Goal: Transaction & Acquisition: Purchase product/service

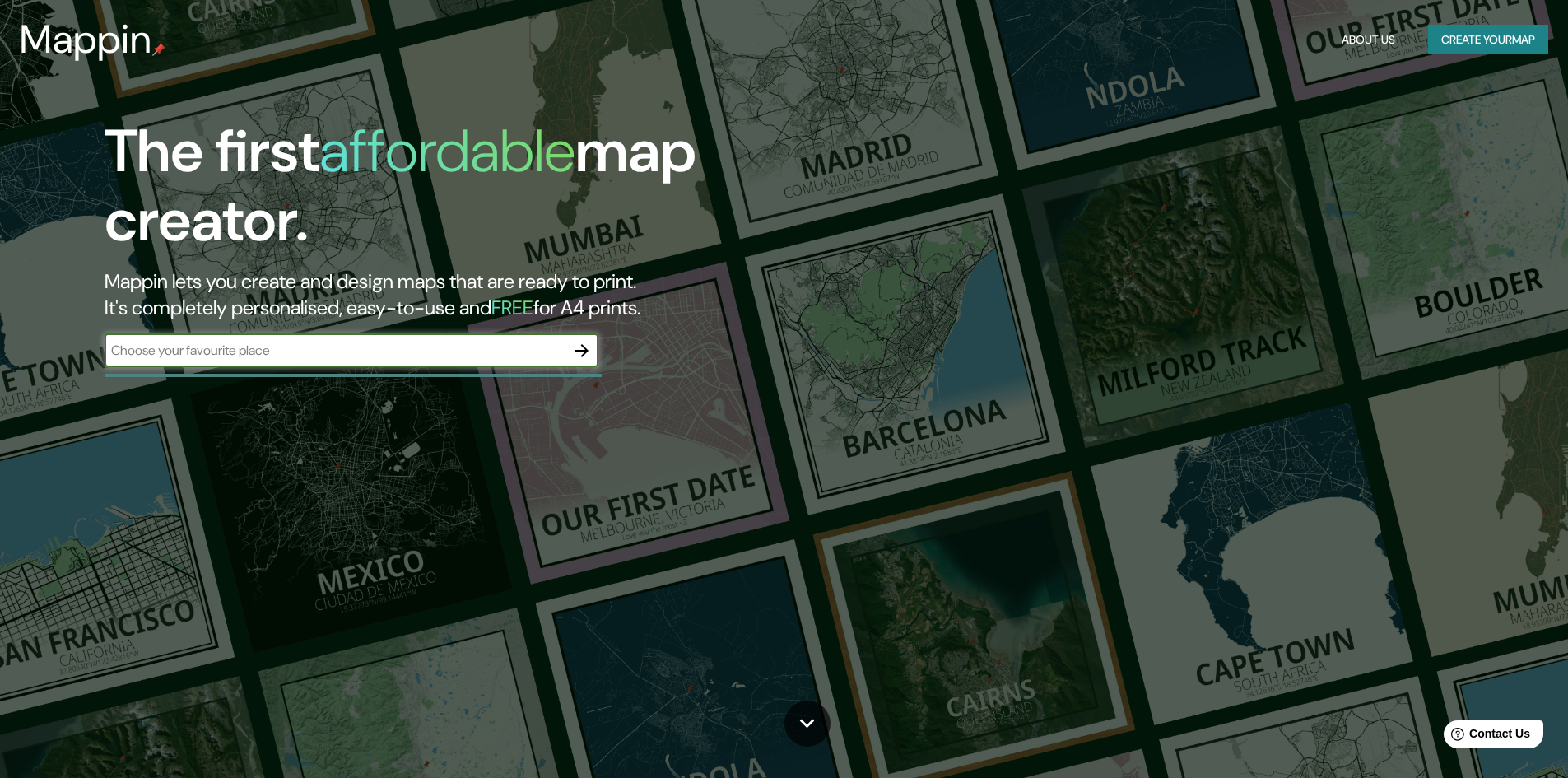
click at [315, 360] on input "text" at bounding box center [335, 350] width 460 height 19
type input "R"
type input "o"
type input "Rock Island, Illinois"
click at [576, 349] on icon "button" at bounding box center [582, 350] width 20 height 20
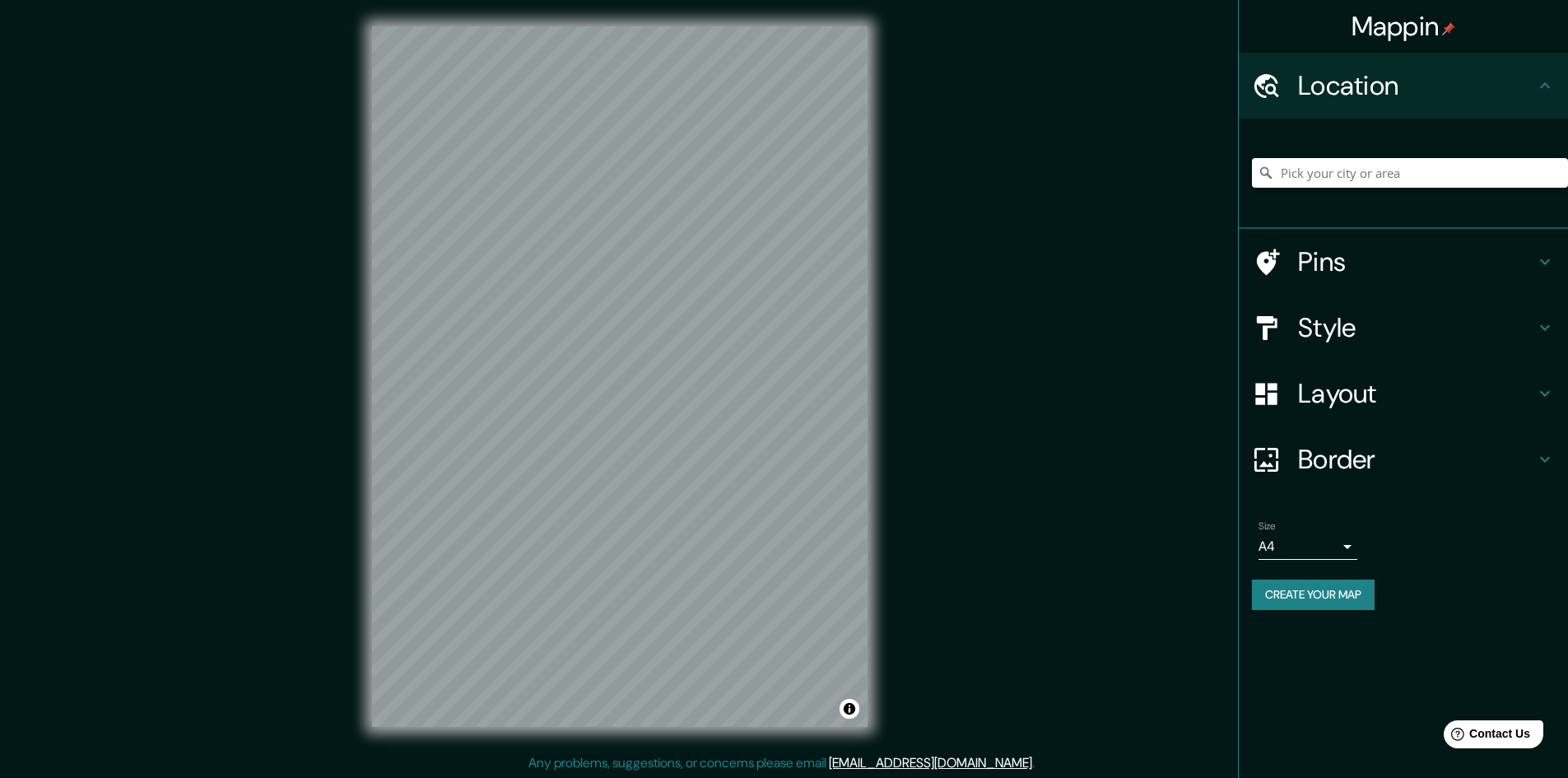
click at [1343, 547] on body "Mappin Location Pins Style Layout Border Choose a border. Hint : you can make l…" at bounding box center [784, 389] width 1568 height 778
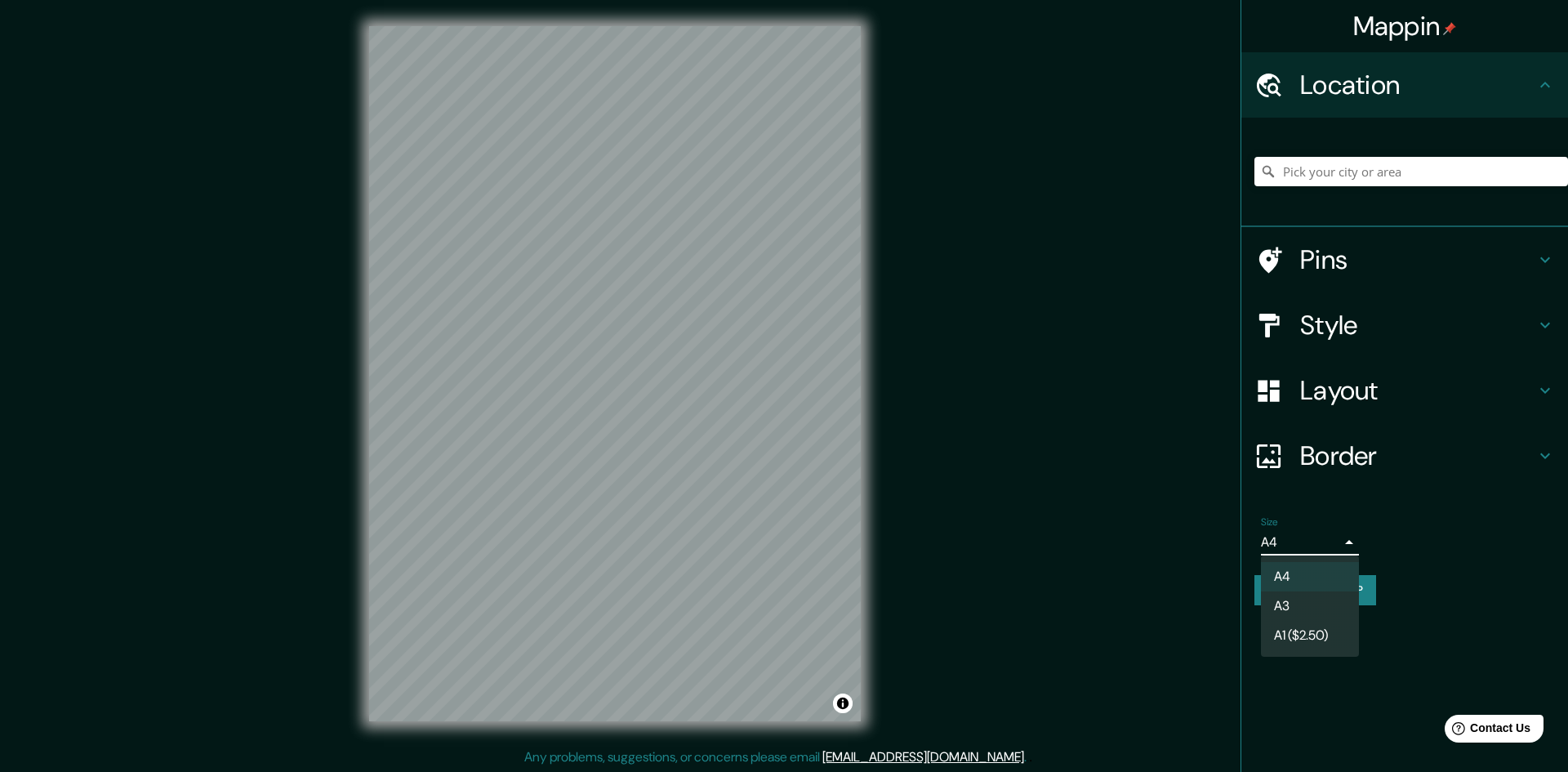
click at [1354, 537] on div at bounding box center [784, 386] width 1568 height 772
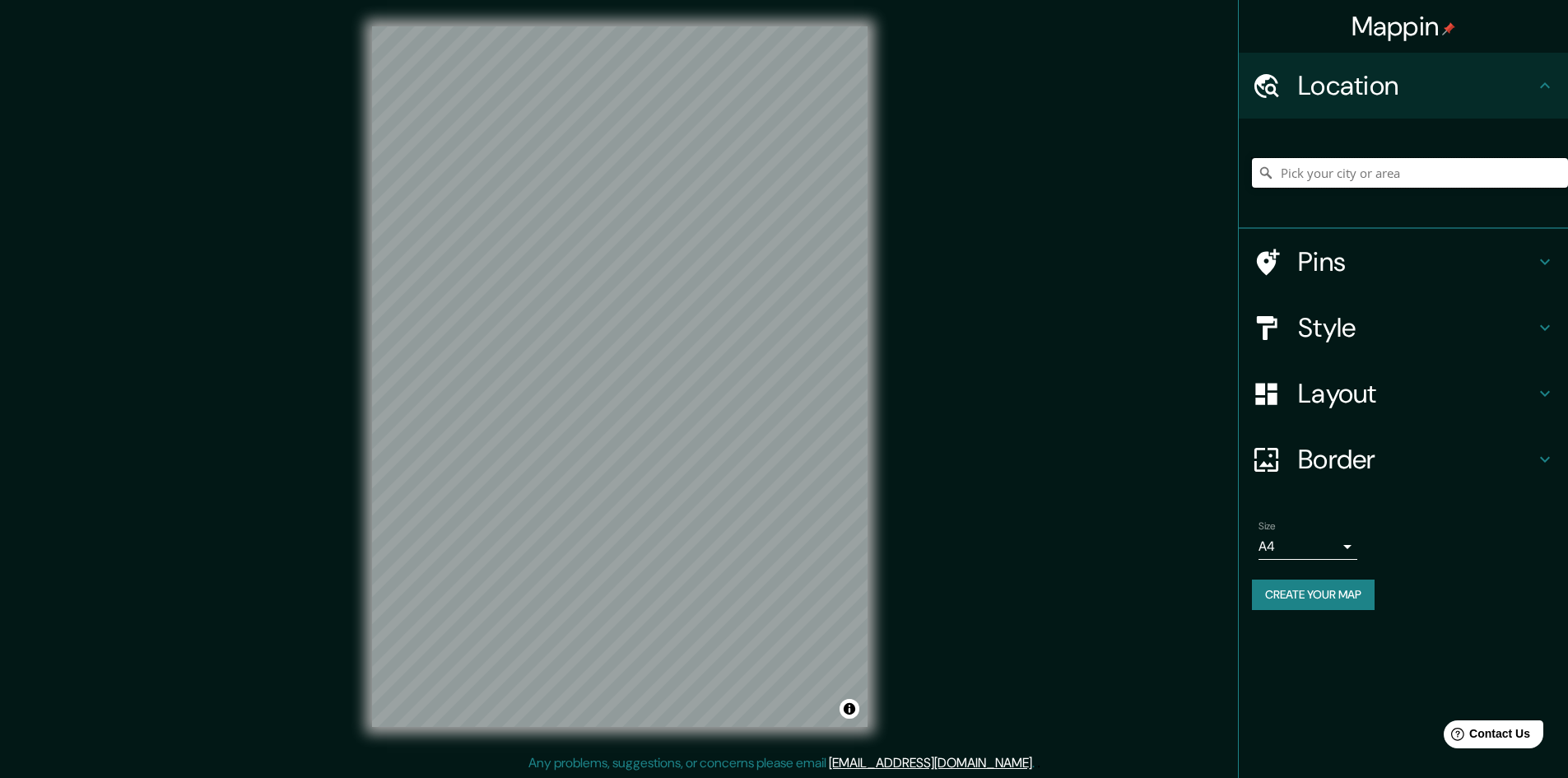
click at [1324, 180] on input "Pick your city or area" at bounding box center [1409, 172] width 316 height 30
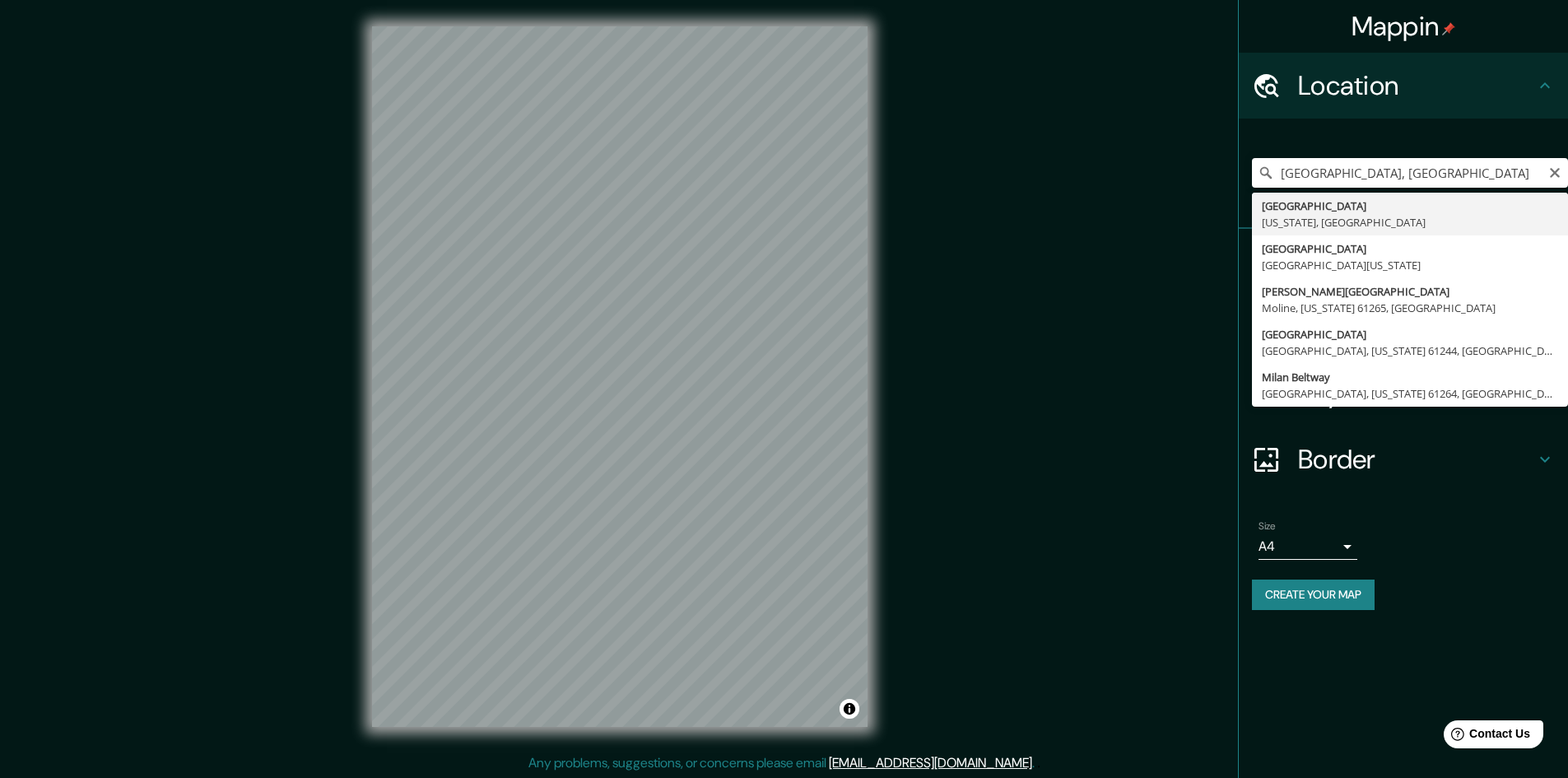
type input "Rock Island, Illinois, United States"
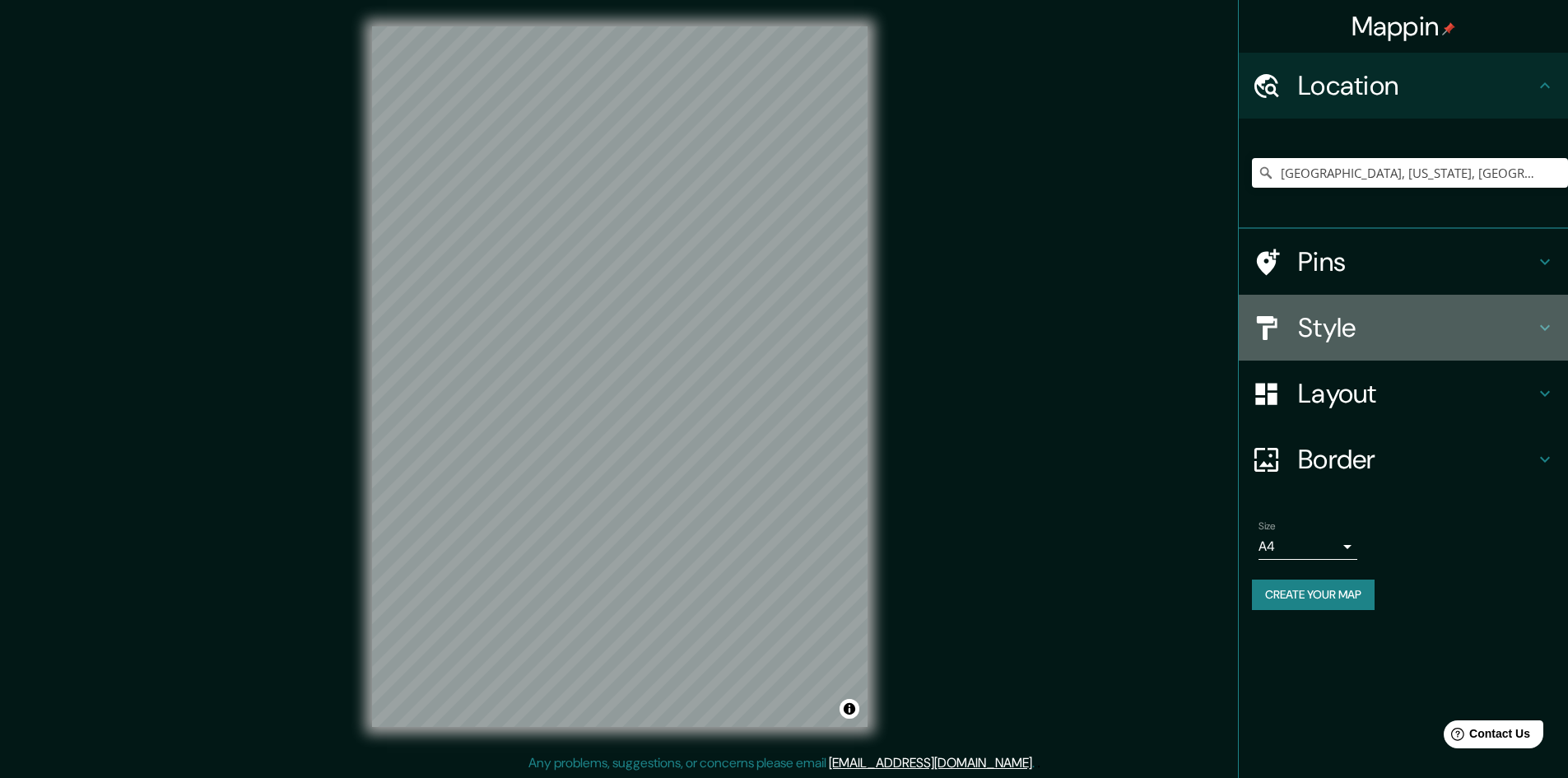
click at [1347, 332] on h4 "Style" at bounding box center [1416, 328] width 237 height 33
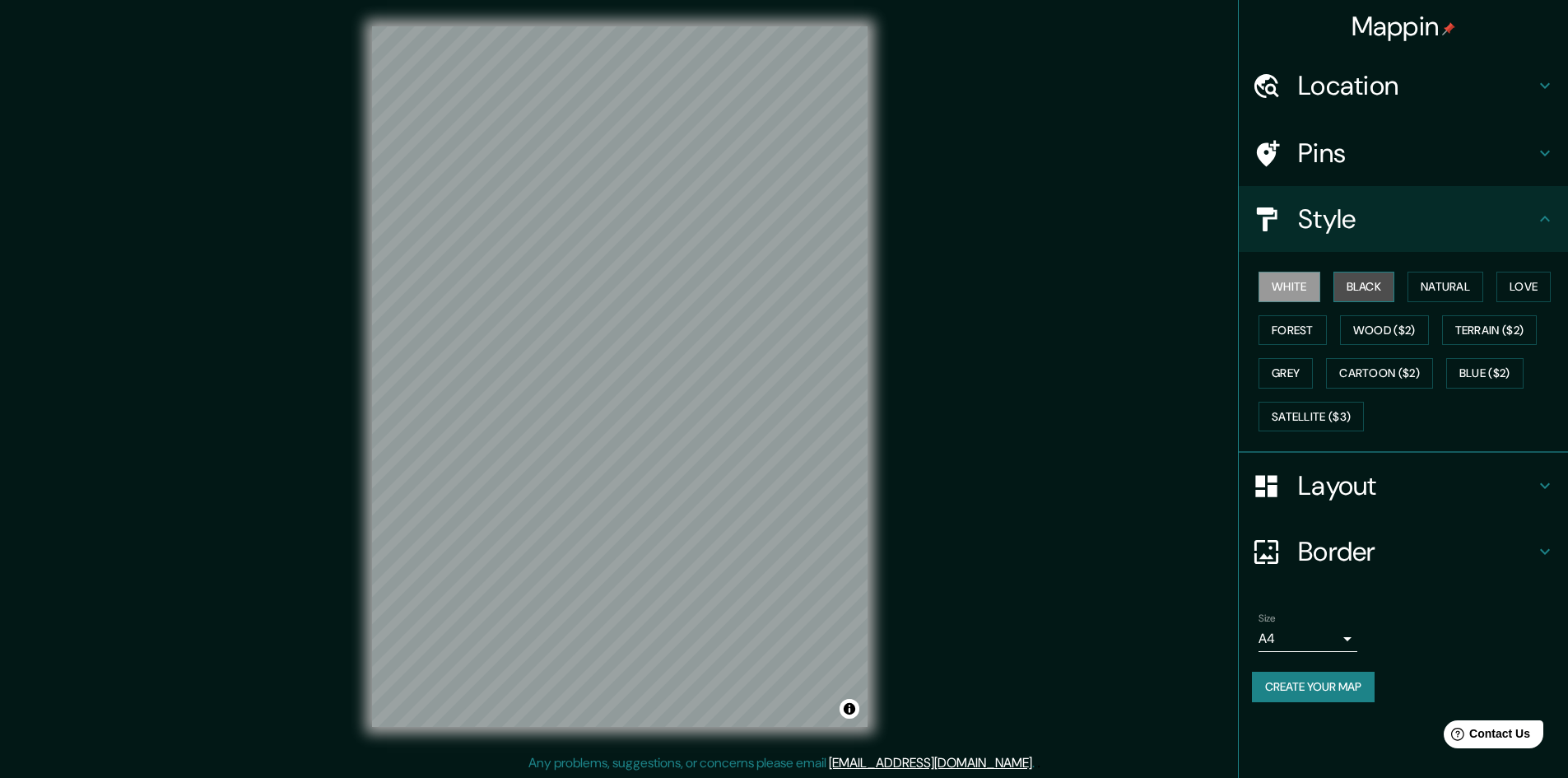
click at [1367, 280] on button "Black" at bounding box center [1364, 287] width 62 height 31
click at [1302, 338] on button "Forest" at bounding box center [1292, 331] width 68 height 31
click at [1283, 379] on button "Grey" at bounding box center [1285, 373] width 54 height 31
click at [1511, 296] on button "Love" at bounding box center [1523, 287] width 54 height 31
click at [1453, 296] on button "Natural" at bounding box center [1445, 287] width 76 height 31
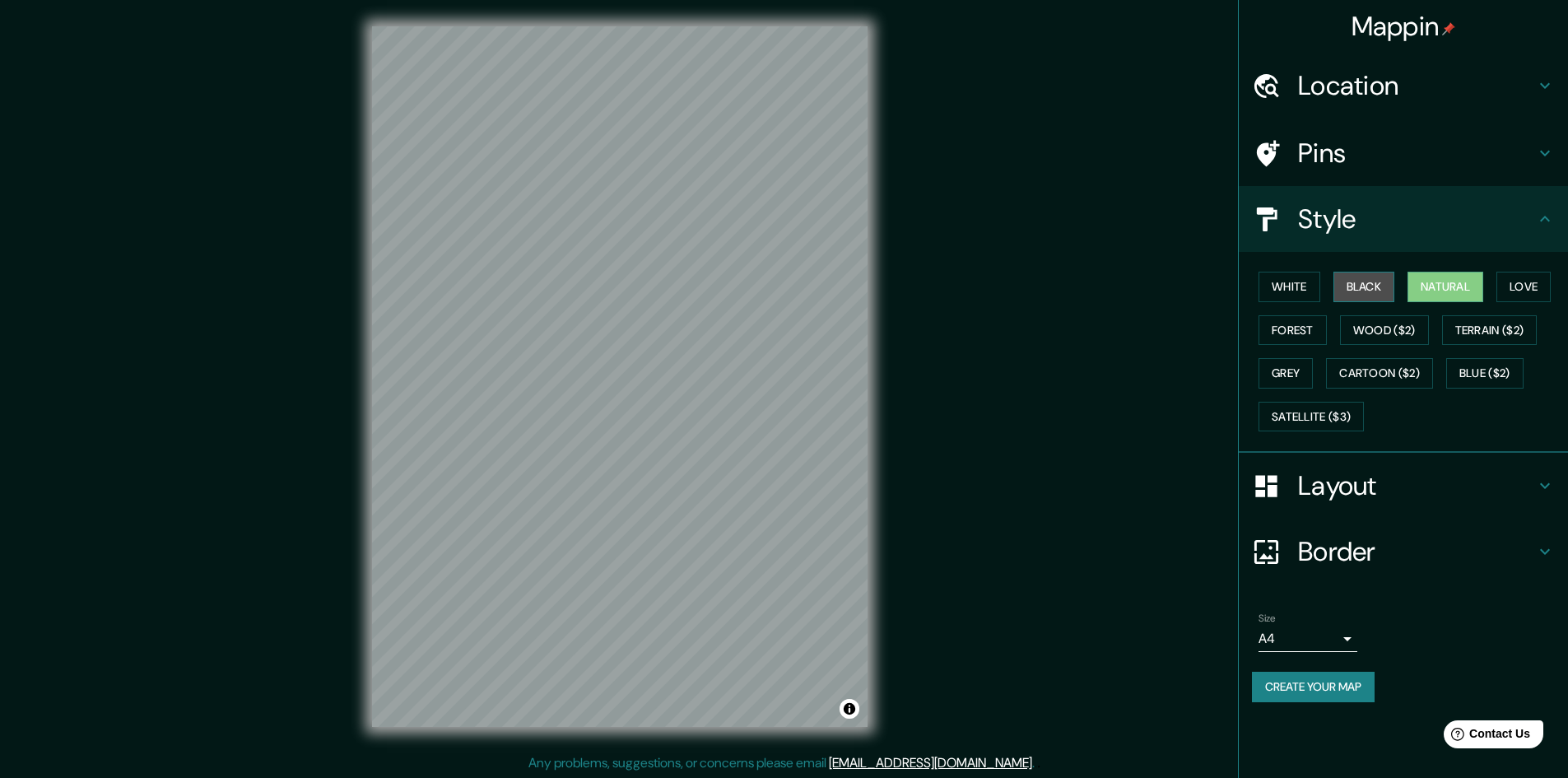
click at [1359, 292] on button "Black" at bounding box center [1364, 287] width 62 height 31
click at [1300, 292] on button "White" at bounding box center [1289, 287] width 62 height 31
click at [1282, 372] on button "Grey" at bounding box center [1285, 373] width 54 height 31
click at [1286, 397] on div "White Black Natural Love Forest Wood ($2) Terrain ($2) Grey Cartoon ($2) Blue (…" at bounding box center [1409, 352] width 316 height 173
click at [1297, 417] on button "Satellite ($3)" at bounding box center [1311, 417] width 106 height 31
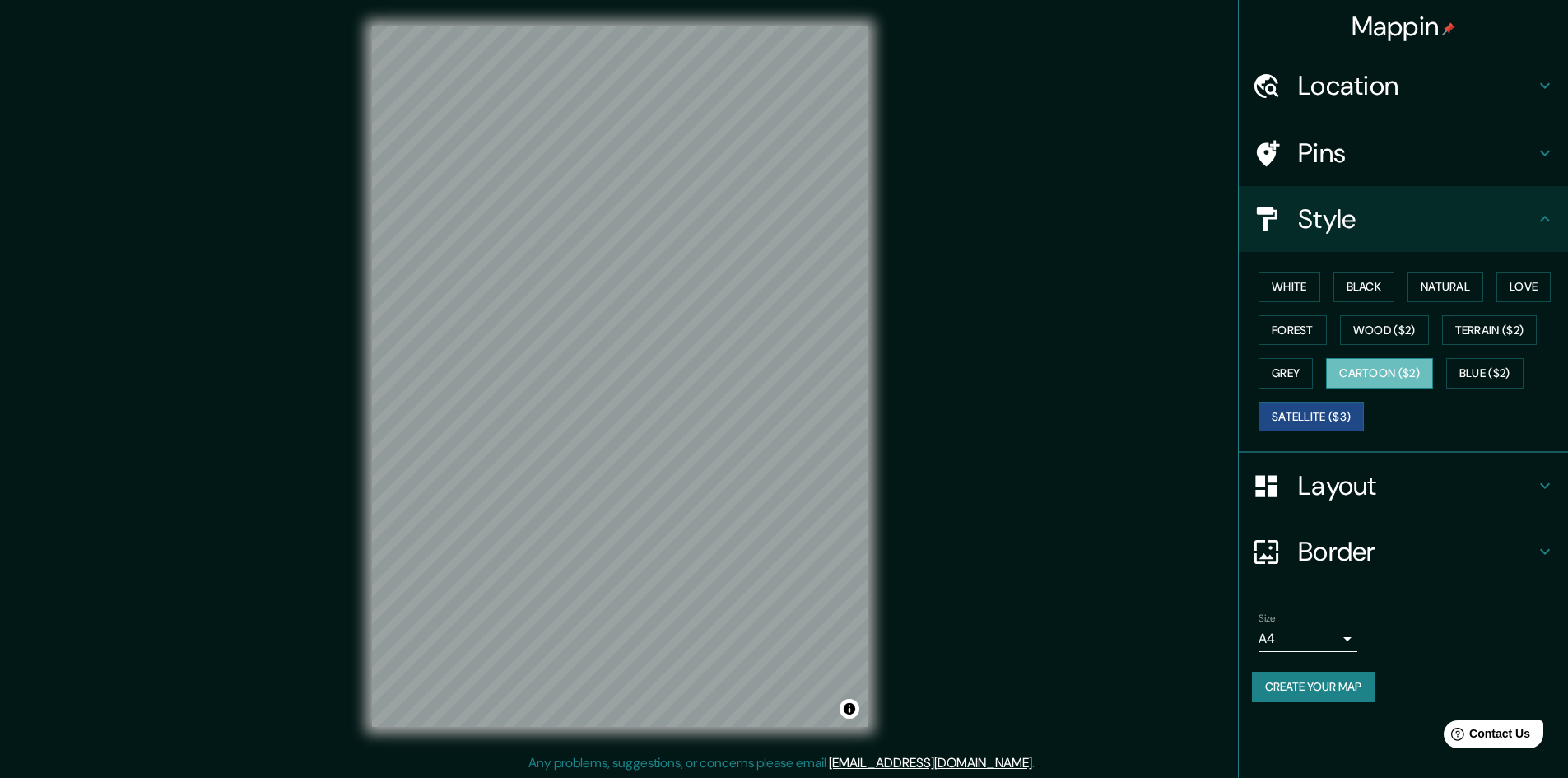
click at [1403, 372] on button "Cartoon ($2)" at bounding box center [1379, 373] width 107 height 31
click at [1477, 371] on button "Blue ($2)" at bounding box center [1484, 373] width 77 height 31
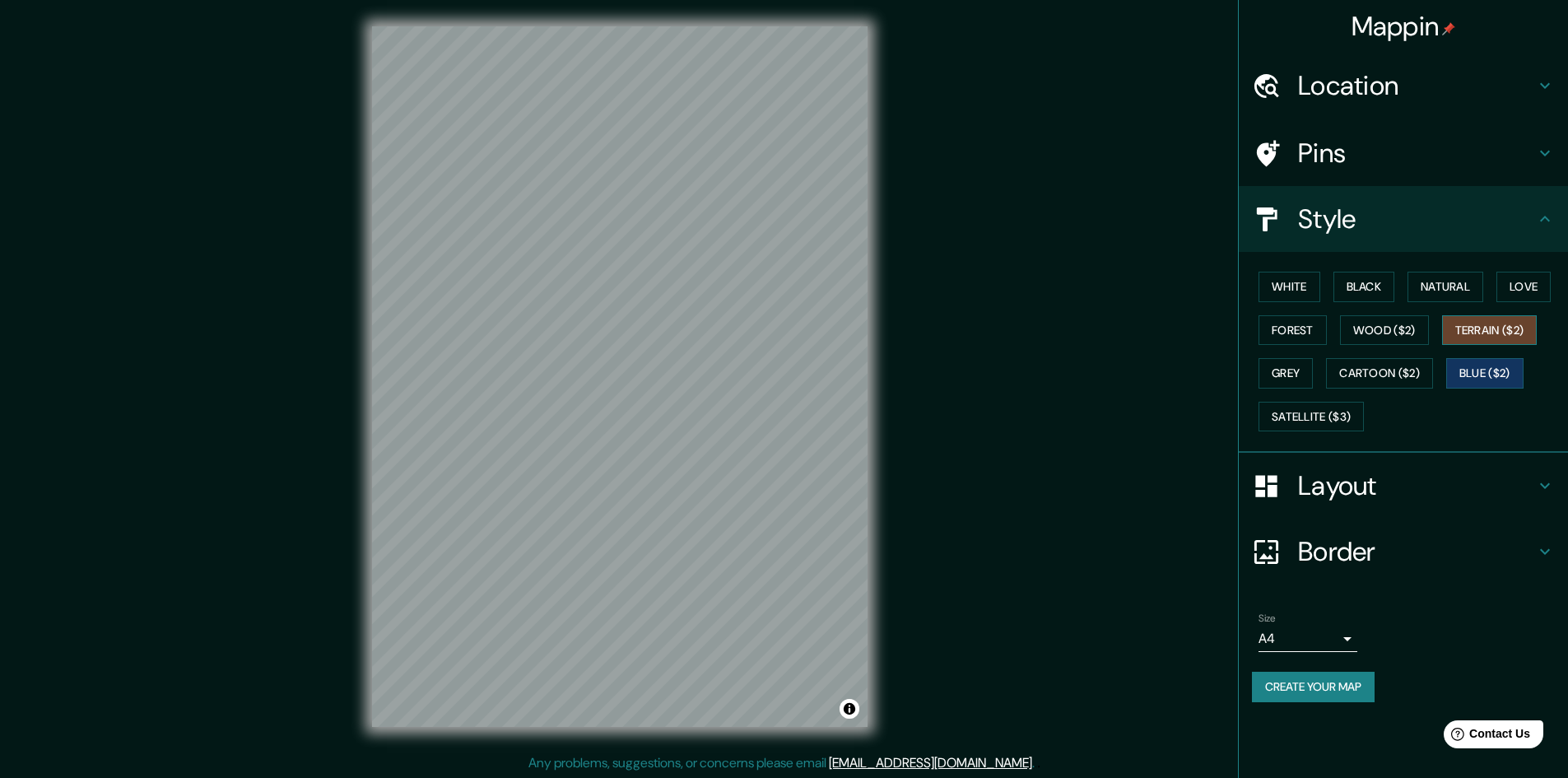
click at [1483, 336] on button "Terrain ($2)" at bounding box center [1489, 331] width 95 height 31
click at [1386, 329] on button "Wood ($2)" at bounding box center [1384, 331] width 88 height 31
click at [1505, 374] on button "Blue ($2)" at bounding box center [1484, 373] width 77 height 31
click at [1278, 300] on button "White" at bounding box center [1289, 287] width 62 height 31
click at [1379, 498] on h4 "Layout" at bounding box center [1416, 486] width 237 height 33
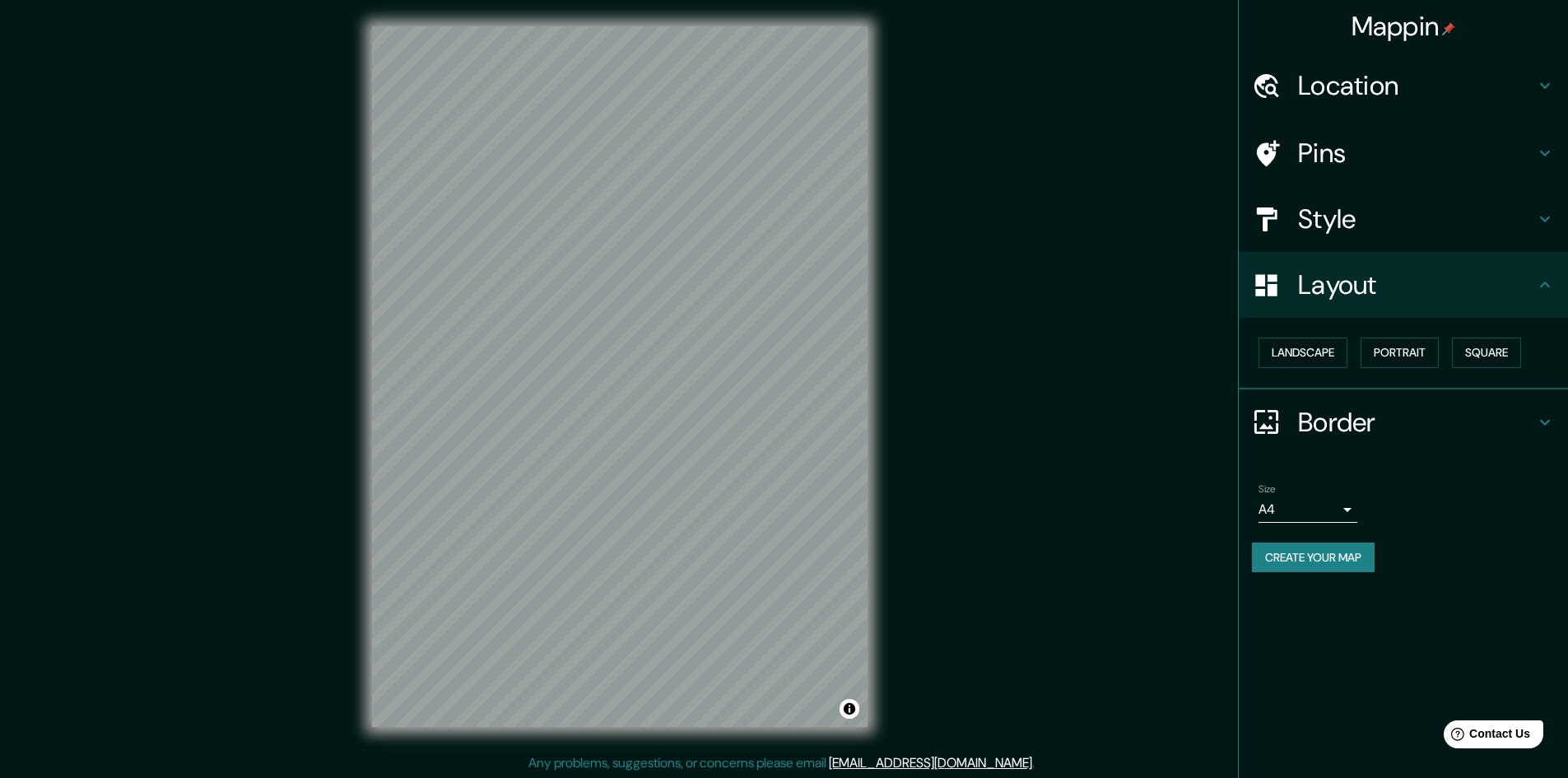
click at [1346, 413] on h4 "Border" at bounding box center [1416, 422] width 237 height 33
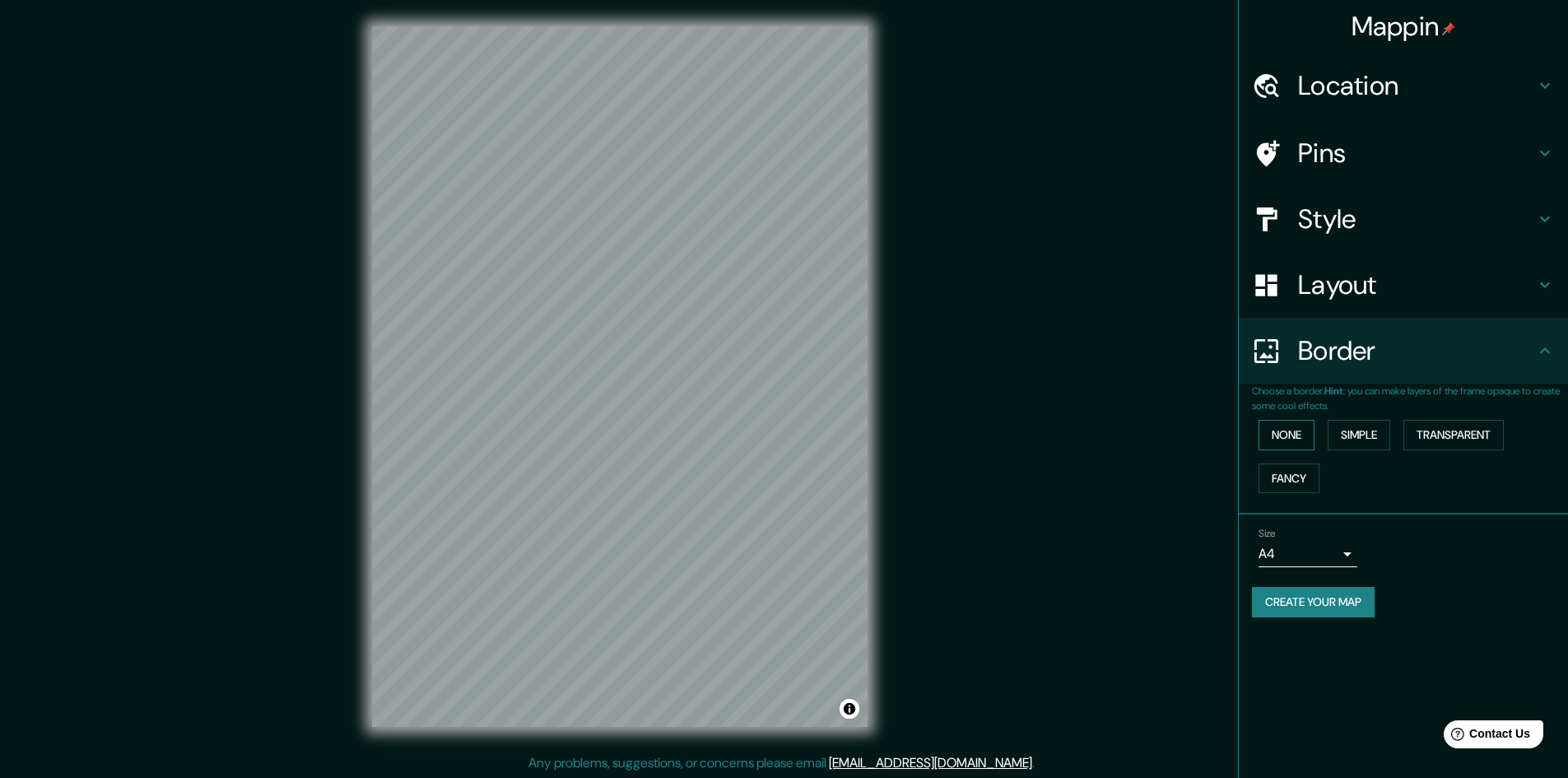
click at [1275, 439] on button "None" at bounding box center [1286, 436] width 56 height 31
click at [1360, 432] on button "Simple" at bounding box center [1358, 436] width 62 height 31
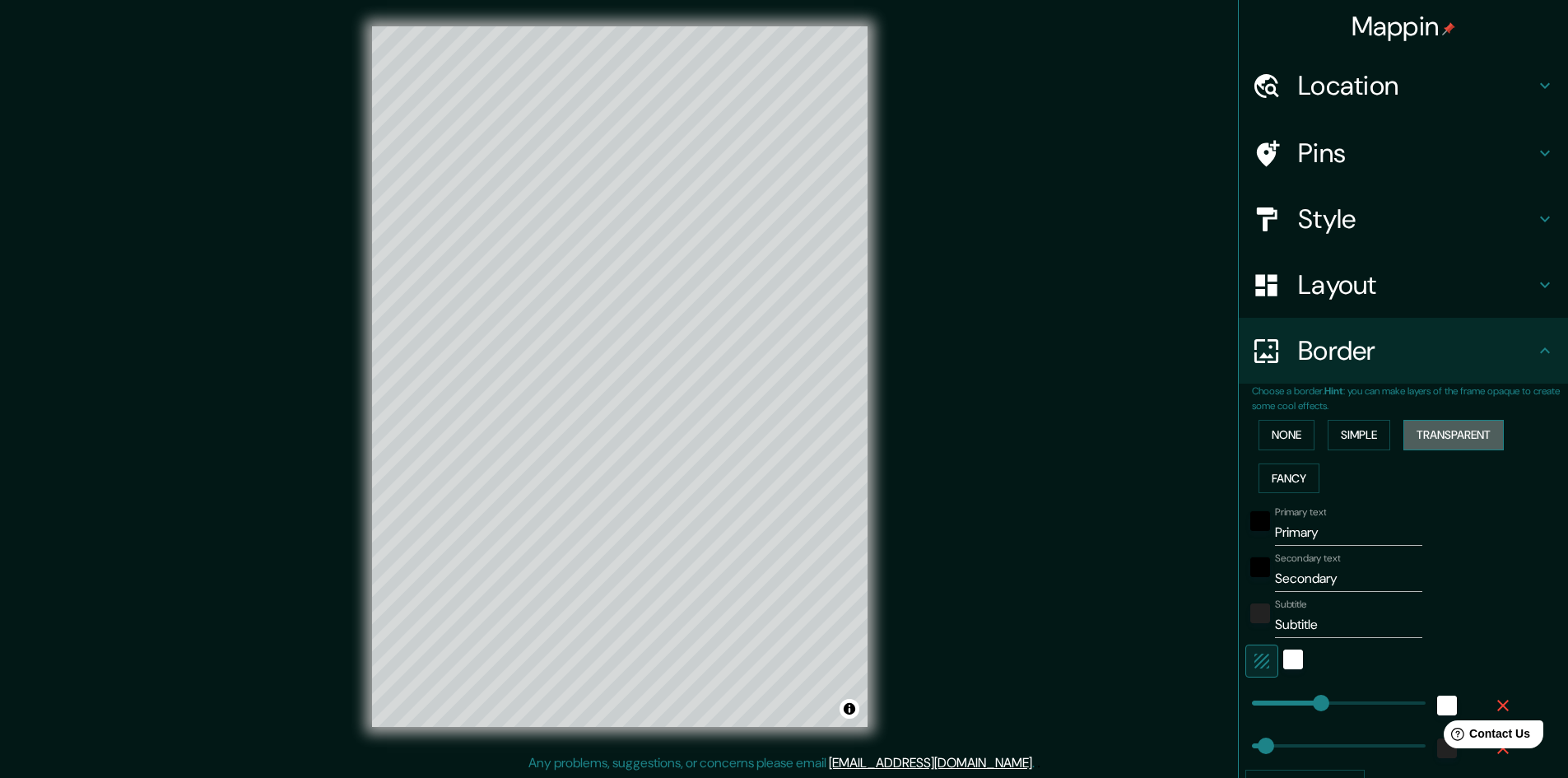
click at [1411, 430] on button "Transparent" at bounding box center [1453, 436] width 100 height 31
click at [1281, 478] on button "Fancy" at bounding box center [1288, 479] width 61 height 31
click at [1290, 434] on button "None" at bounding box center [1286, 436] width 56 height 31
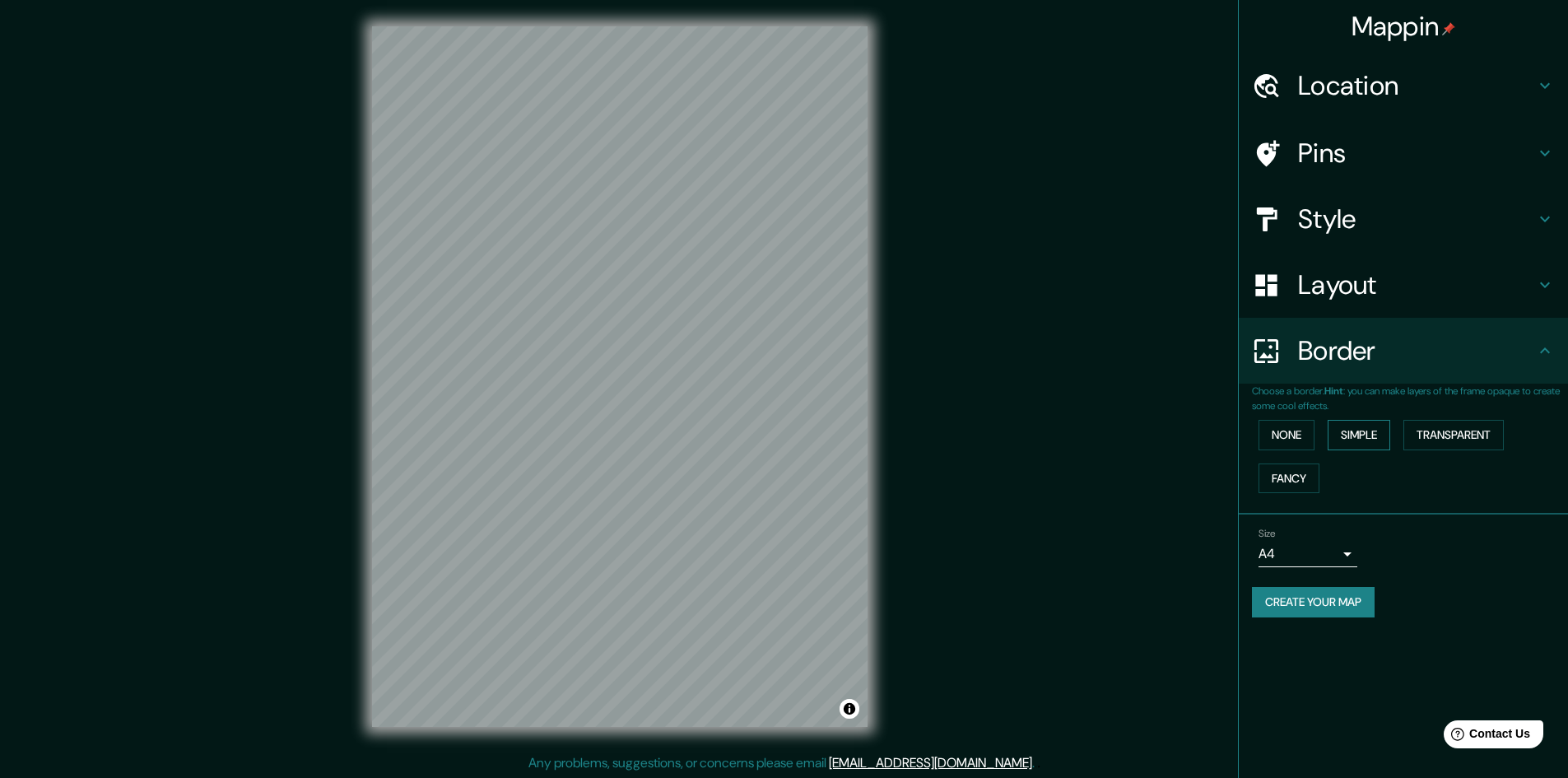
click at [1340, 436] on button "Simple" at bounding box center [1358, 436] width 62 height 31
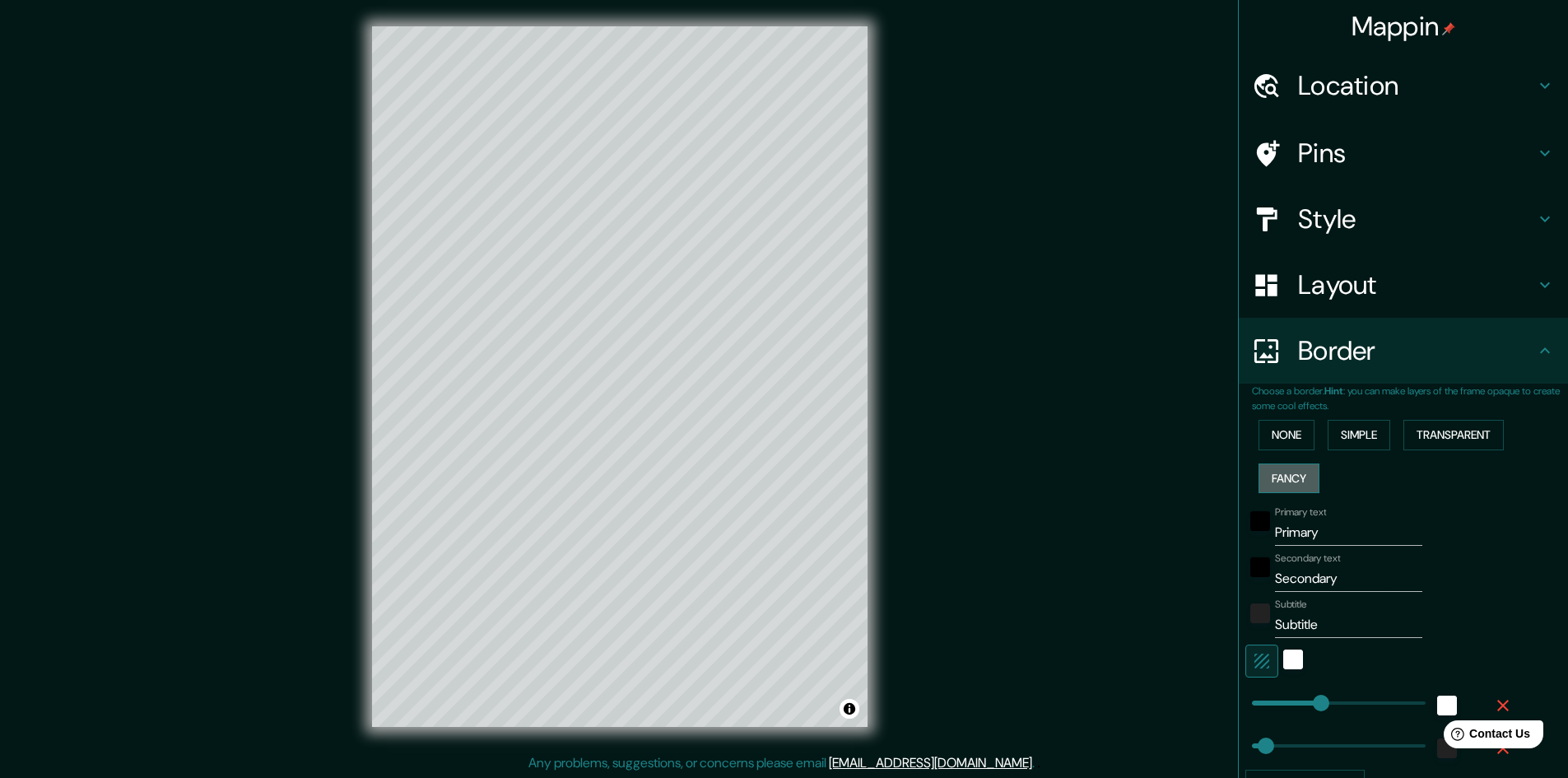
drag, startPoint x: 1299, startPoint y: 472, endPoint x: 1294, endPoint y: 465, distance: 8.6
click at [1299, 471] on button "Fancy" at bounding box center [1288, 479] width 61 height 31
click at [1406, 437] on button "Transparent" at bounding box center [1453, 436] width 100 height 31
click at [1272, 478] on button "Fancy" at bounding box center [1288, 479] width 61 height 31
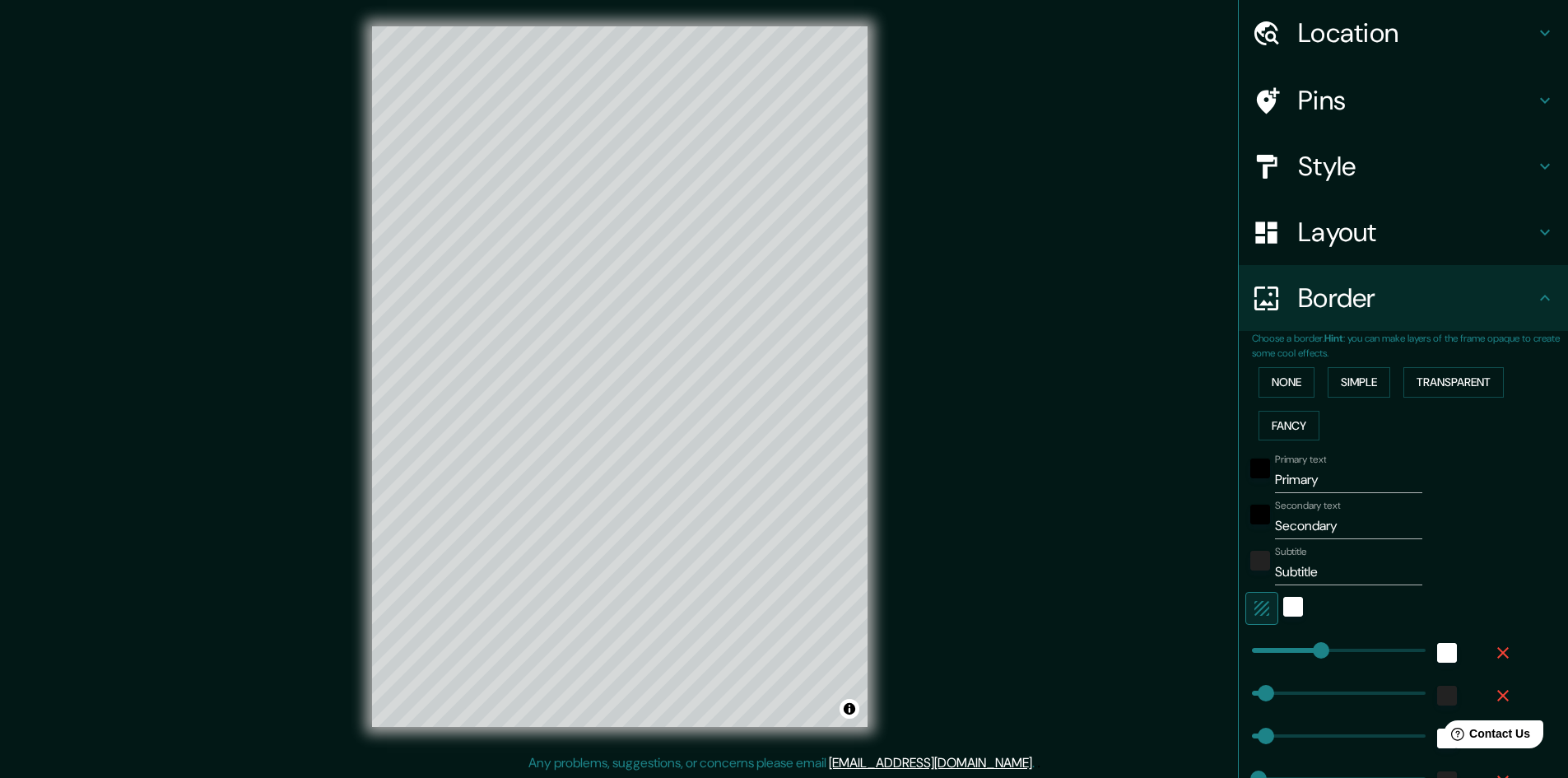
scroll to position [244, 0]
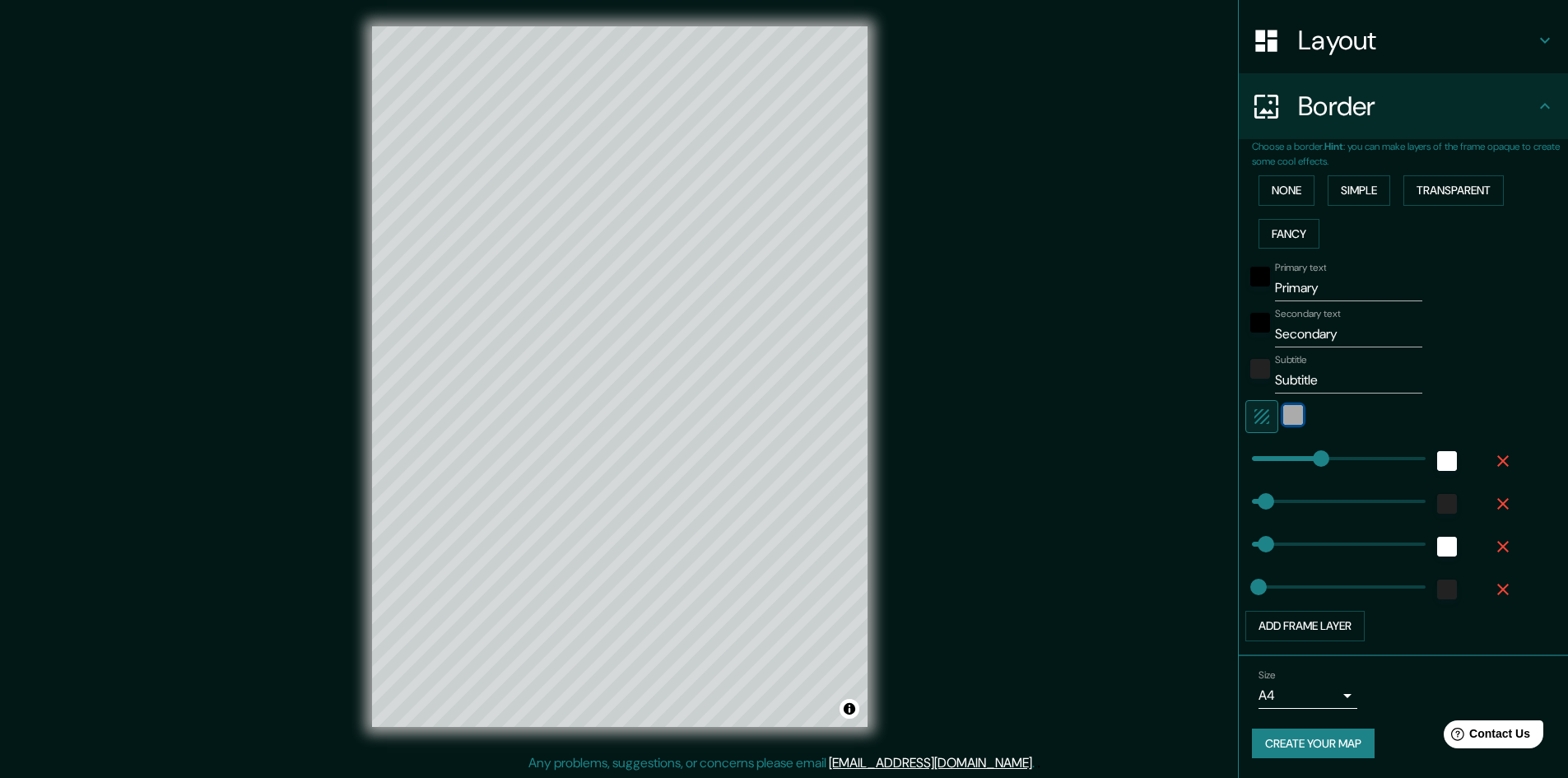
click at [1284, 411] on div "white" at bounding box center [1293, 414] width 20 height 20
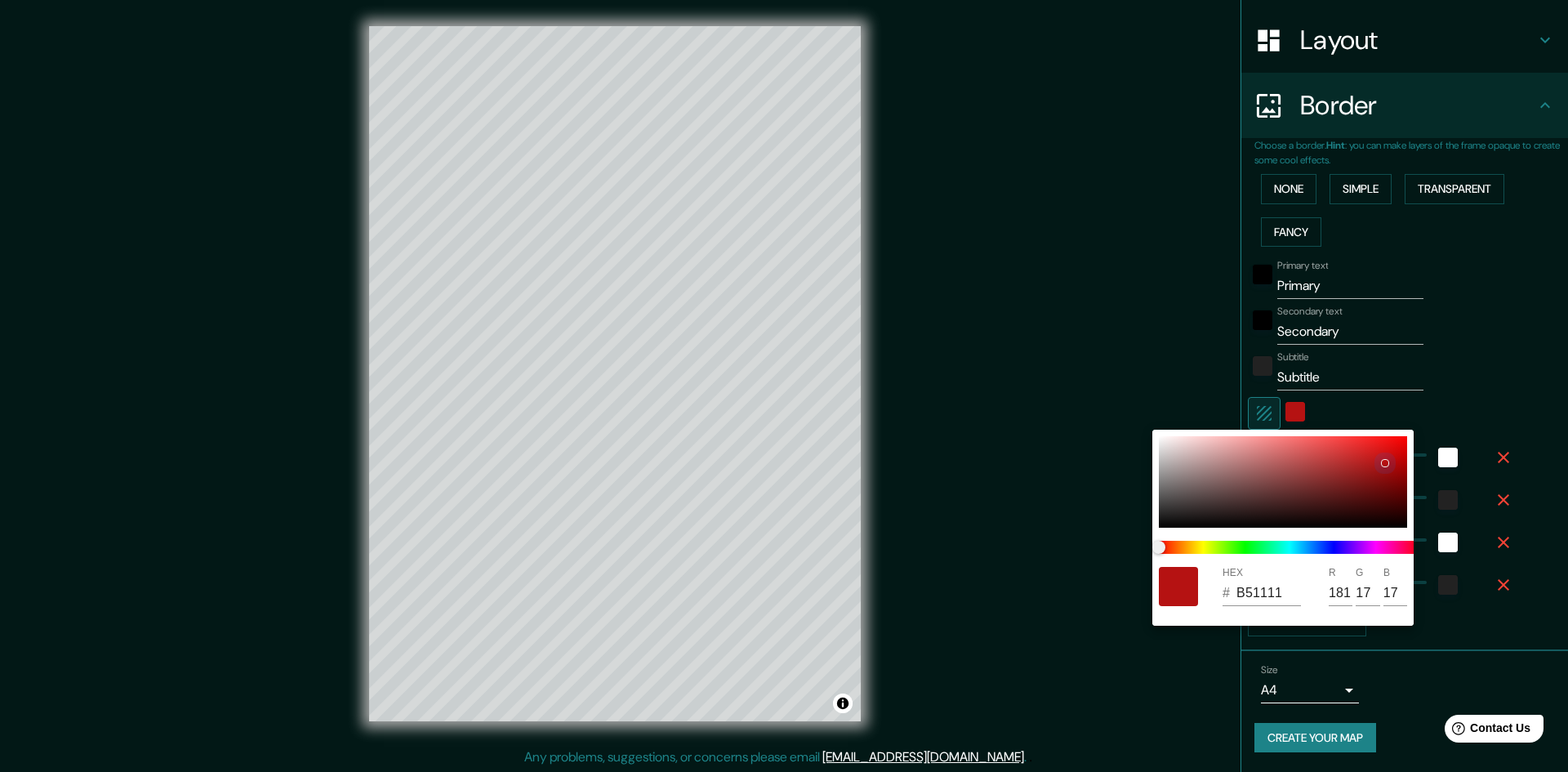
type input "241"
type input "48"
type input "24"
type input "B51111"
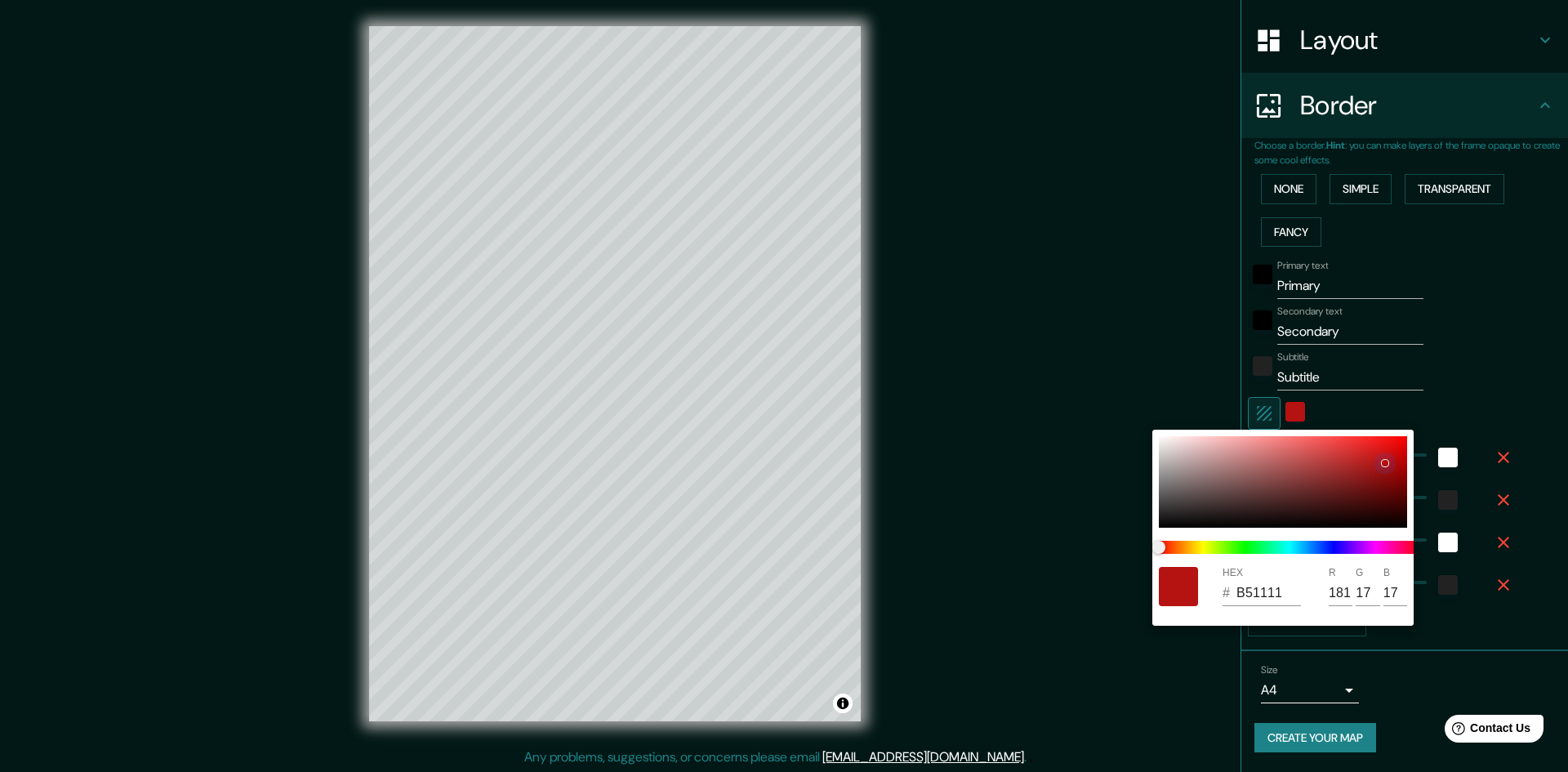
type input "181"
type input "17"
type input "241"
type input "48"
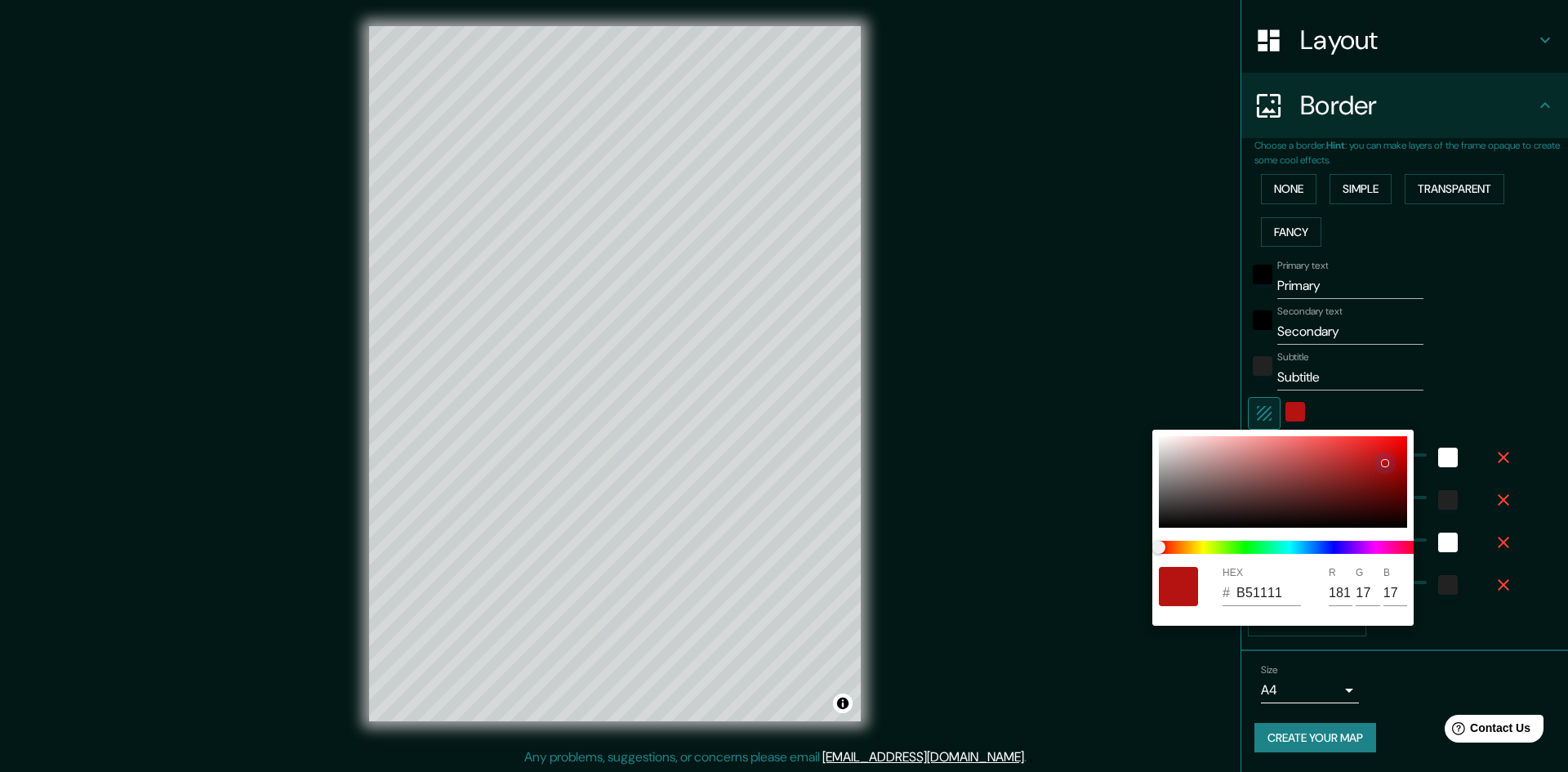
type input "48"
type input "24"
type input "BF1C1C"
type input "191"
type input "28"
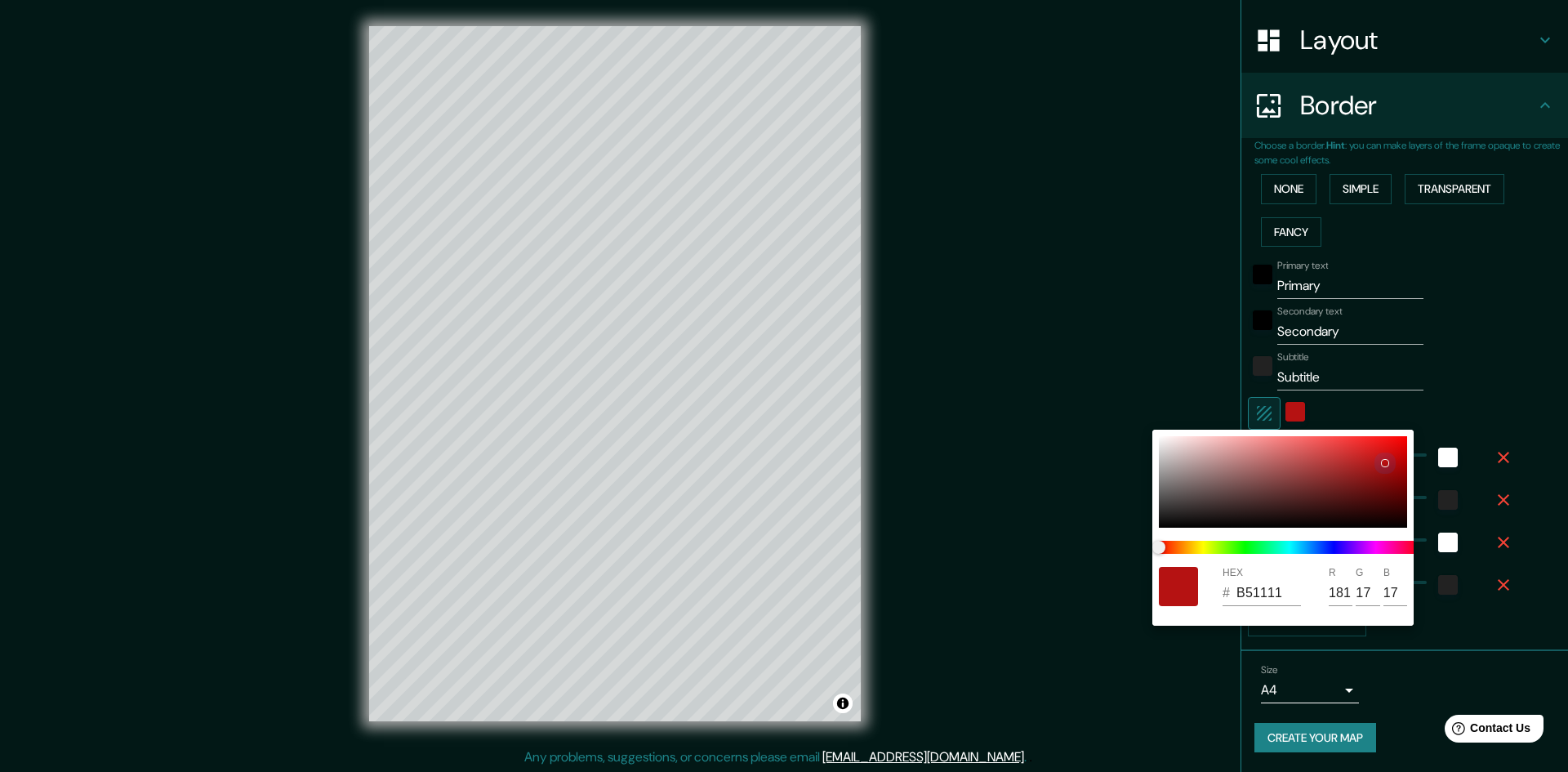
type input "28"
type input "241"
type input "48"
type input "24"
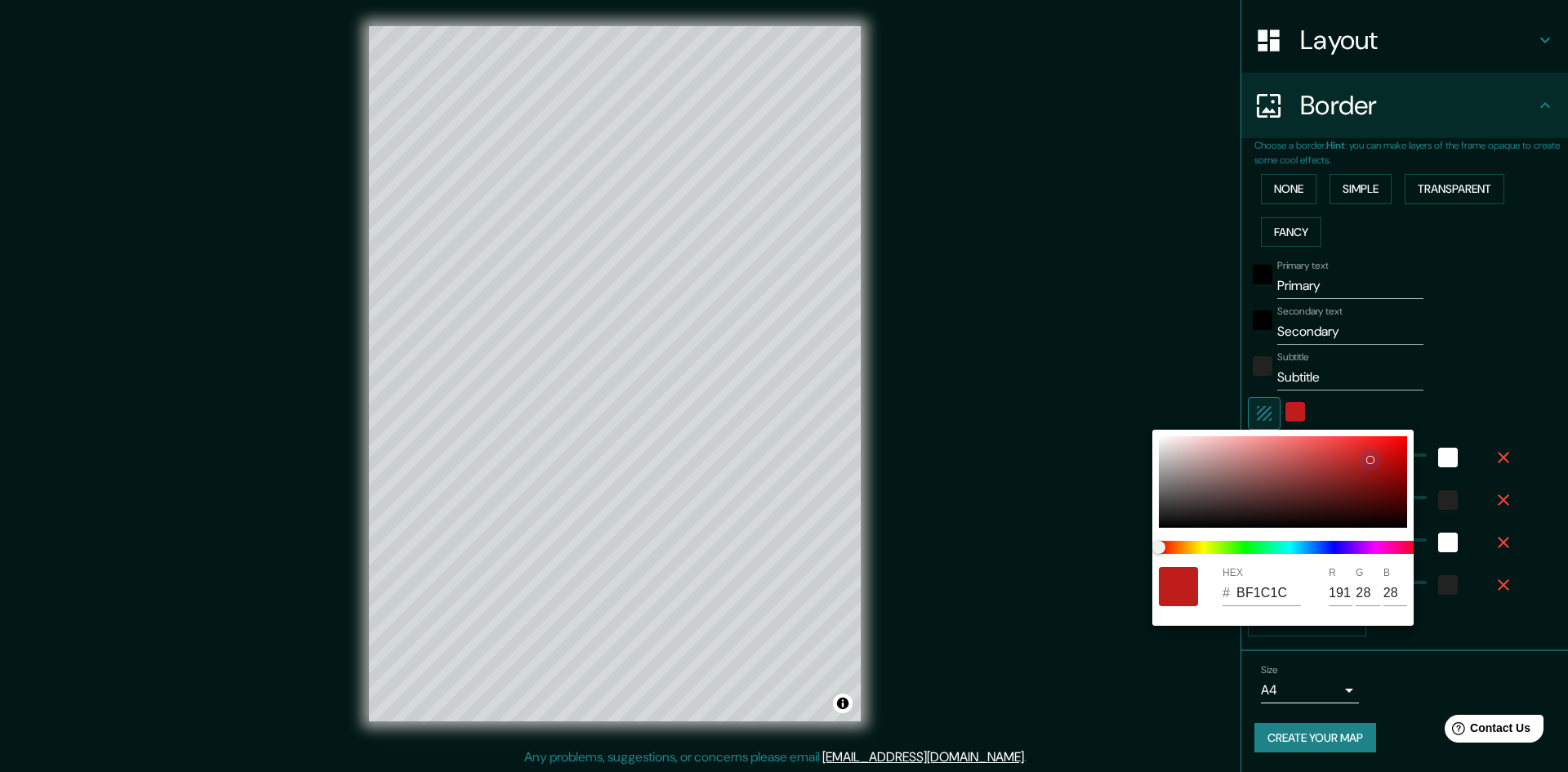
type input "C62A2A"
type input "198"
type input "42"
type input "241"
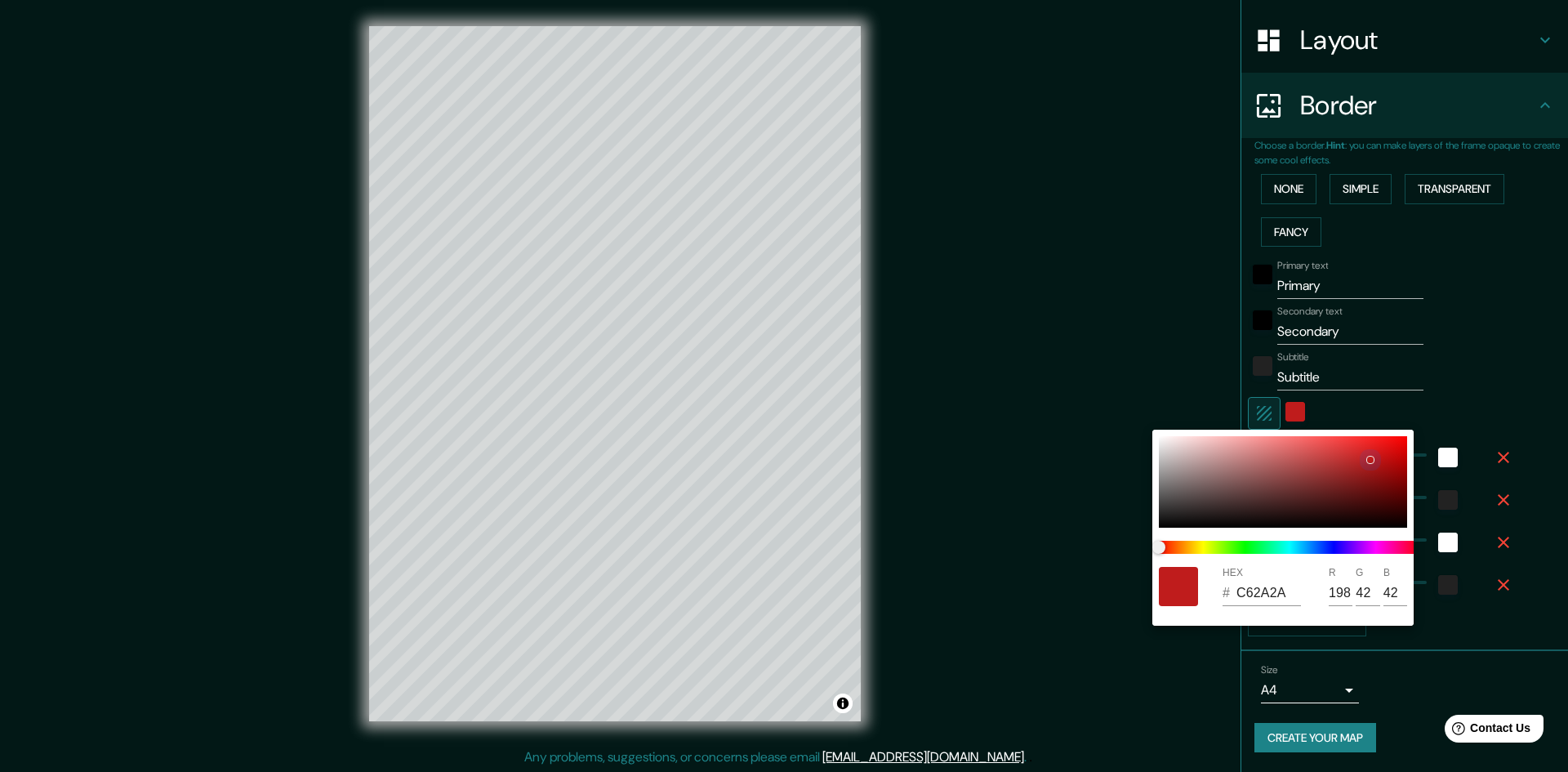
type input "48"
type input "24"
type input "B52F2F"
type input "181"
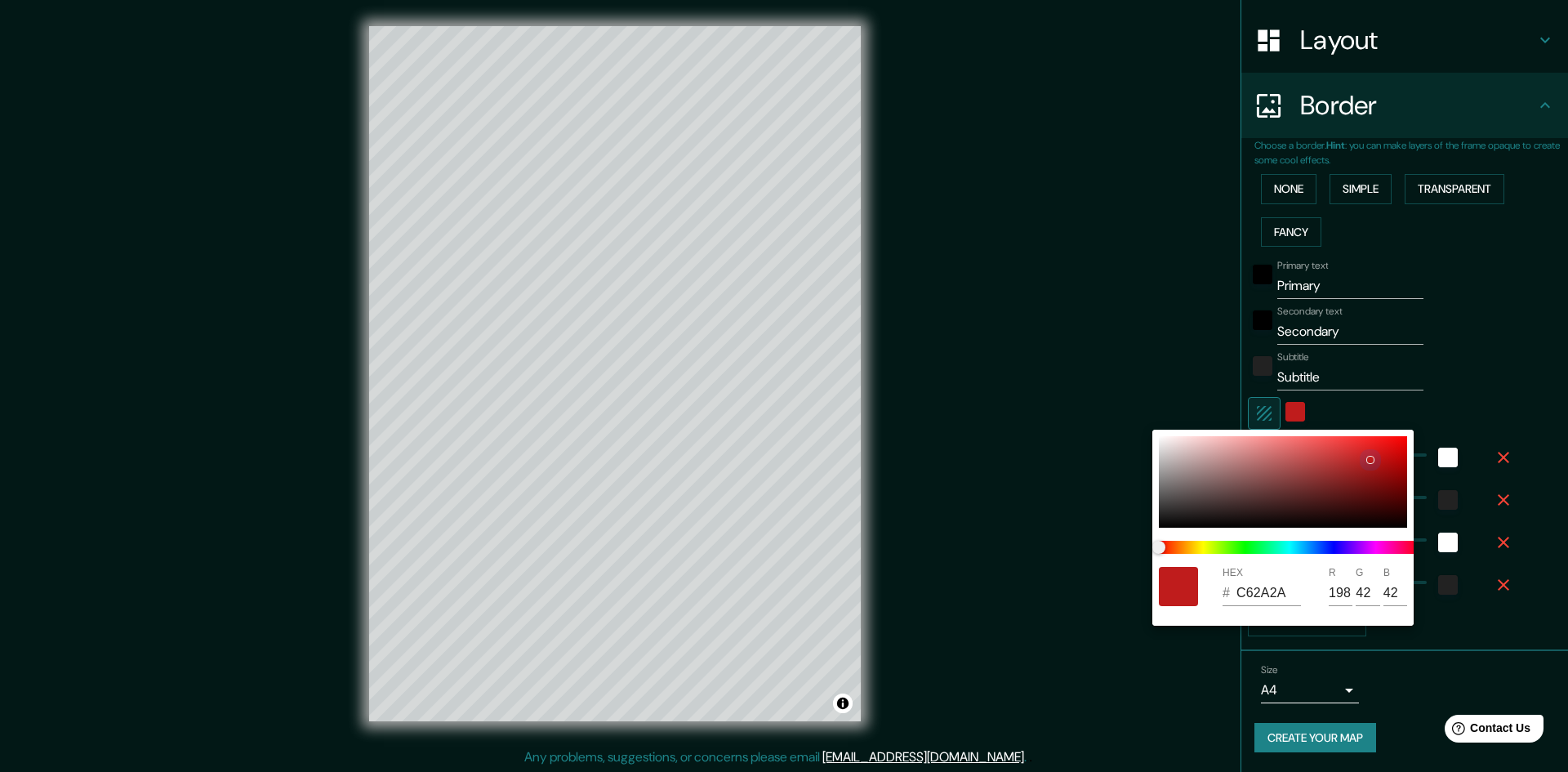
type input "47"
type input "241"
type input "48"
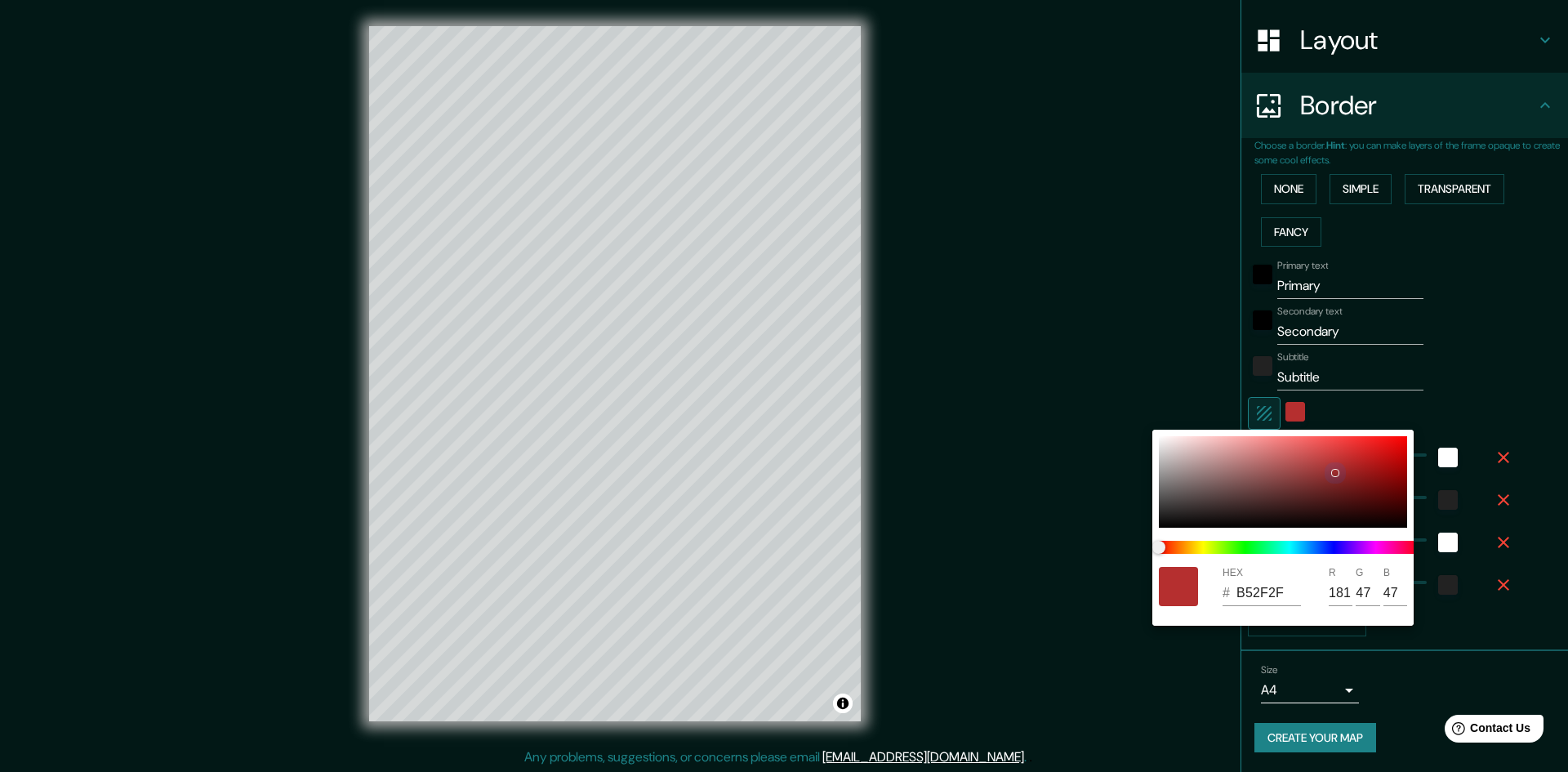
type input "24"
type input "982C2C"
type input "152"
type input "44"
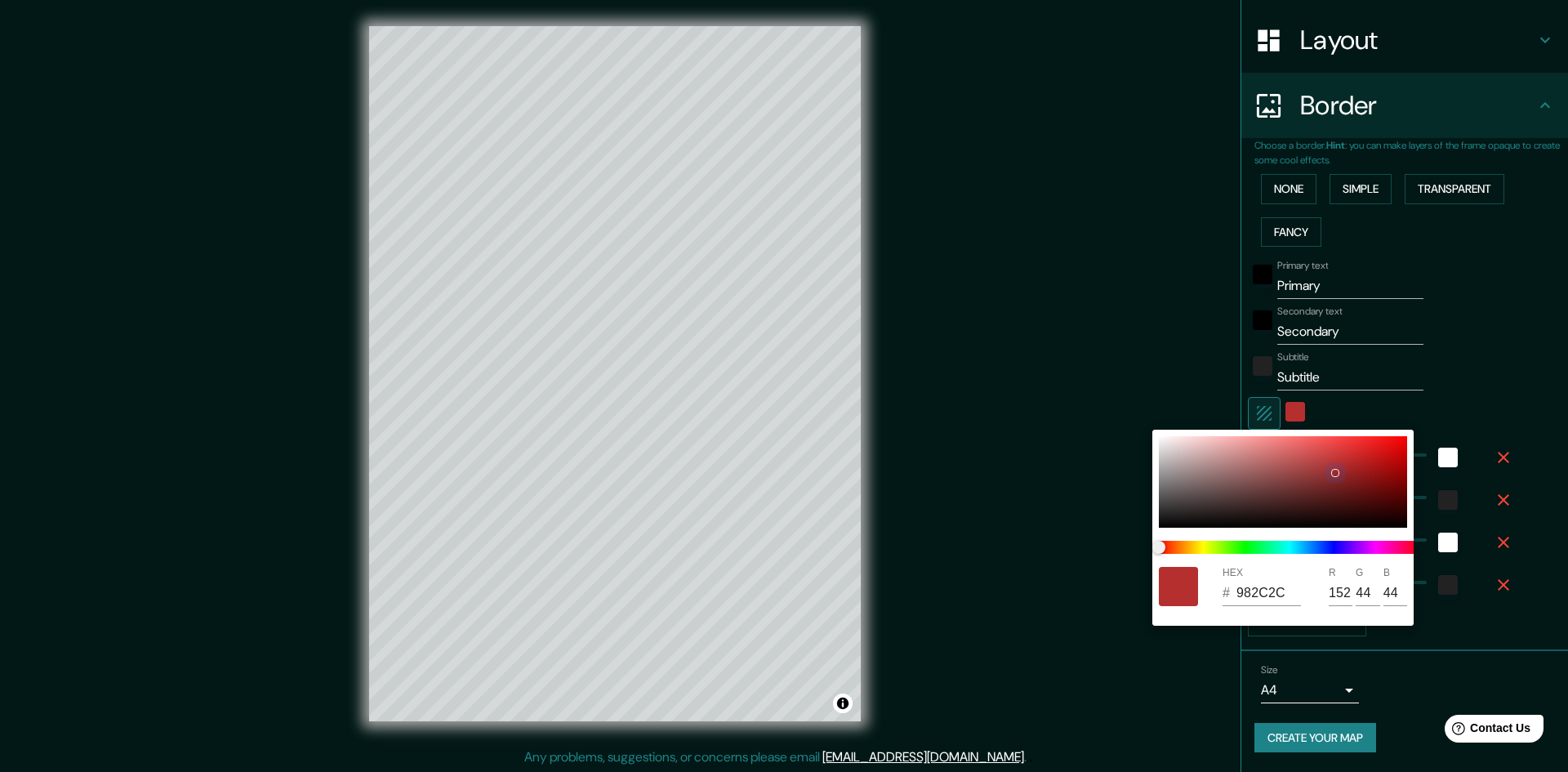
type input "241"
type input "48"
type input "24"
type input "7A2727"
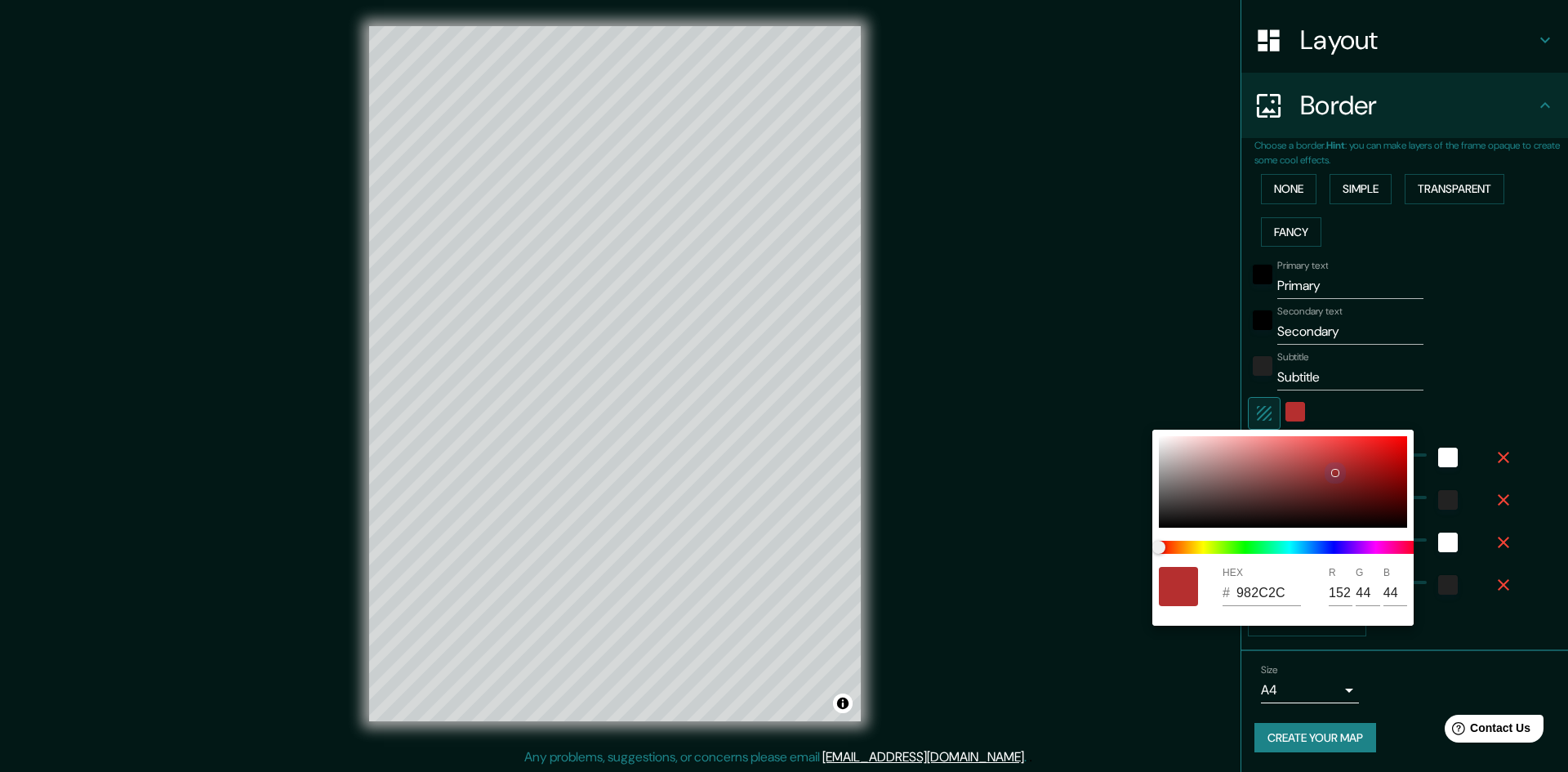
type input "122"
type input "39"
drag, startPoint x: 1382, startPoint y: 463, endPoint x: 1296, endPoint y: 508, distance: 97.1
click at [1312, 491] on div at bounding box center [1283, 482] width 248 height 92
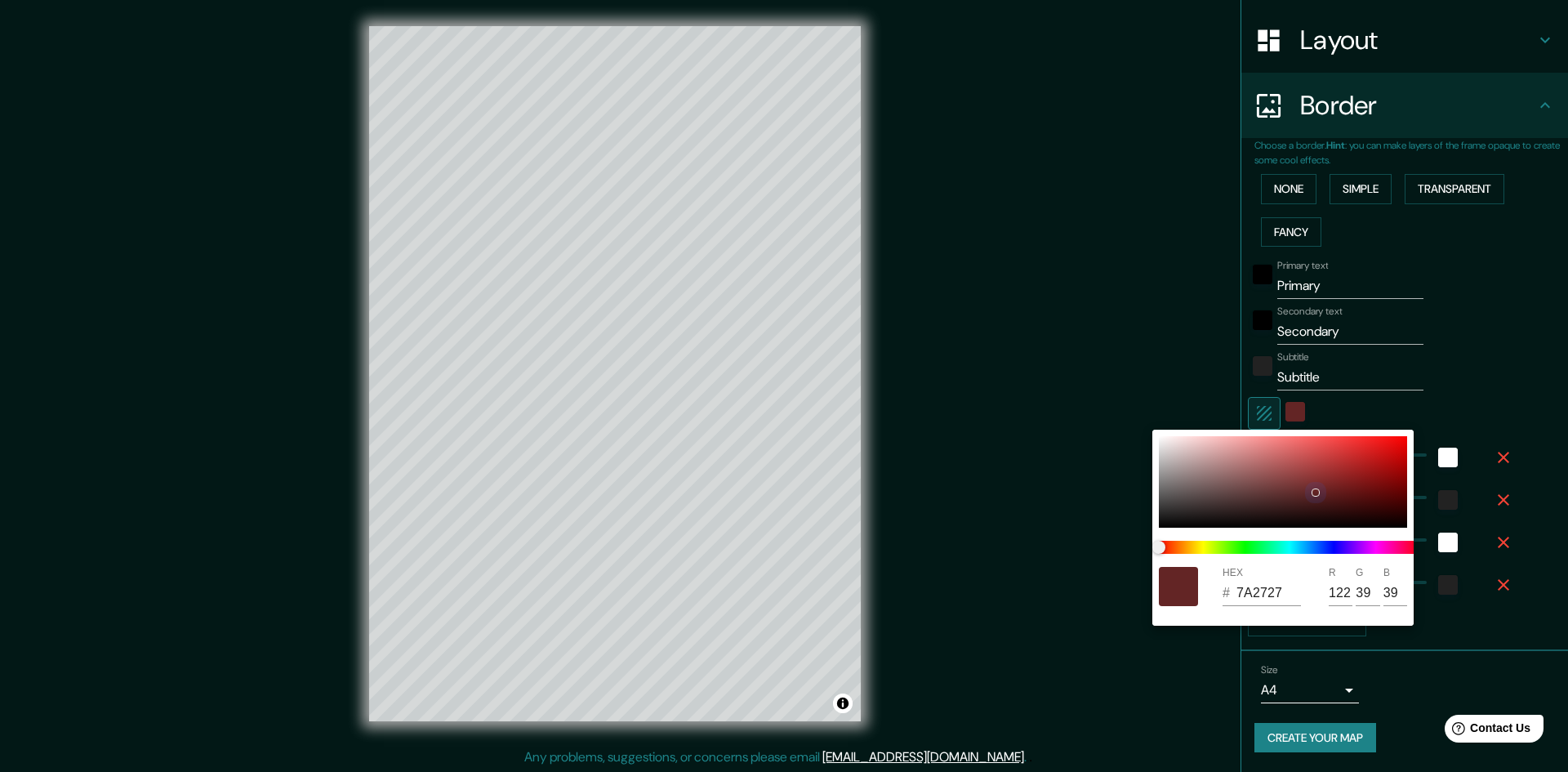
type input "241"
type input "48"
type input "24"
type input "632525"
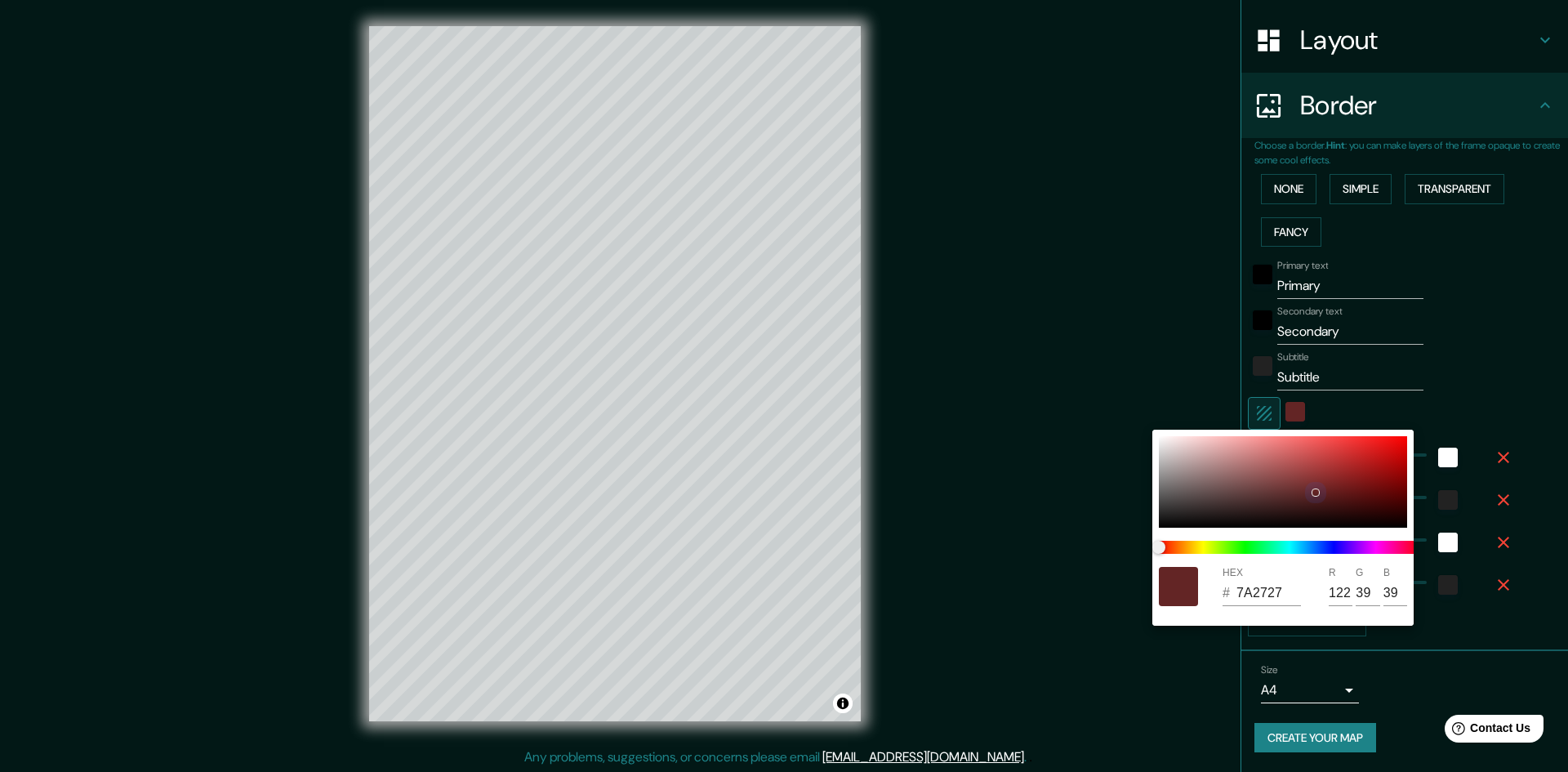
type input "99"
type input "37"
click at [1306, 543] on span at bounding box center [1289, 548] width 261 height 13
type input "241"
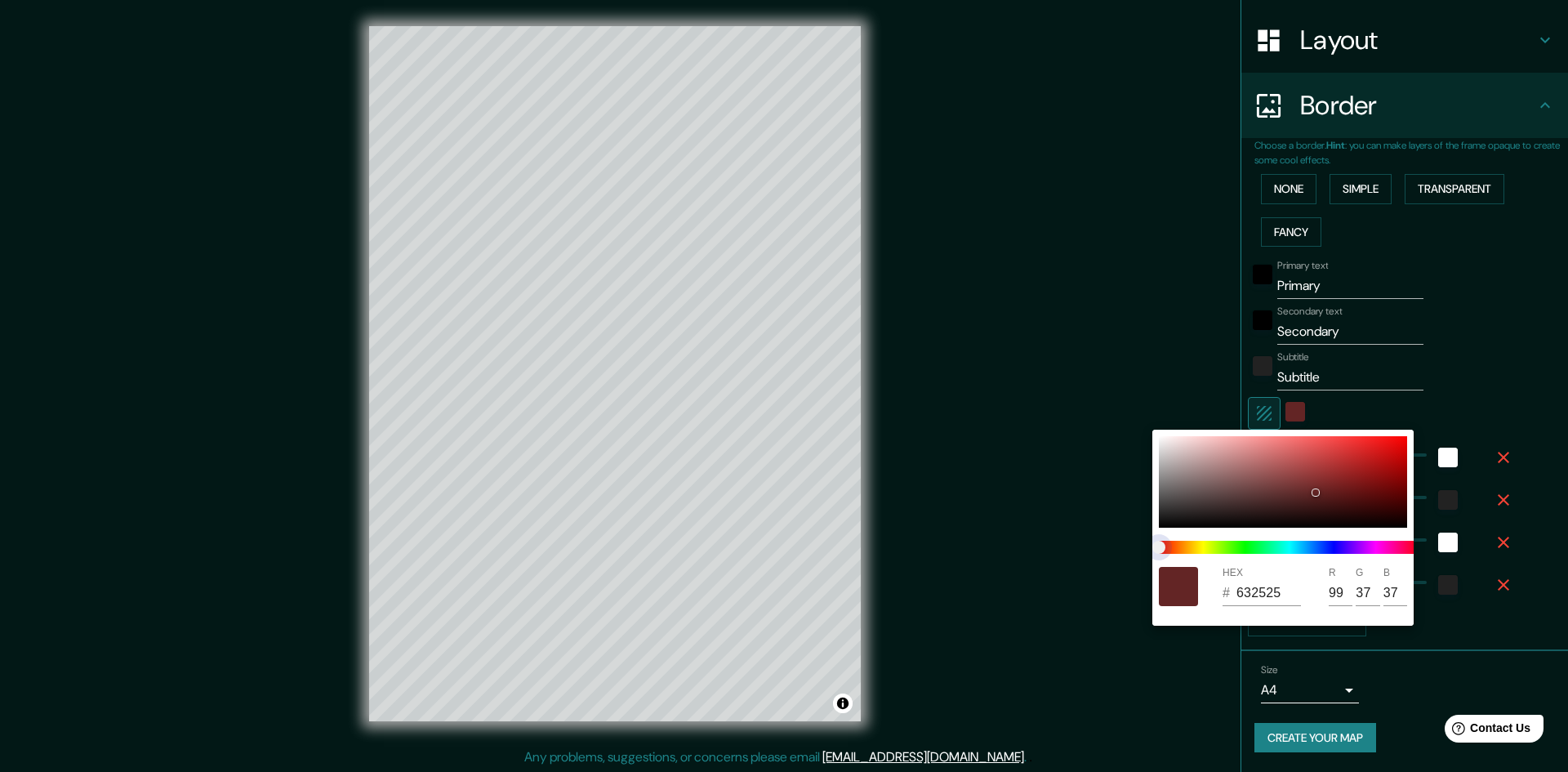
type input "48"
type input "24"
type input "254B63"
type input "37"
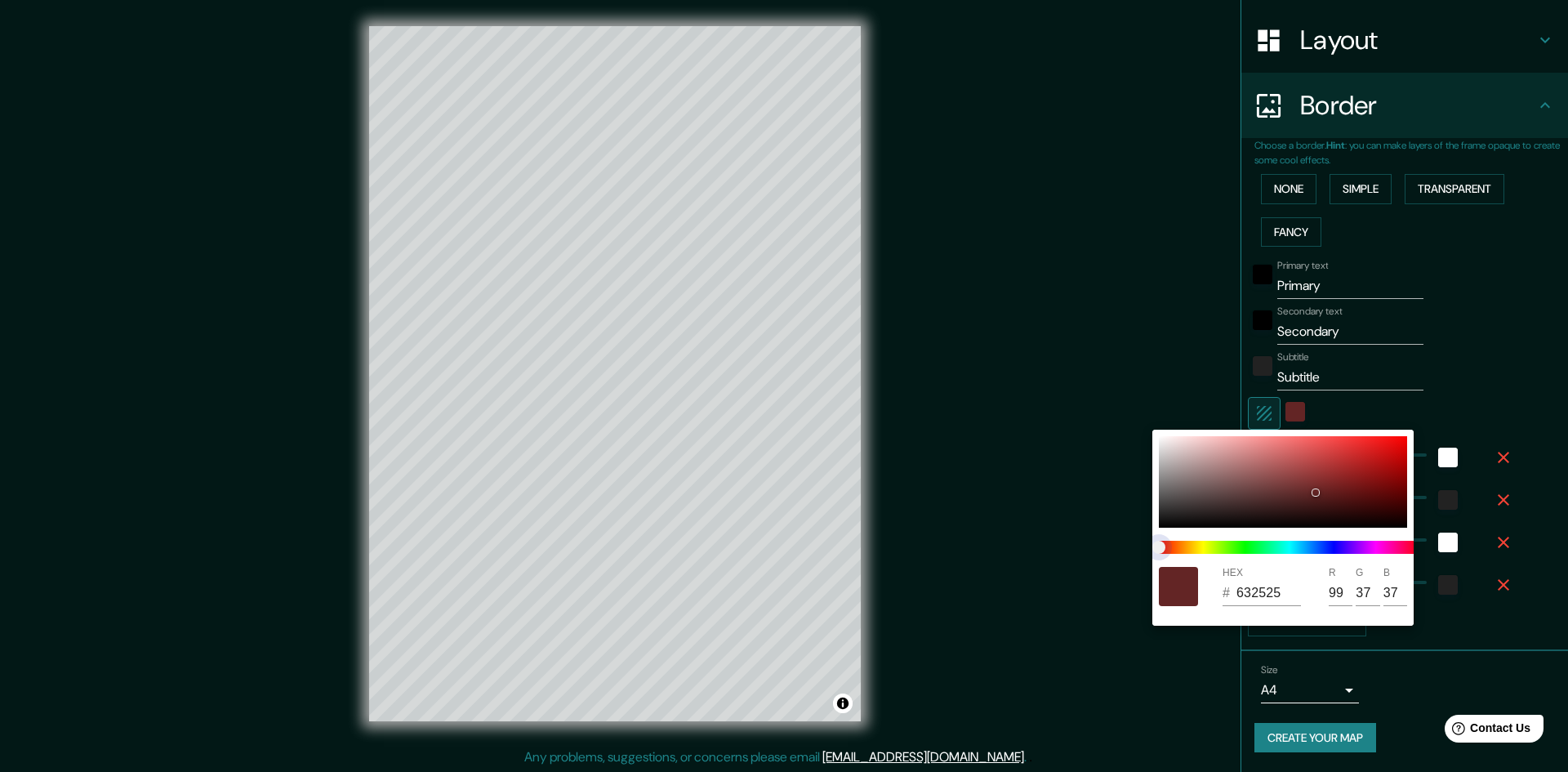
type input "75"
type input "99"
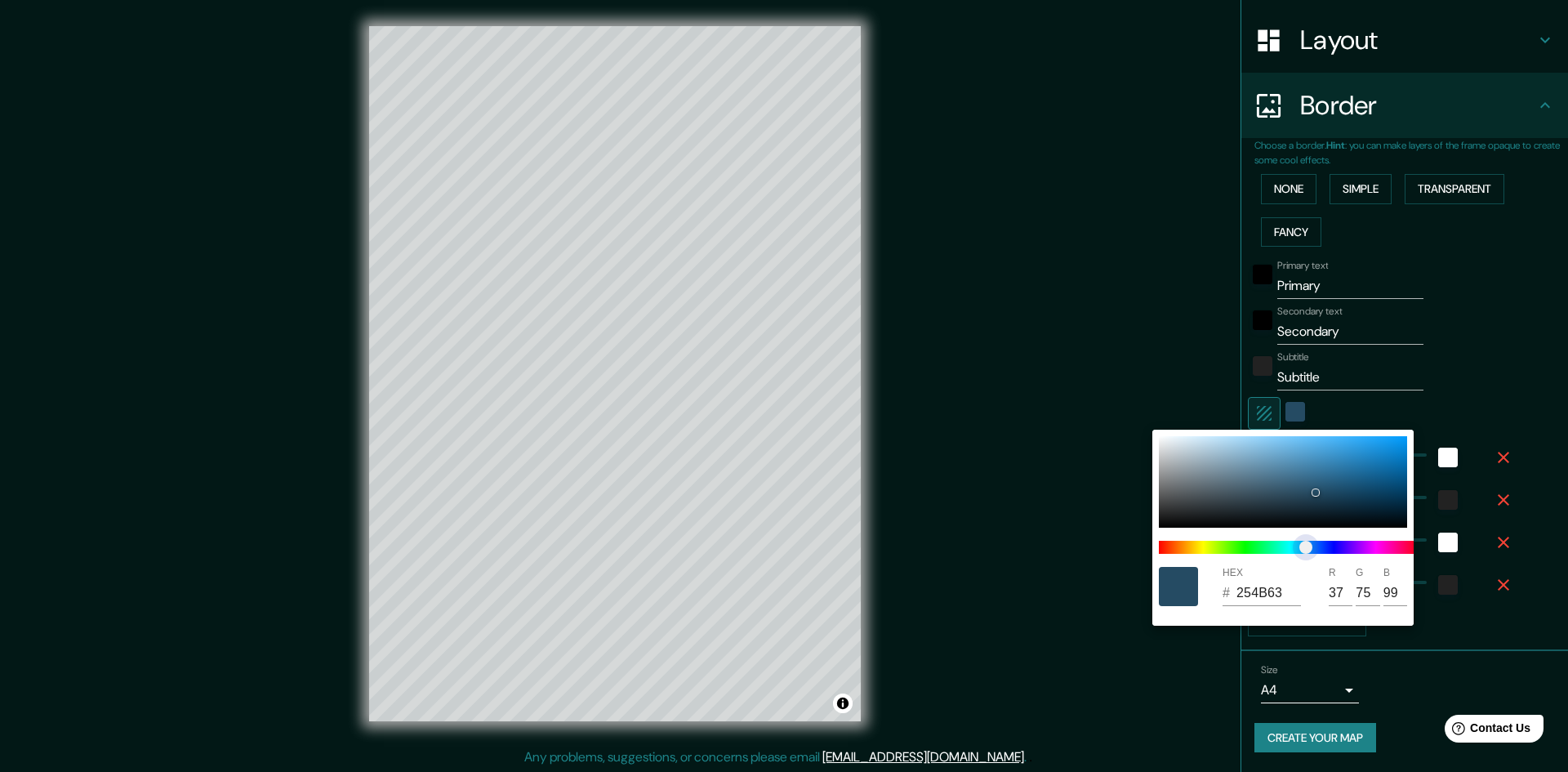
type input "241"
type input "48"
type input "24"
type input "253663"
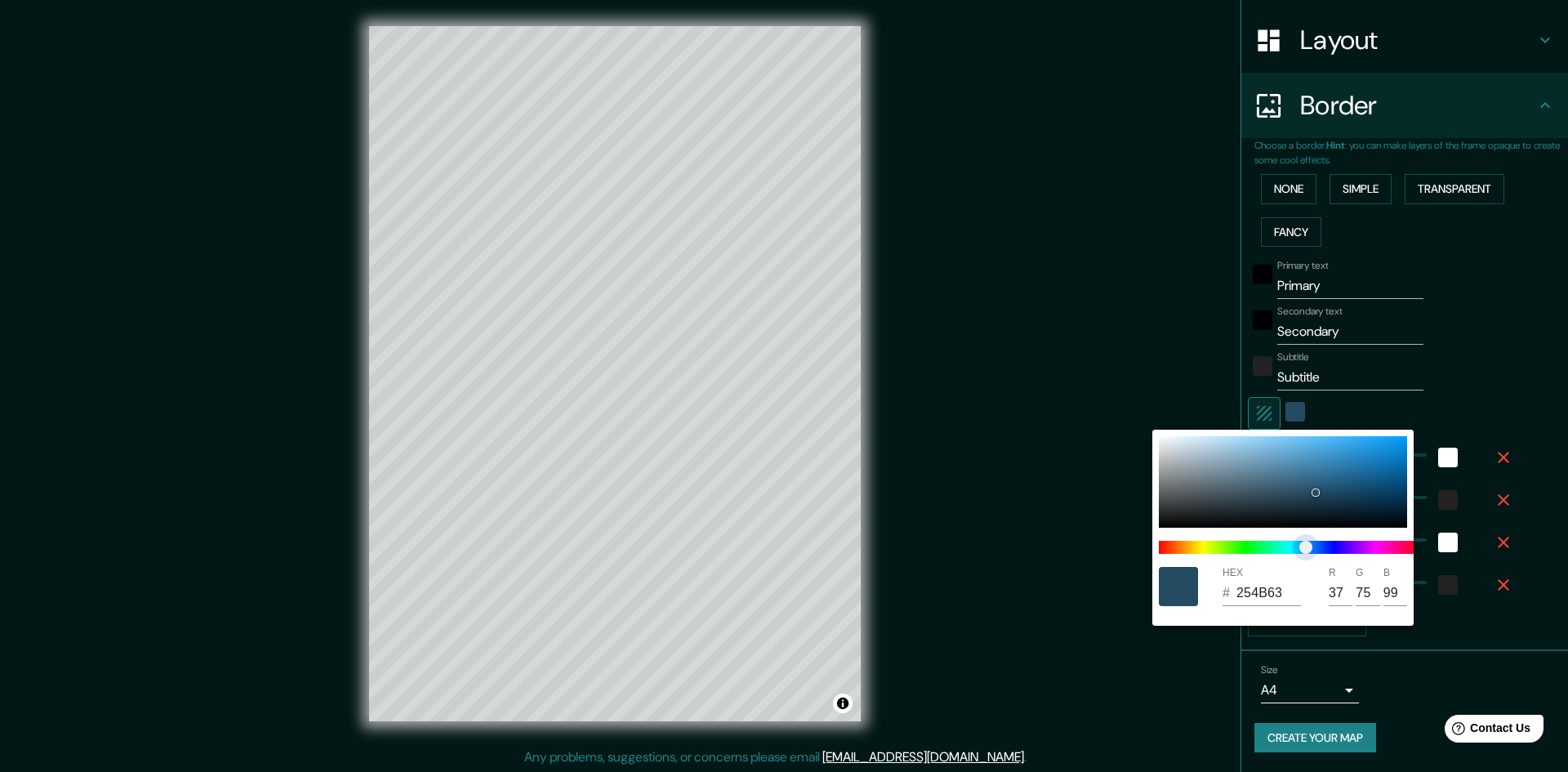
type input "54"
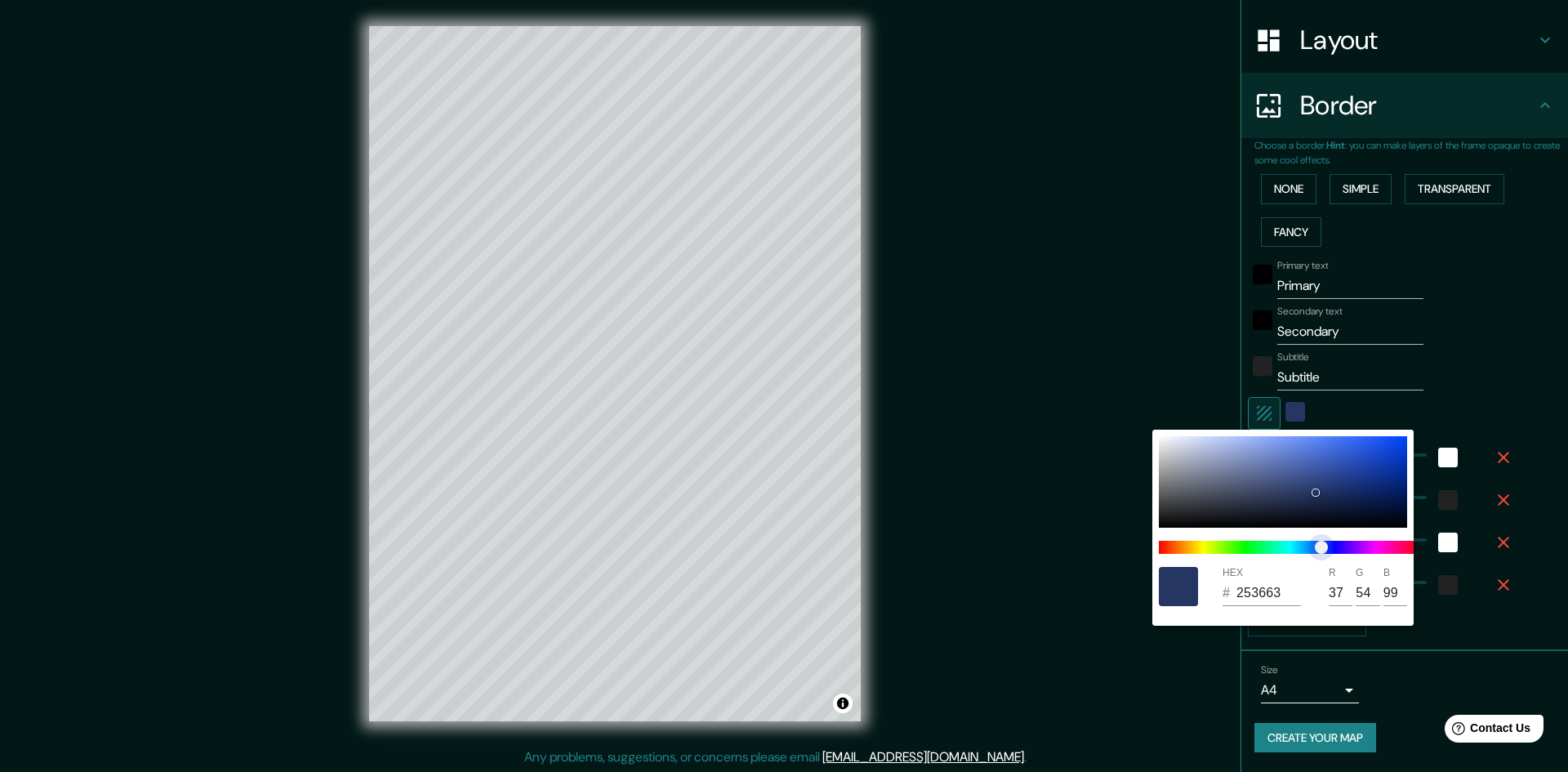
type input "241"
type input "48"
type input "24"
type input "252663"
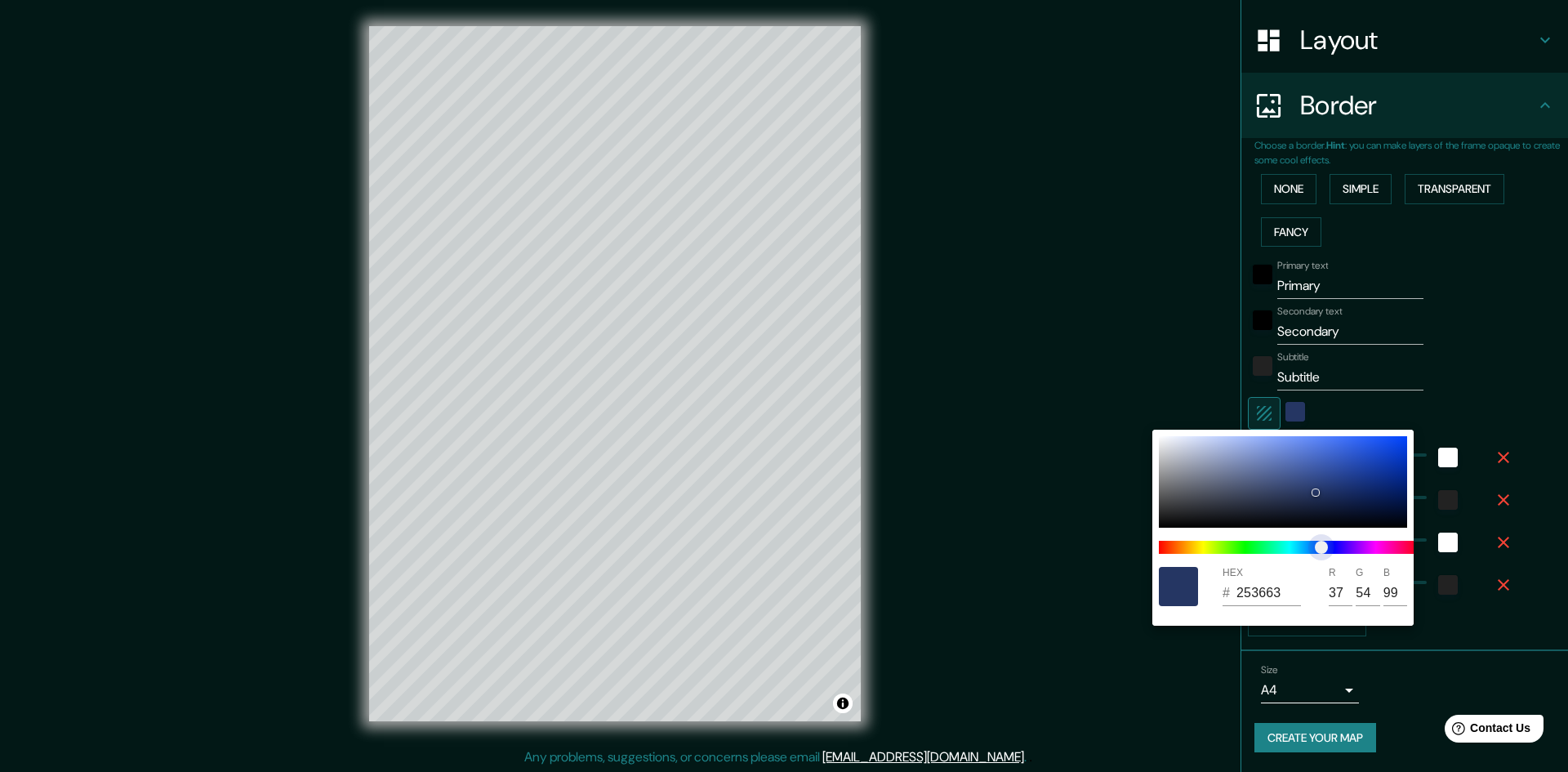
type input "38"
drag, startPoint x: 1321, startPoint y: 546, endPoint x: 1331, endPoint y: 546, distance: 10.0
click at [1331, 546] on span "color slider" at bounding box center [1331, 548] width 13 height 13
click at [1248, 578] on div "HEX # 252663" at bounding box center [1263, 586] width 82 height 39
click at [1248, 585] on div "HEX # 252663" at bounding box center [1263, 586] width 82 height 39
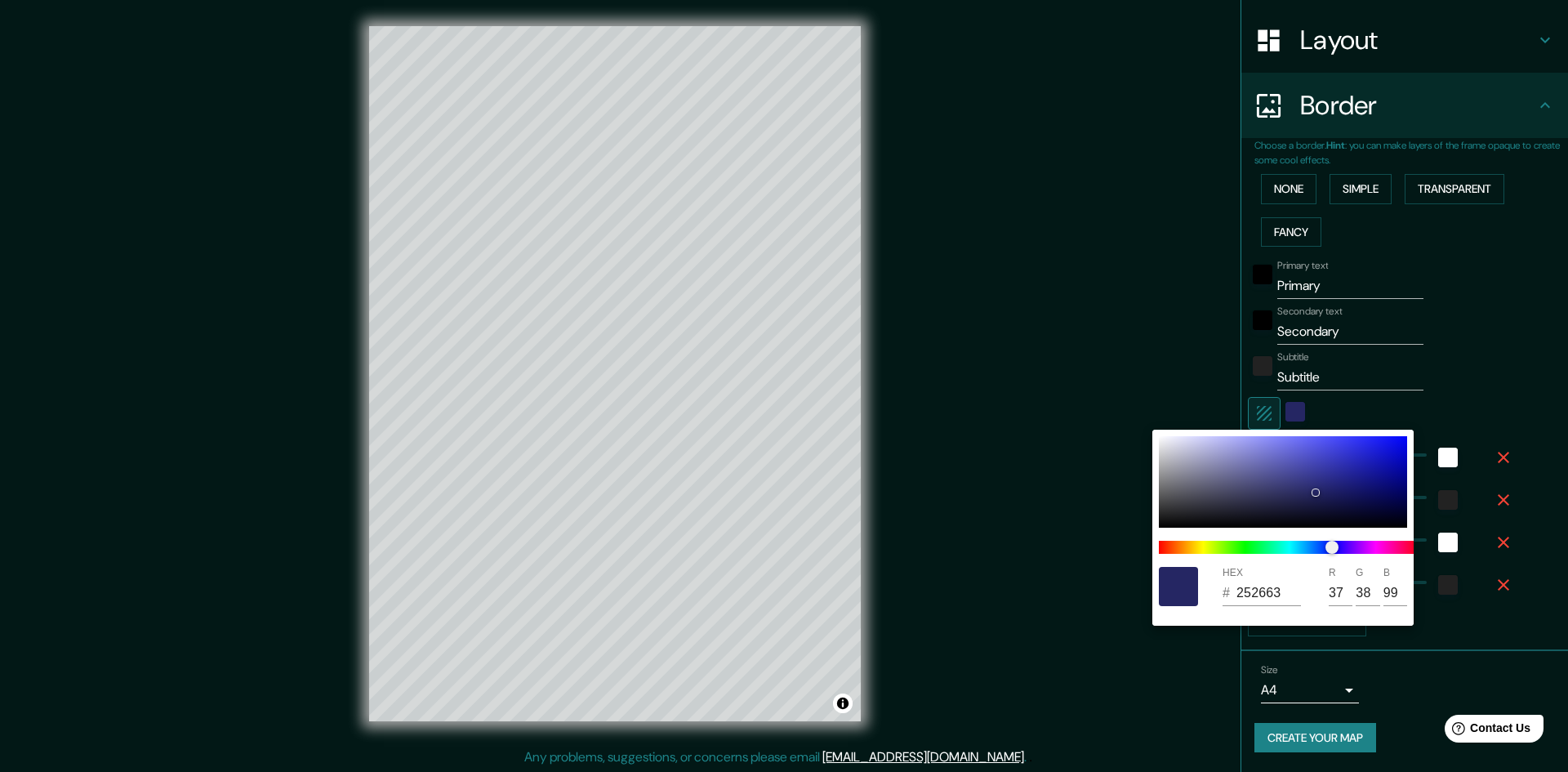
click at [1256, 595] on input "252663" at bounding box center [1269, 593] width 65 height 26
type input "000000"
type input "241"
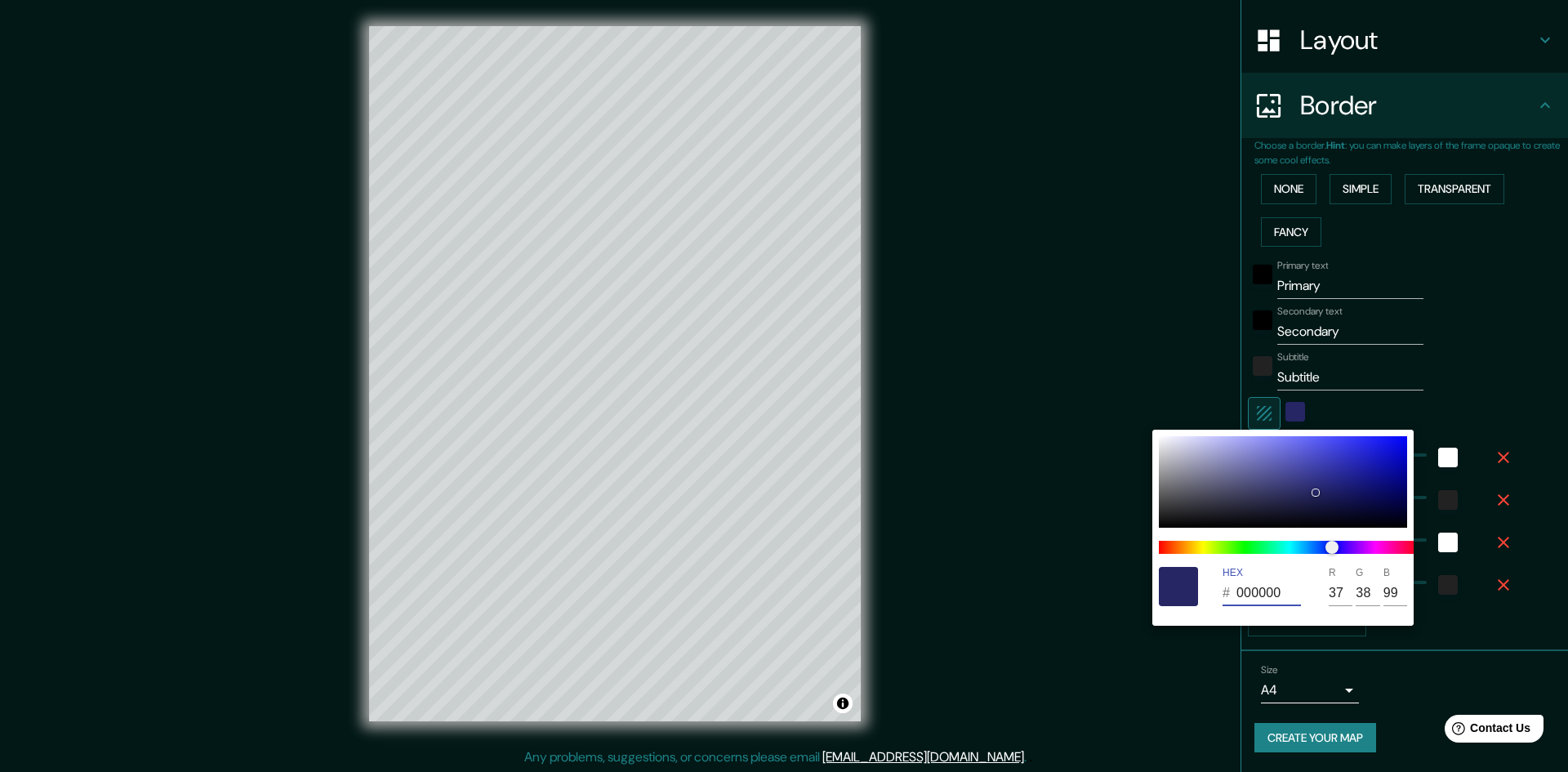
type input "48"
type input "24"
type input "000000"
type input "0"
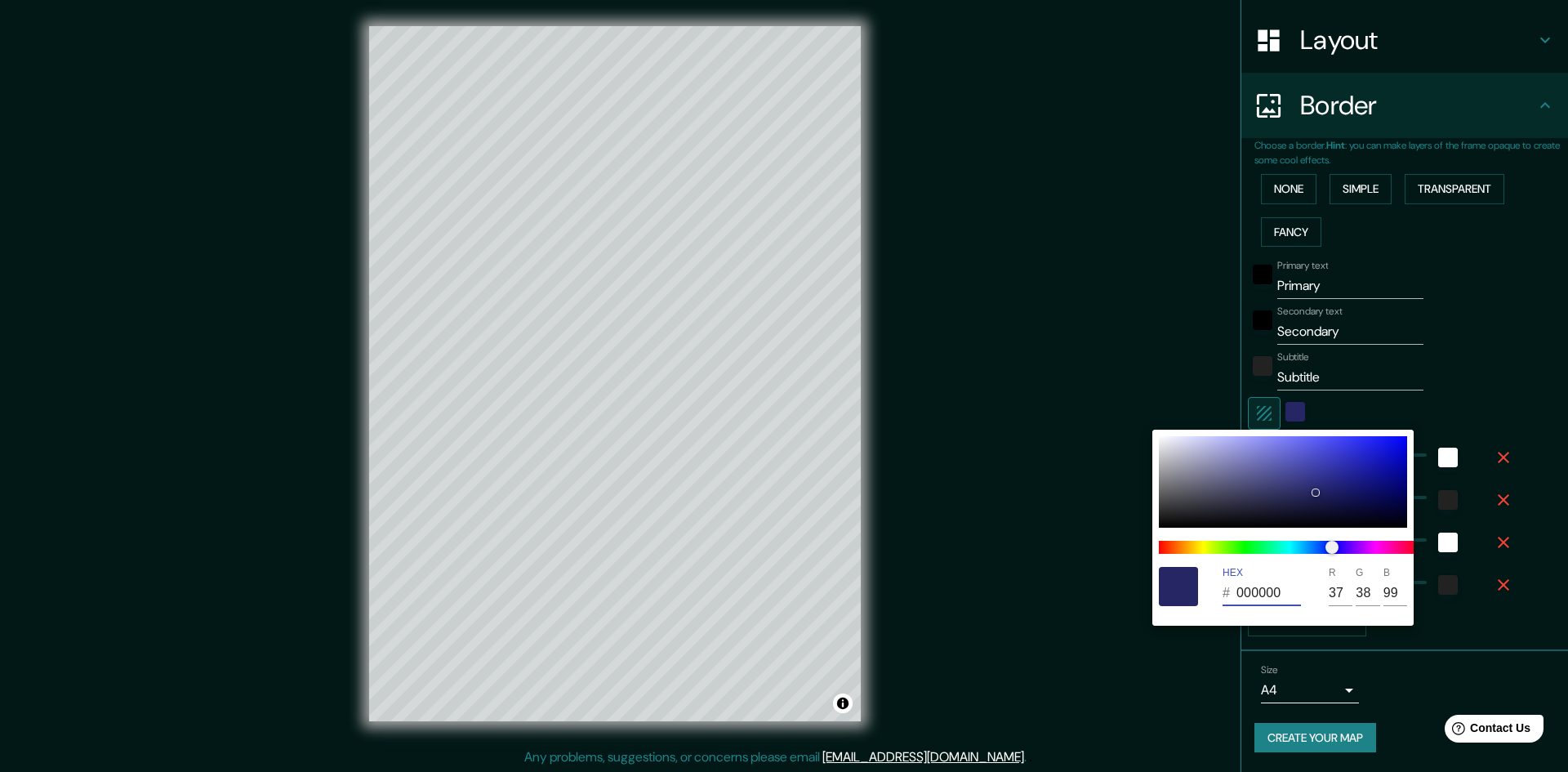
type input "0"
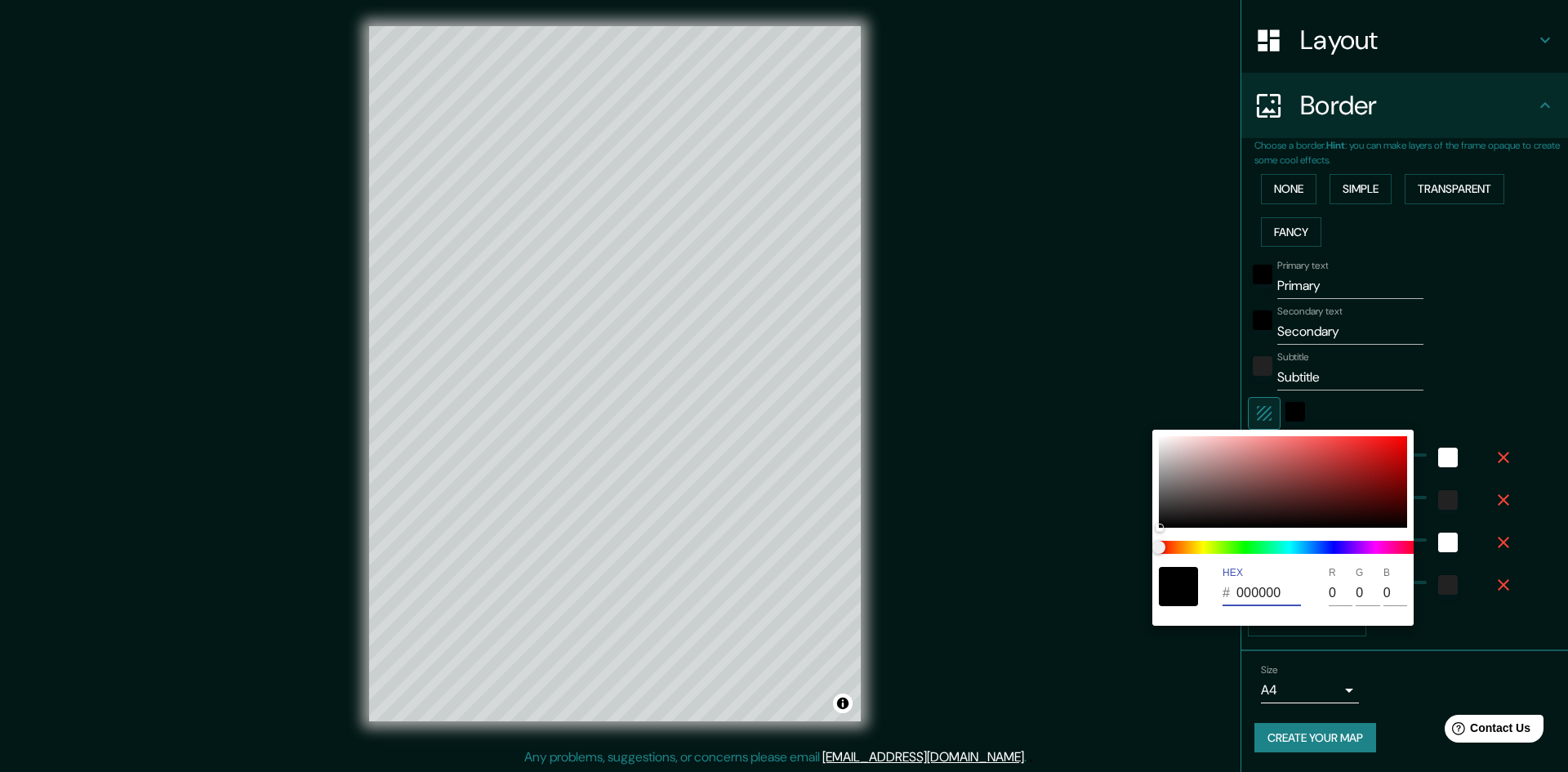
type input "241"
type input "48"
type input "24"
type input "000000"
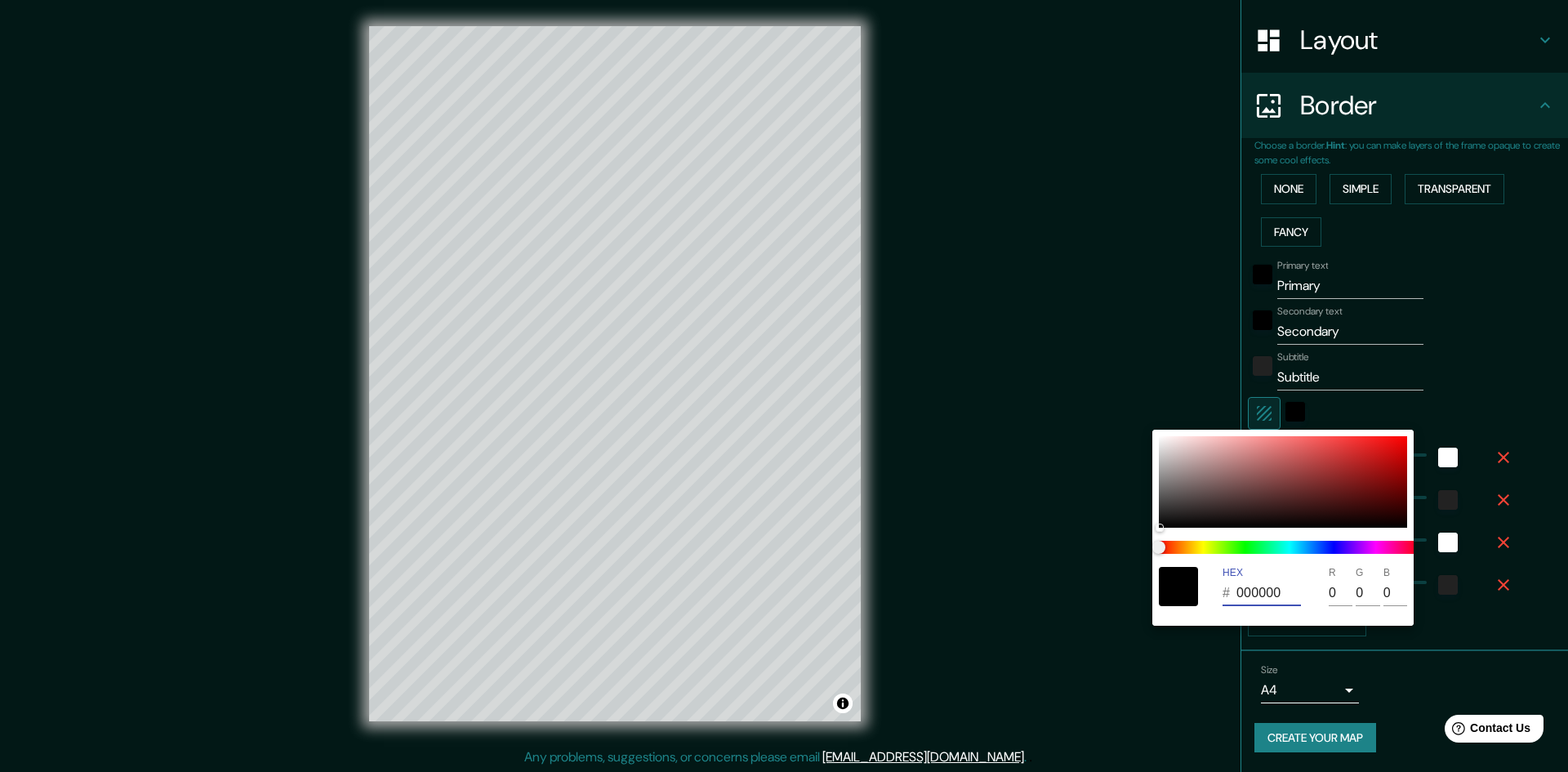
type input "241"
type input "48"
type input "24"
type input "000000"
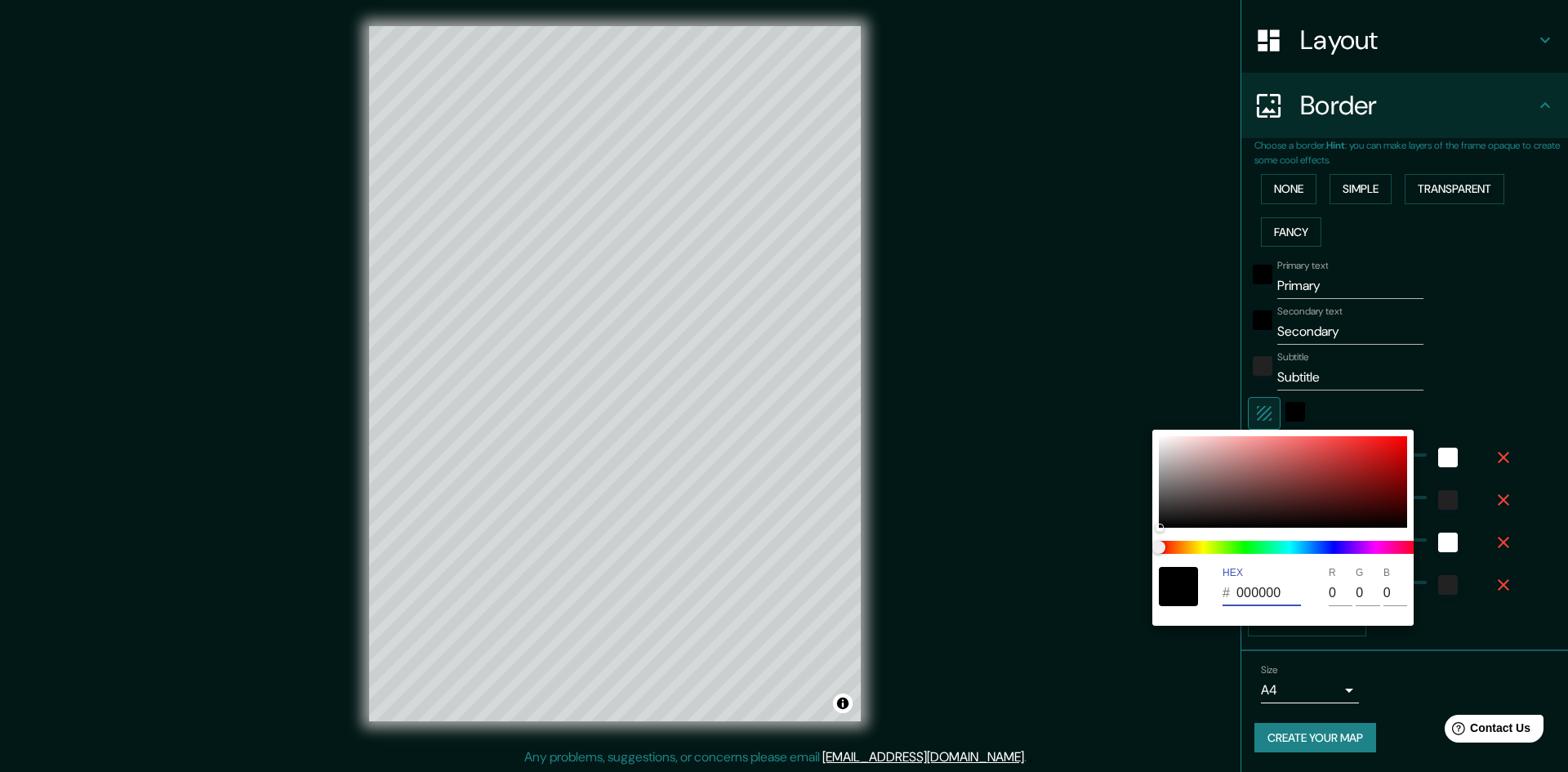
type input "241"
type input "48"
type input "24"
type input "000000"
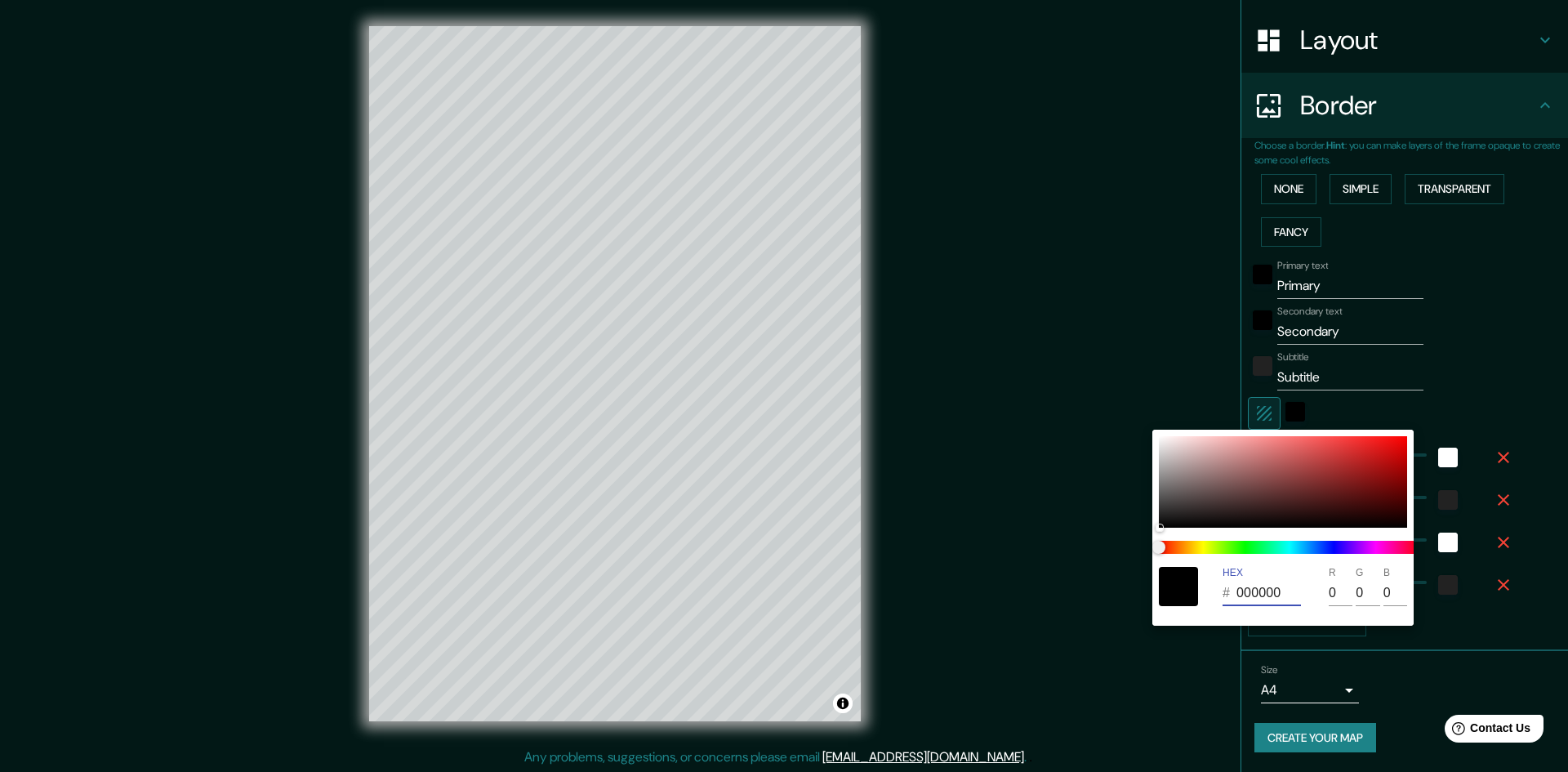
type input "241"
type input "48"
type input "24"
type input "000000"
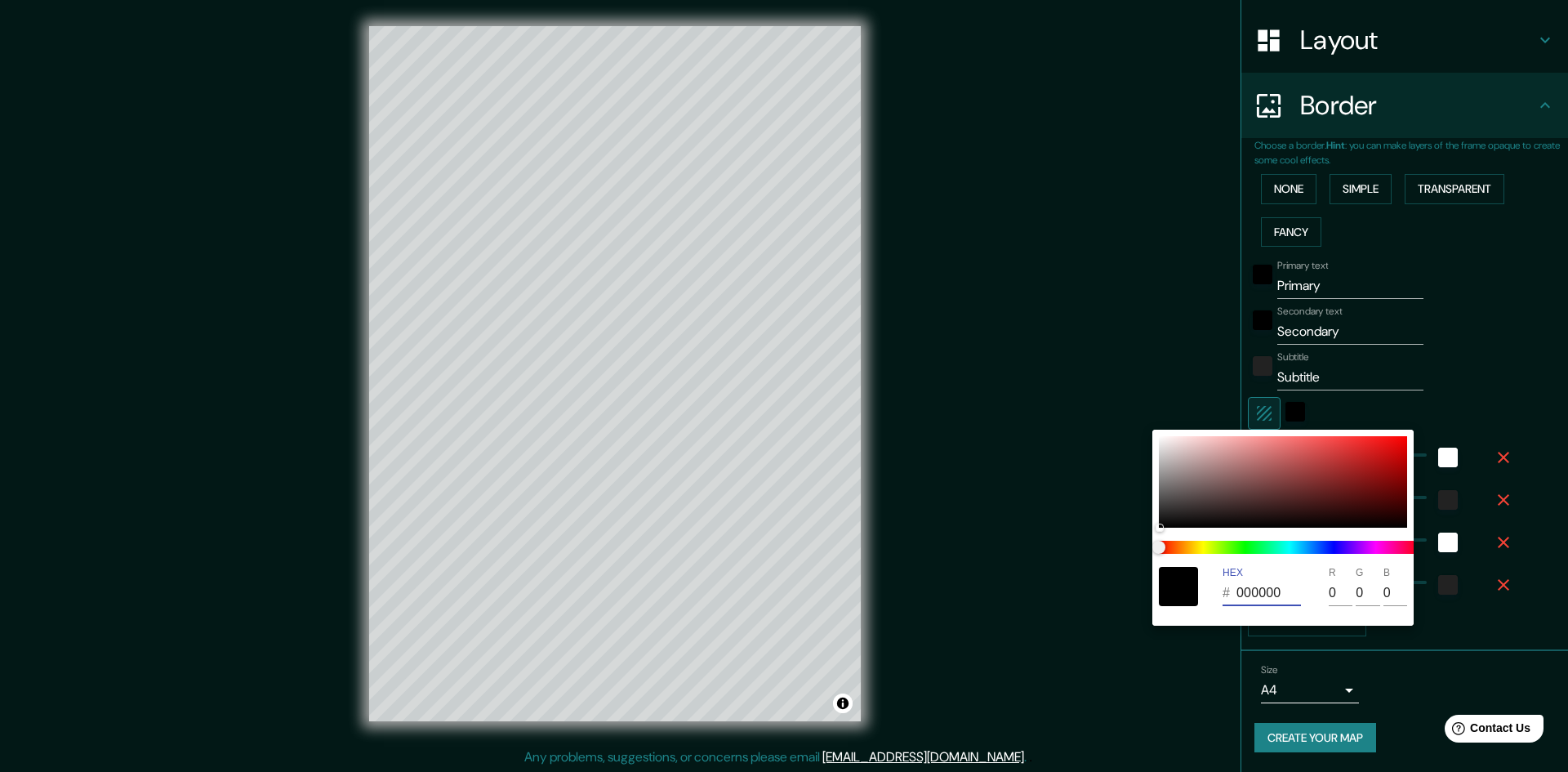
type input "241"
type input "48"
type input "24"
type input "000000"
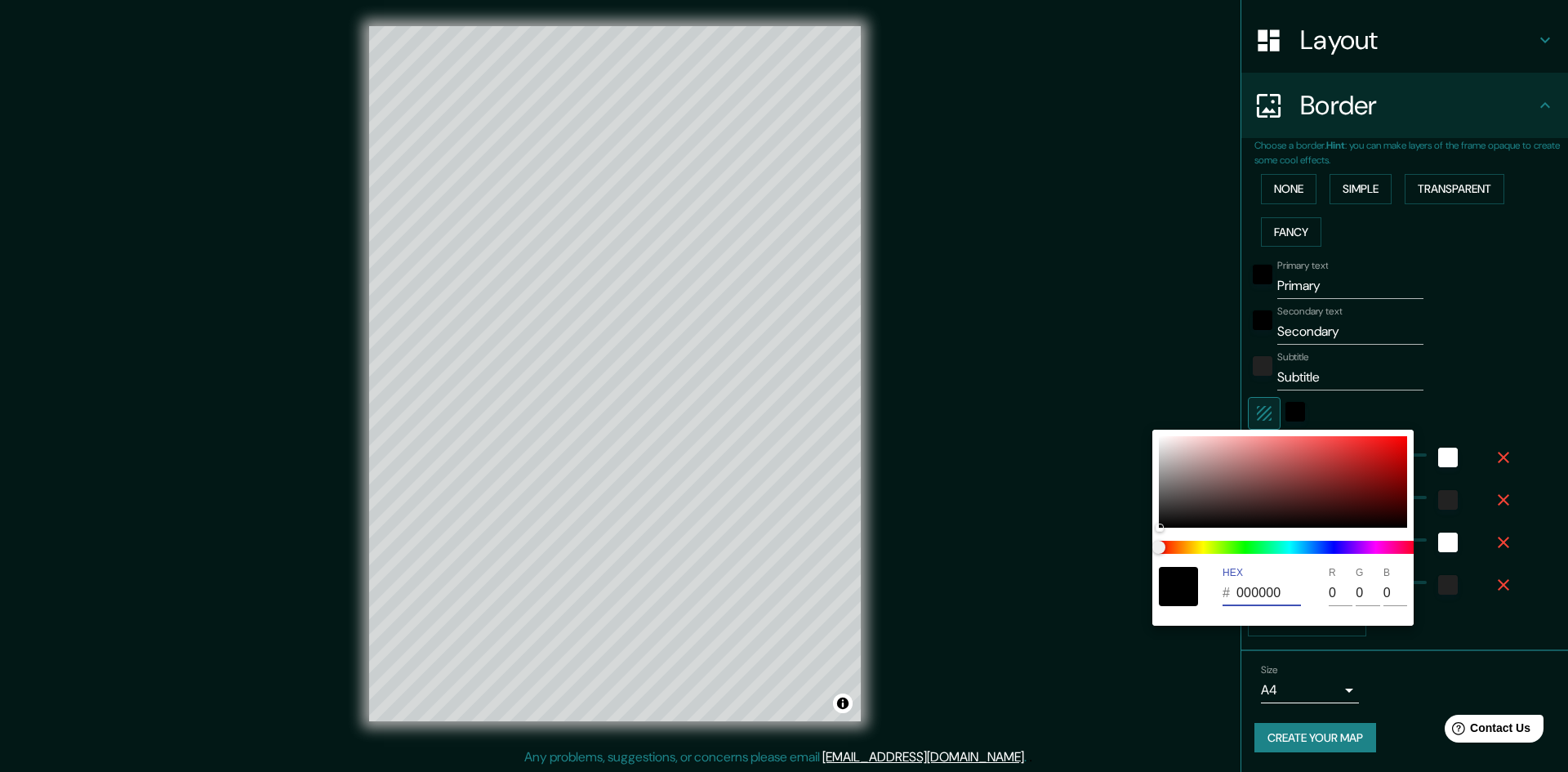
type input "241"
type input "48"
type input "24"
type input "000000"
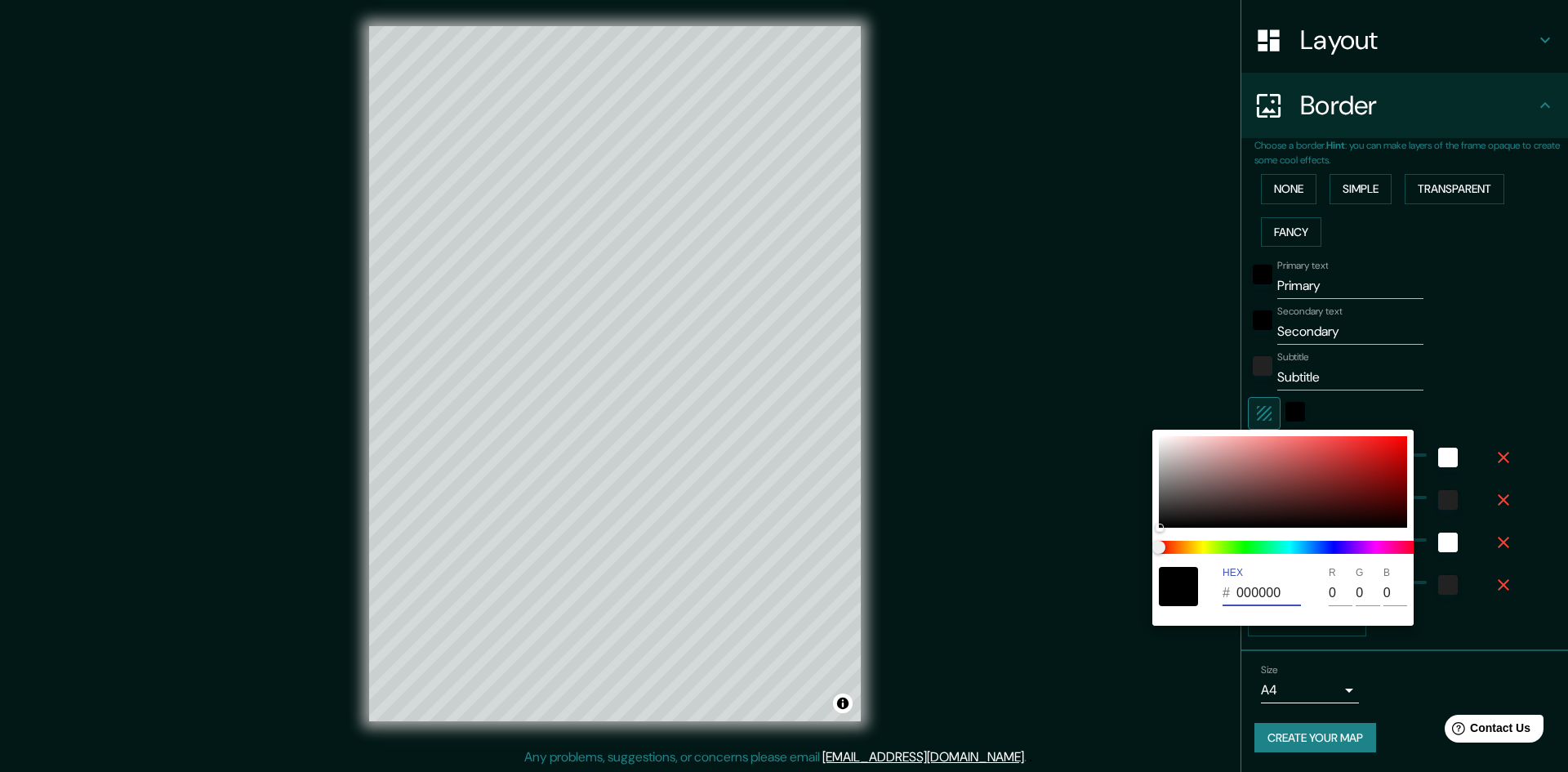
type input "241"
type input "48"
type input "24"
type input "000000"
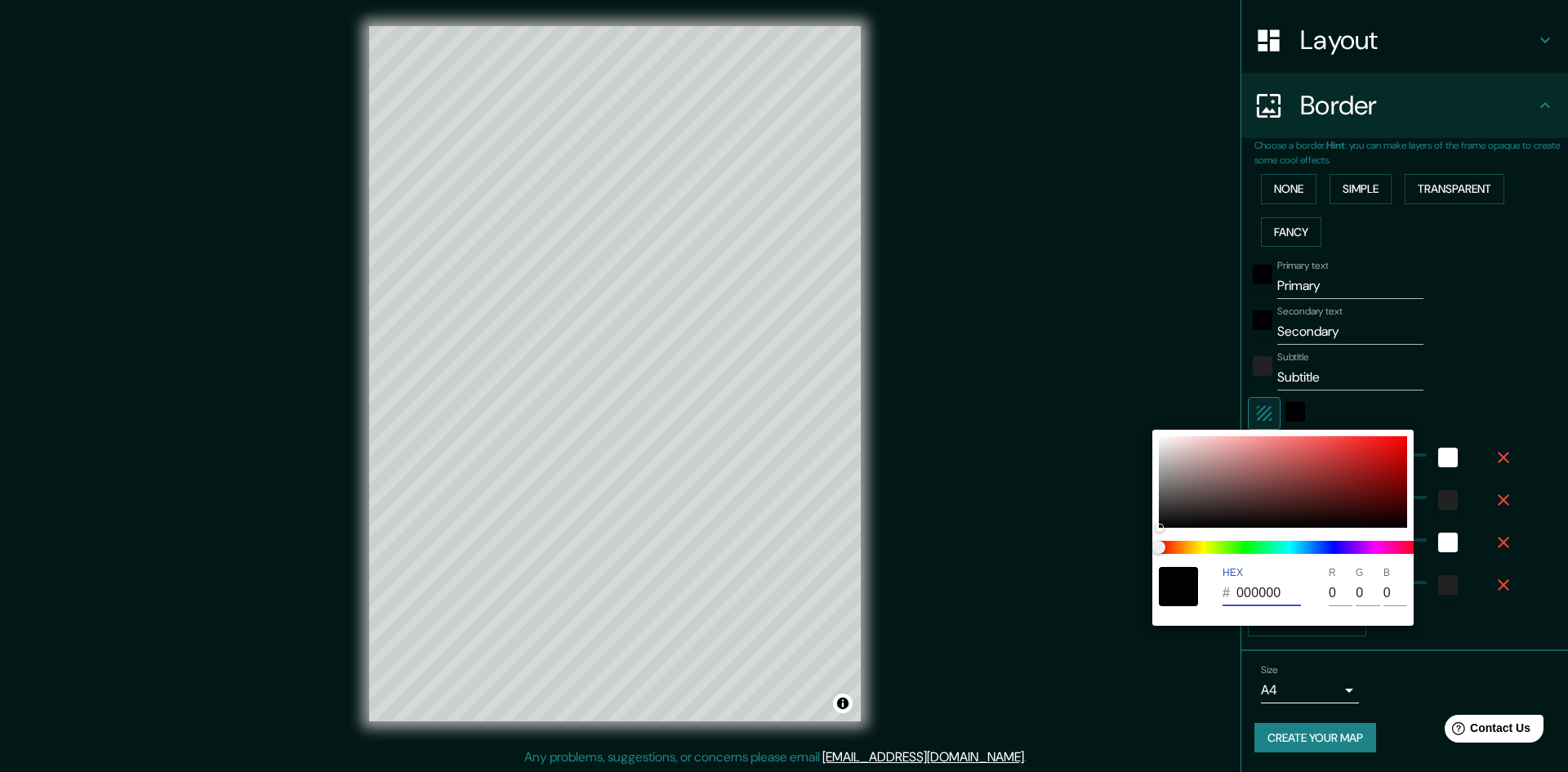
type input "241"
type input "48"
type input "24"
type input "000000"
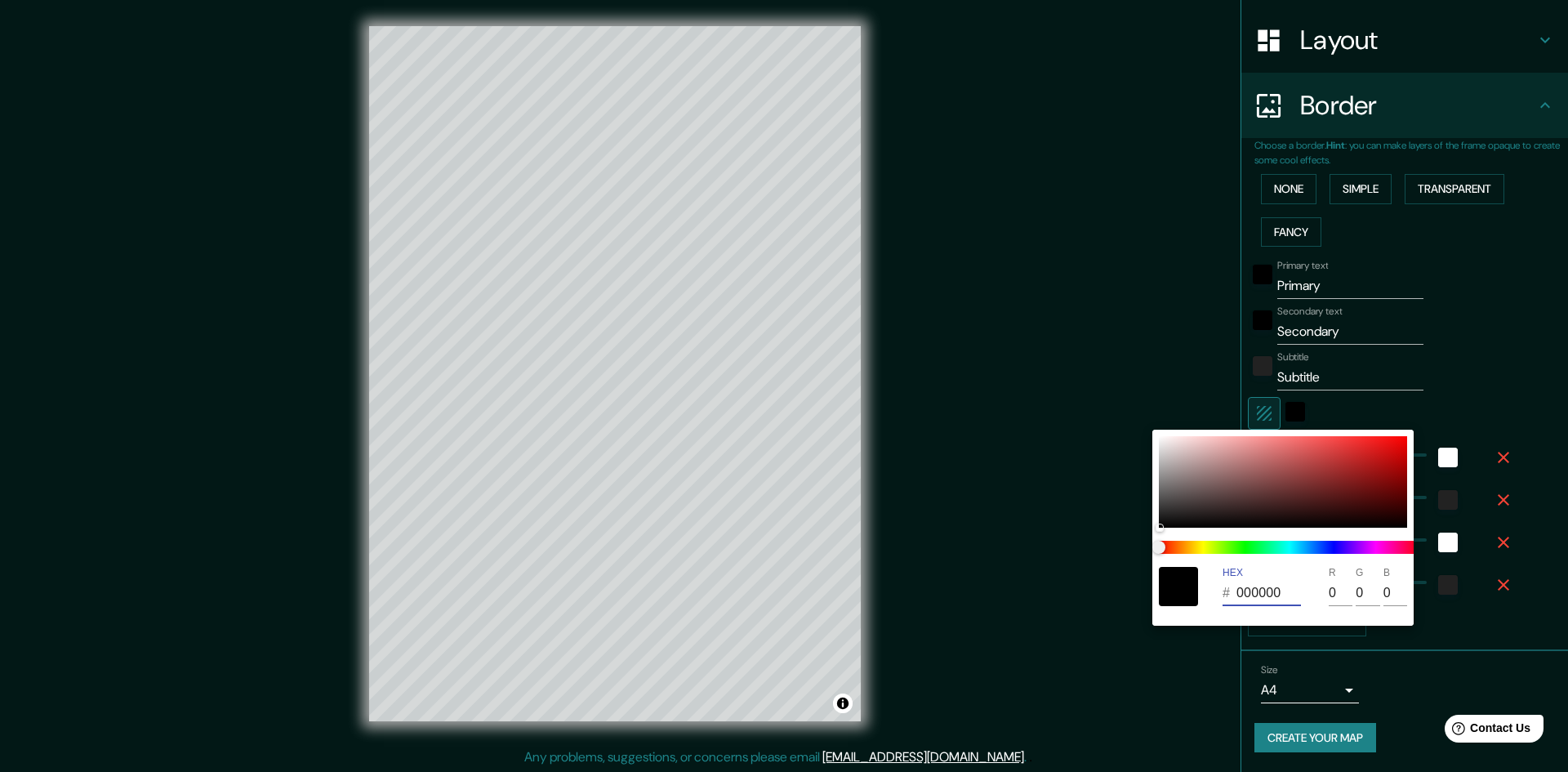
type input "241"
type input "48"
type input "24"
type input "000000"
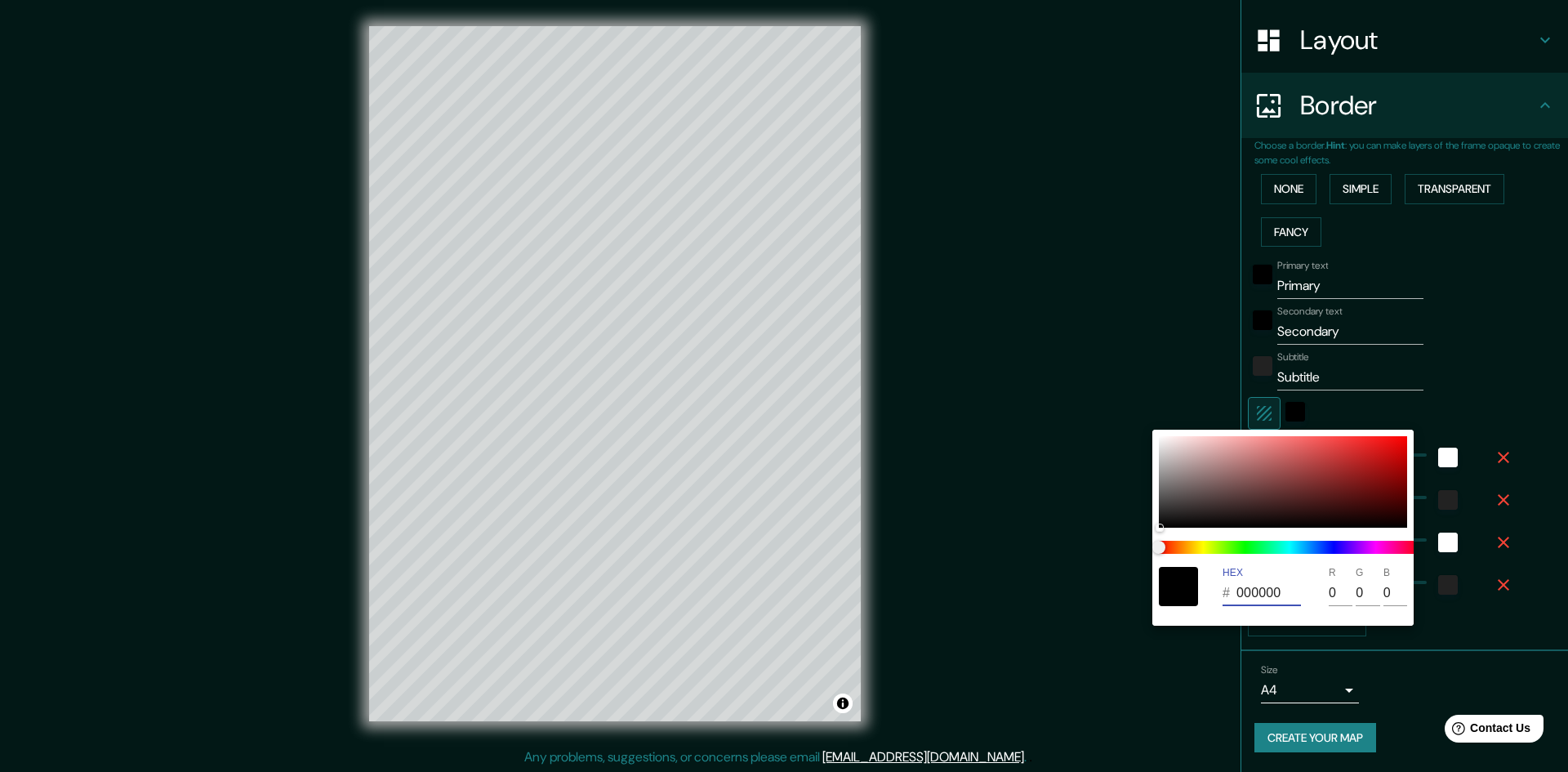
type input "241"
type input "48"
type input "24"
type input "000000"
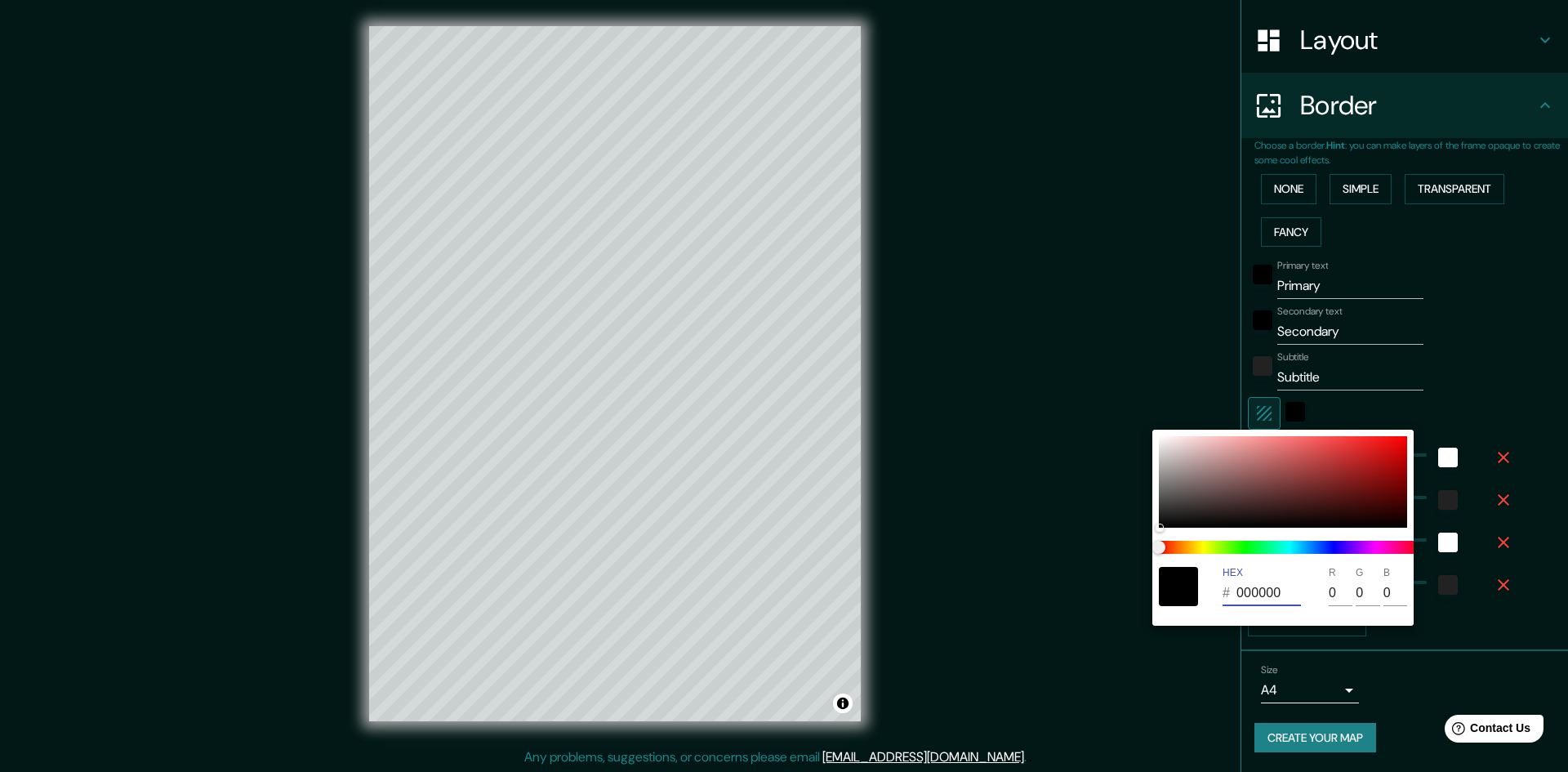
type input "241"
type input "48"
type input "24"
type input "000000"
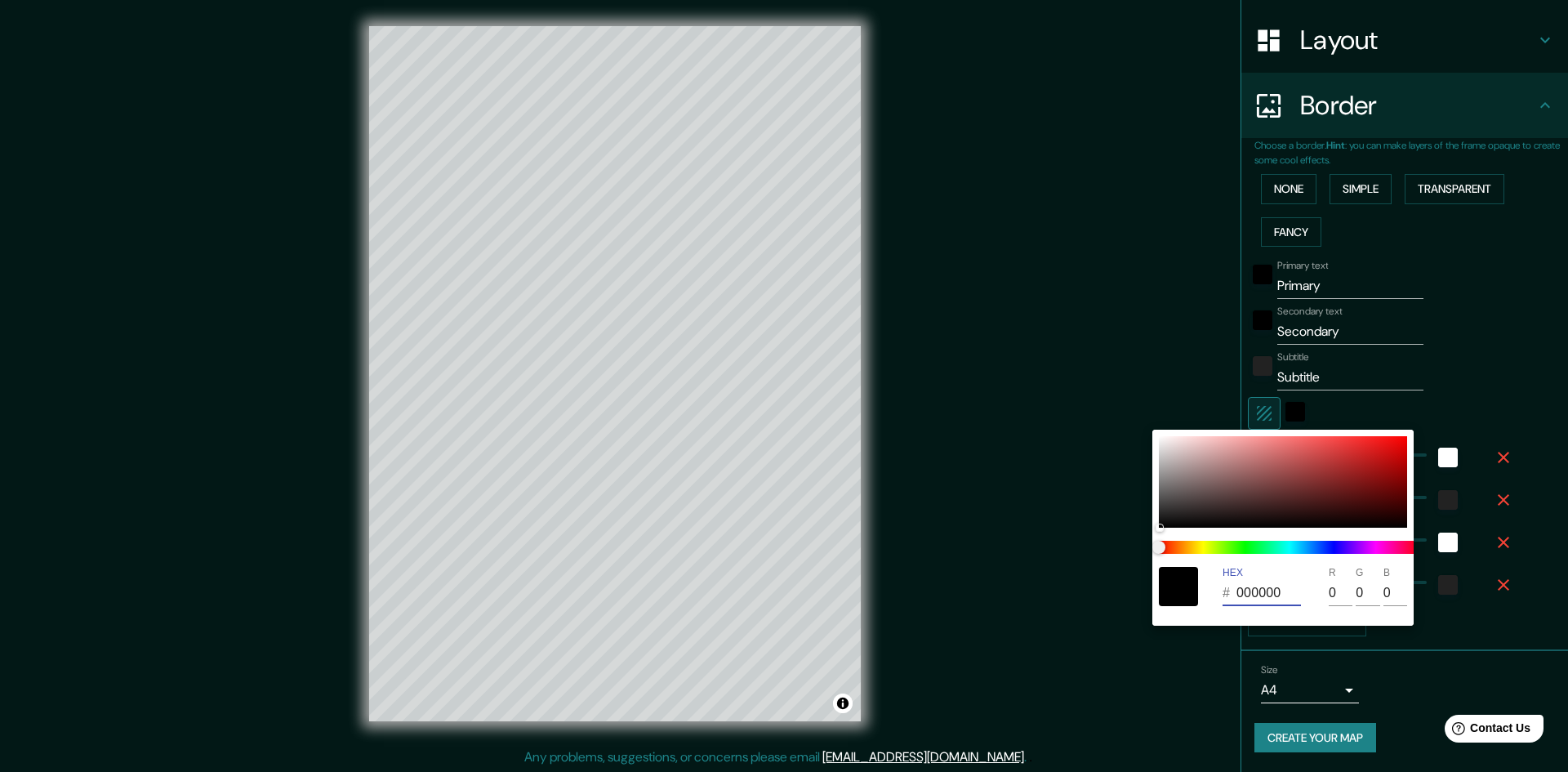
type input "241"
type input "48"
type input "24"
type input "000000"
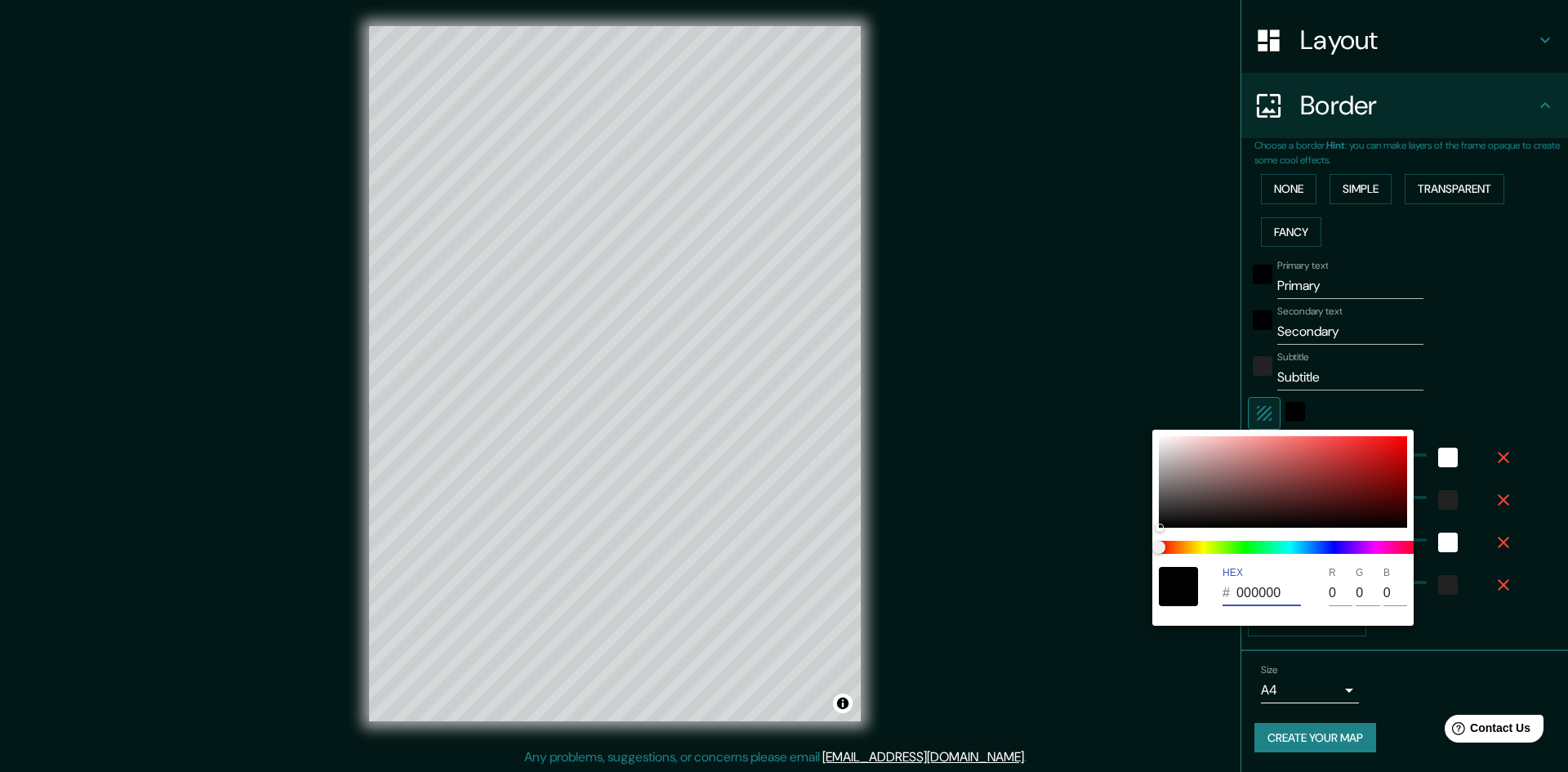
type input "241"
type input "48"
type input "24"
type input "000000"
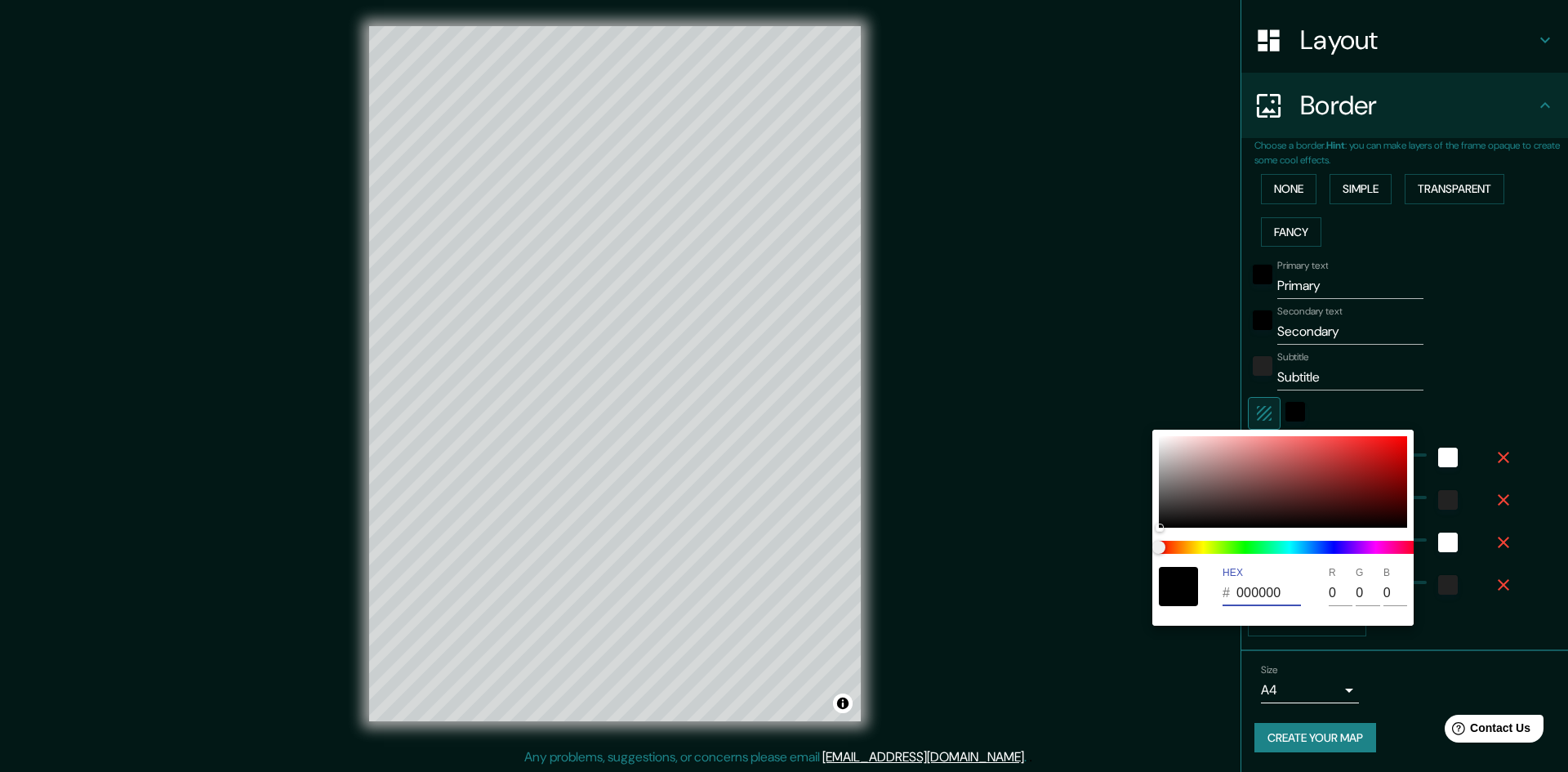
type input "241"
type input "48"
type input "24"
type input "000000"
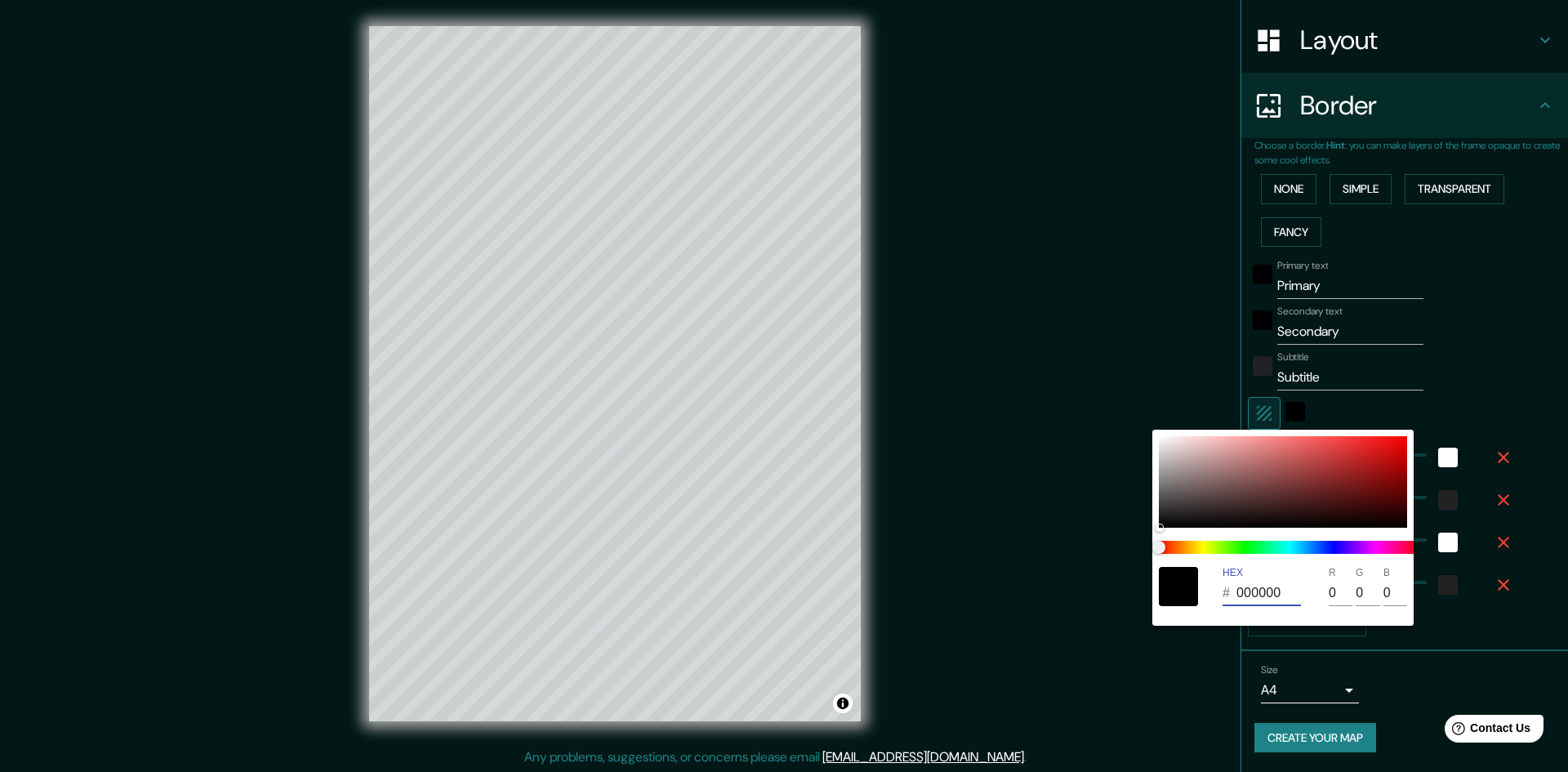
type input "241"
type input "48"
type input "24"
type input "000000"
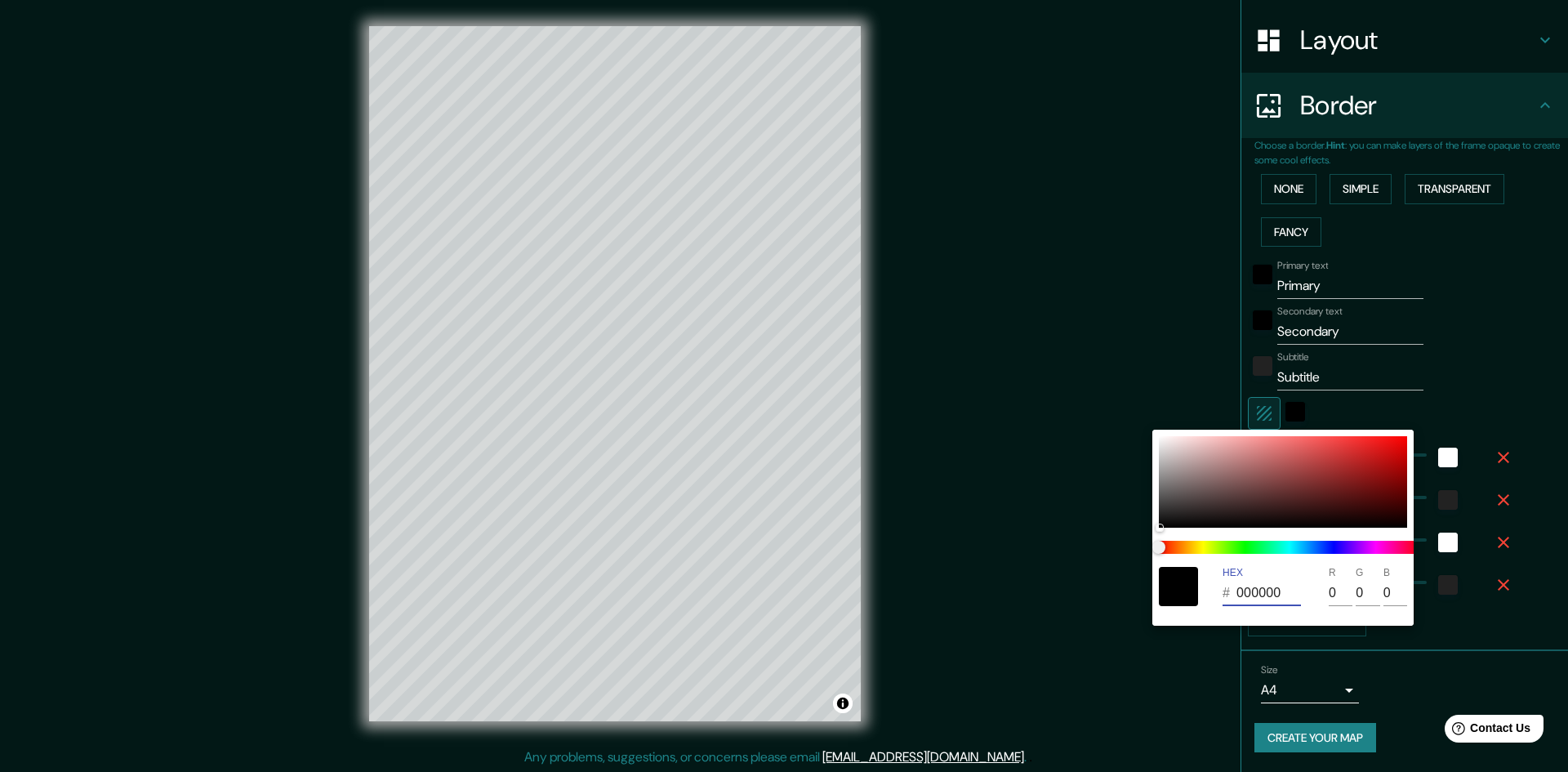
type input "241"
type input "48"
type input "24"
click at [1262, 596] on input "000000" at bounding box center [1269, 593] width 65 height 26
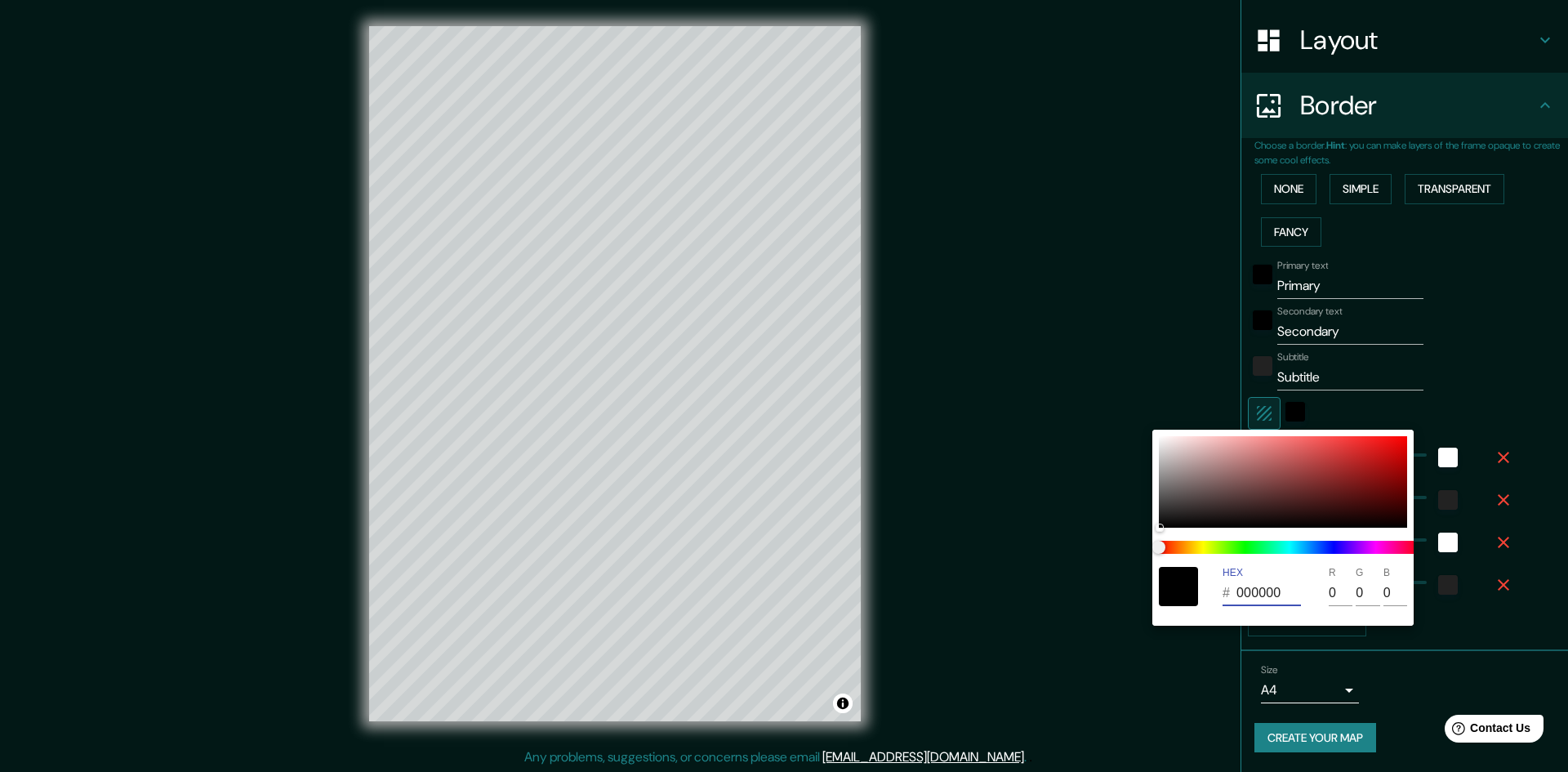
type input "000000"
drag, startPoint x: 1283, startPoint y: 484, endPoint x: 1313, endPoint y: 475, distance: 31.3
click at [1364, 470] on div at bounding box center [1283, 482] width 248 height 92
type input "241"
type input "48"
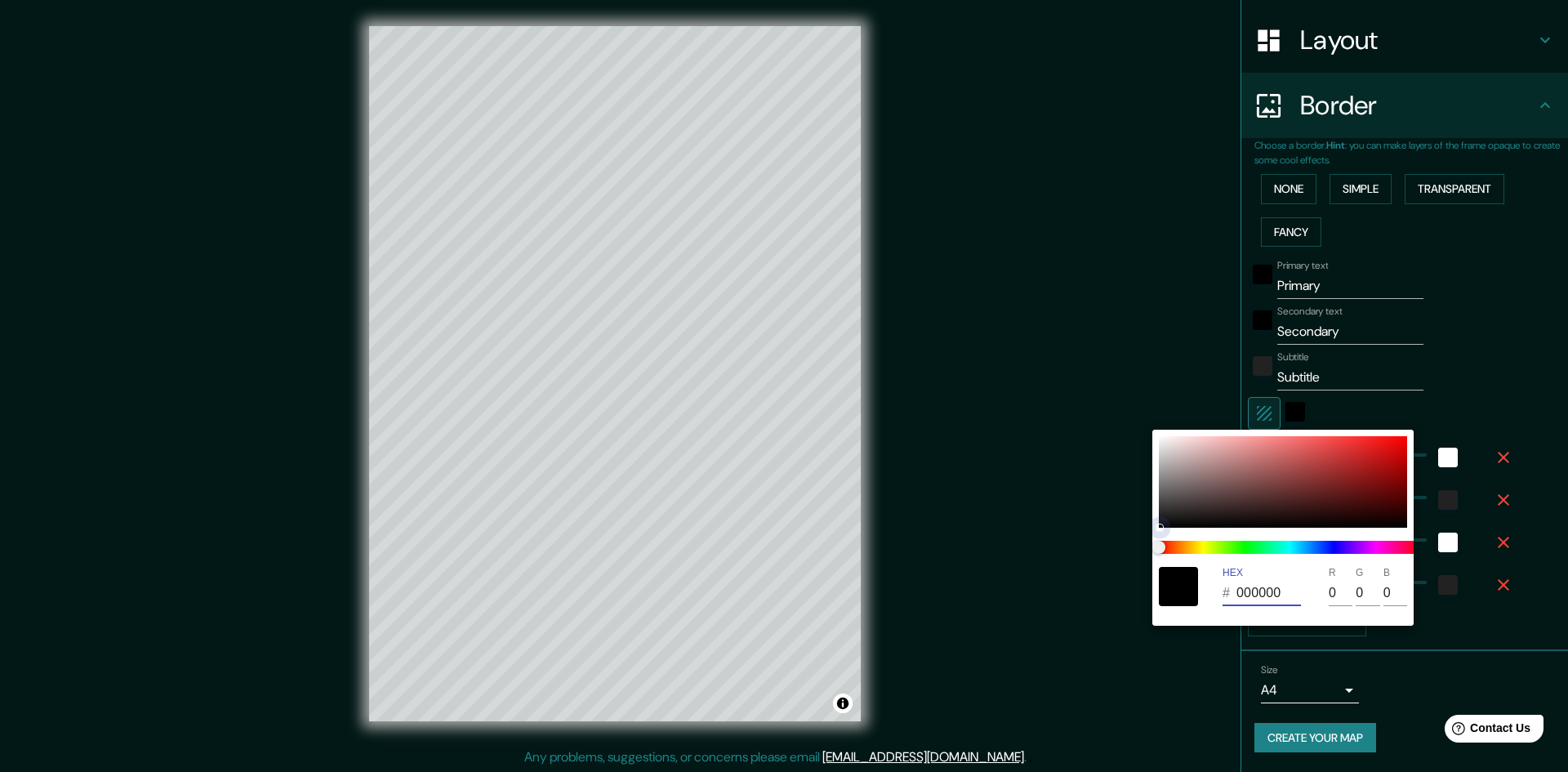
type input "48"
type input "24"
type input "9F1B1B"
type input "159"
type input "27"
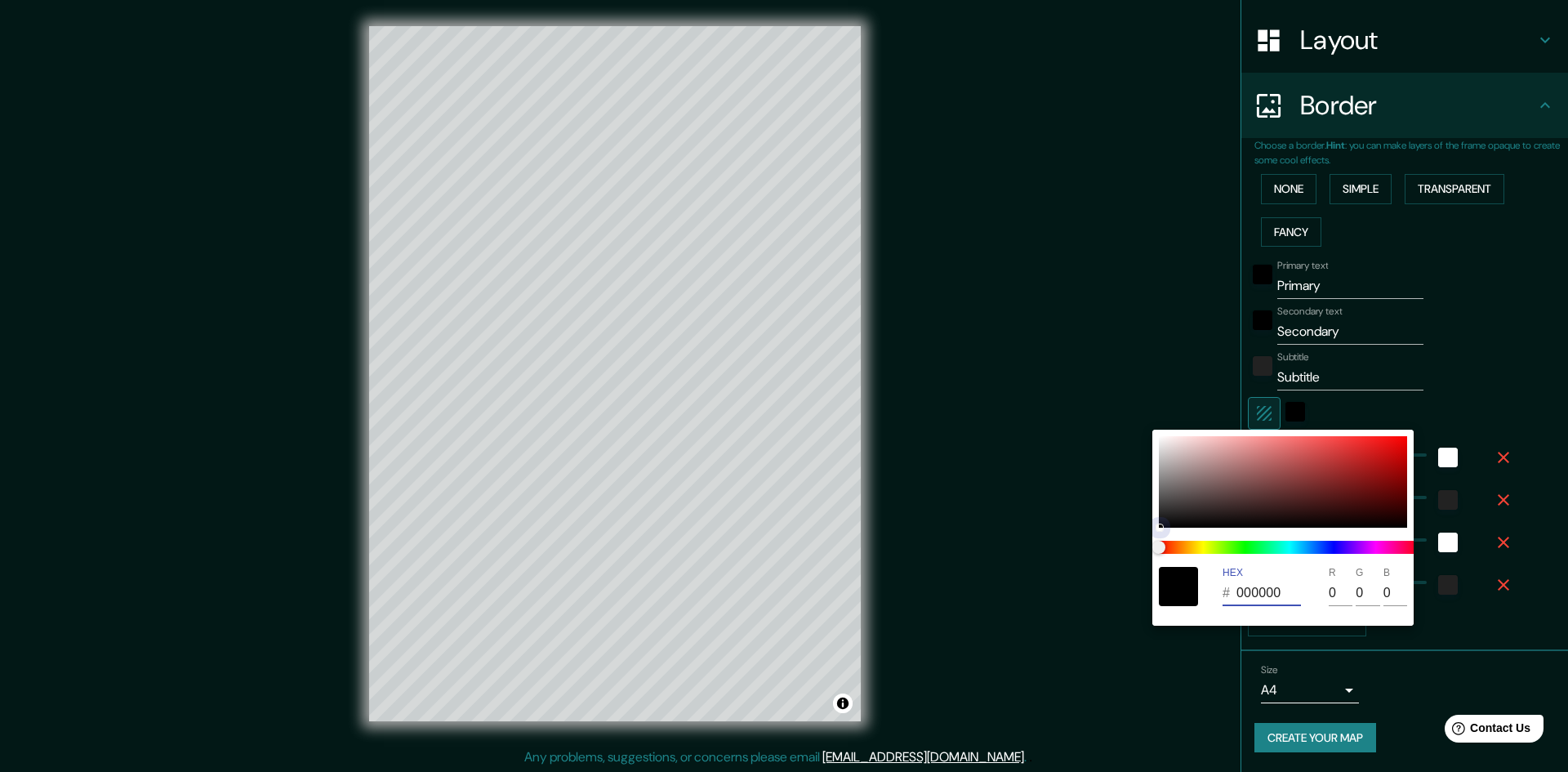
type input "27"
click at [1272, 592] on input "9F1B1B" at bounding box center [1269, 593] width 65 height 26
type input "000000"
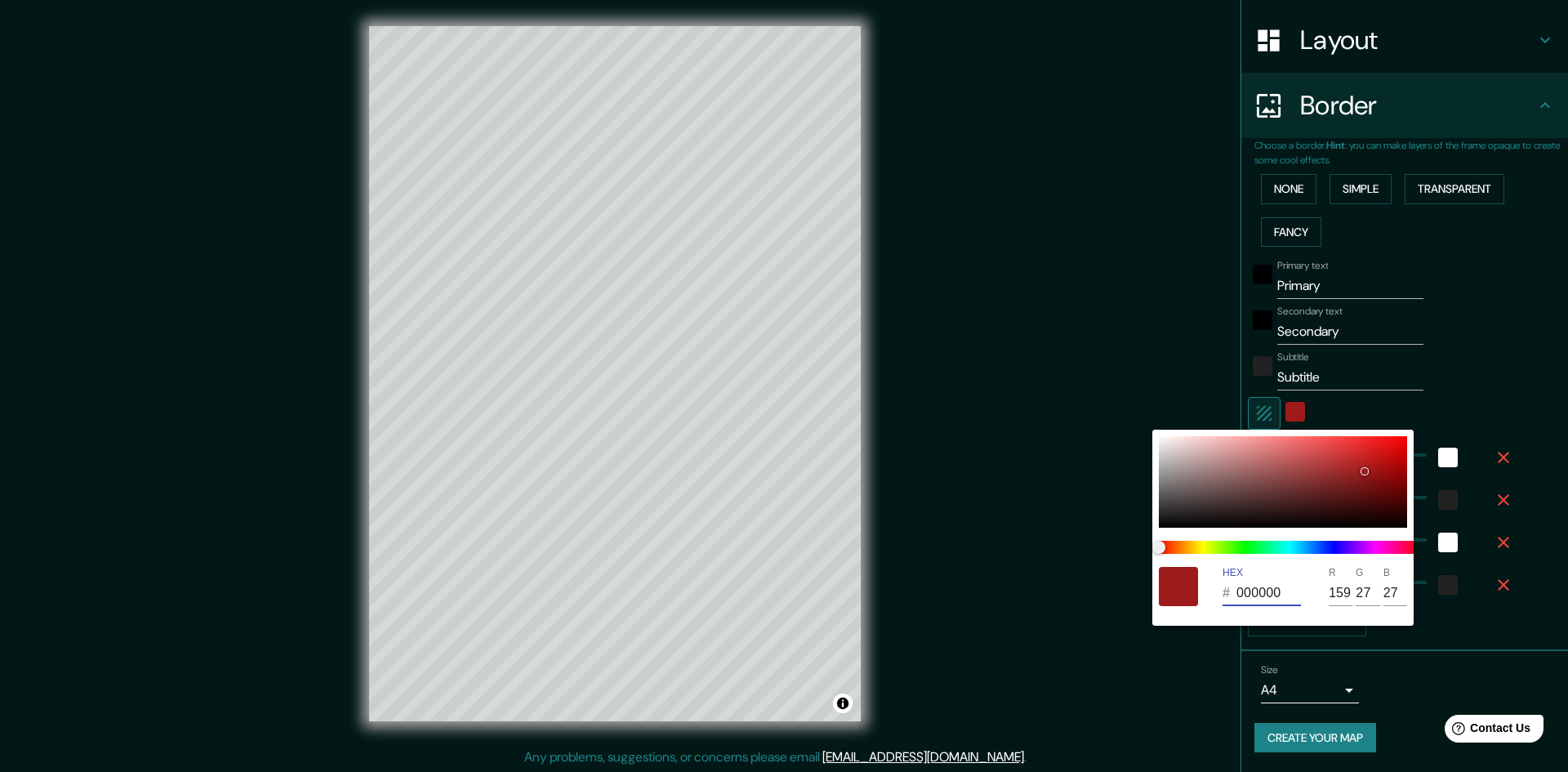
type input "241"
type input "48"
type input "24"
type input "0"
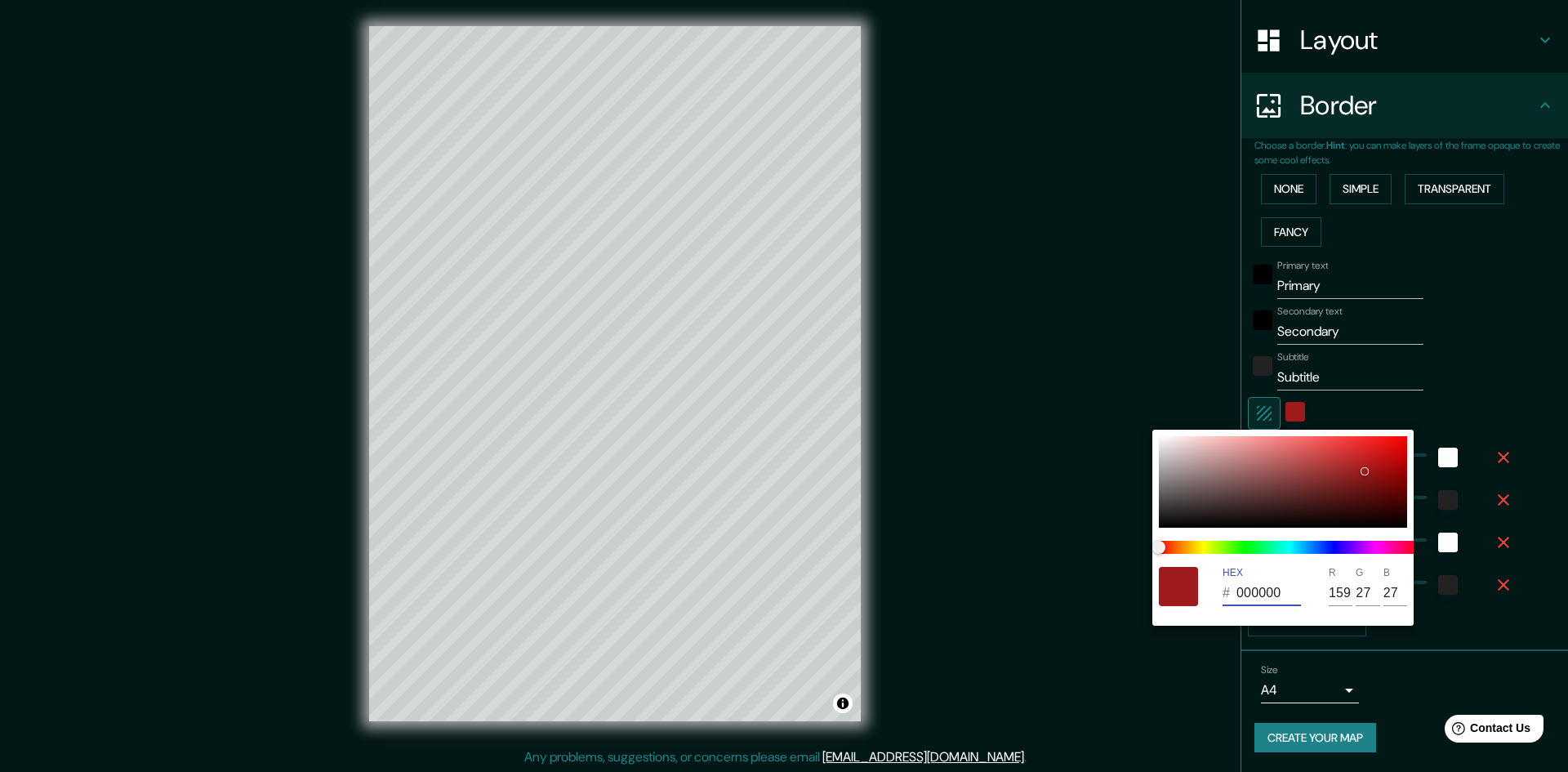
type input "0"
type input "241"
type input "48"
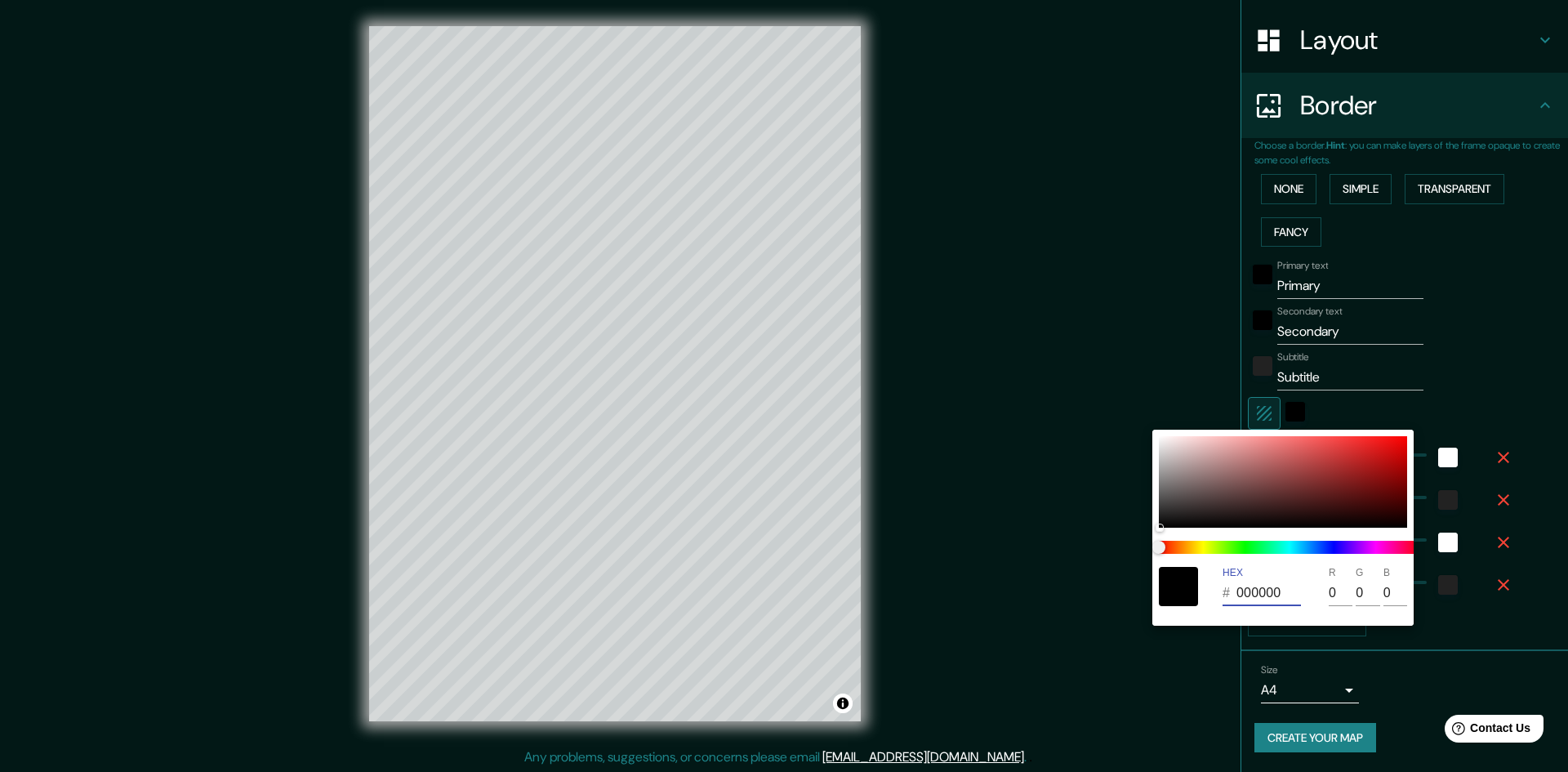
type input "24"
type input "000000"
type input "241"
type input "48"
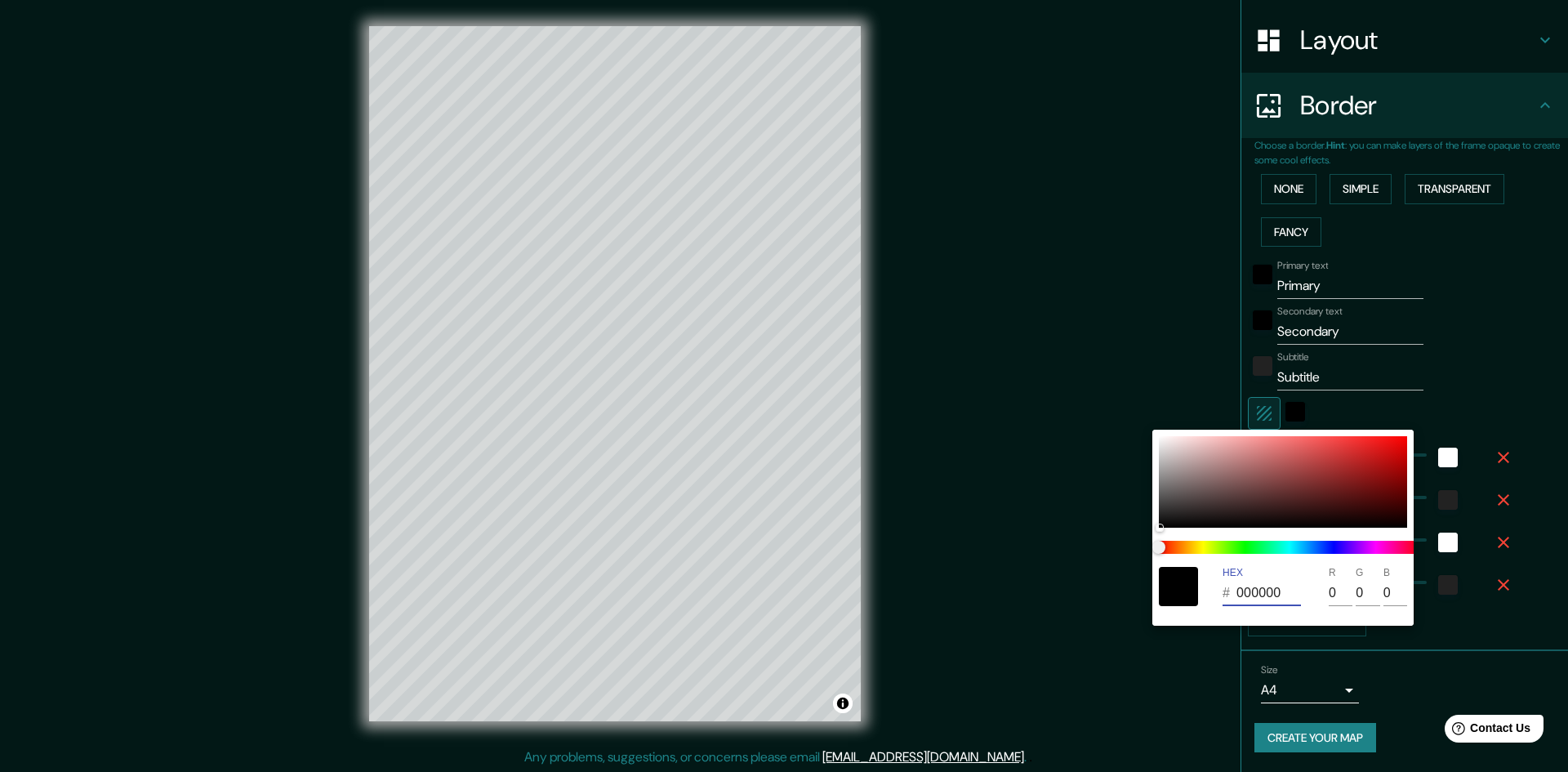
type input "24"
type input "000000"
type input "241"
type input "48"
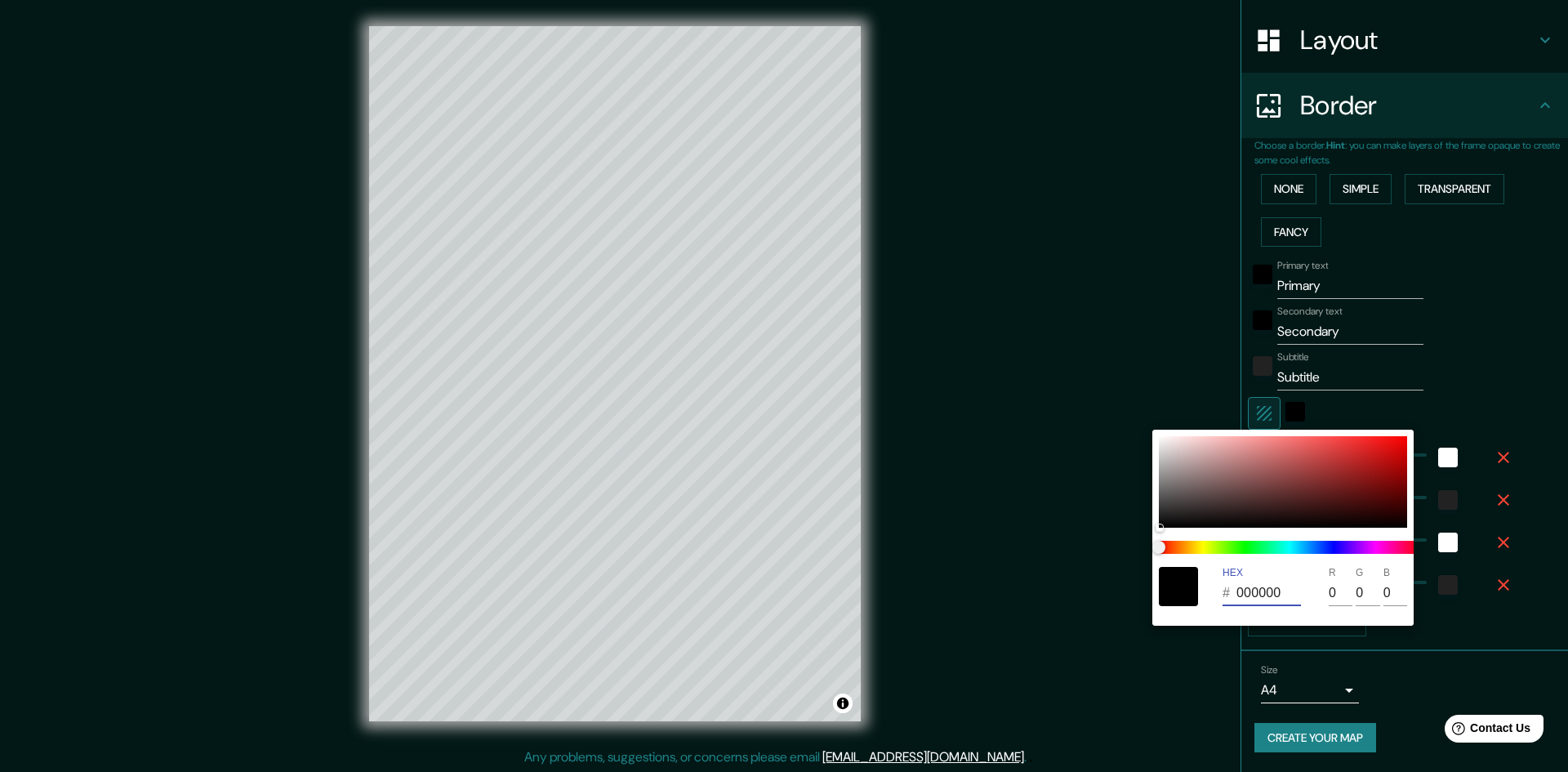
type input "24"
type input "000000"
click at [1272, 592] on input "000000" at bounding box center [1269, 593] width 65 height 26
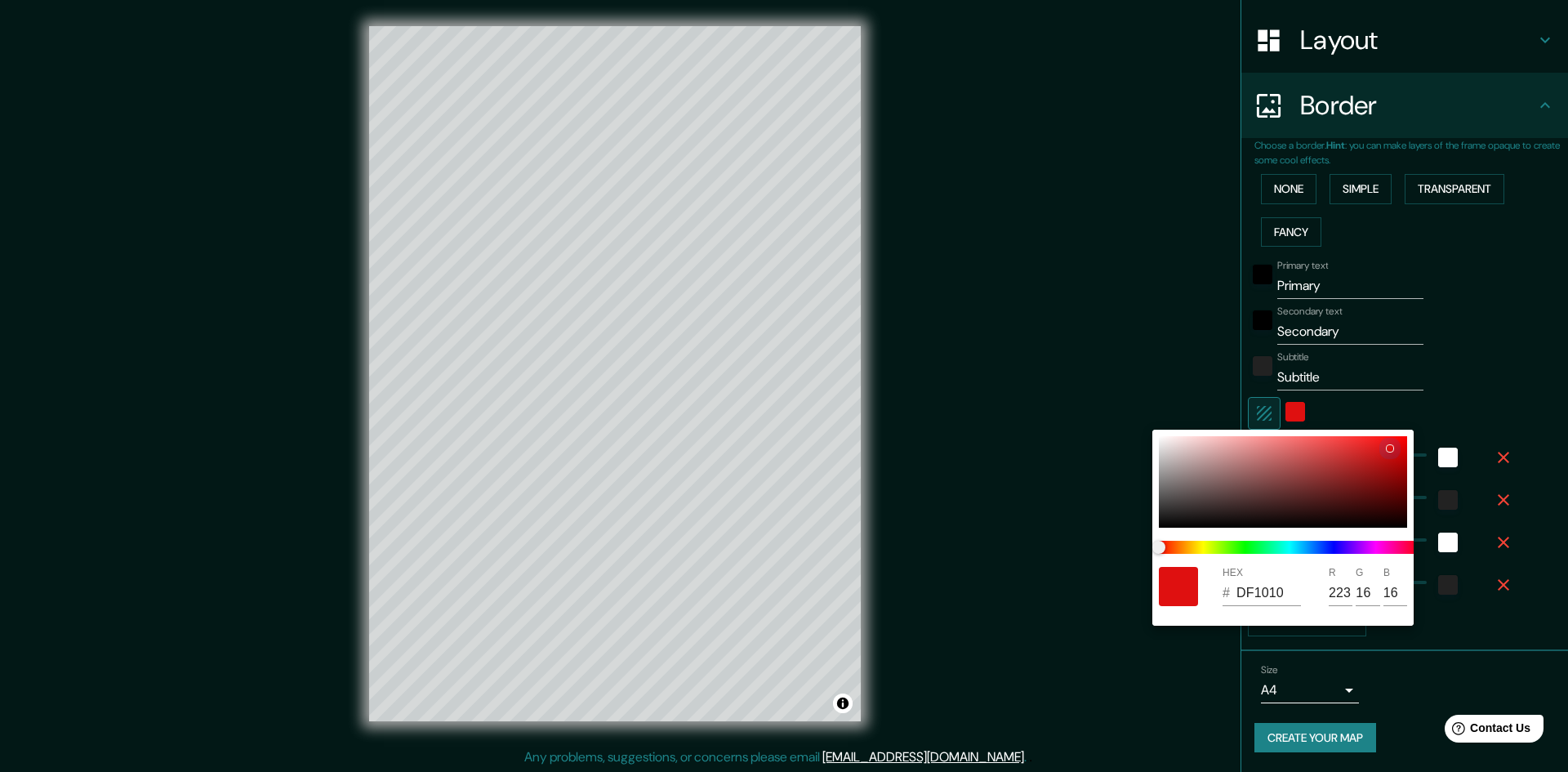
drag, startPoint x: 1358, startPoint y: 508, endPoint x: 1429, endPoint y: 395, distance: 133.5
click at [1429, 395] on div "HEX # DF1010 R 223 G 16 B 16" at bounding box center [784, 386] width 1568 height 772
drag, startPoint x: 1235, startPoint y: 472, endPoint x: 1098, endPoint y: 362, distance: 175.7
click at [1098, 362] on div "HEX # A17171 R 161 G 113 B 113" at bounding box center [784, 386] width 1568 height 772
drag, startPoint x: 1180, startPoint y: 442, endPoint x: 1148, endPoint y: 432, distance: 33.5
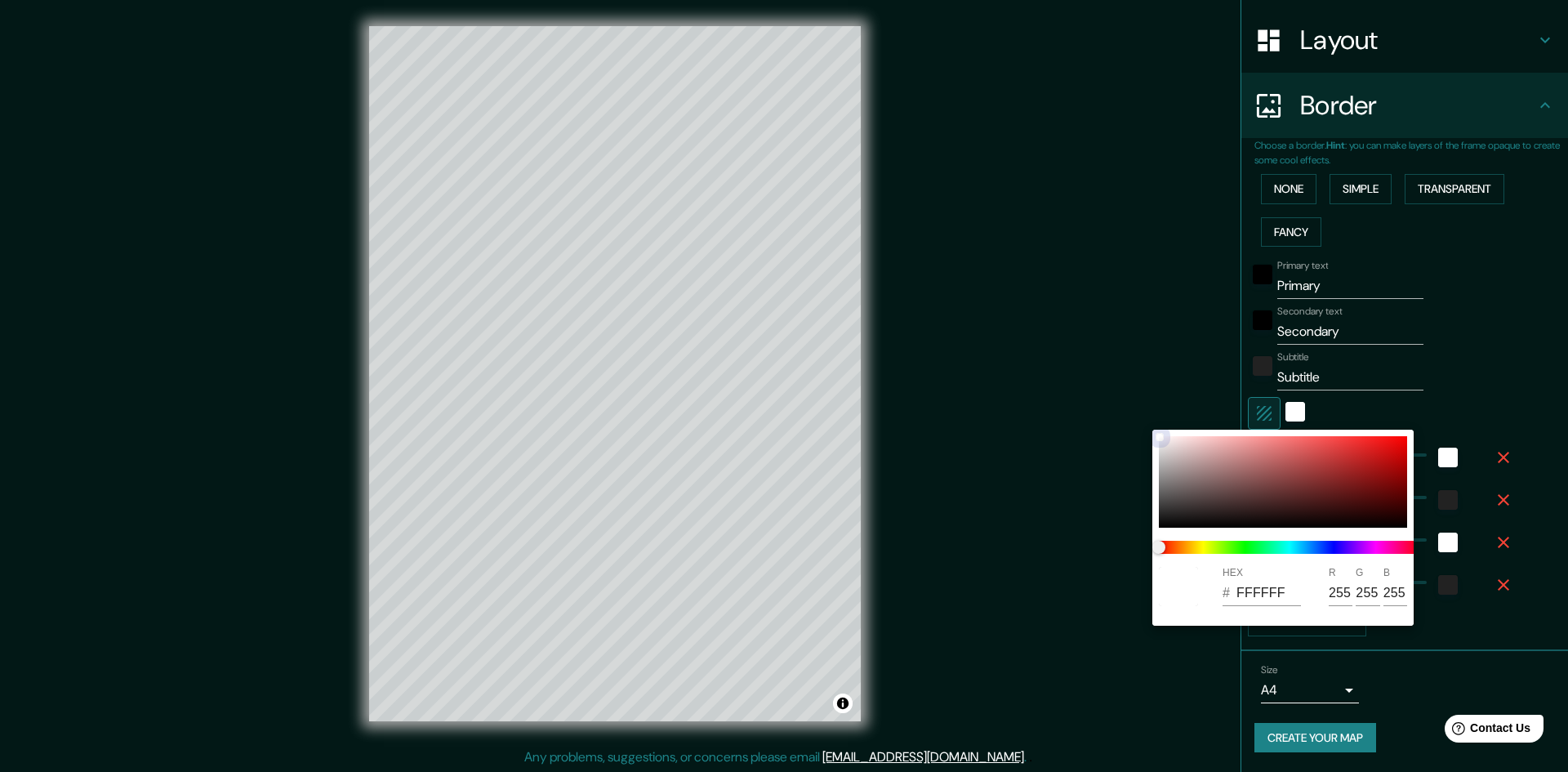
click at [1148, 432] on div "HEX # FFFFFF R 255 G 255 B 255" at bounding box center [784, 386] width 1568 height 772
click at [1161, 375] on div at bounding box center [784, 386] width 1568 height 772
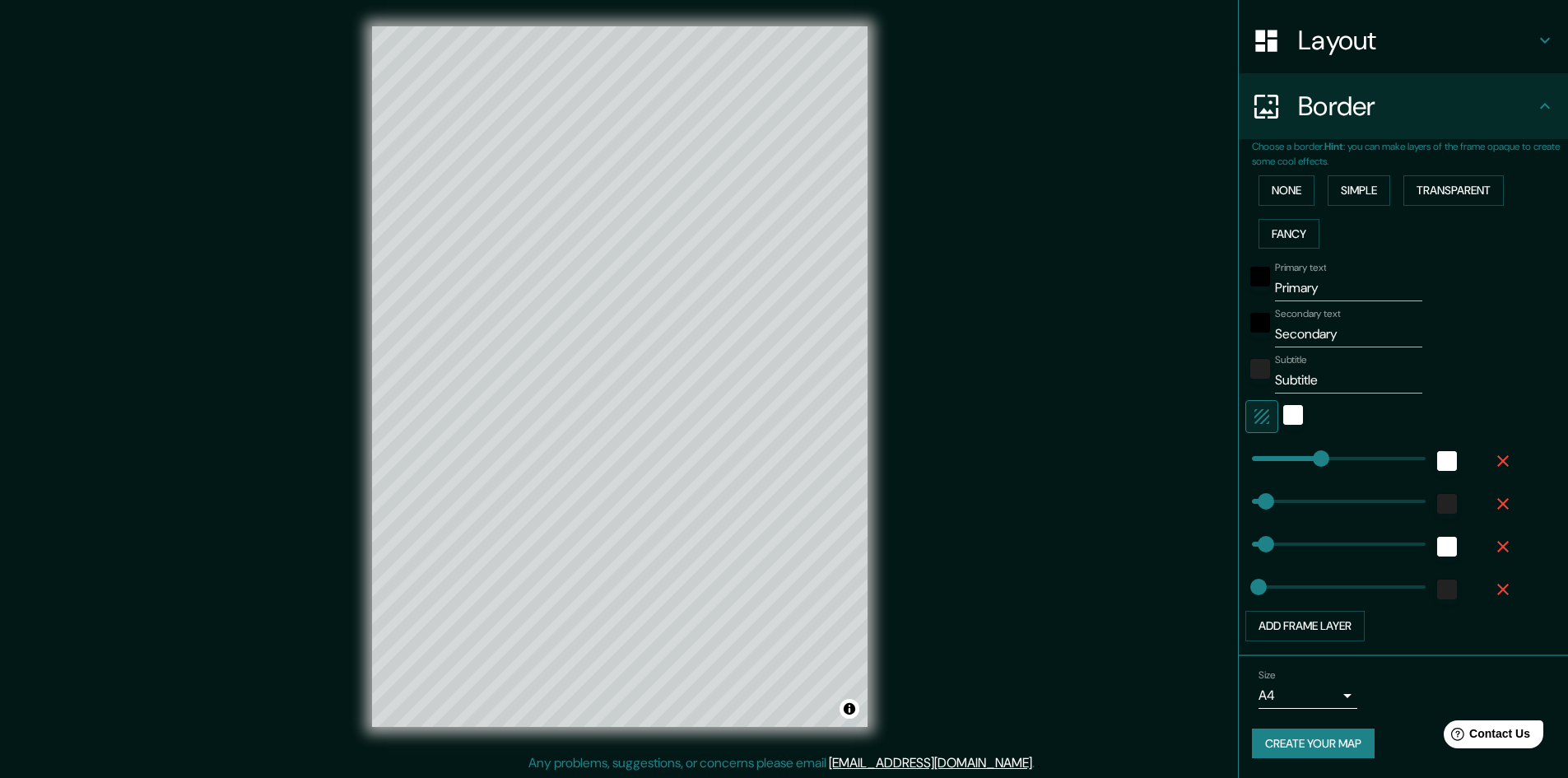
click at [1258, 411] on icon "button" at bounding box center [1261, 416] width 20 height 20
click at [1238, 416] on div "Choose a border. Hint : you can make layers of the frame opaque to create some …" at bounding box center [1403, 398] width 329 height 517
click at [1252, 414] on icon "button" at bounding box center [1261, 416] width 20 height 20
click at [1283, 283] on input "Primary" at bounding box center [1348, 288] width 147 height 26
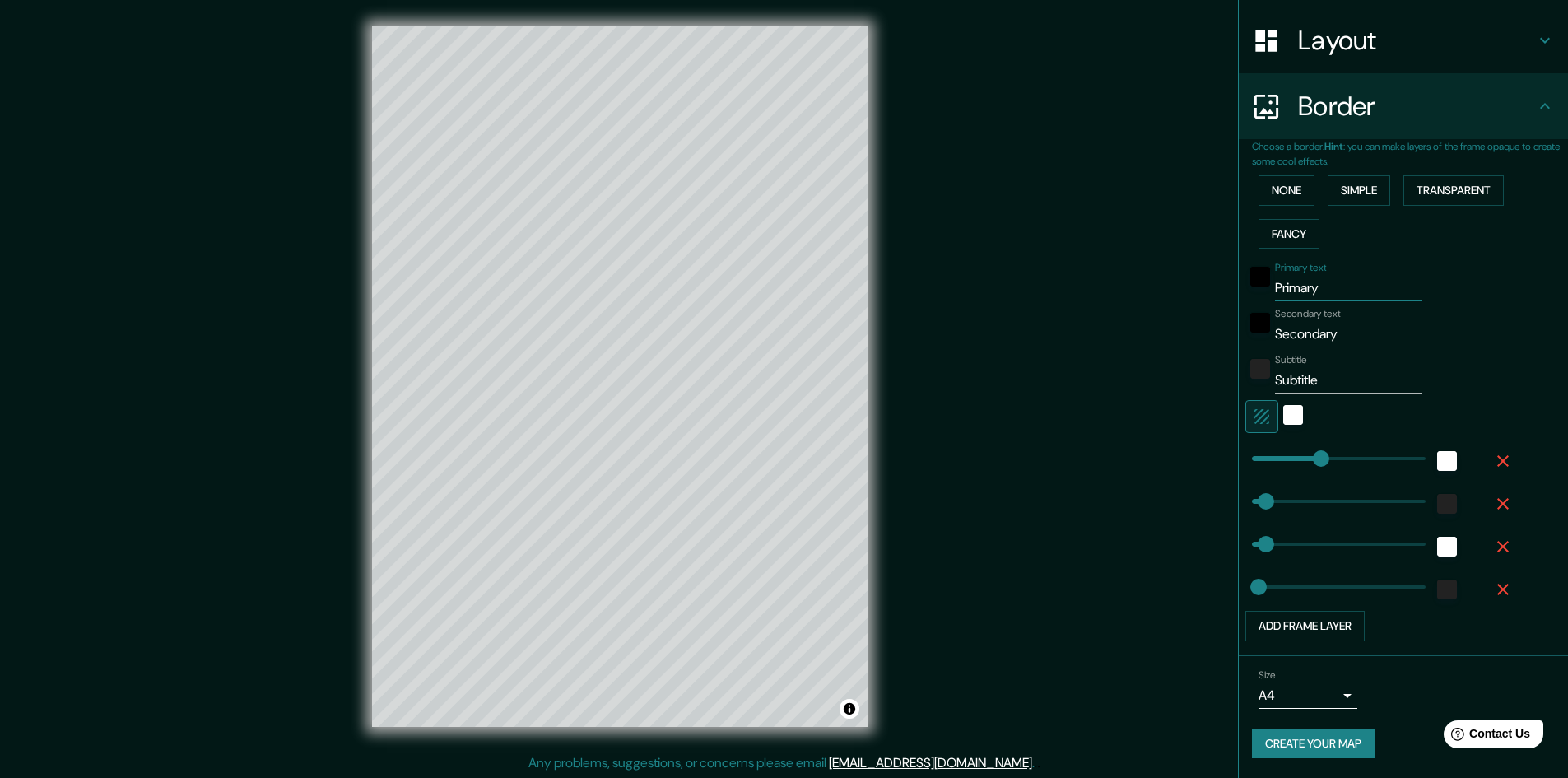
click at [1283, 283] on input "Primary" at bounding box center [1348, 288] width 147 height 26
click at [1303, 339] on input "Secondary" at bounding box center [1348, 334] width 147 height 26
click at [1302, 338] on input "Secondary" at bounding box center [1348, 334] width 147 height 26
click at [1289, 380] on input "Subtitle" at bounding box center [1348, 380] width 147 height 26
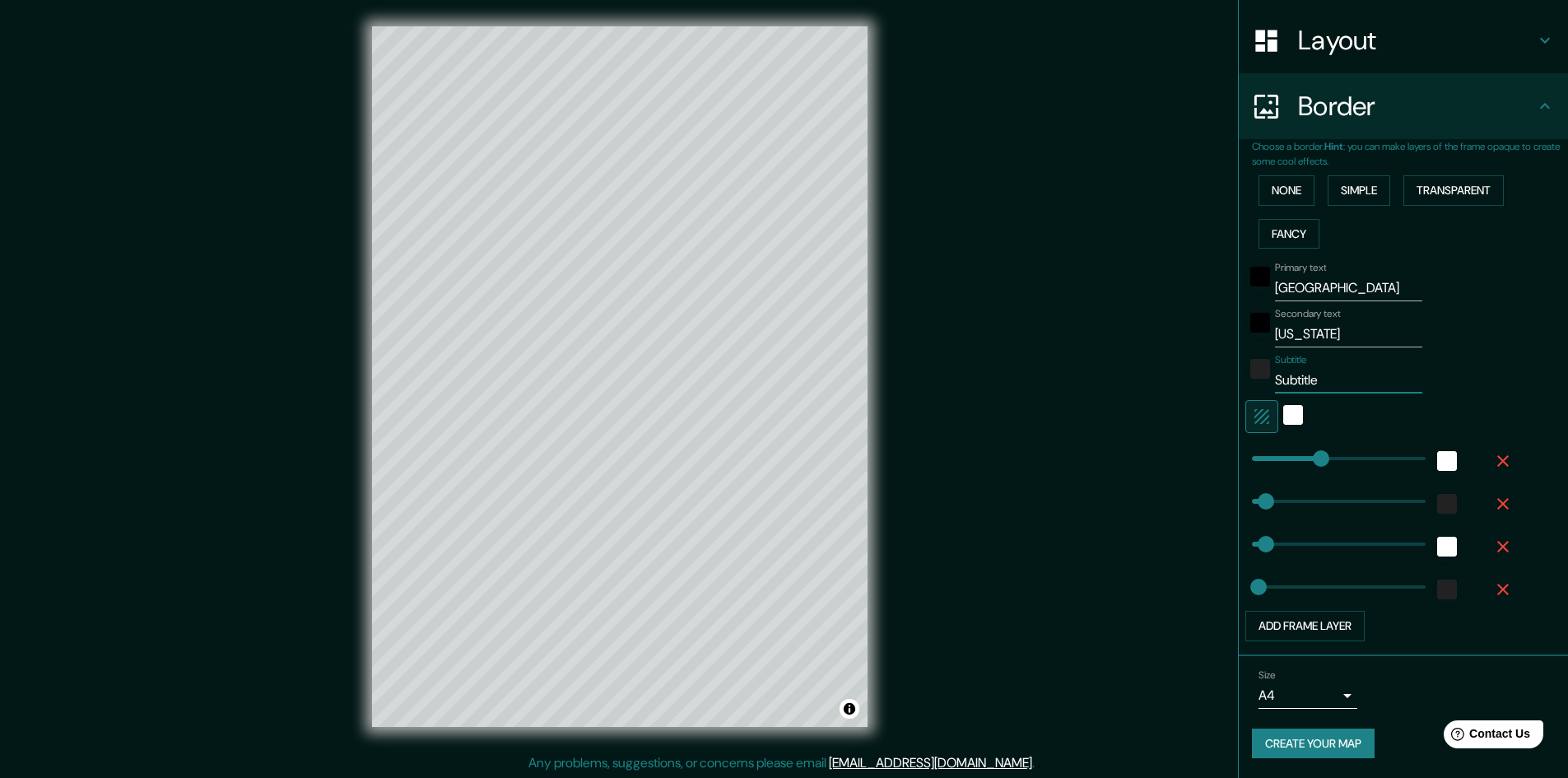
click at [1289, 378] on input "Subtitle" at bounding box center [1348, 380] width 147 height 26
click at [1481, 377] on div "Subtitle" at bounding box center [1380, 373] width 270 height 39
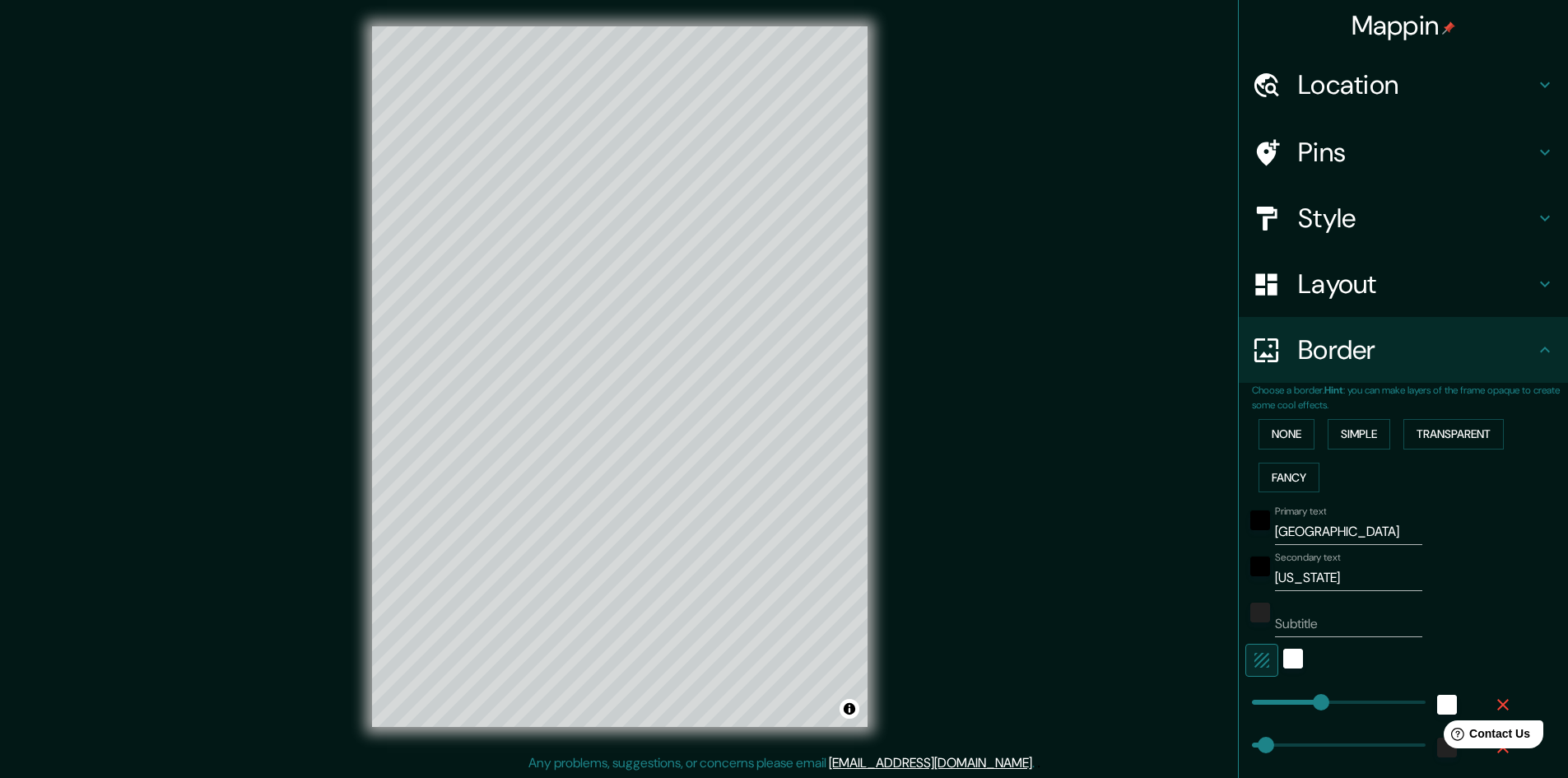
scroll to position [0, 0]
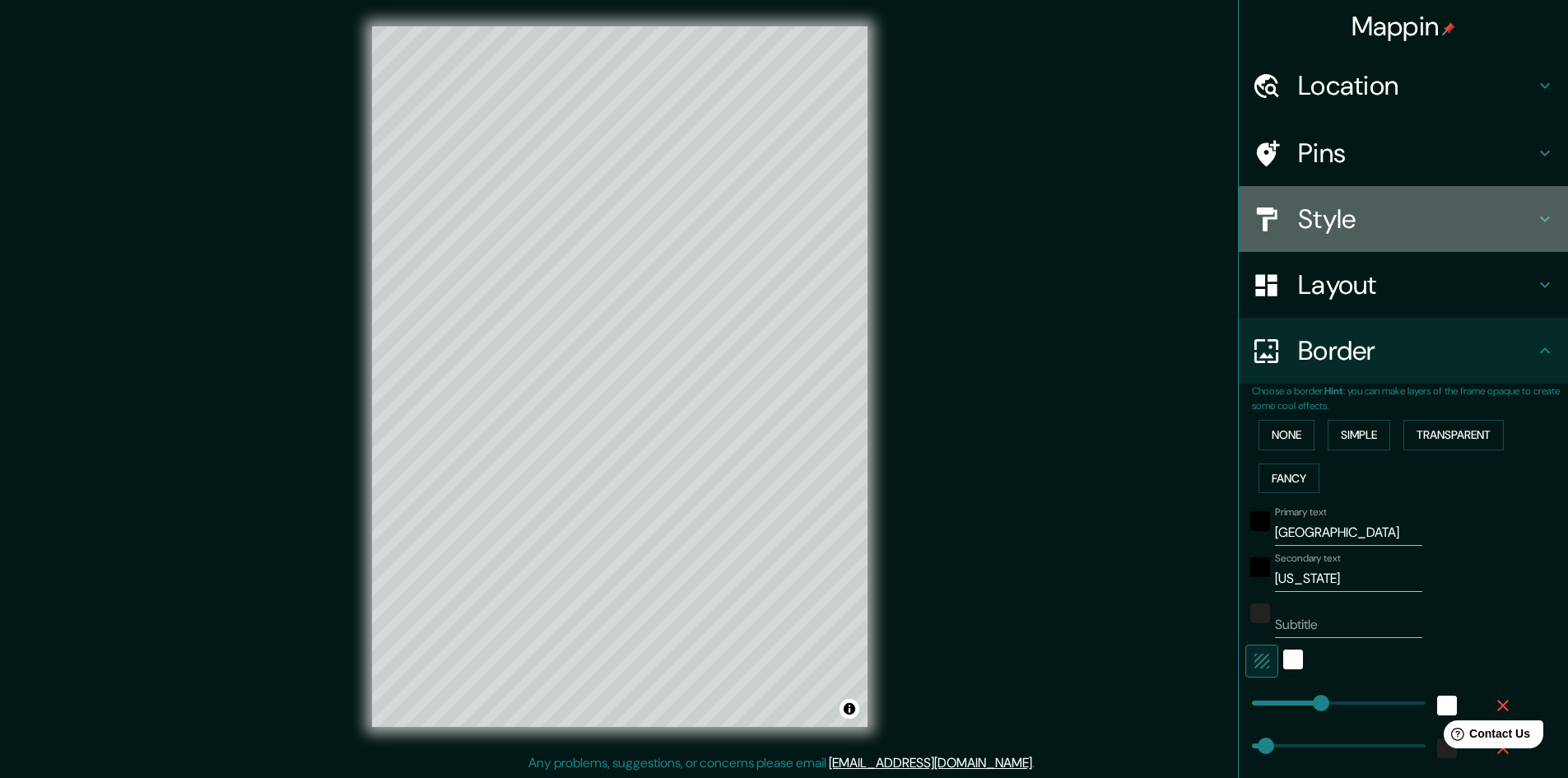
click at [1330, 232] on h4 "Style" at bounding box center [1416, 219] width 237 height 33
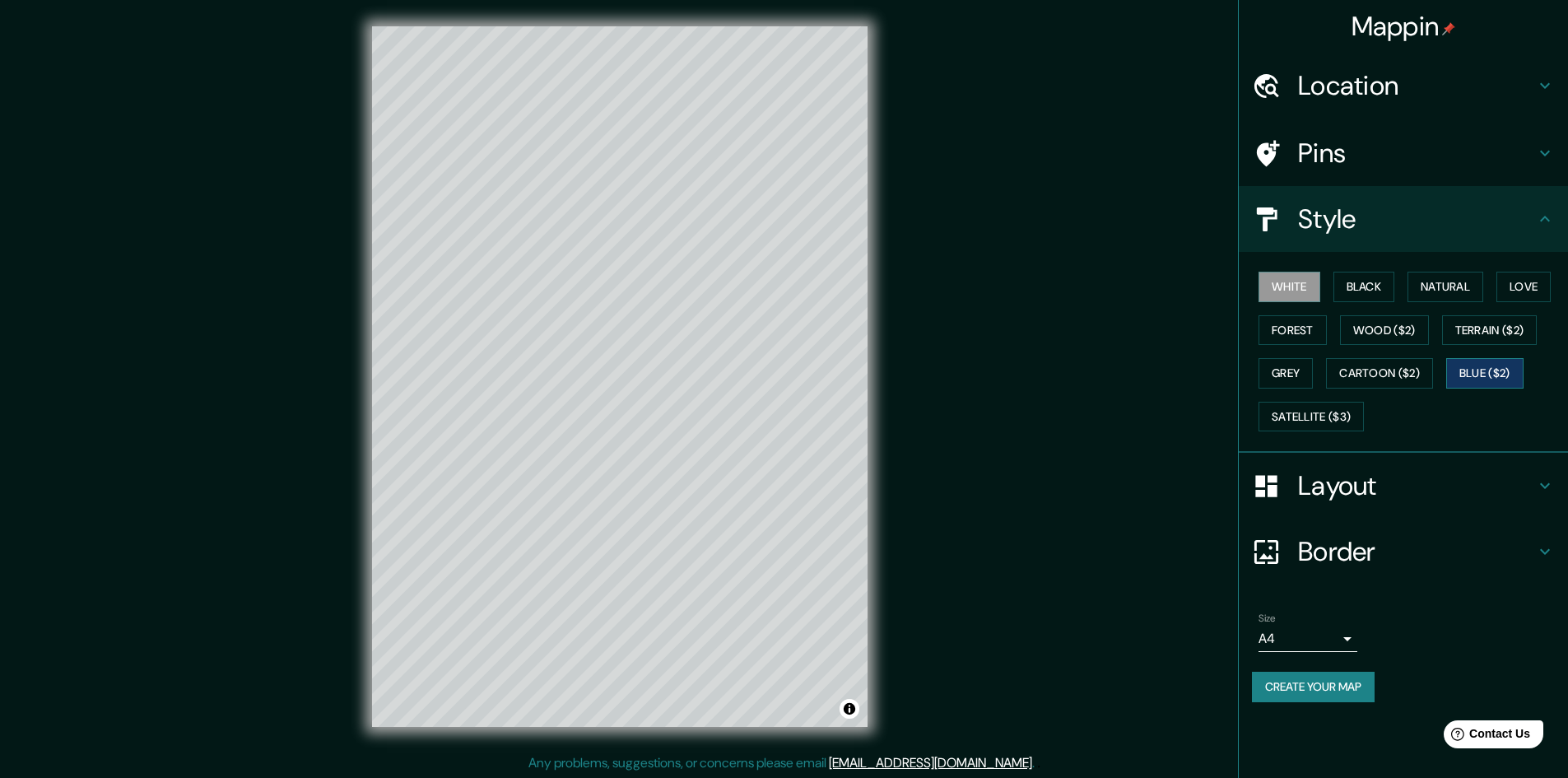
click at [1467, 369] on button "Blue ($2)" at bounding box center [1484, 373] width 77 height 31
click at [1295, 285] on button "White" at bounding box center [1289, 287] width 62 height 31
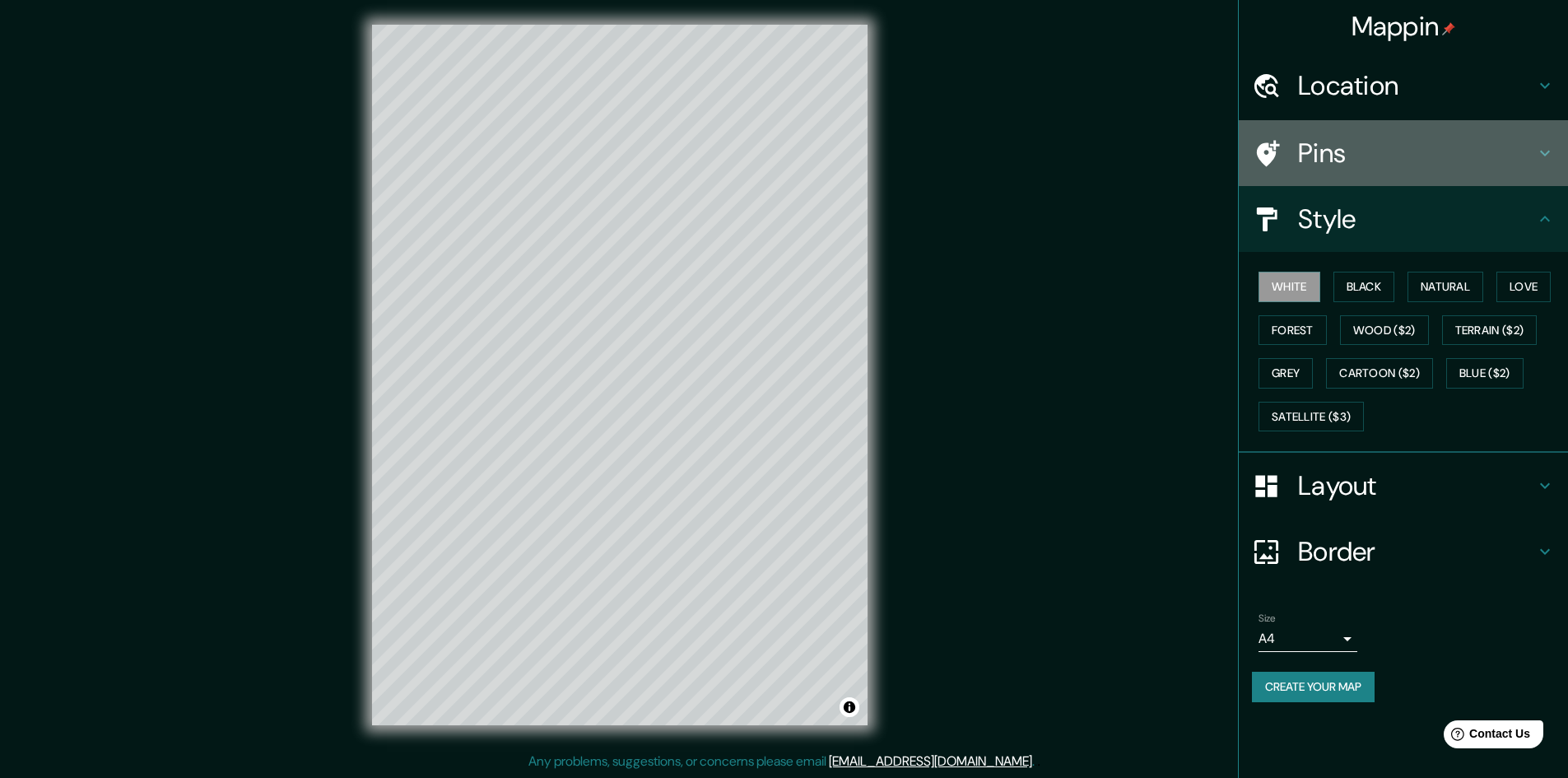
click at [1313, 163] on h4 "Pins" at bounding box center [1416, 153] width 237 height 33
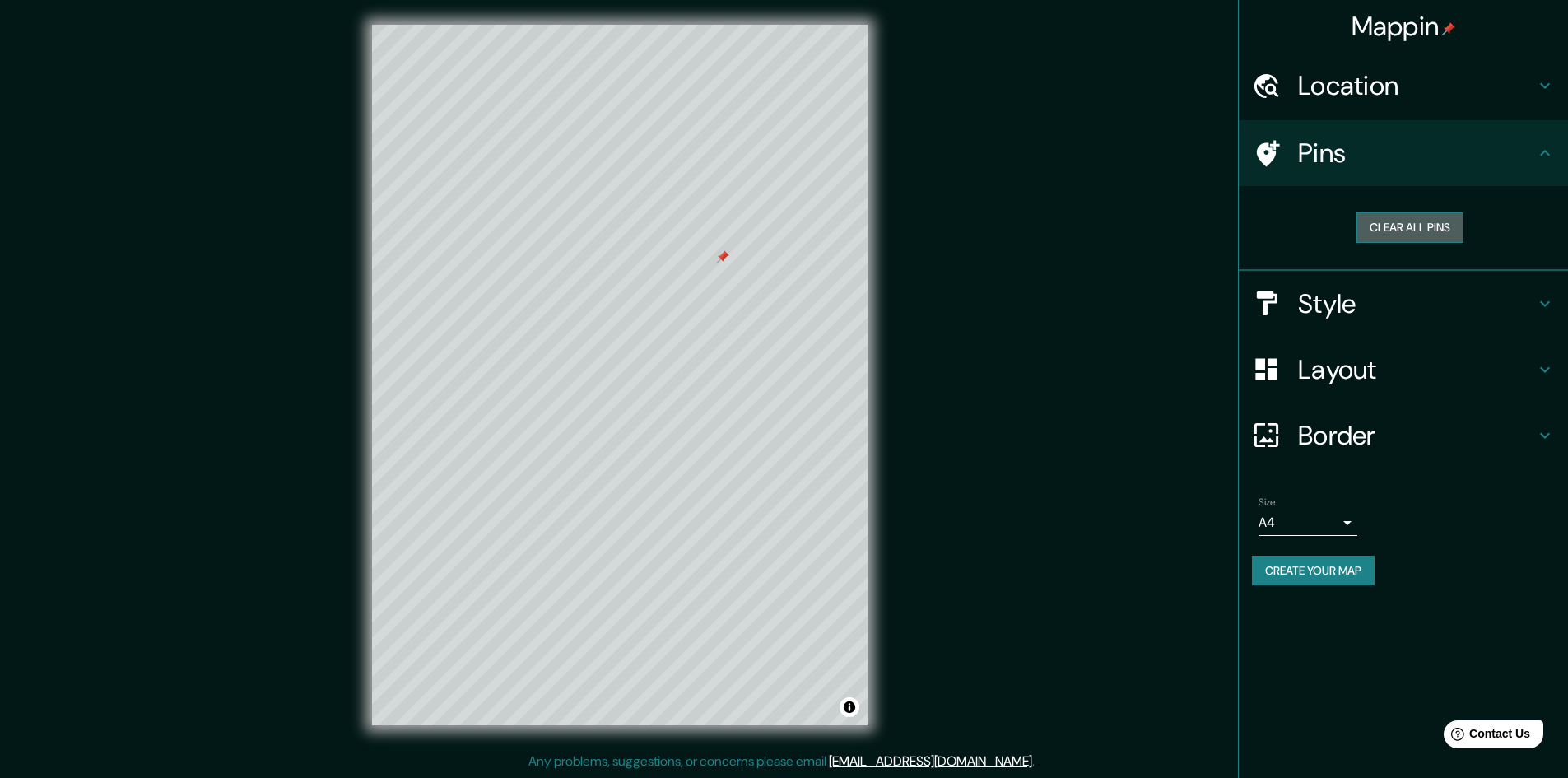
click at [1391, 226] on button "Clear all pins" at bounding box center [1409, 228] width 107 height 31
click at [1335, 574] on button "Create your map" at bounding box center [1313, 571] width 123 height 31
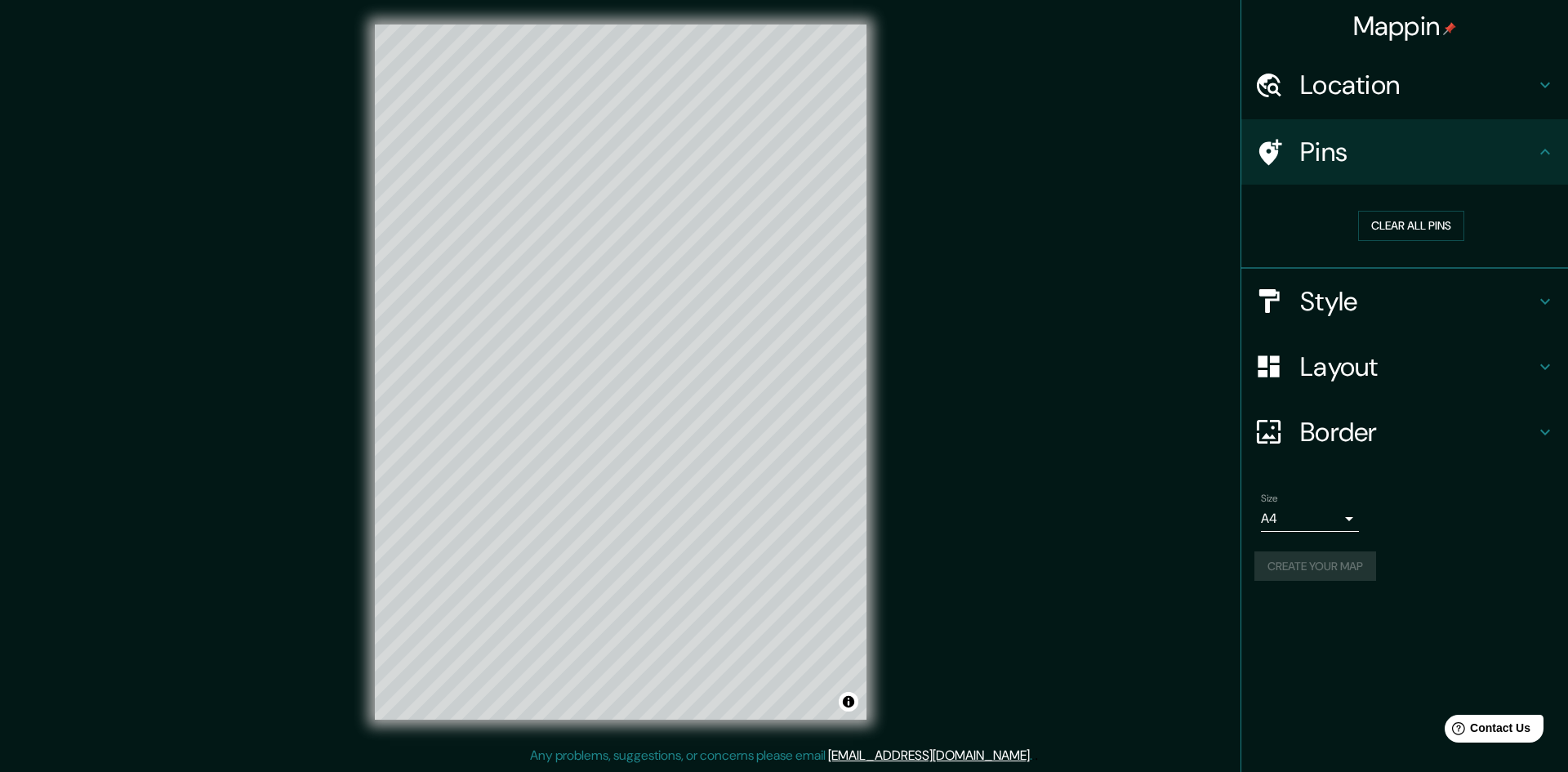
click at [1335, 517] on body "Mappin Location Rock Island, Illinois, United States Pins Clear all pins Style …" at bounding box center [784, 384] width 1568 height 772
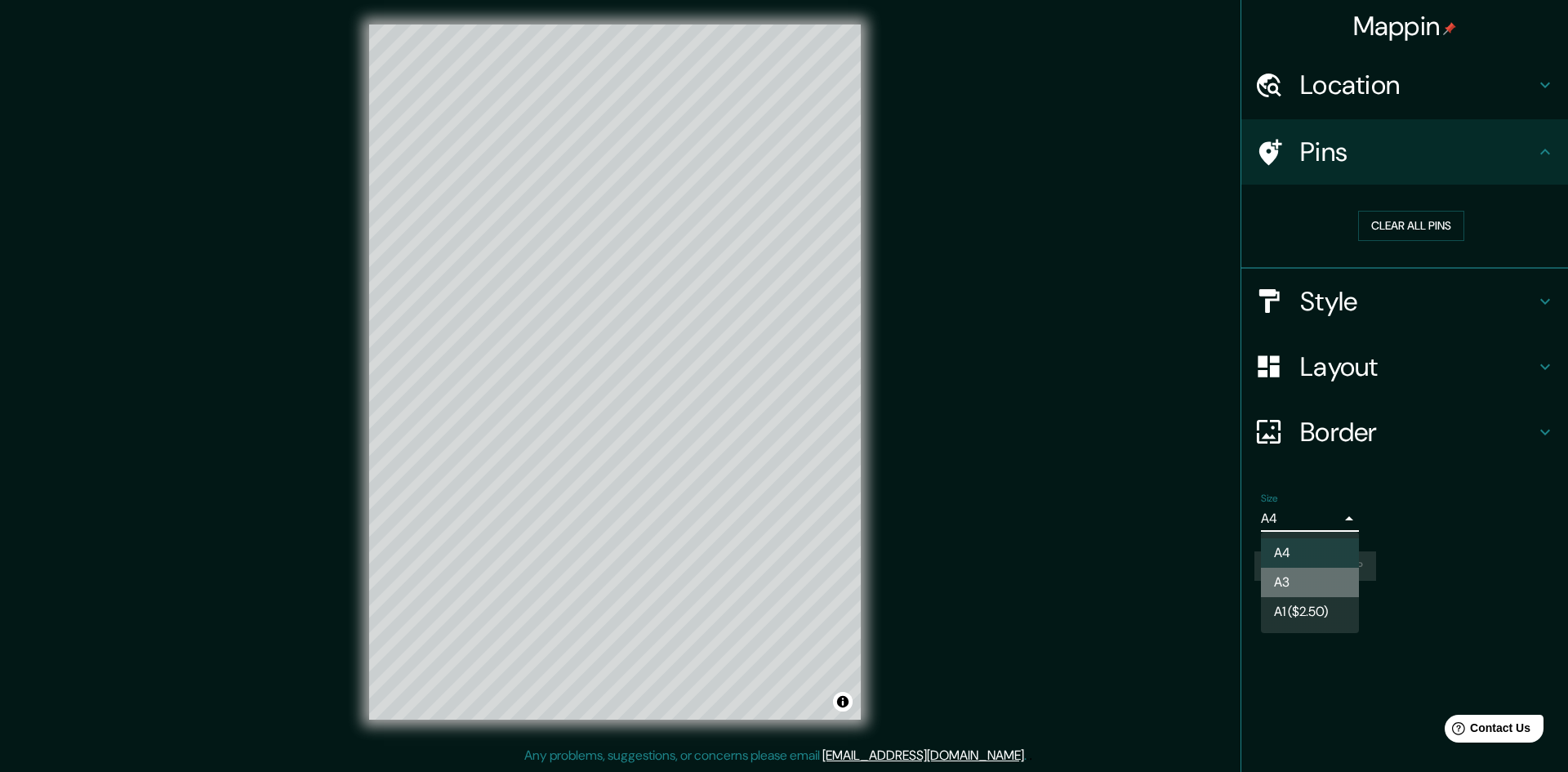
click at [1295, 570] on li "A3" at bounding box center [1310, 582] width 98 height 30
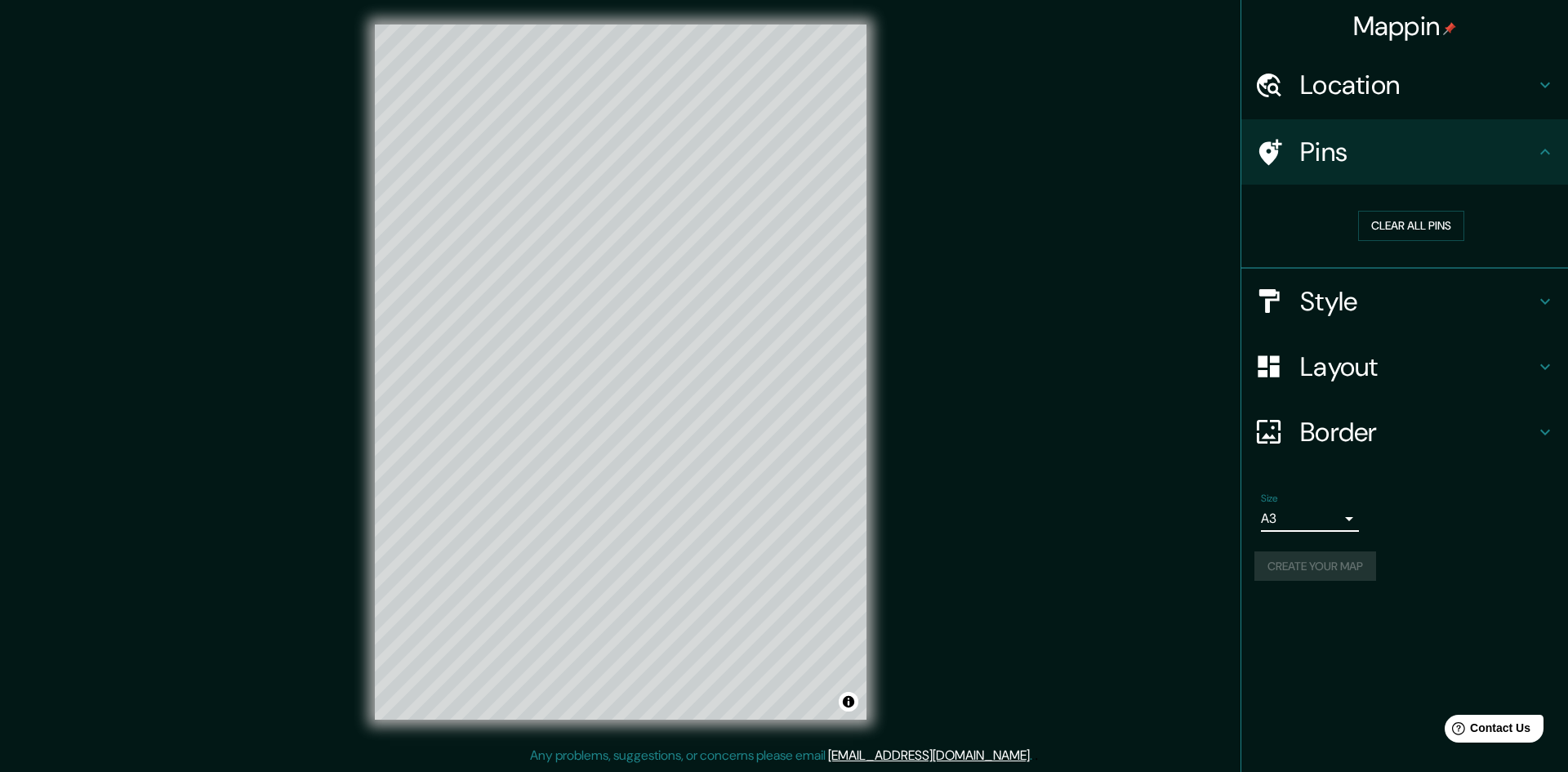
click at [1316, 520] on body "Mappin Location Rock Island, Illinois, United States Pins Clear all pins Style …" at bounding box center [784, 384] width 1568 height 772
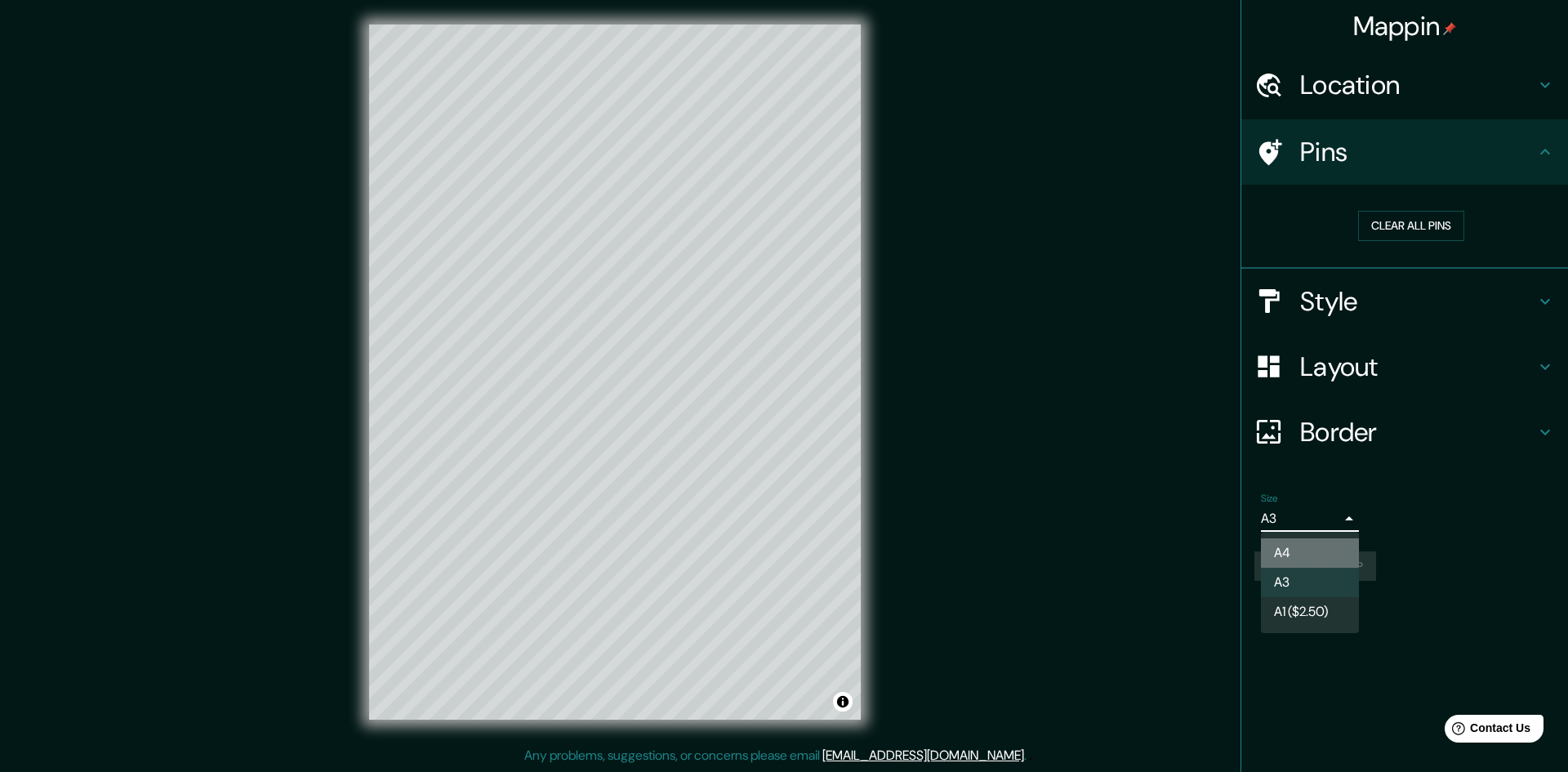
click at [1294, 548] on li "A4" at bounding box center [1310, 553] width 98 height 30
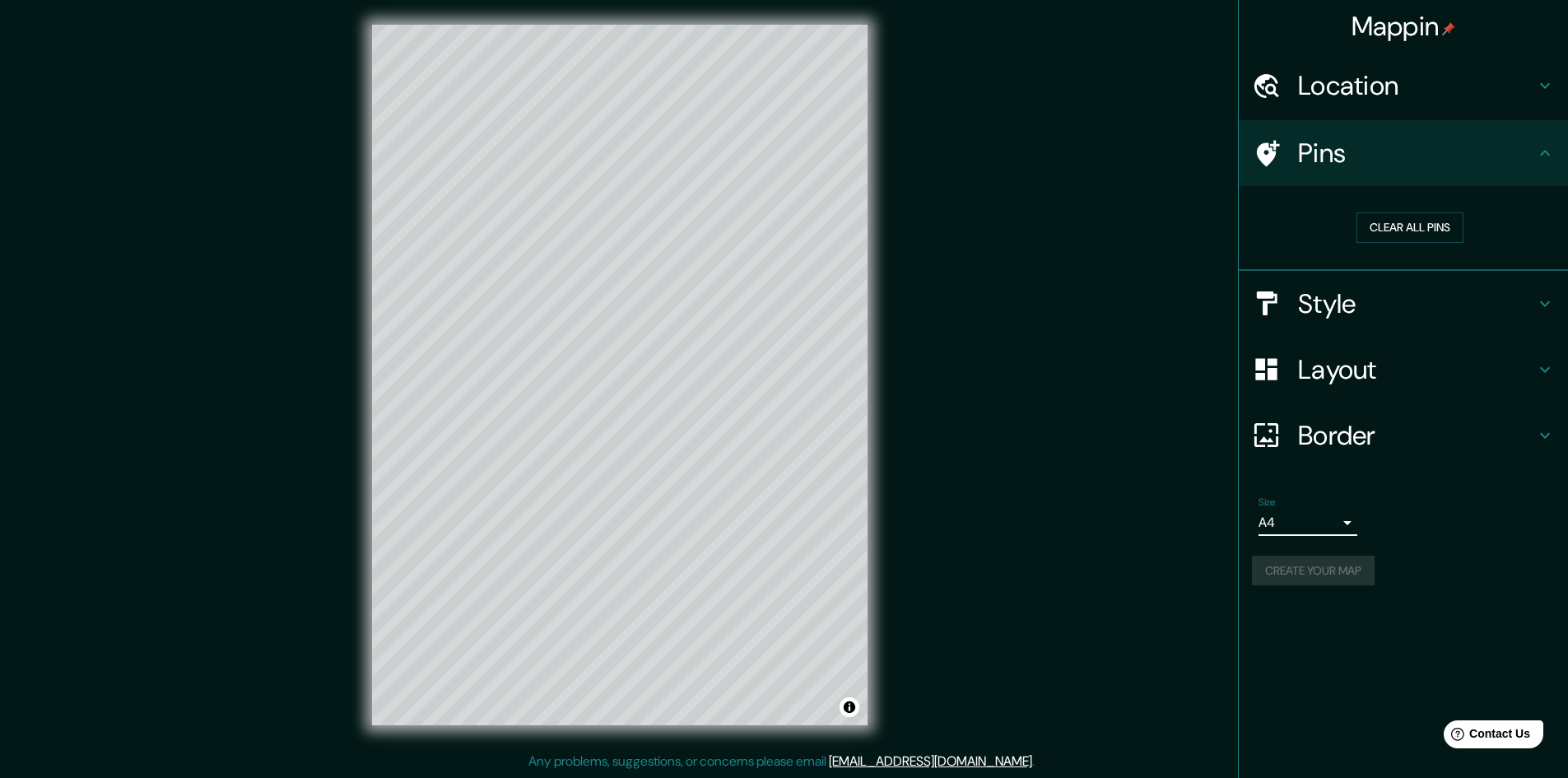
click at [1420, 529] on div "Size A4 single" at bounding box center [1403, 515] width 303 height 53
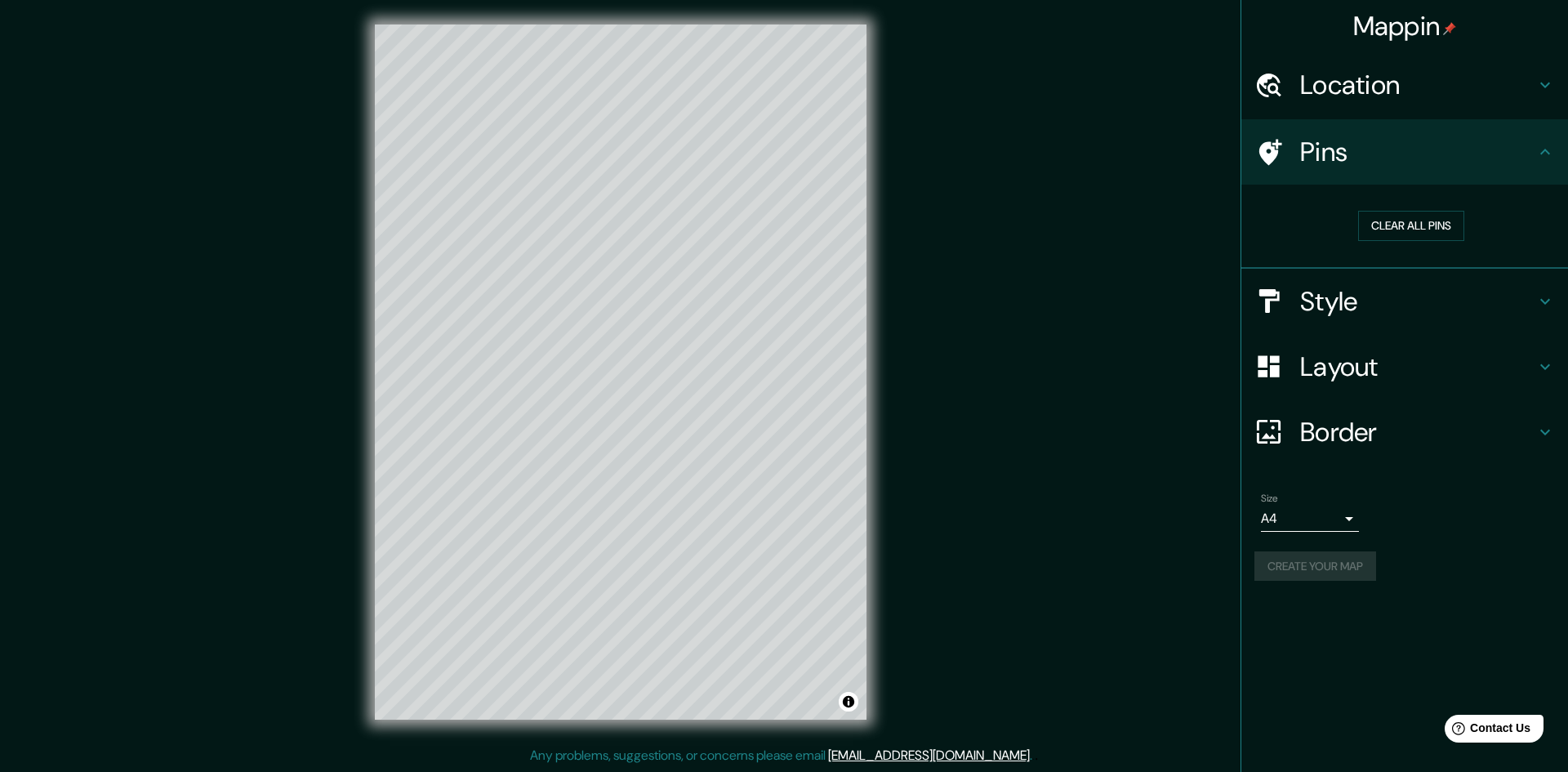
click at [1315, 525] on body "Mappin Location Rock Island, Illinois, United States Pins Clear all pins Style …" at bounding box center [784, 384] width 1568 height 772
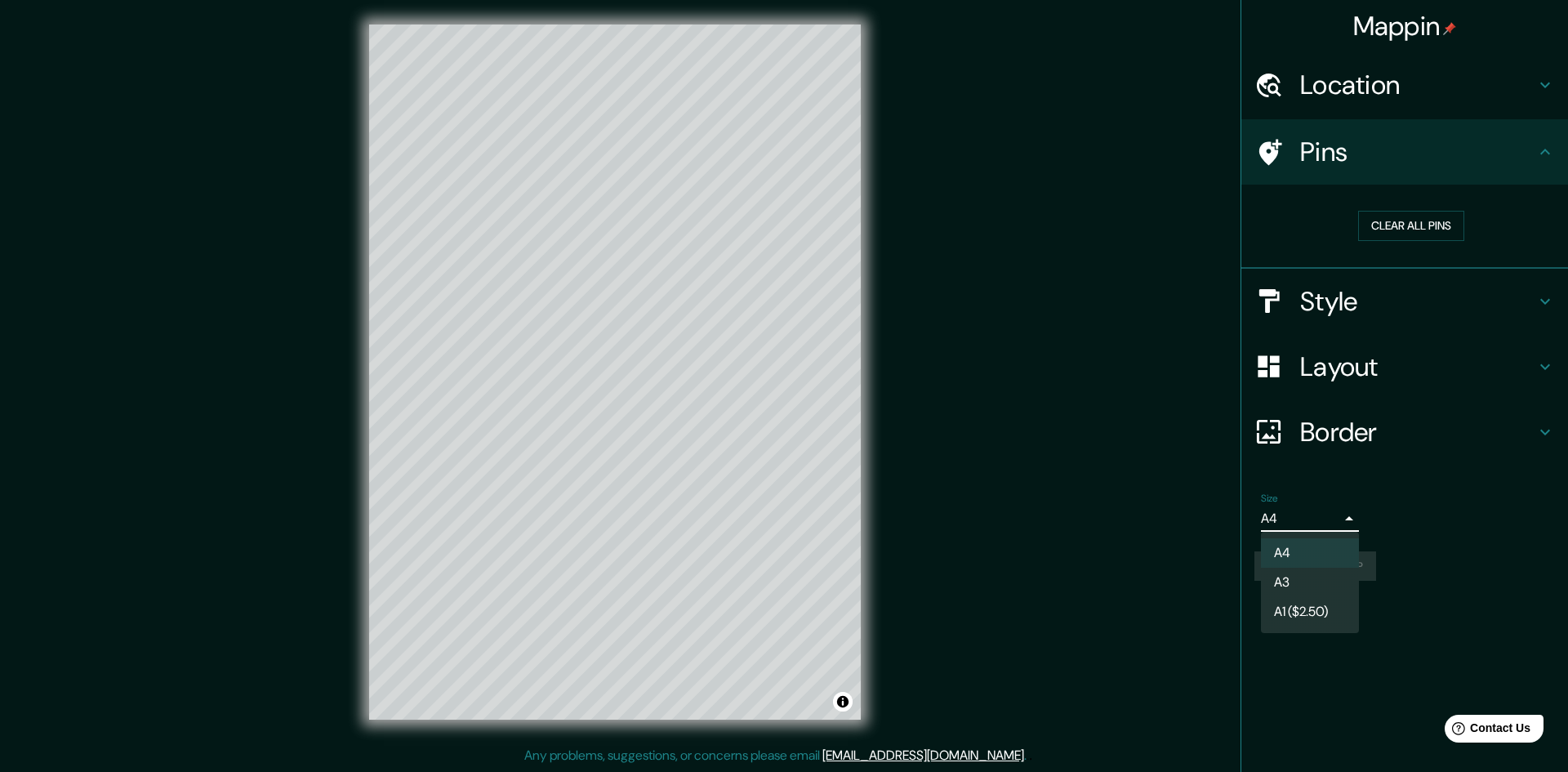
click at [1294, 575] on li "A3" at bounding box center [1310, 582] width 98 height 30
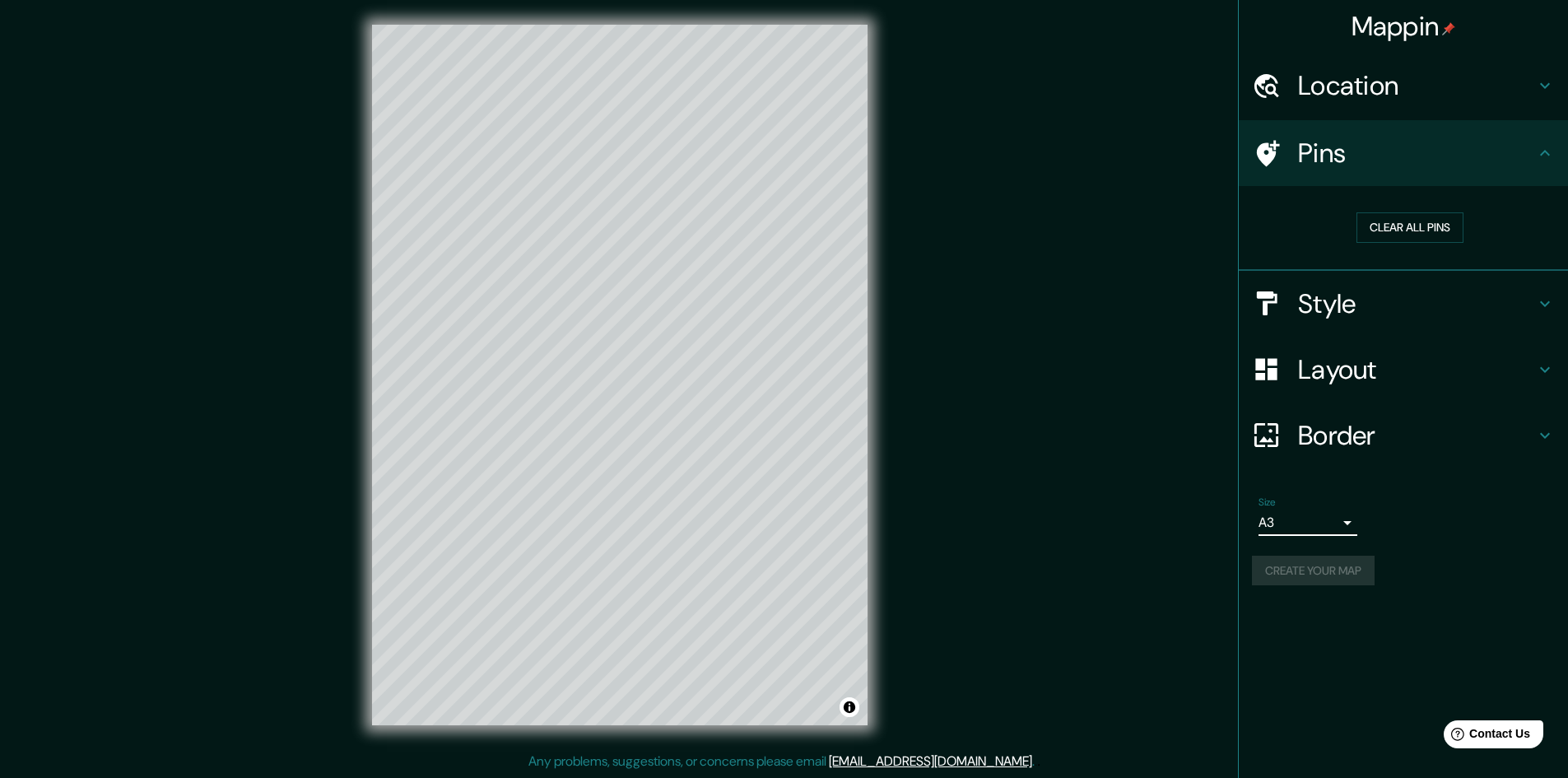
click at [1331, 517] on body "Mappin Location Rock Island, Illinois, United States Pins Clear all pins Style …" at bounding box center [784, 387] width 1568 height 778
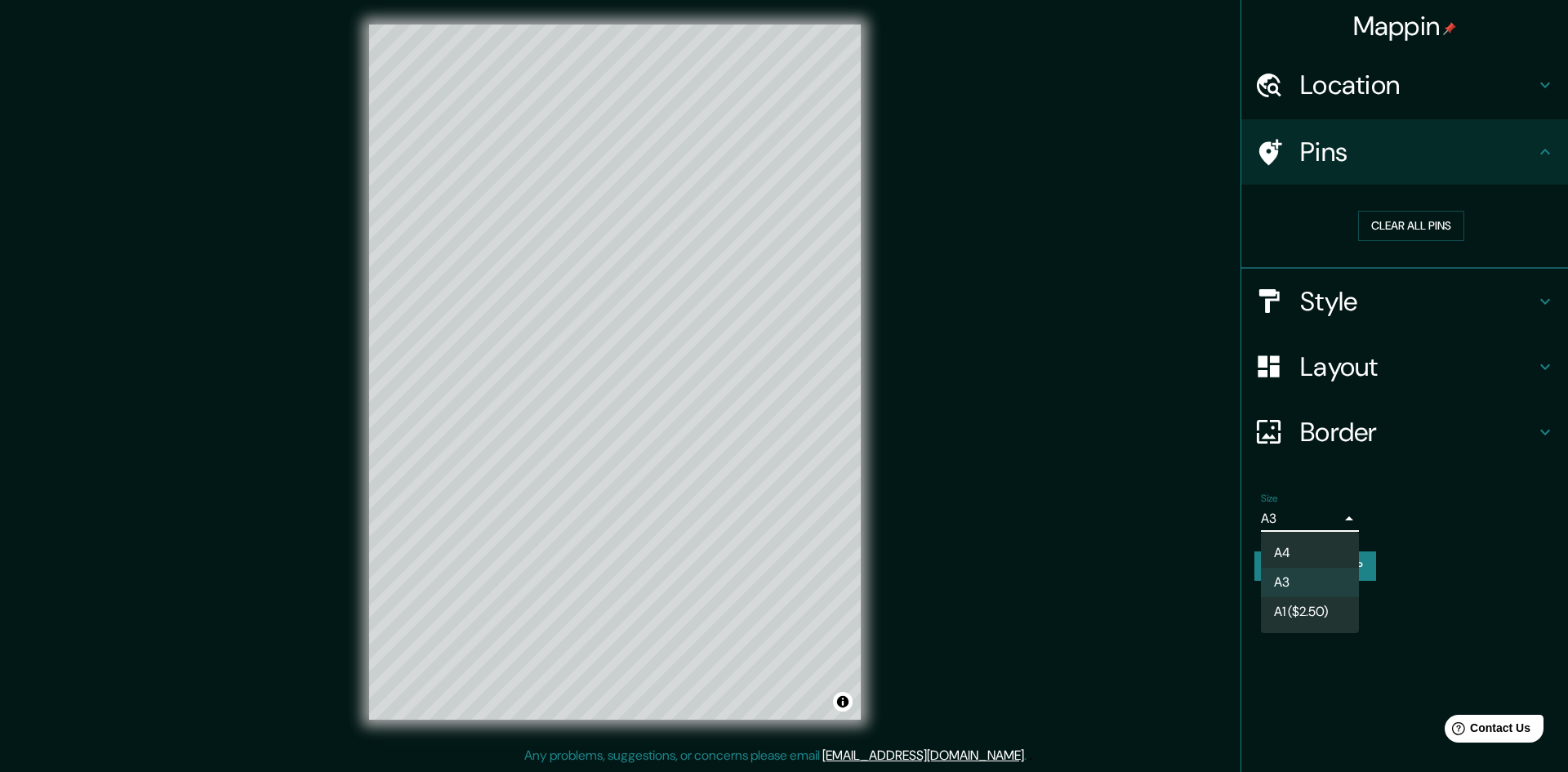
click at [1292, 551] on li "A4" at bounding box center [1310, 553] width 98 height 30
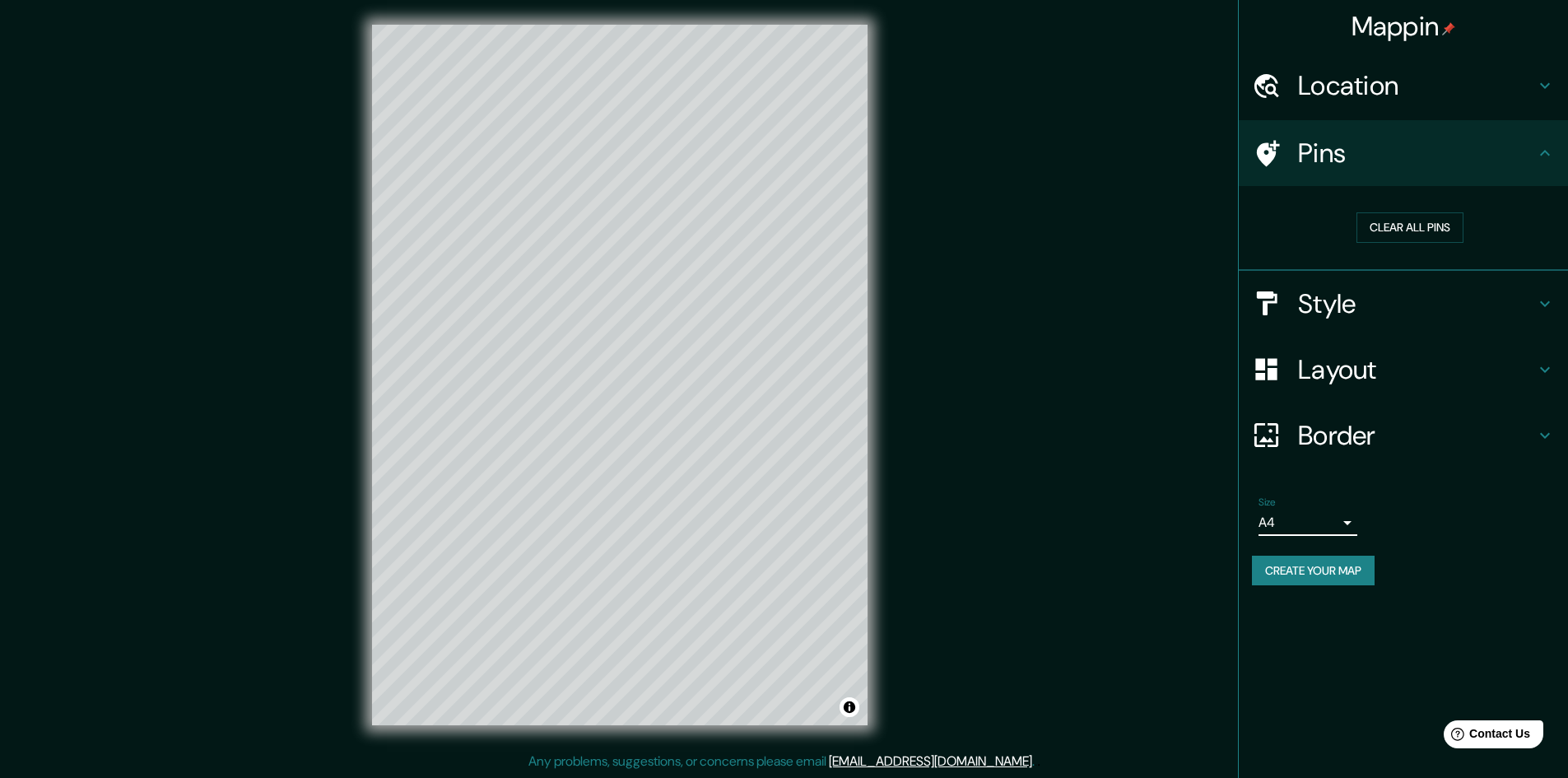
click at [1323, 522] on body "Mappin Location Rock Island, Illinois, United States Pins Clear all pins Style …" at bounding box center [784, 387] width 1568 height 778
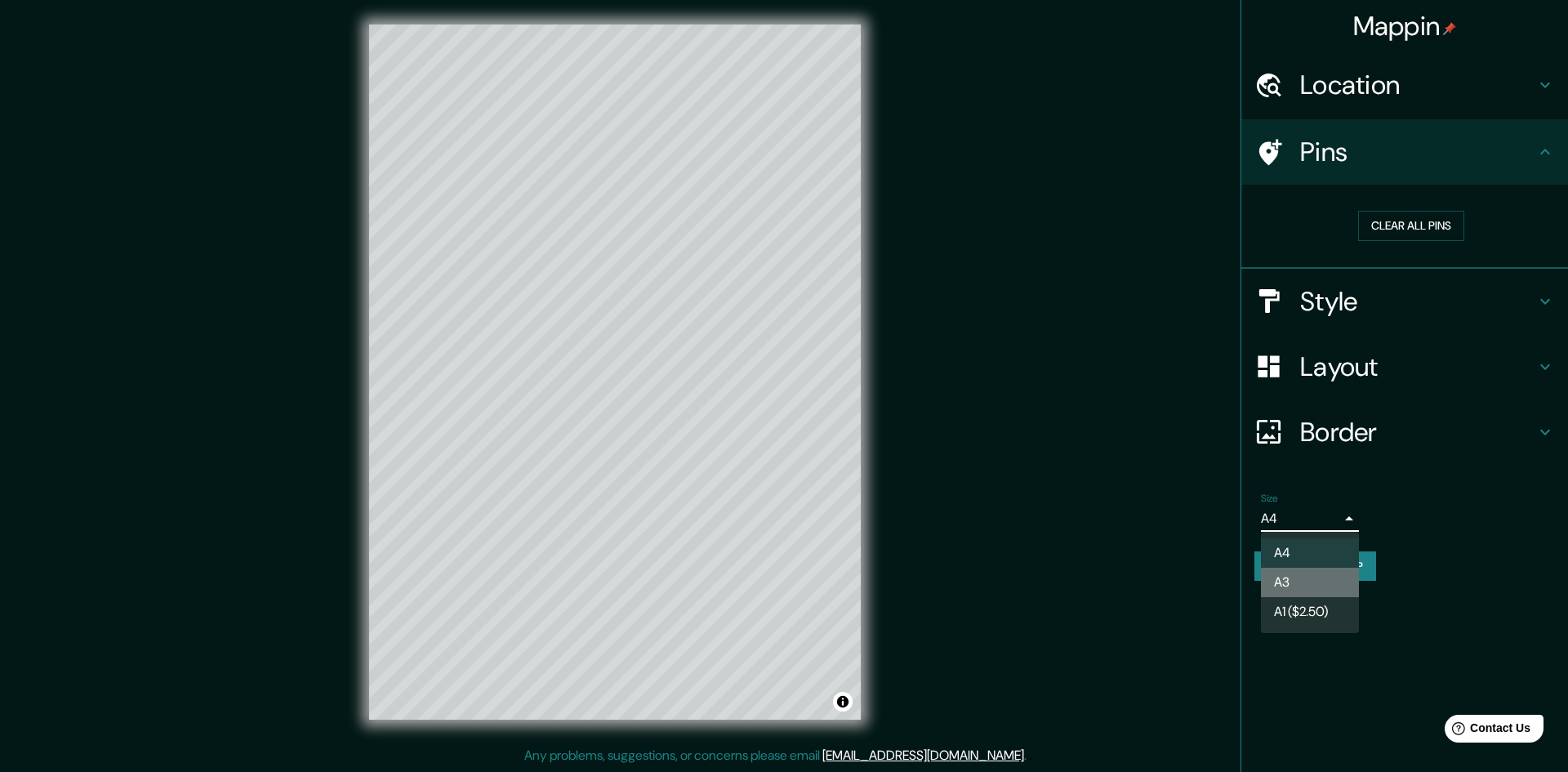
click at [1295, 581] on li "A3" at bounding box center [1310, 582] width 98 height 30
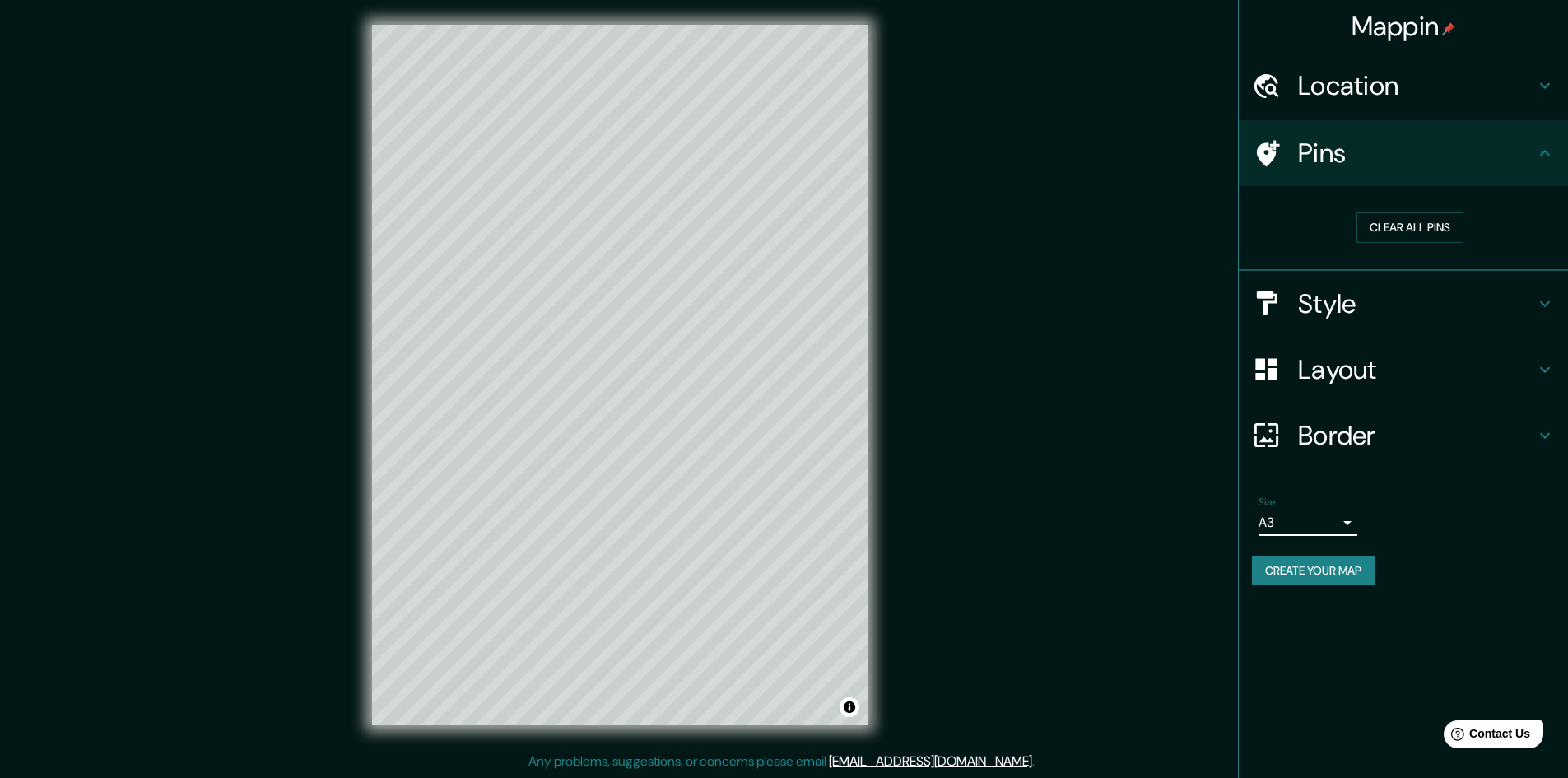
click at [1371, 507] on div "Size A3 a4" at bounding box center [1403, 515] width 303 height 53
click at [1408, 412] on div "Border" at bounding box center [1403, 436] width 329 height 65
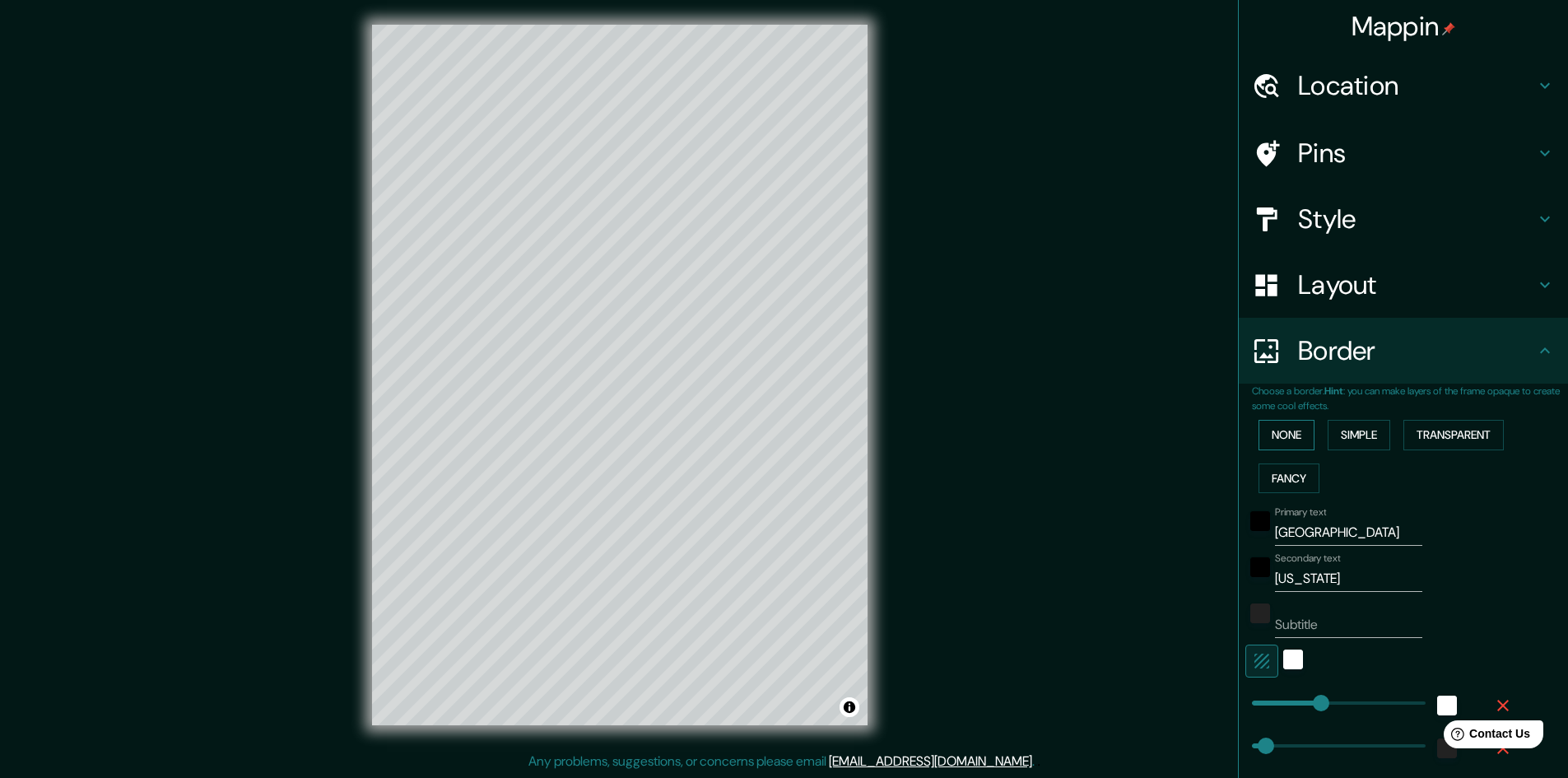
drag, startPoint x: 1272, startPoint y: 442, endPoint x: 1290, endPoint y: 443, distance: 18.0
click at [1273, 441] on button "None" at bounding box center [1286, 436] width 56 height 31
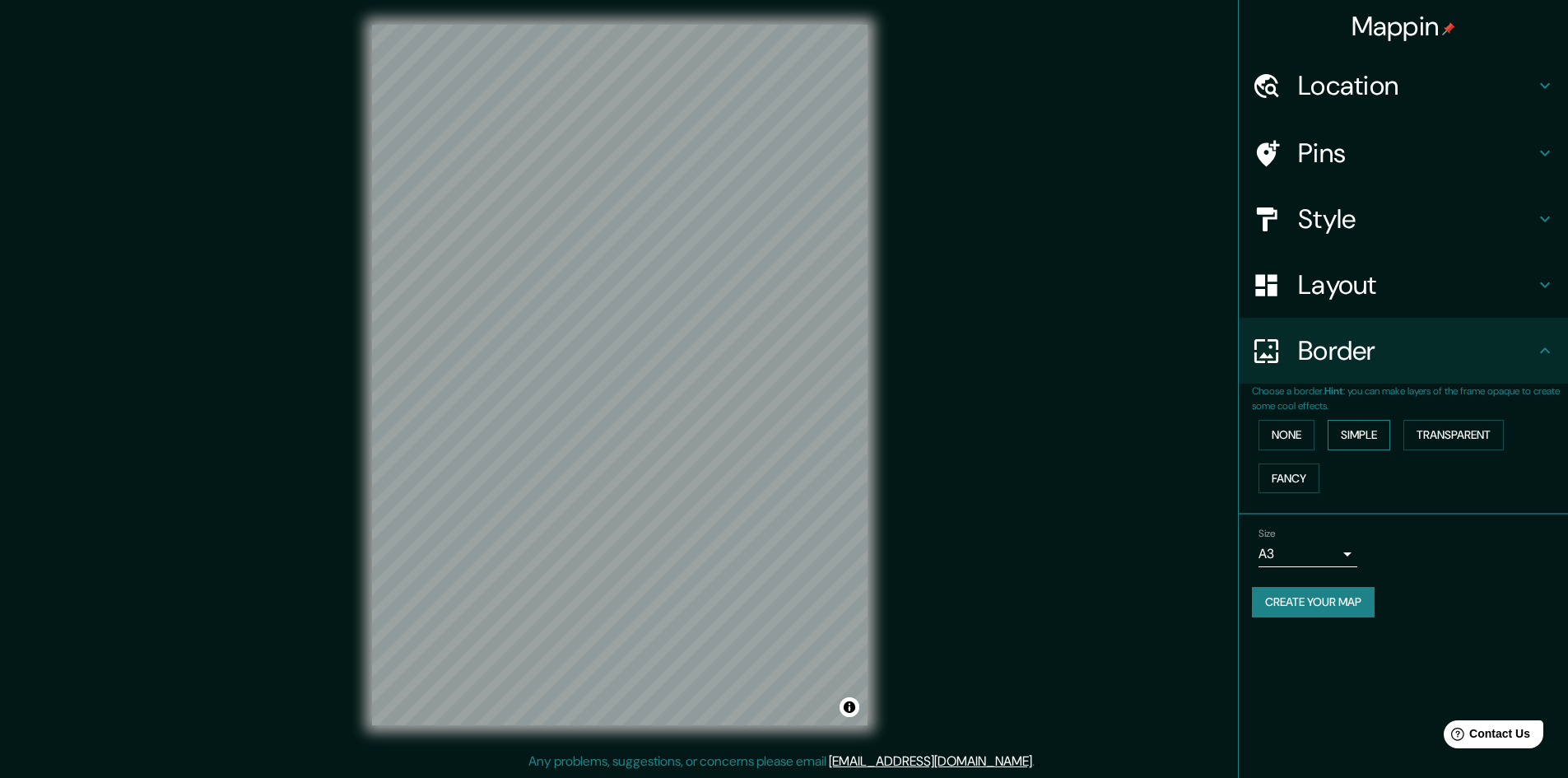
click at [1379, 437] on button "Simple" at bounding box center [1358, 436] width 62 height 31
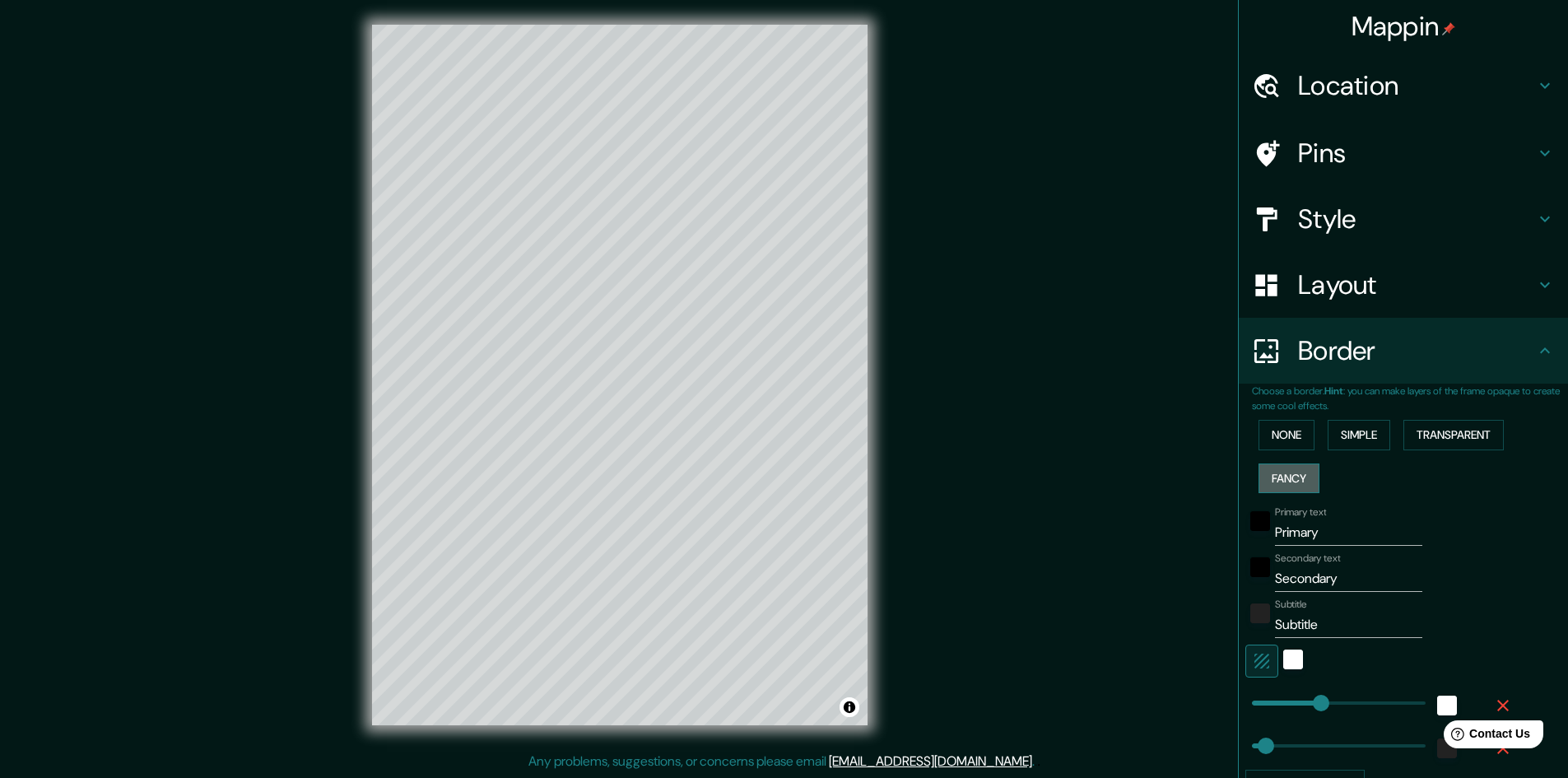
click at [1298, 471] on button "Fancy" at bounding box center [1288, 479] width 61 height 31
click at [1350, 433] on button "Simple" at bounding box center [1358, 436] width 62 height 31
click at [1289, 474] on button "Fancy" at bounding box center [1288, 479] width 61 height 31
drag, startPoint x: 1481, startPoint y: 427, endPoint x: 1363, endPoint y: 462, distance: 123.1
click at [1479, 427] on button "Transparent" at bounding box center [1453, 436] width 100 height 31
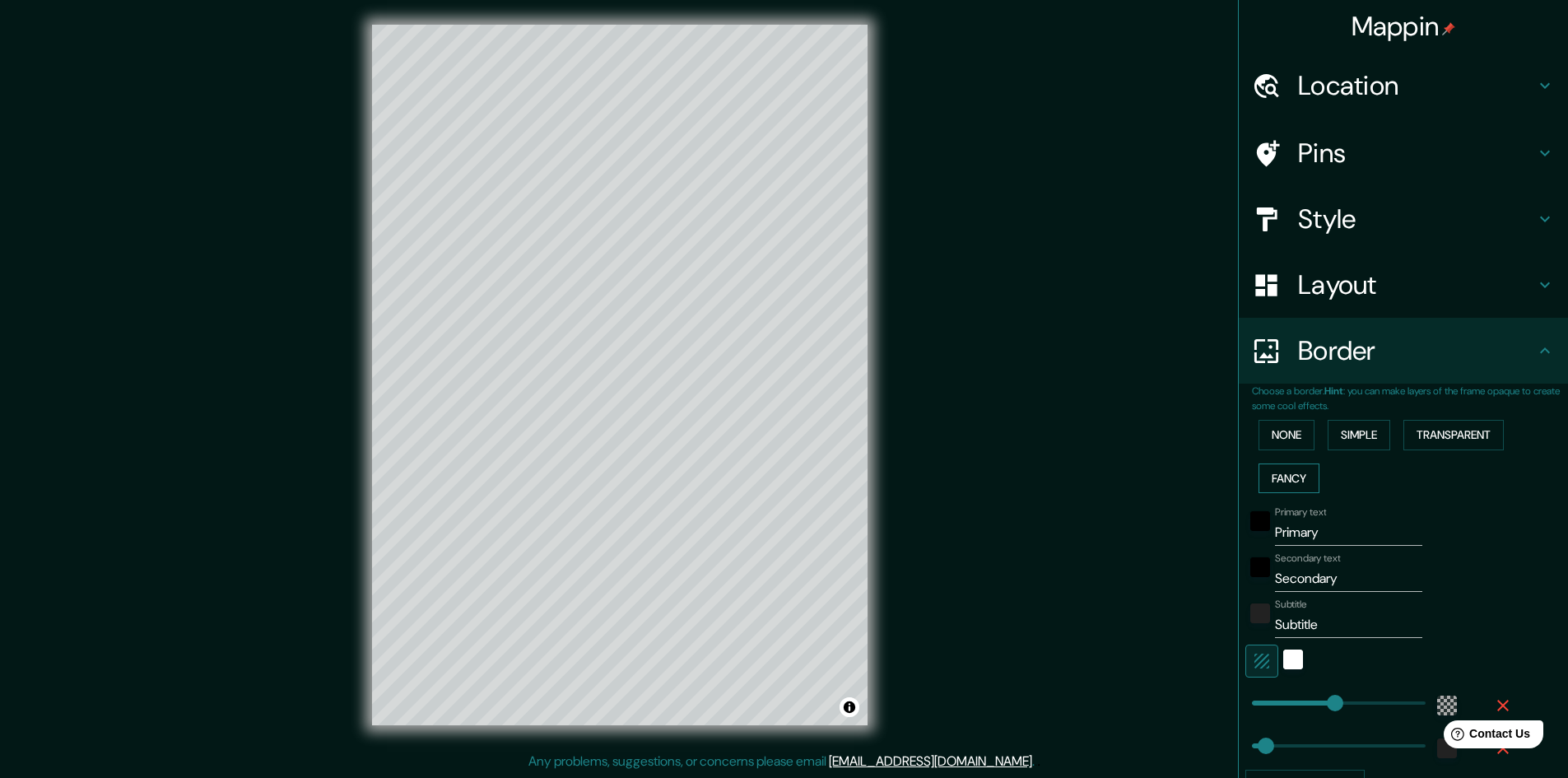
click at [1301, 470] on button "Fancy" at bounding box center [1288, 479] width 61 height 31
click at [1321, 524] on input "Primary" at bounding box center [1348, 532] width 147 height 26
click at [1298, 570] on input "Secondary" at bounding box center [1348, 578] width 147 height 26
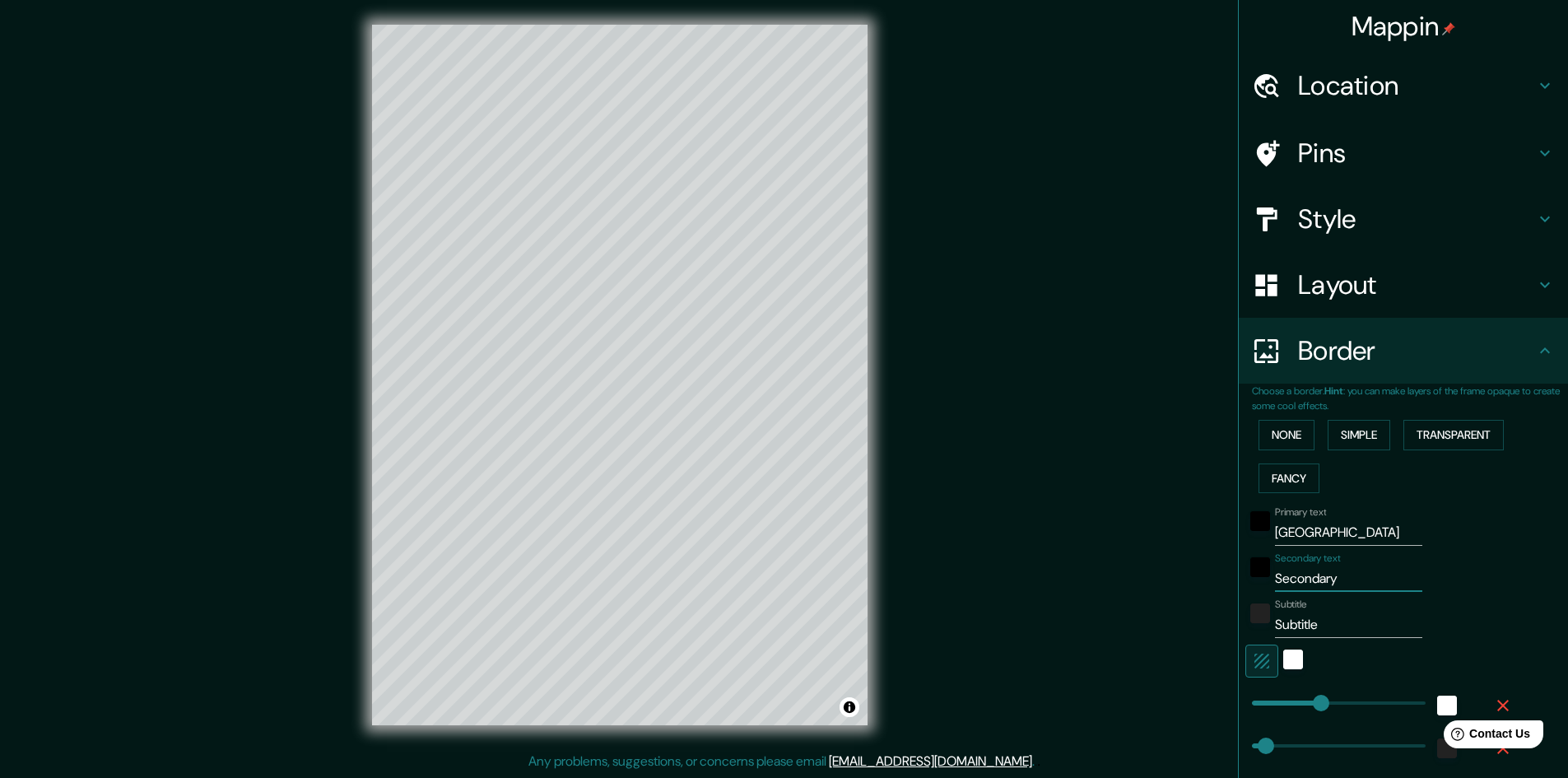
click at [1298, 569] on input "Secondary" at bounding box center [1348, 578] width 147 height 26
click at [1317, 630] on input "Subtitle" at bounding box center [1348, 624] width 147 height 26
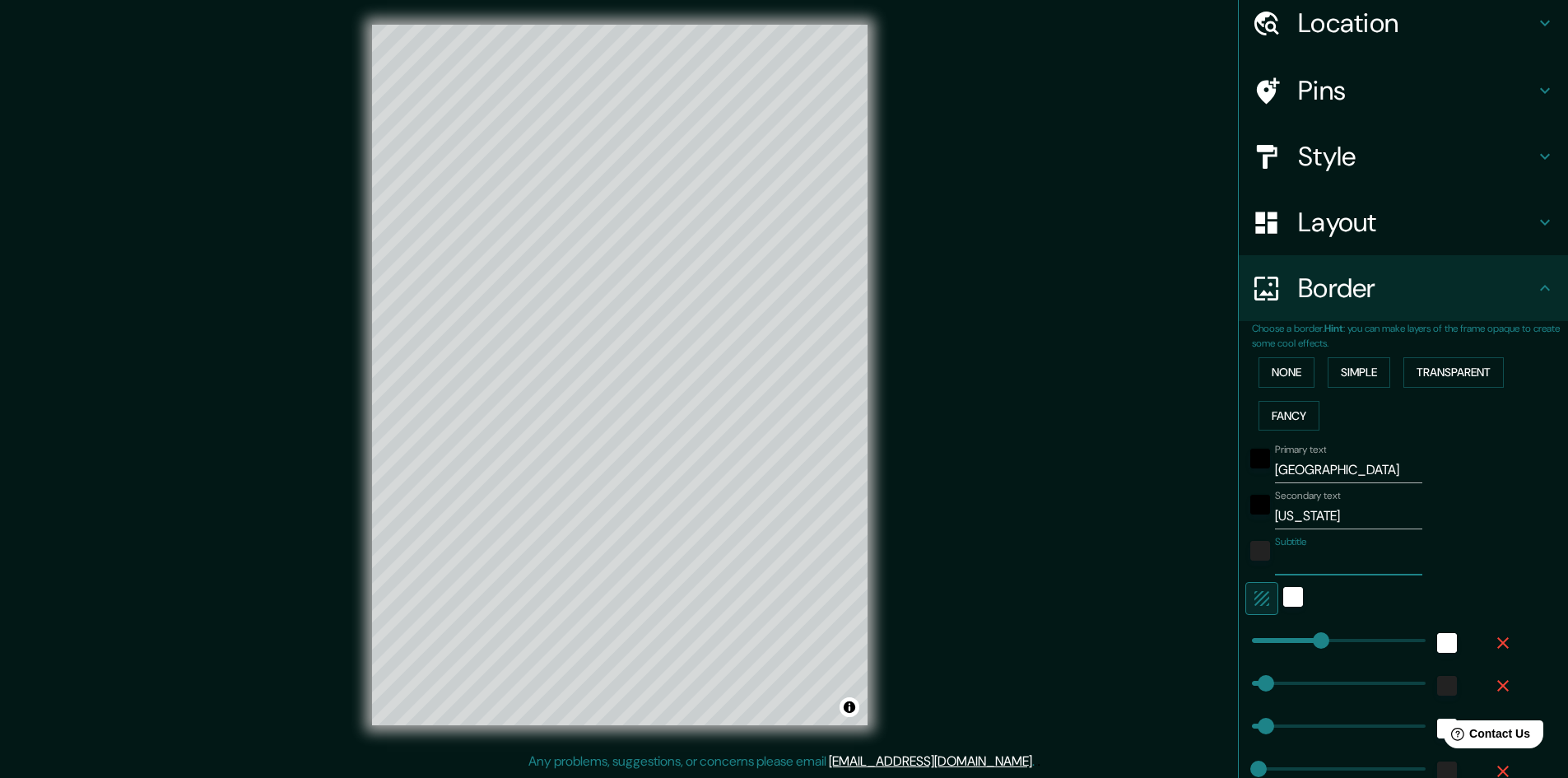
scroll to position [244, 0]
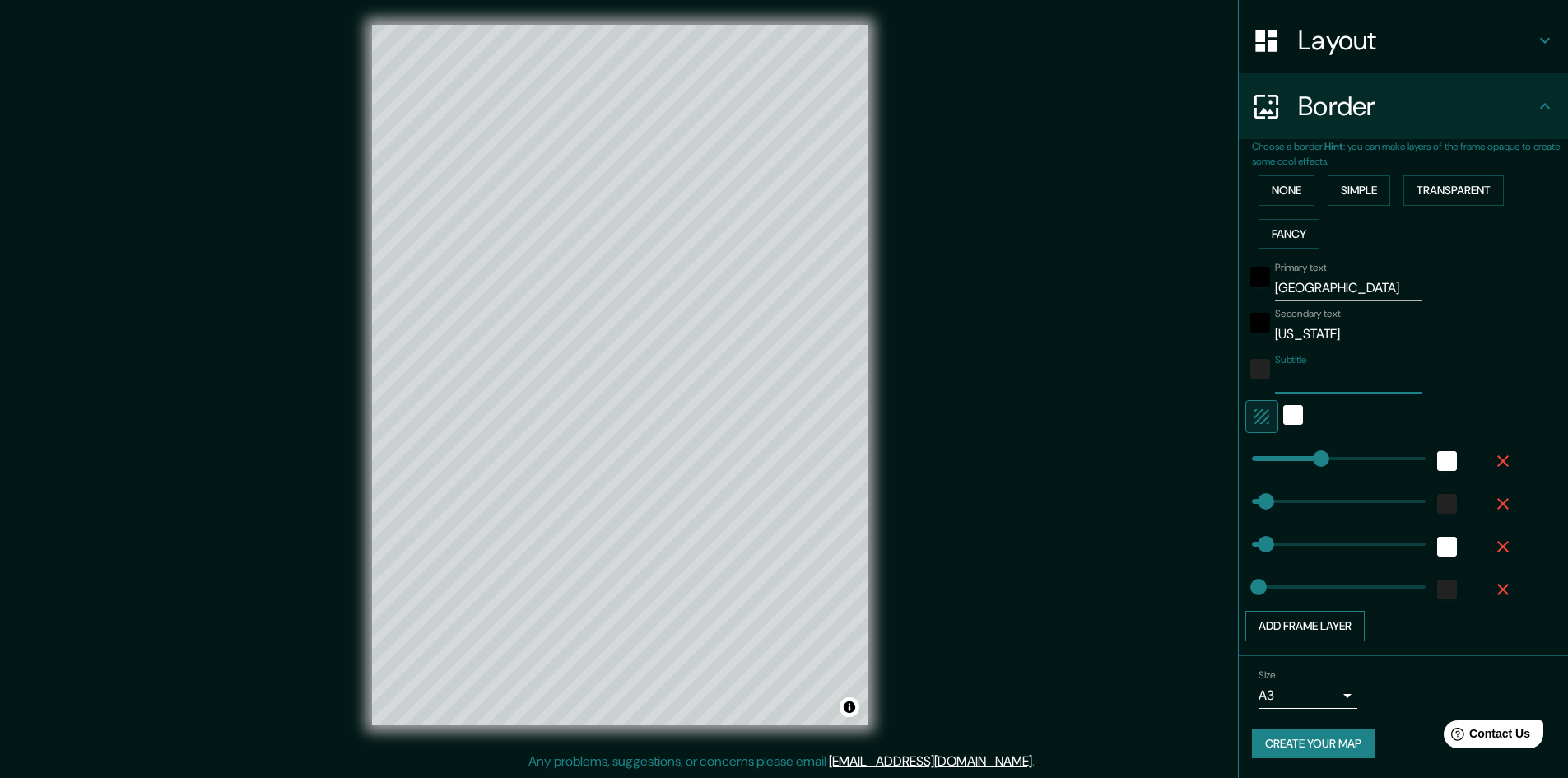
click at [1325, 623] on button "Add frame layer" at bounding box center [1305, 626] width 119 height 31
drag, startPoint x: 1308, startPoint y: 628, endPoint x: 1479, endPoint y: 631, distance: 171.0
click at [1493, 627] on icon "button" at bounding box center [1503, 632] width 20 height 20
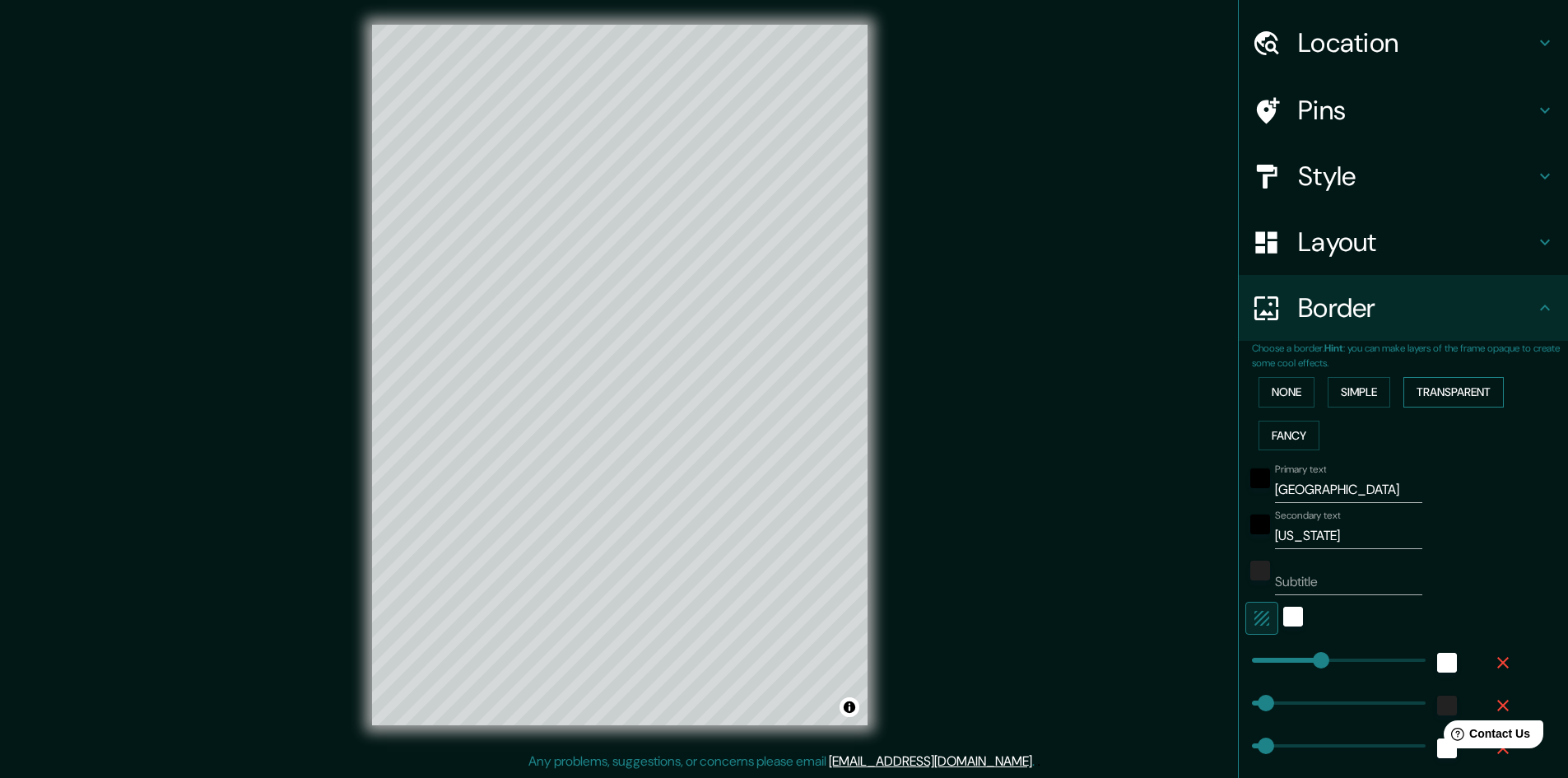
scroll to position [0, 0]
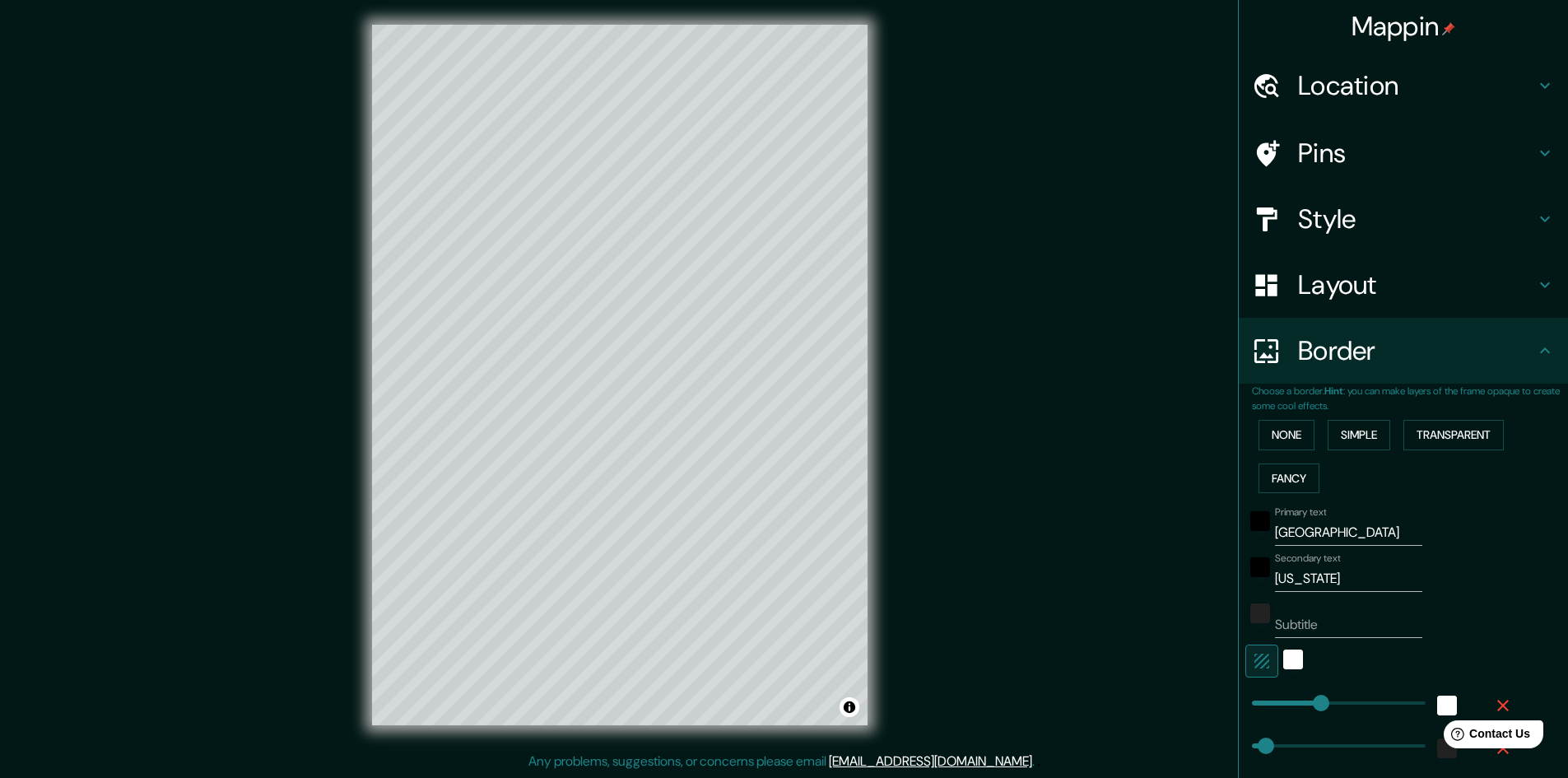
click at [1393, 235] on h4 "Style" at bounding box center [1416, 219] width 237 height 33
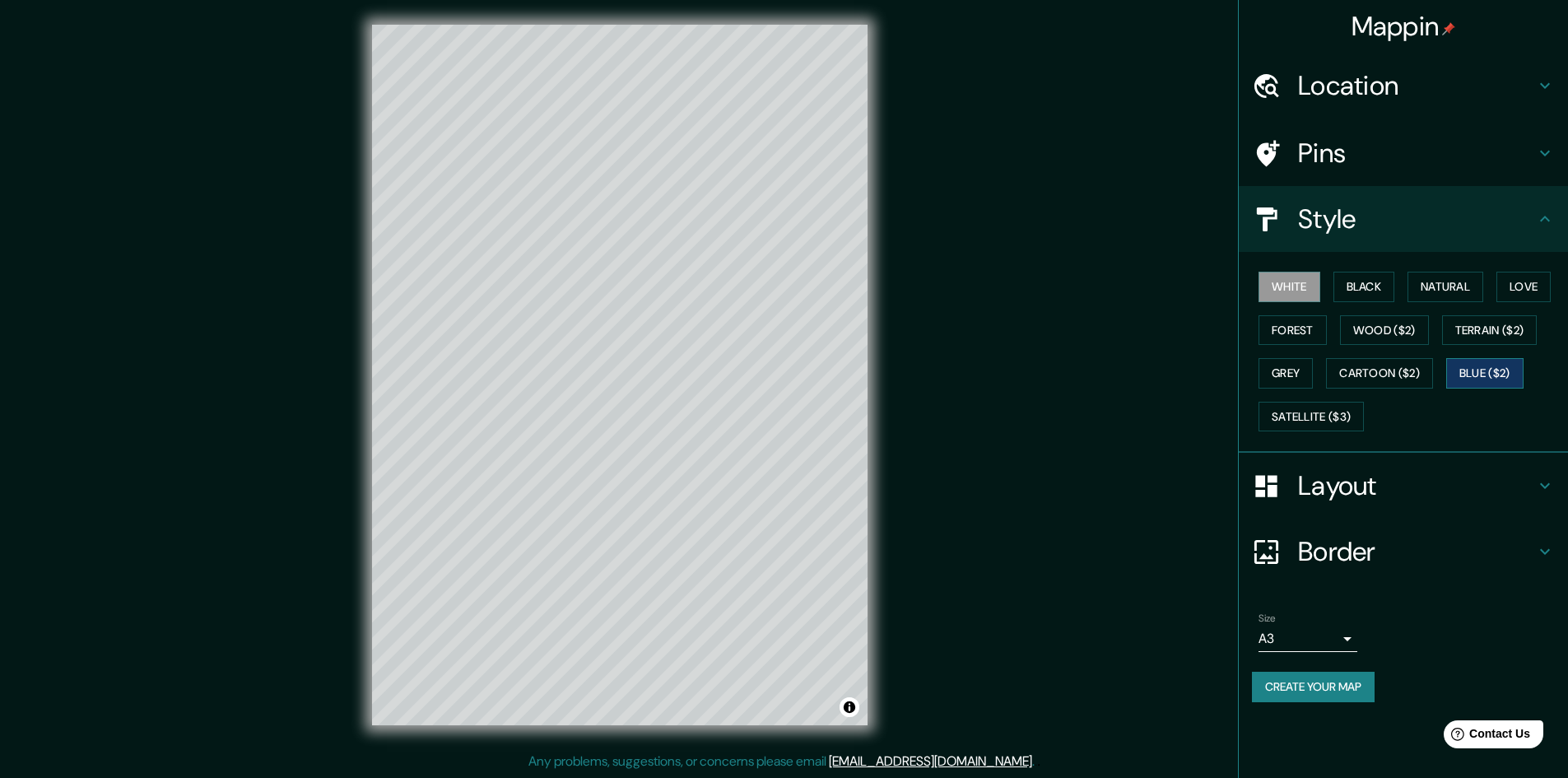
click at [1485, 367] on button "Blue ($2)" at bounding box center [1484, 373] width 77 height 31
click at [1283, 289] on button "White" at bounding box center [1289, 287] width 62 height 31
click at [1357, 290] on button "Black" at bounding box center [1364, 287] width 62 height 31
click at [1297, 283] on button "White" at bounding box center [1289, 287] width 62 height 31
click at [1333, 689] on button "Create your map" at bounding box center [1313, 688] width 123 height 31
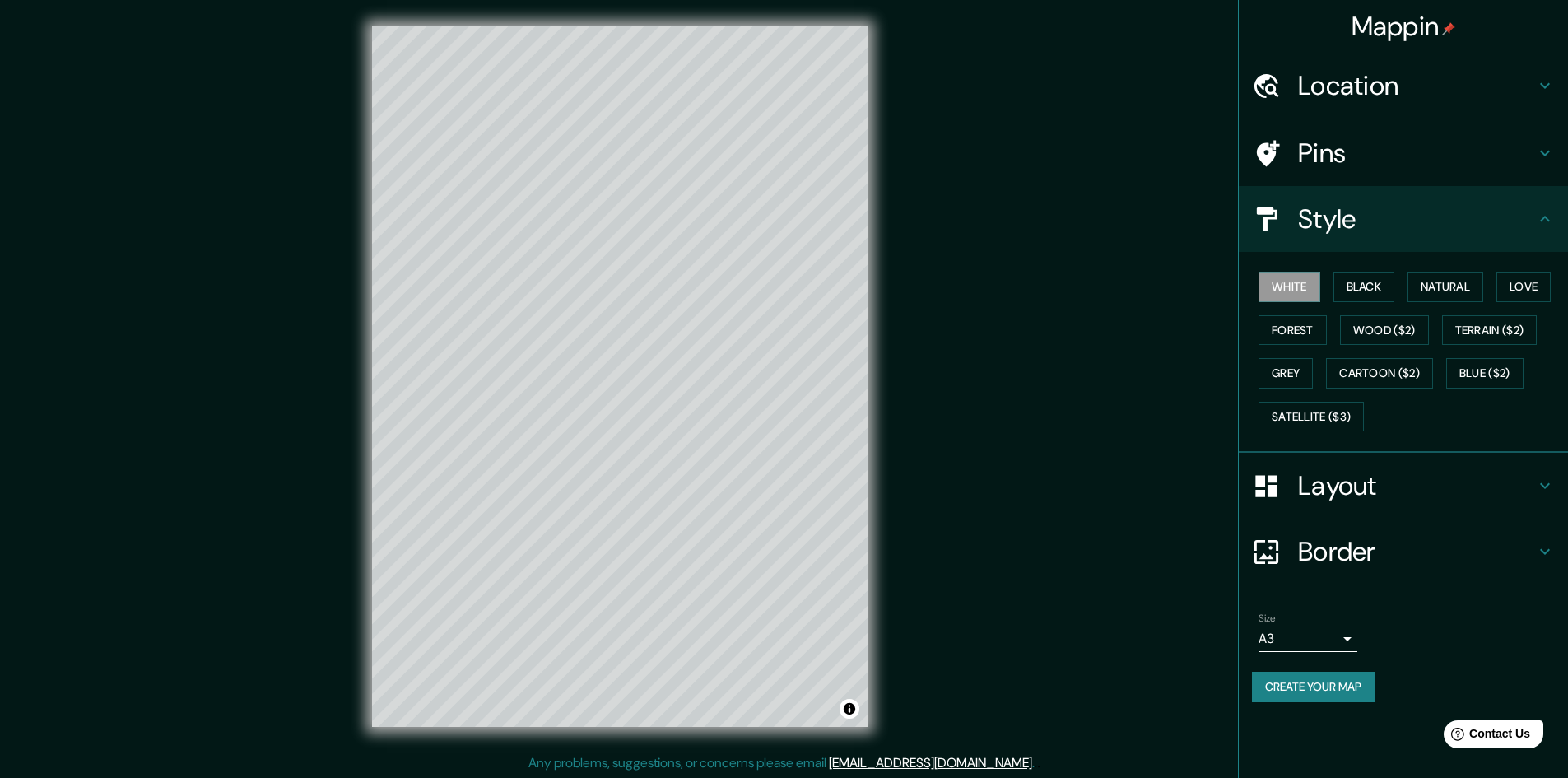
scroll to position [2, 0]
click at [1083, 382] on div "Mappin Location Rock Island, Illinois, United States Pins Style White Black Nat…" at bounding box center [784, 388] width 1568 height 780
click at [1547, 546] on icon at bounding box center [1544, 551] width 20 height 20
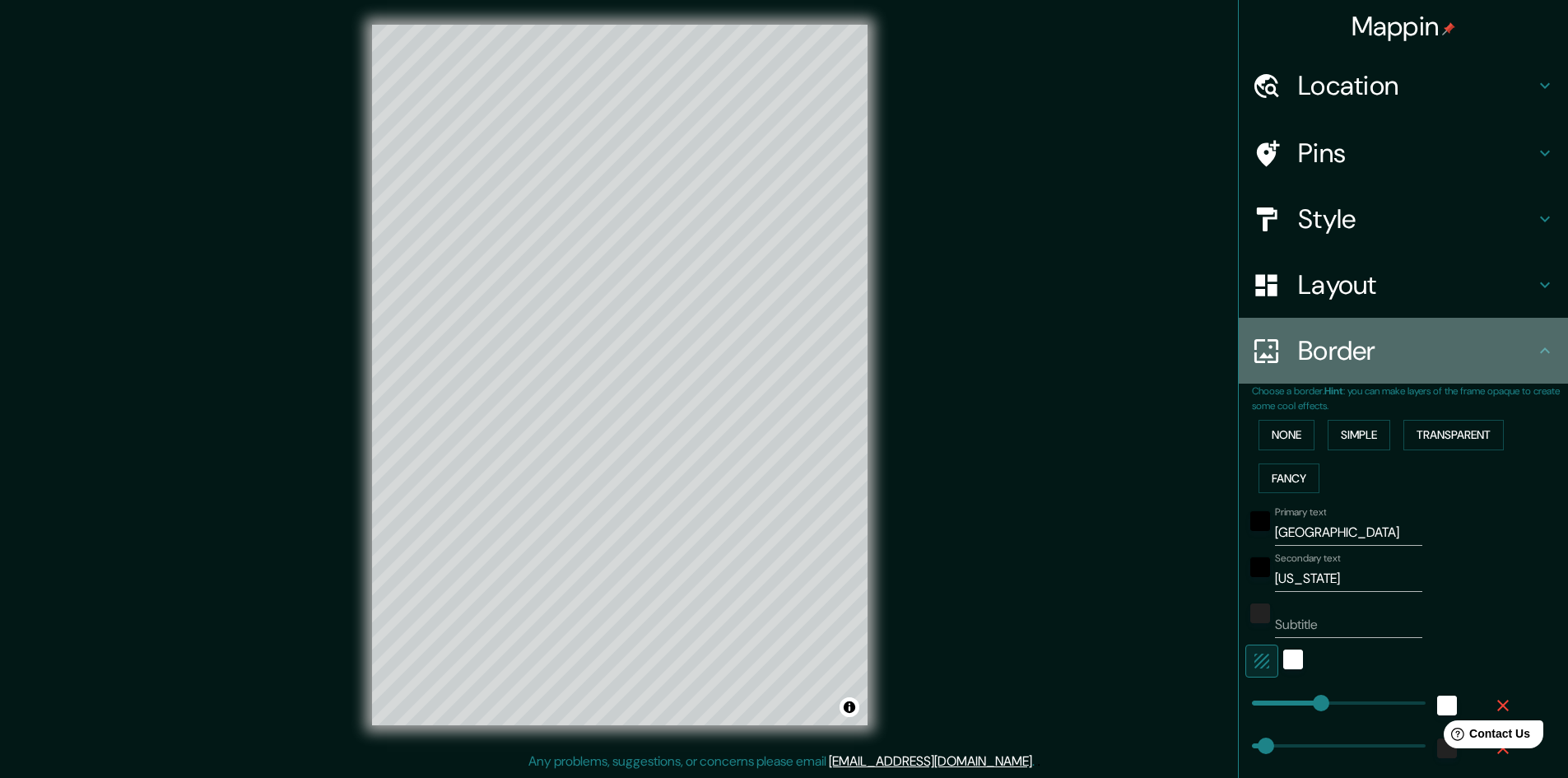
click at [1519, 335] on h4 "Border" at bounding box center [1416, 351] width 237 height 33
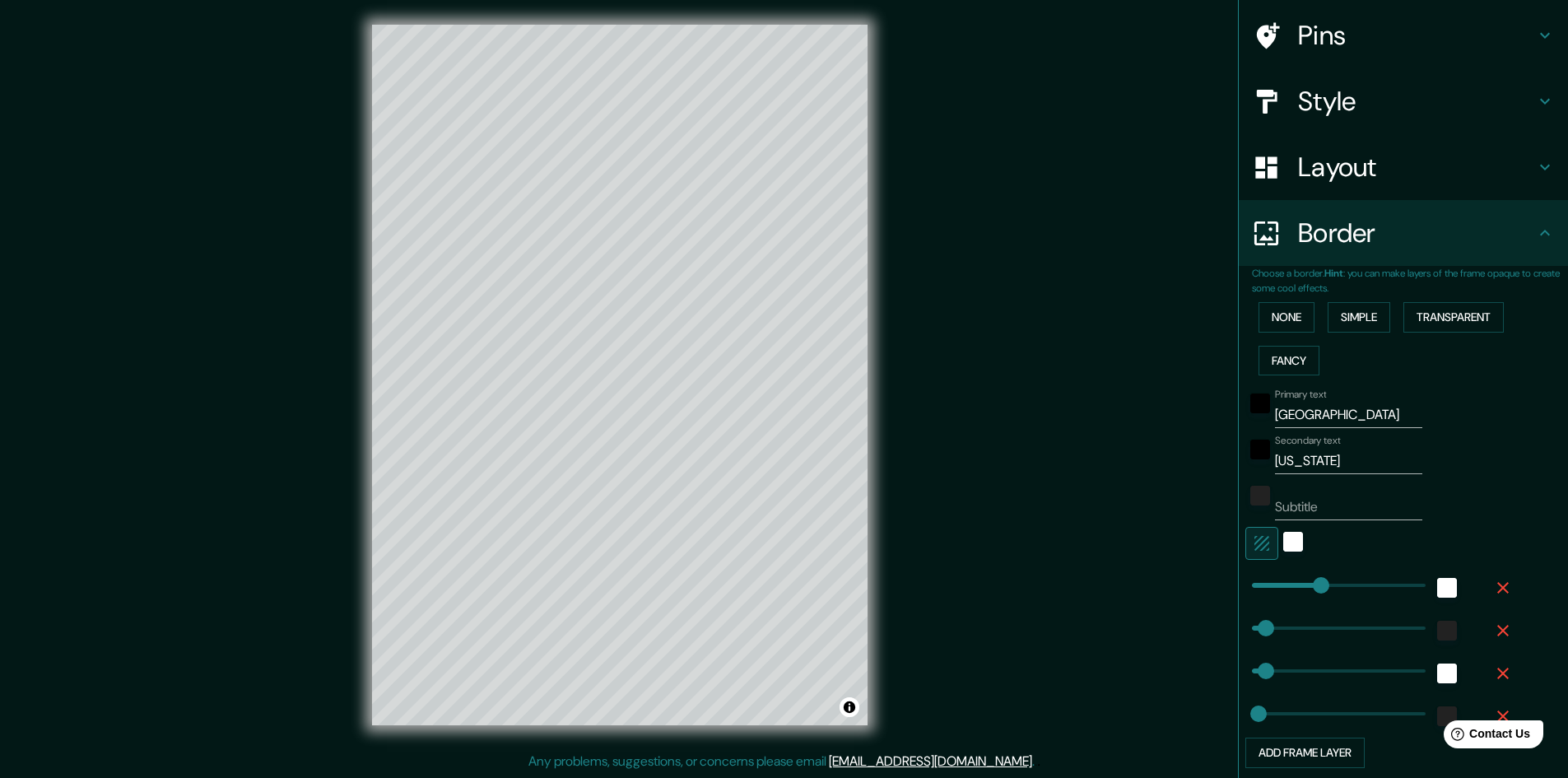
scroll to position [244, 0]
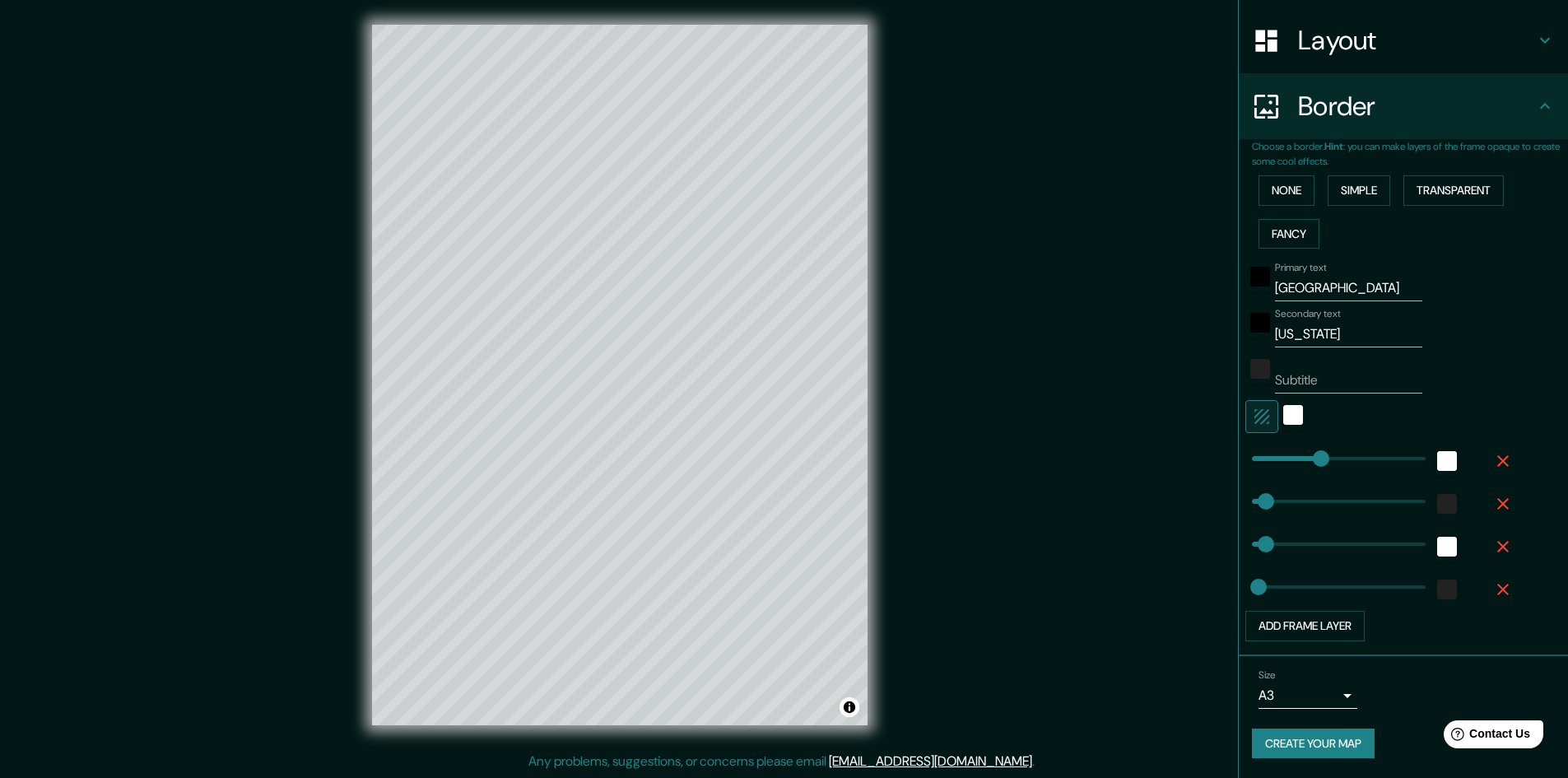
click at [1335, 699] on body "Mappin Location Rock Island, Illinois, United States Pins Style Layout Border C…" at bounding box center [784, 387] width 1568 height 778
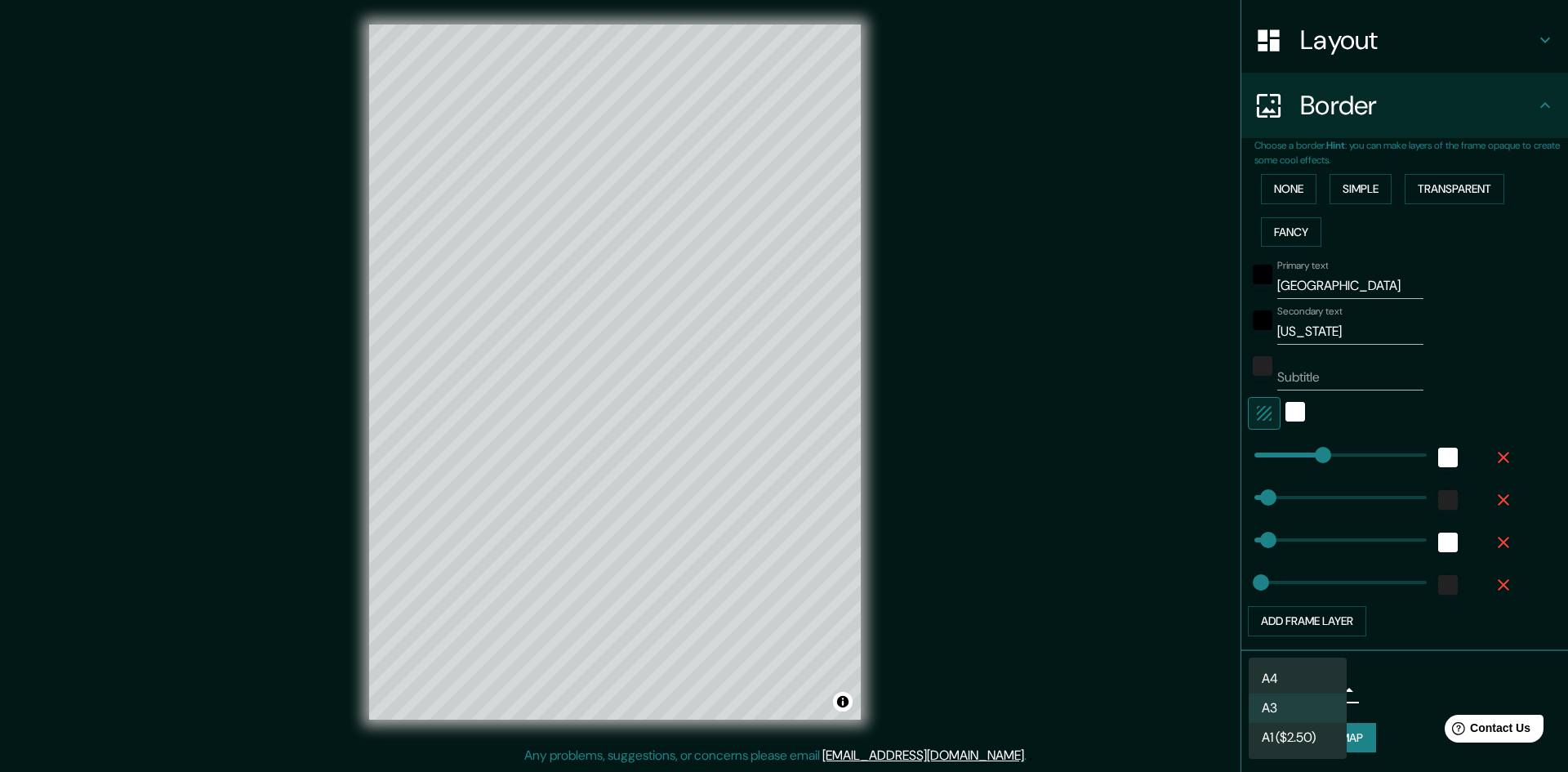
click at [1222, 694] on div at bounding box center [784, 386] width 1568 height 772
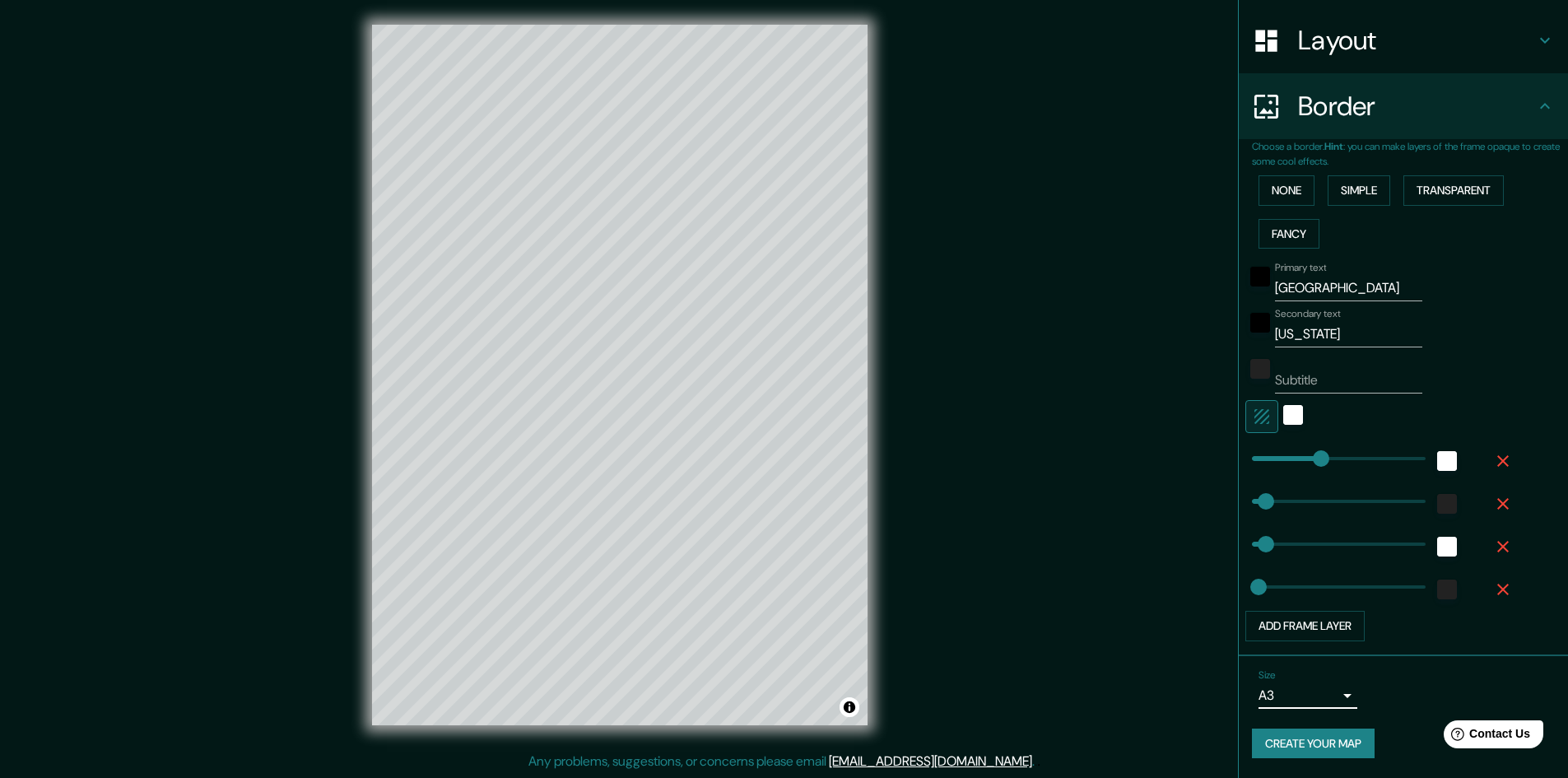
click at [769, 746] on div "© Mapbox © OpenStreetMap Improve this map" at bounding box center [620, 374] width 548 height 753
click at [849, 705] on button "Toggle attribution" at bounding box center [849, 707] width 20 height 20
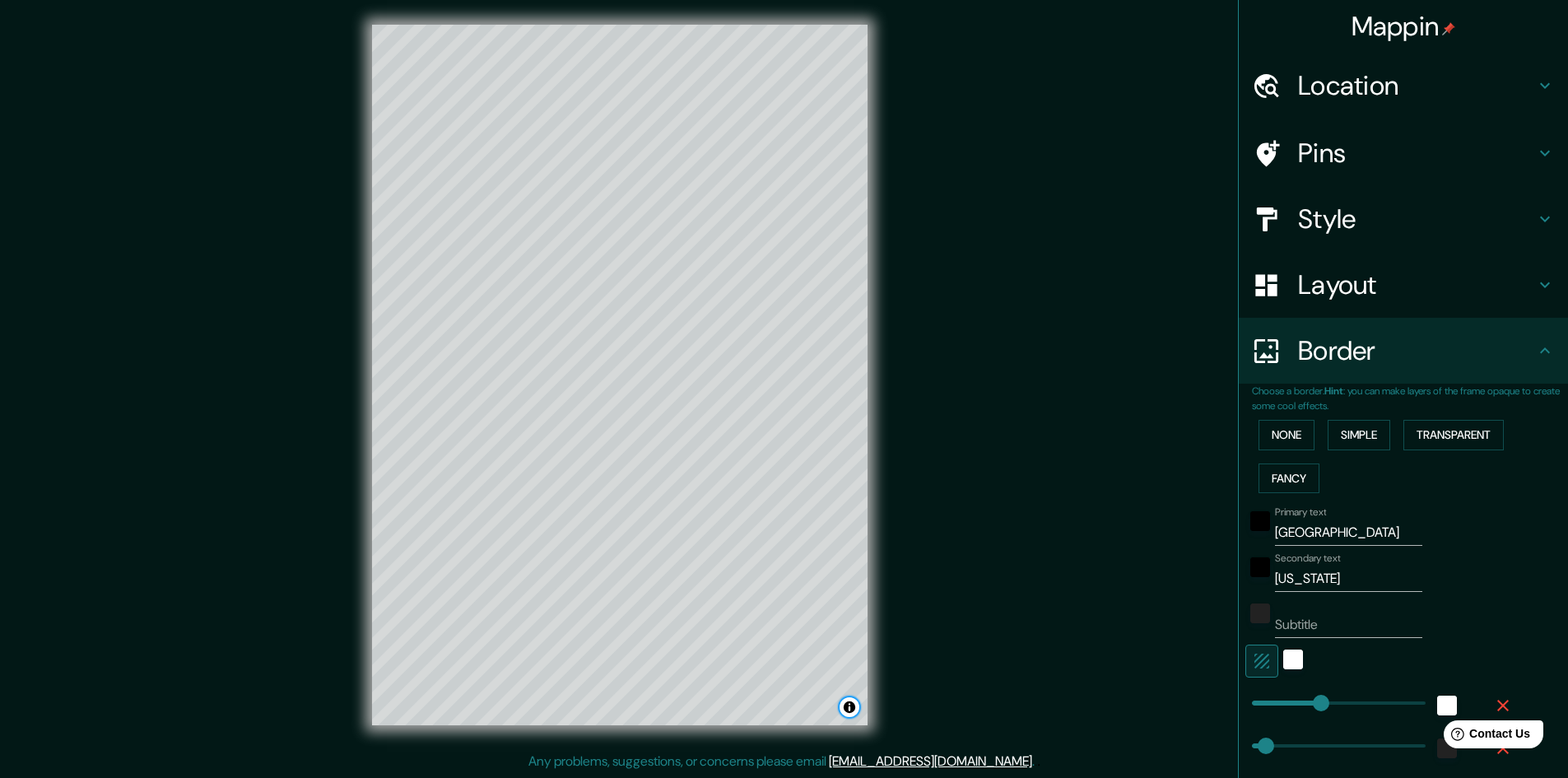
scroll to position [0, 0]
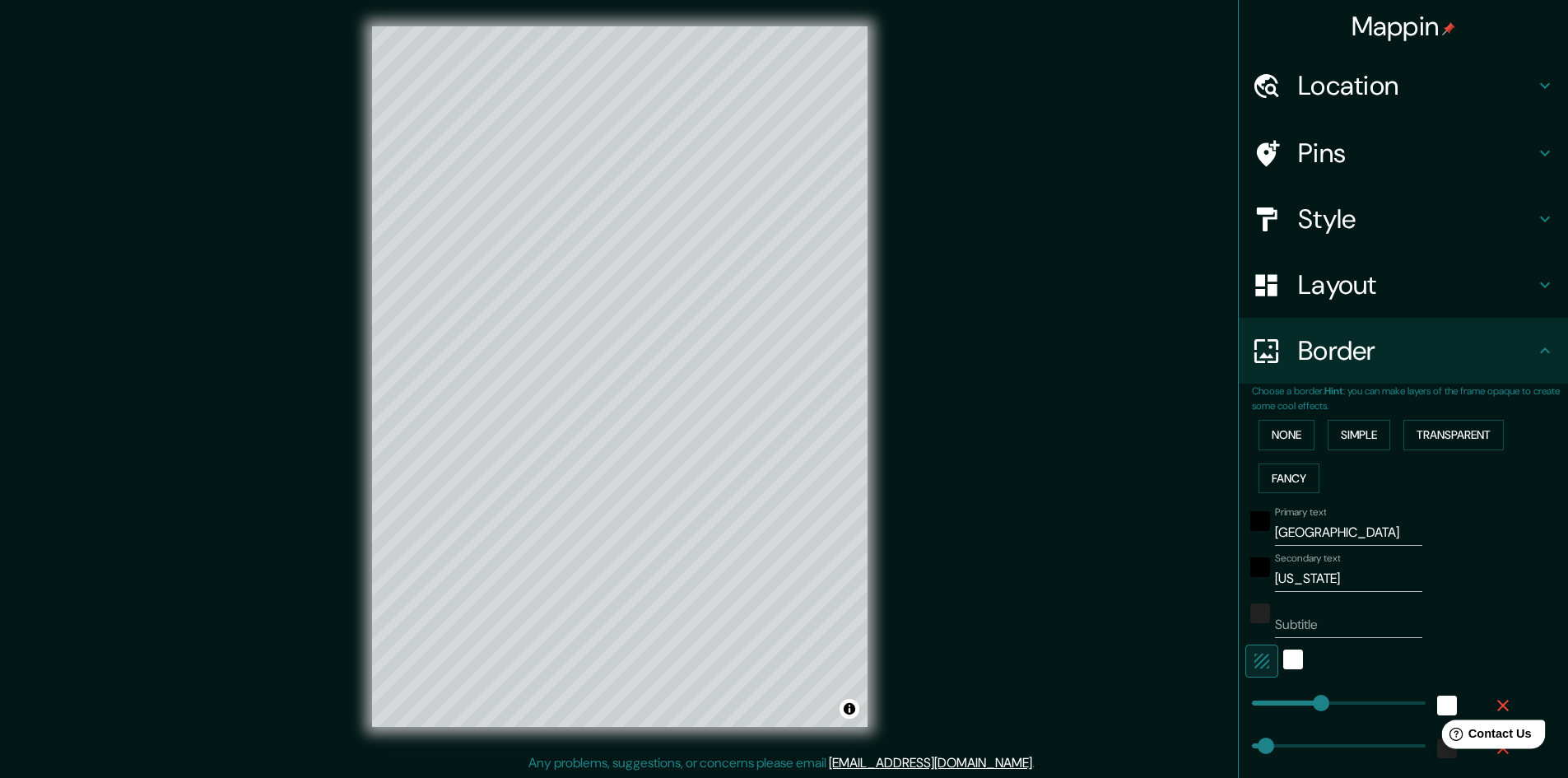
click at [1482, 735] on span "Contact Us" at bounding box center [1500, 734] width 63 height 14
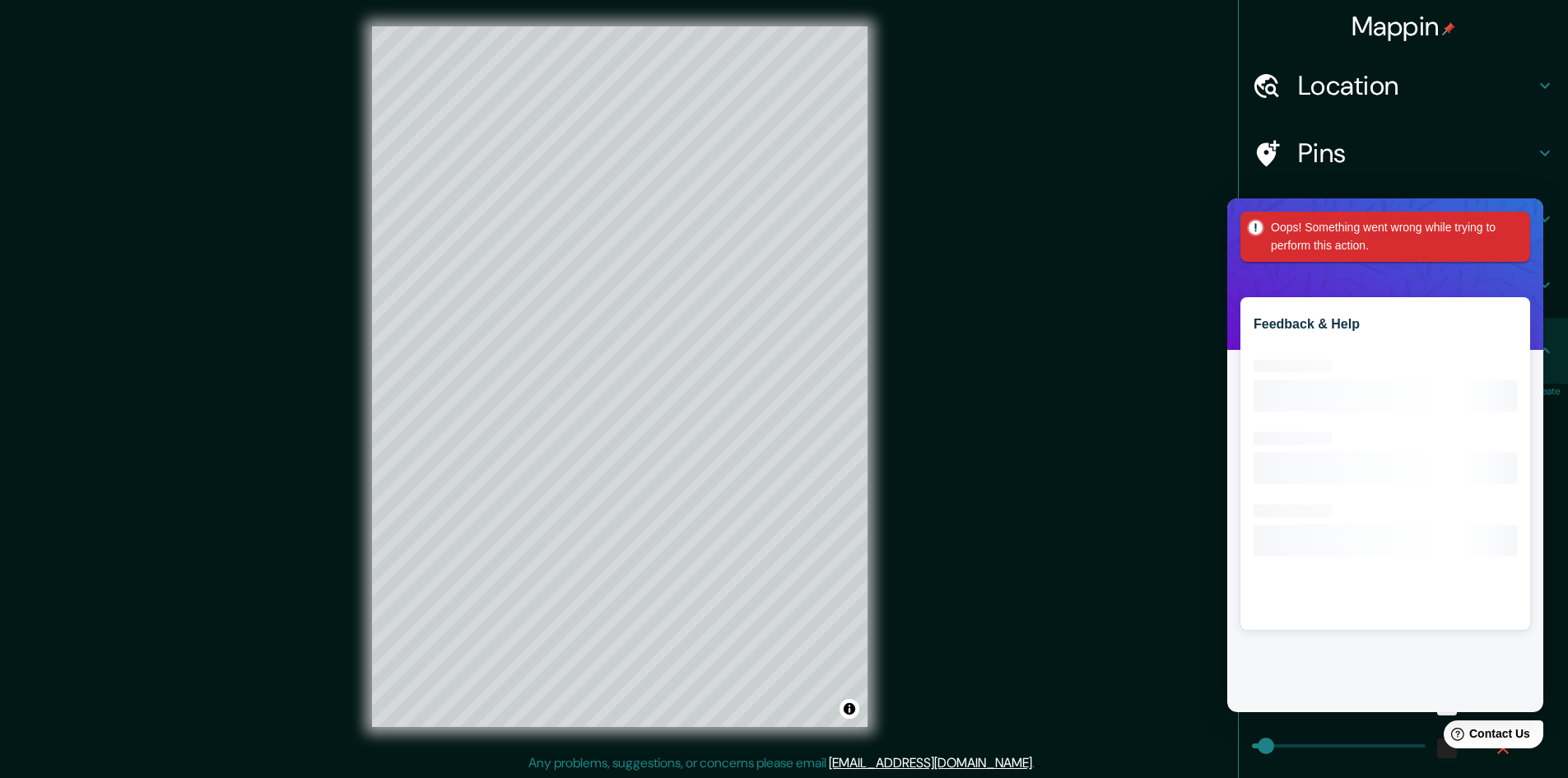
click at [1525, 227] on div "Oops! Something went wrong while trying to perform this action." at bounding box center [1384, 237] width 289 height 50
drag, startPoint x: 1525, startPoint y: 227, endPoint x: 1358, endPoint y: 232, distance: 167.1
click at [1523, 230] on div "Oops! Something went wrong while trying to perform this action." at bounding box center [1384, 237] width 289 height 50
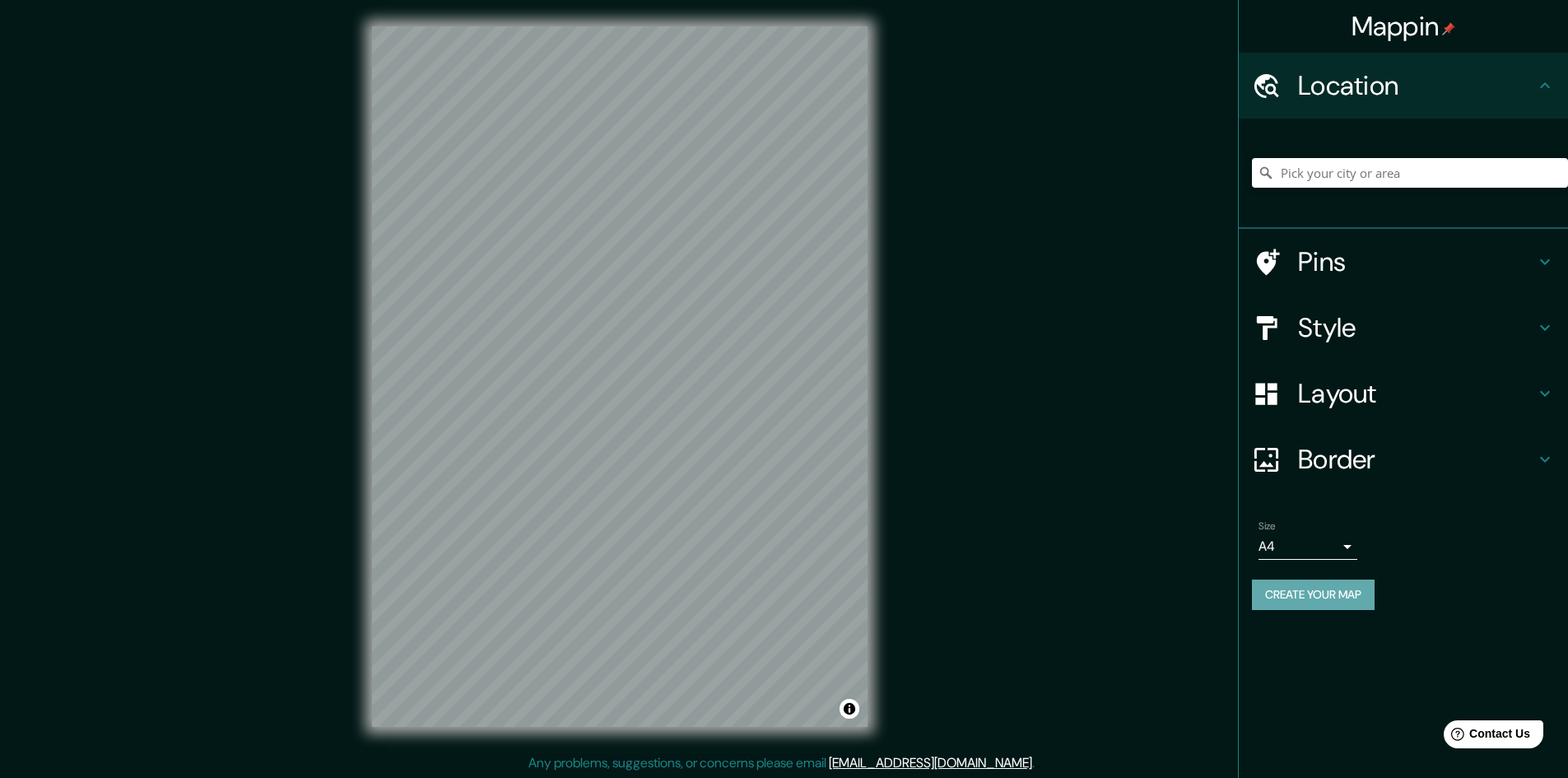
click at [1309, 592] on button "Create your map" at bounding box center [1313, 595] width 123 height 31
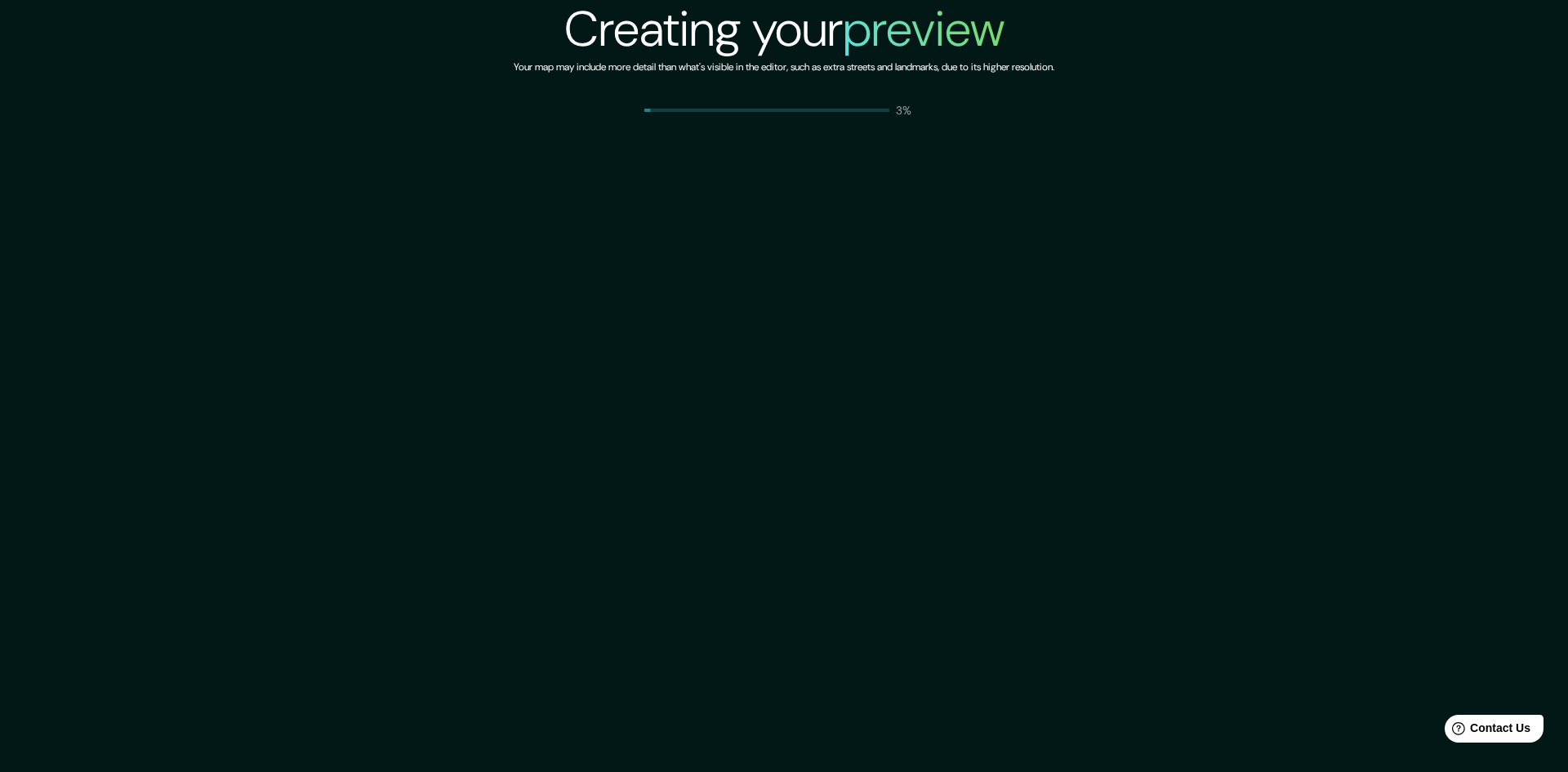
drag, startPoint x: 803, startPoint y: 243, endPoint x: 808, endPoint y: 255, distance: 13.0
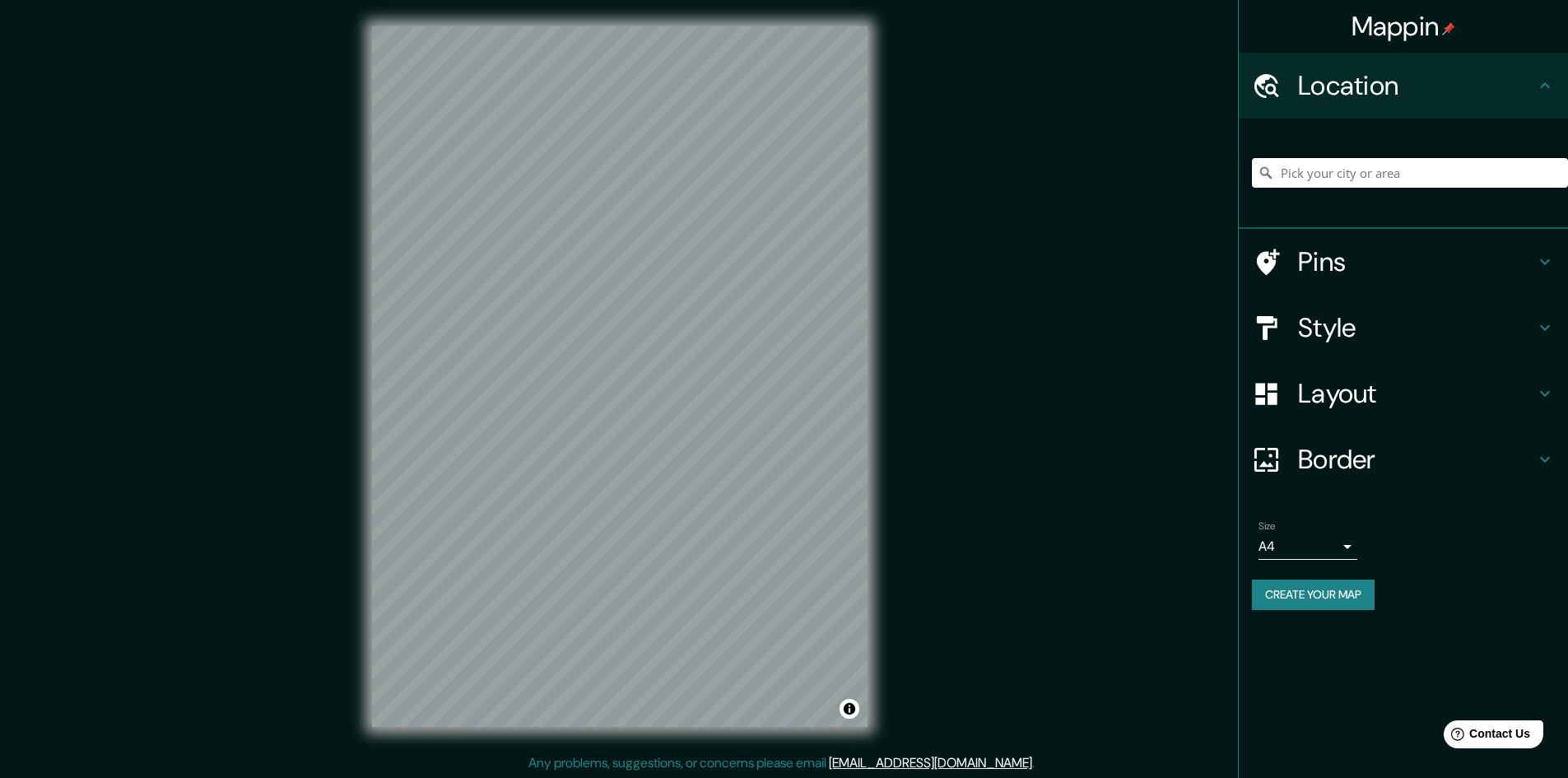
click at [1323, 178] on input "Pick your city or area" at bounding box center [1409, 172] width 316 height 30
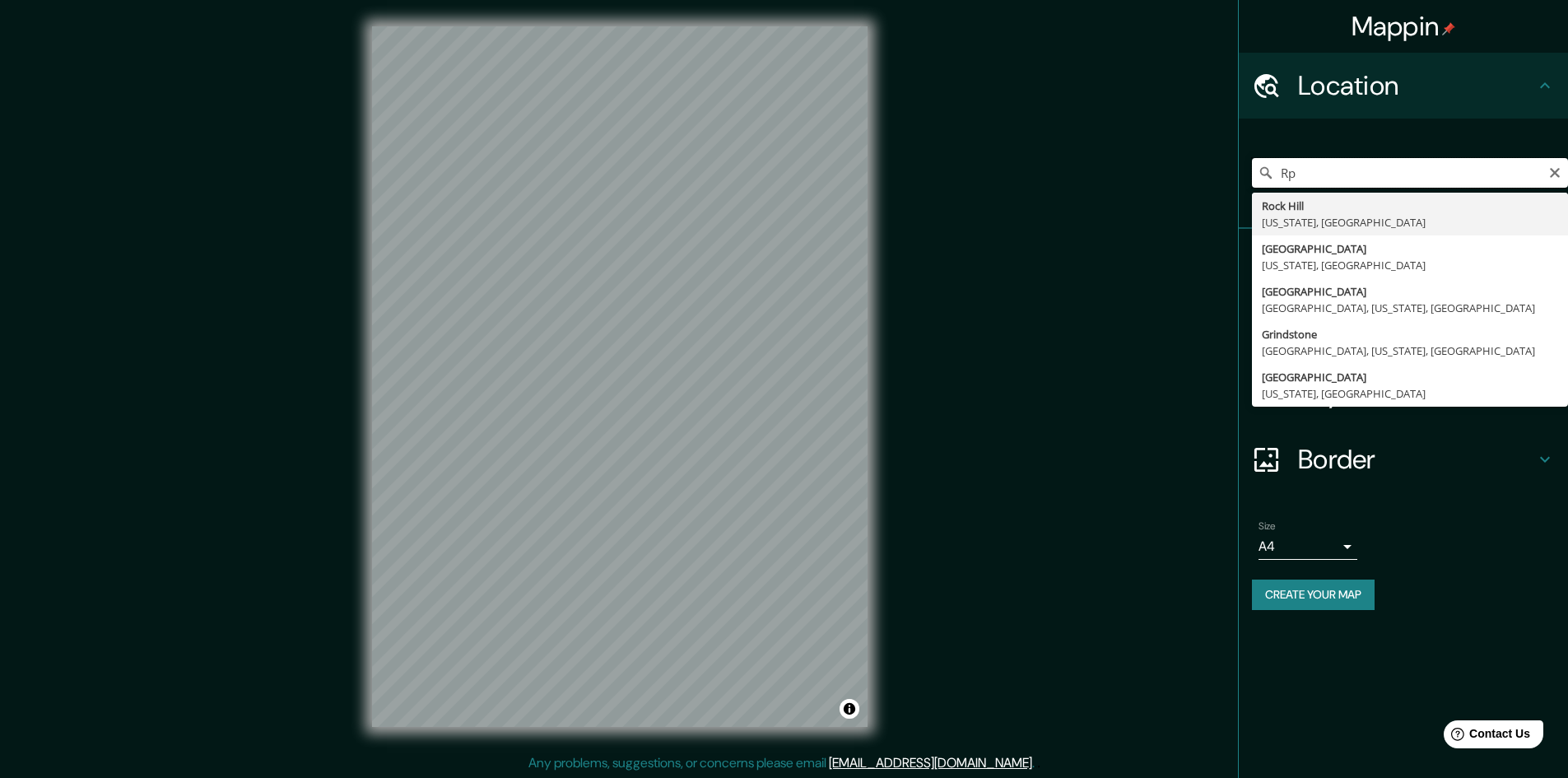
type input "R"
type input "Rock Island, Illinois, United States"
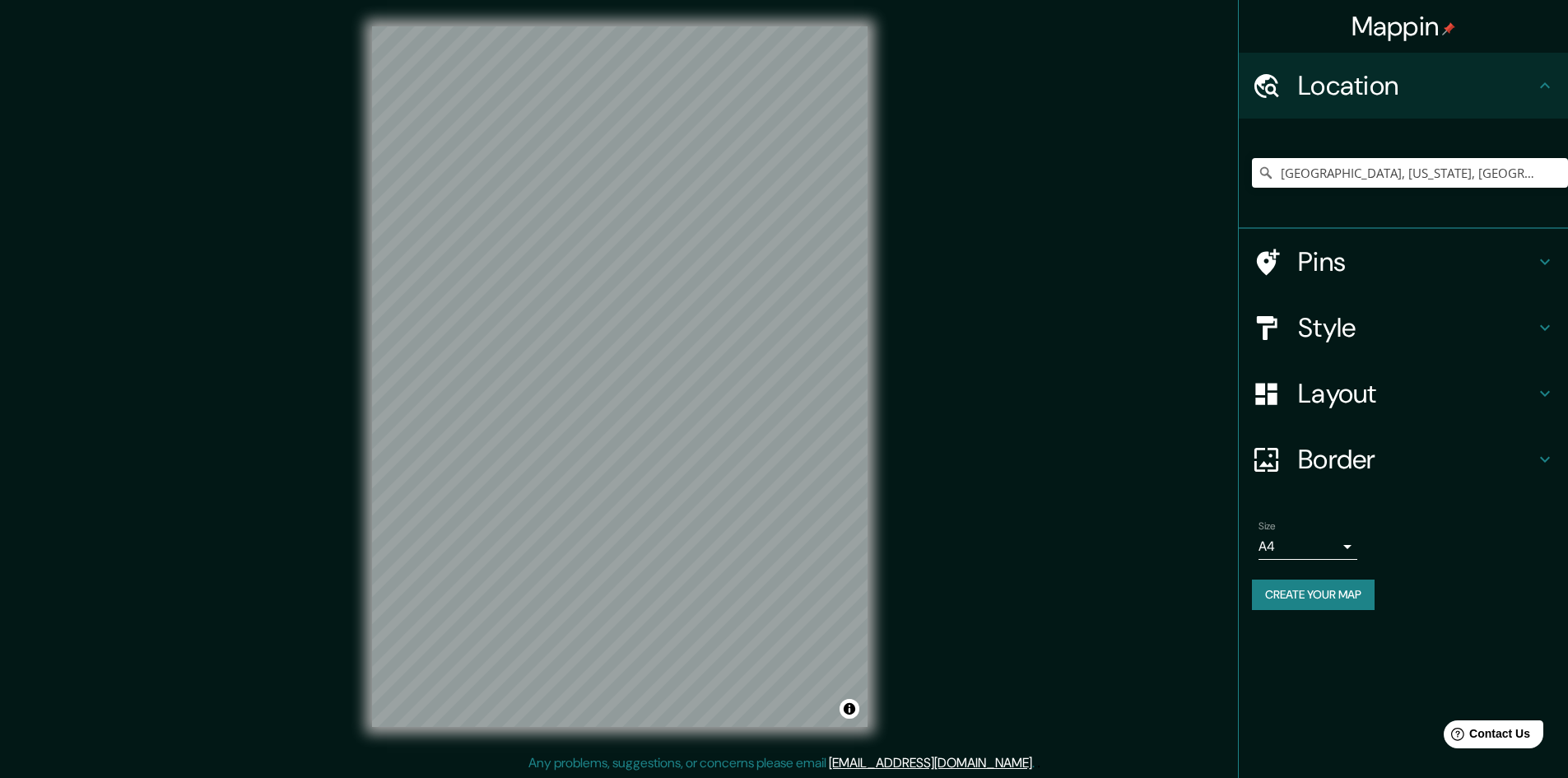
click at [1356, 260] on h4 "Pins" at bounding box center [1416, 262] width 237 height 33
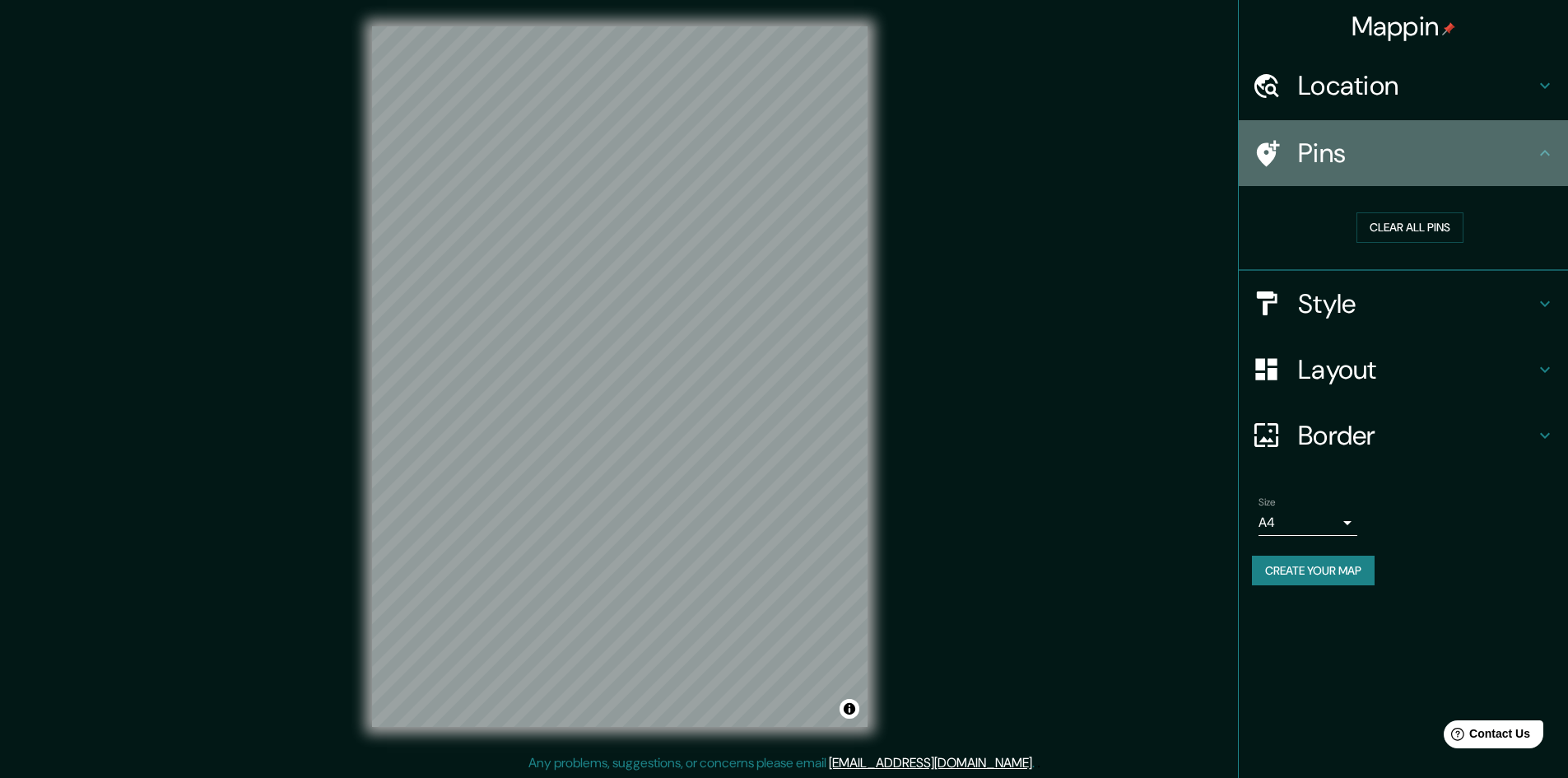
click at [1415, 157] on h4 "Pins" at bounding box center [1416, 153] width 237 height 33
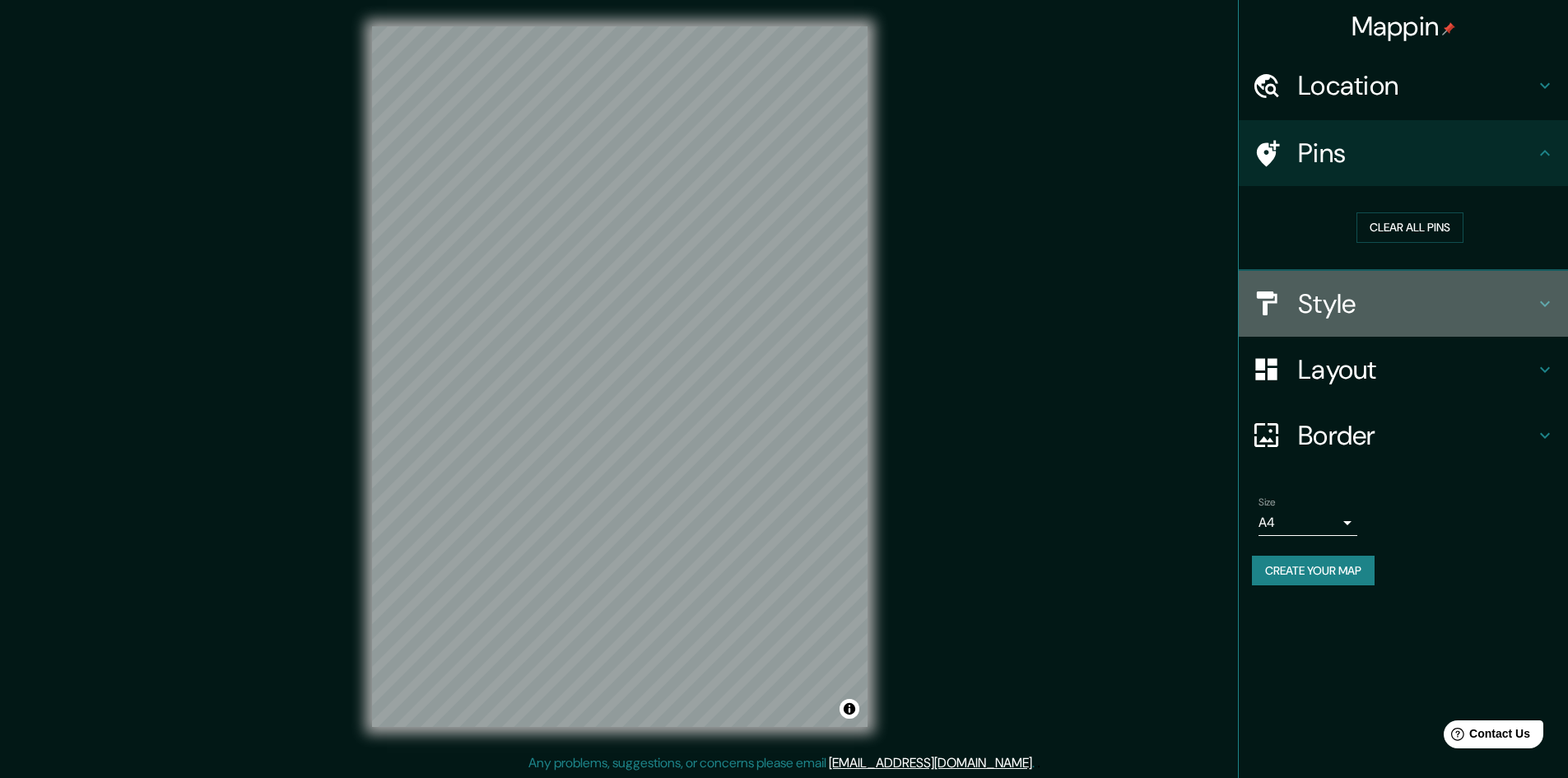
click at [1364, 306] on h4 "Style" at bounding box center [1416, 304] width 237 height 33
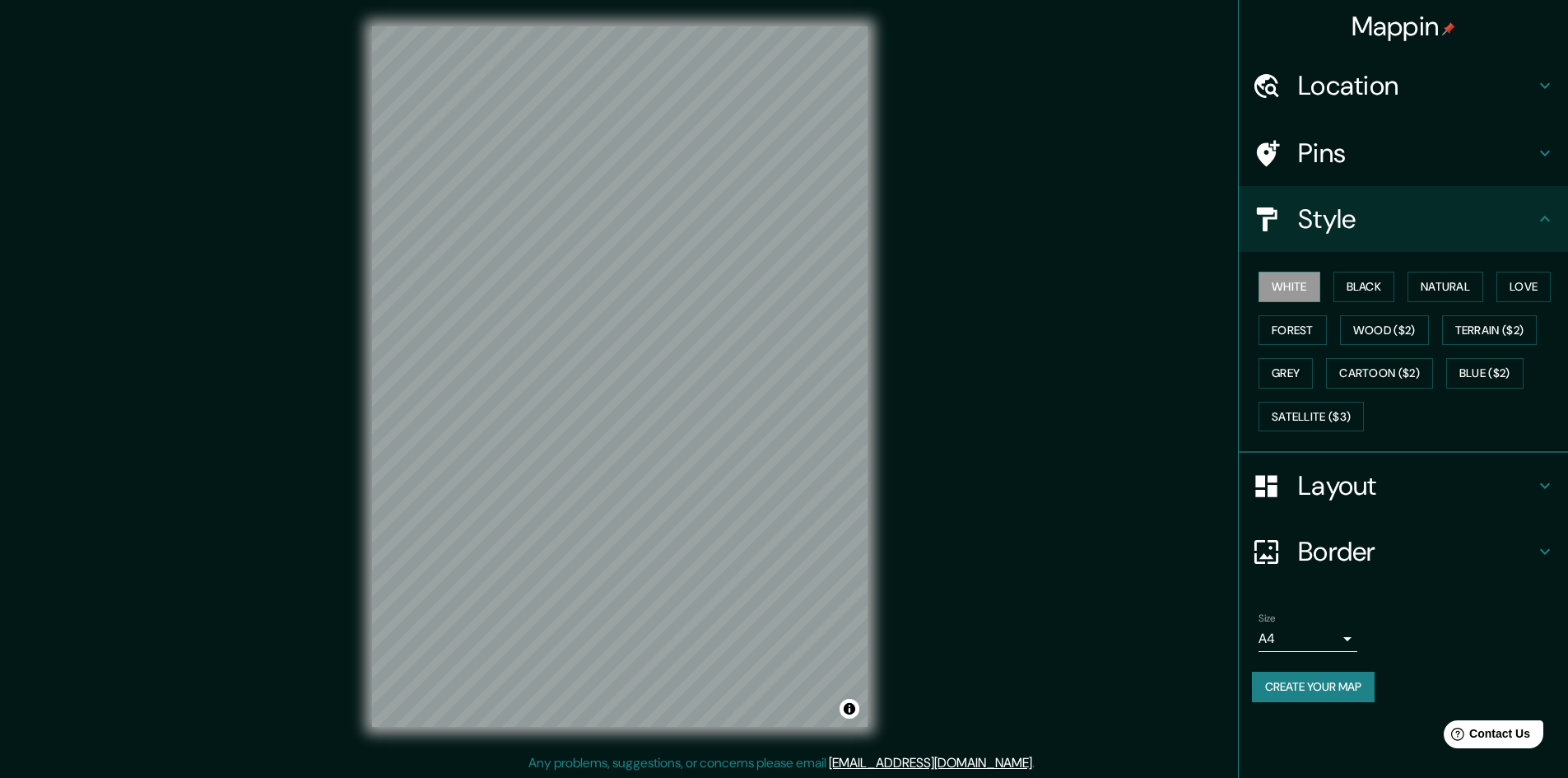
click at [1326, 492] on h4 "Layout" at bounding box center [1416, 486] width 237 height 33
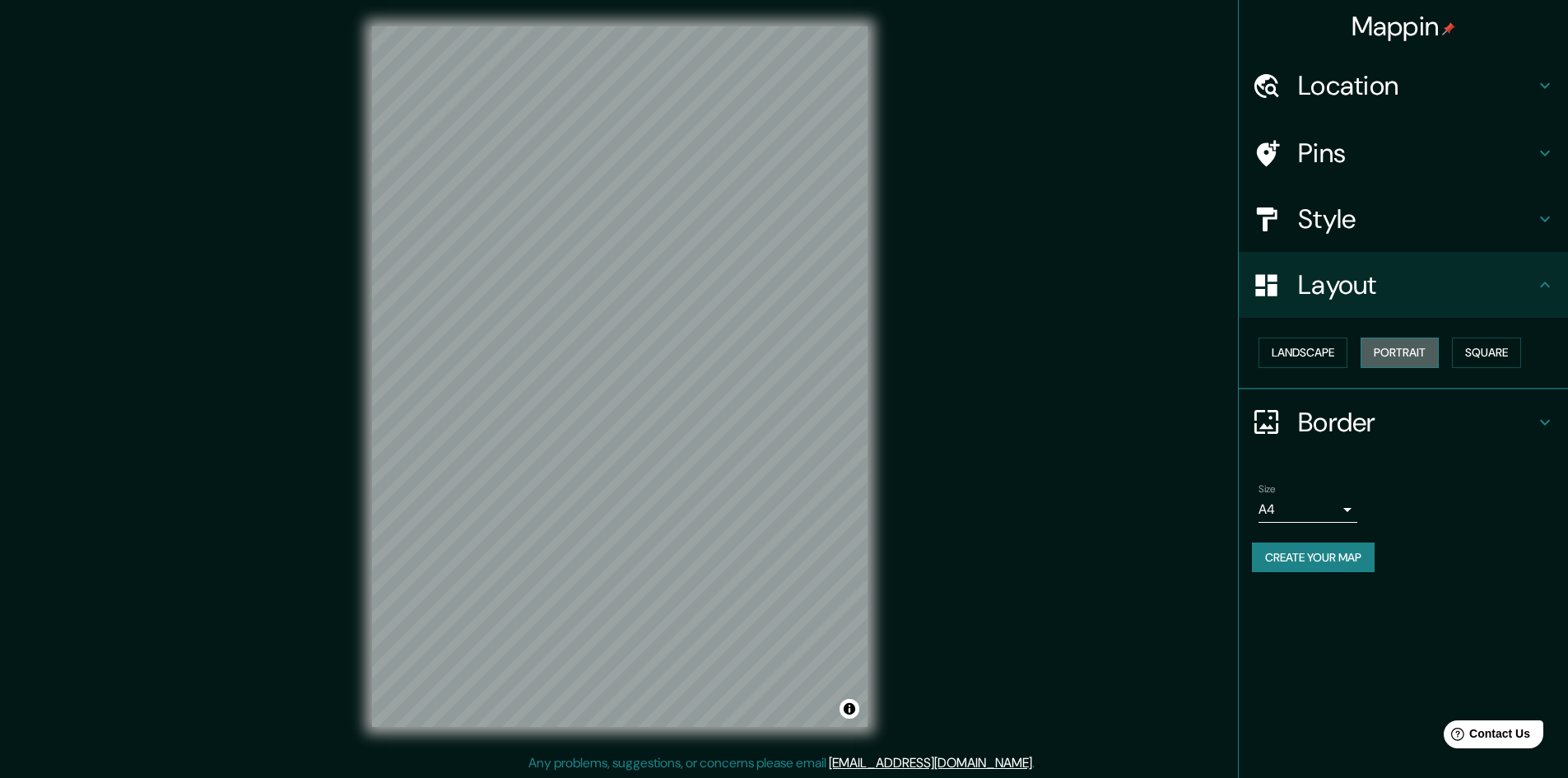
click at [1419, 348] on button "Portrait" at bounding box center [1399, 353] width 78 height 31
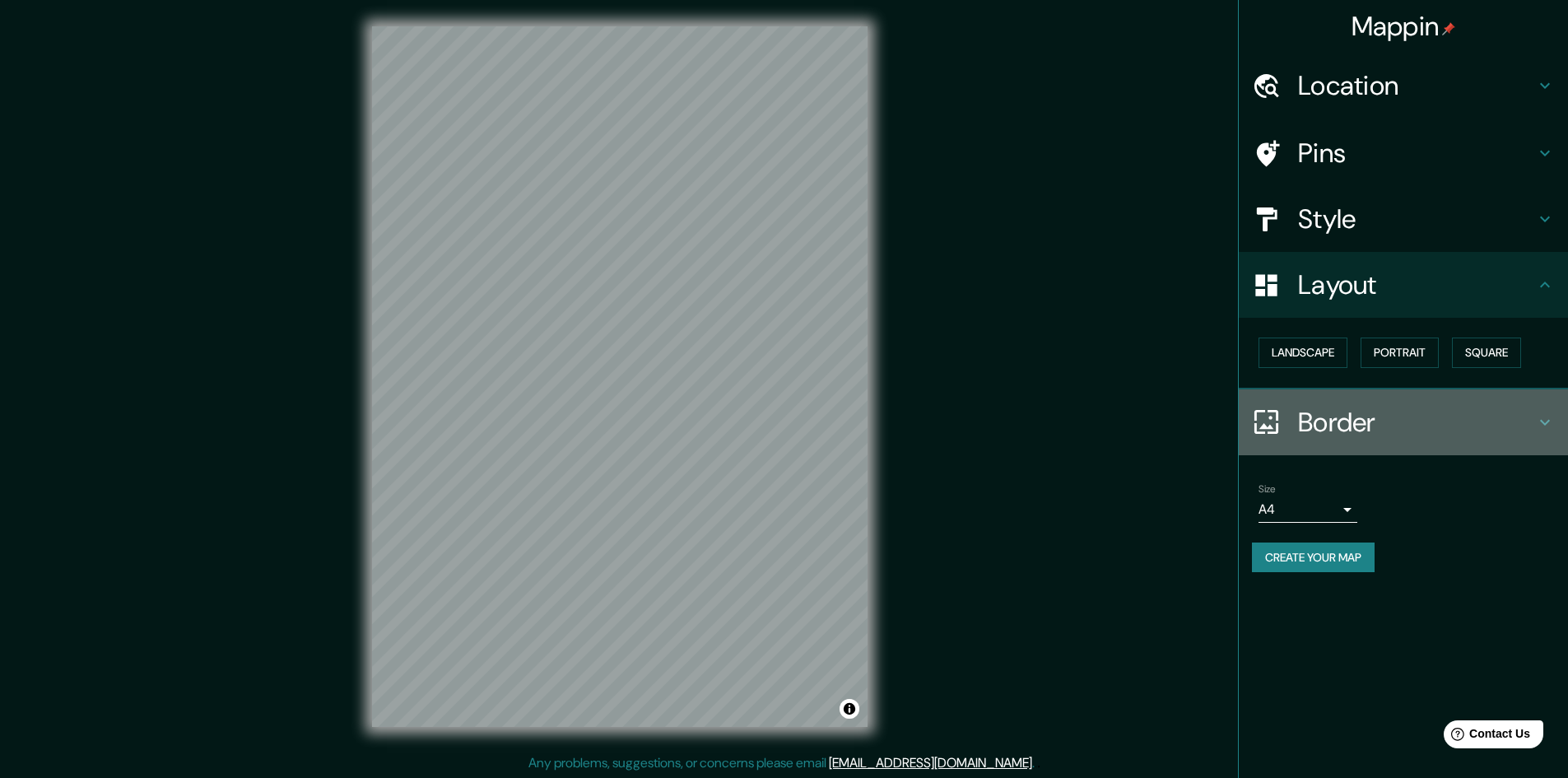
click at [1316, 424] on h4 "Border" at bounding box center [1416, 422] width 237 height 33
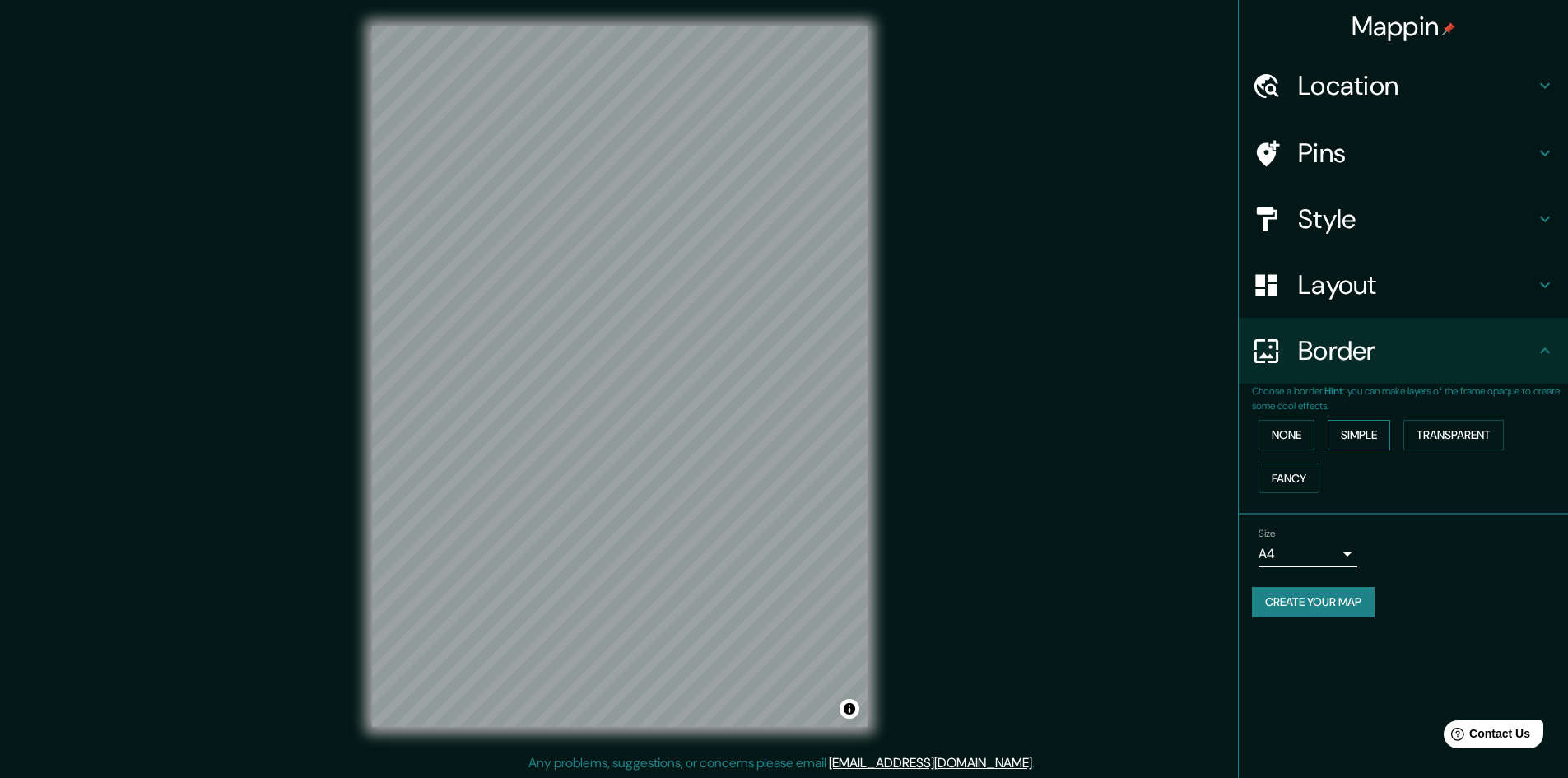
click at [1361, 433] on button "Simple" at bounding box center [1358, 436] width 62 height 31
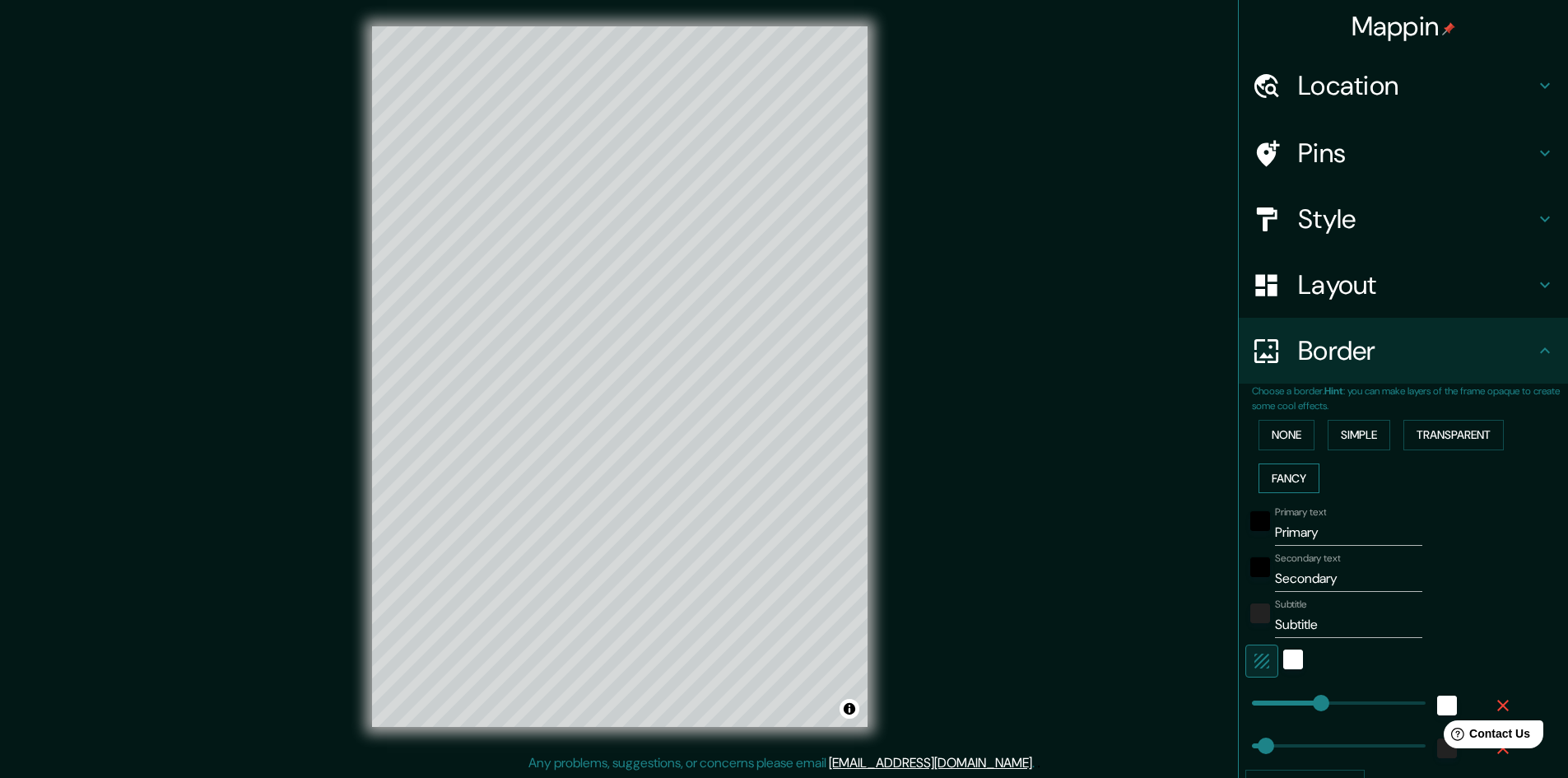
click at [1297, 473] on button "Fancy" at bounding box center [1288, 479] width 61 height 31
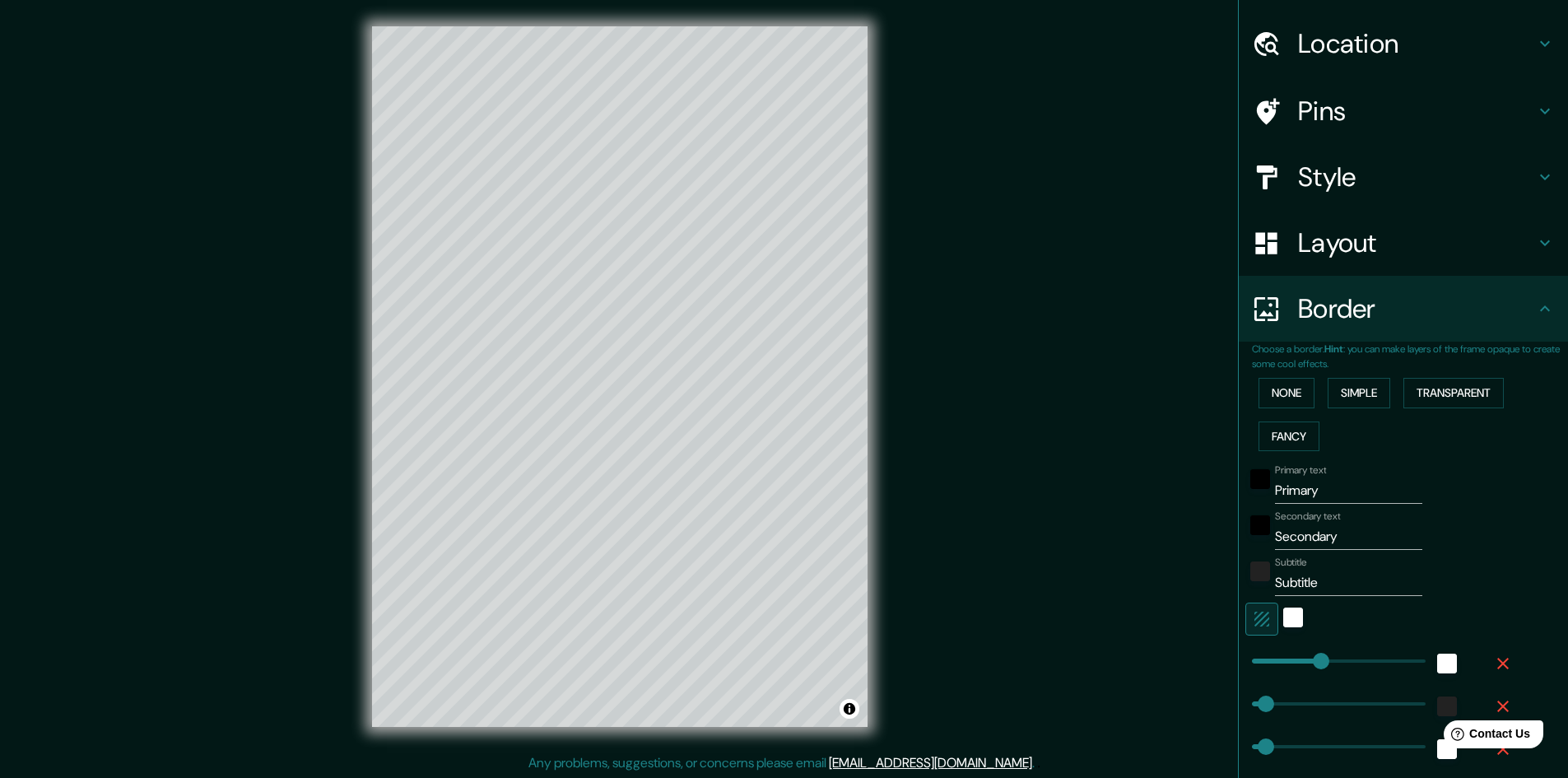
scroll to position [83, 0]
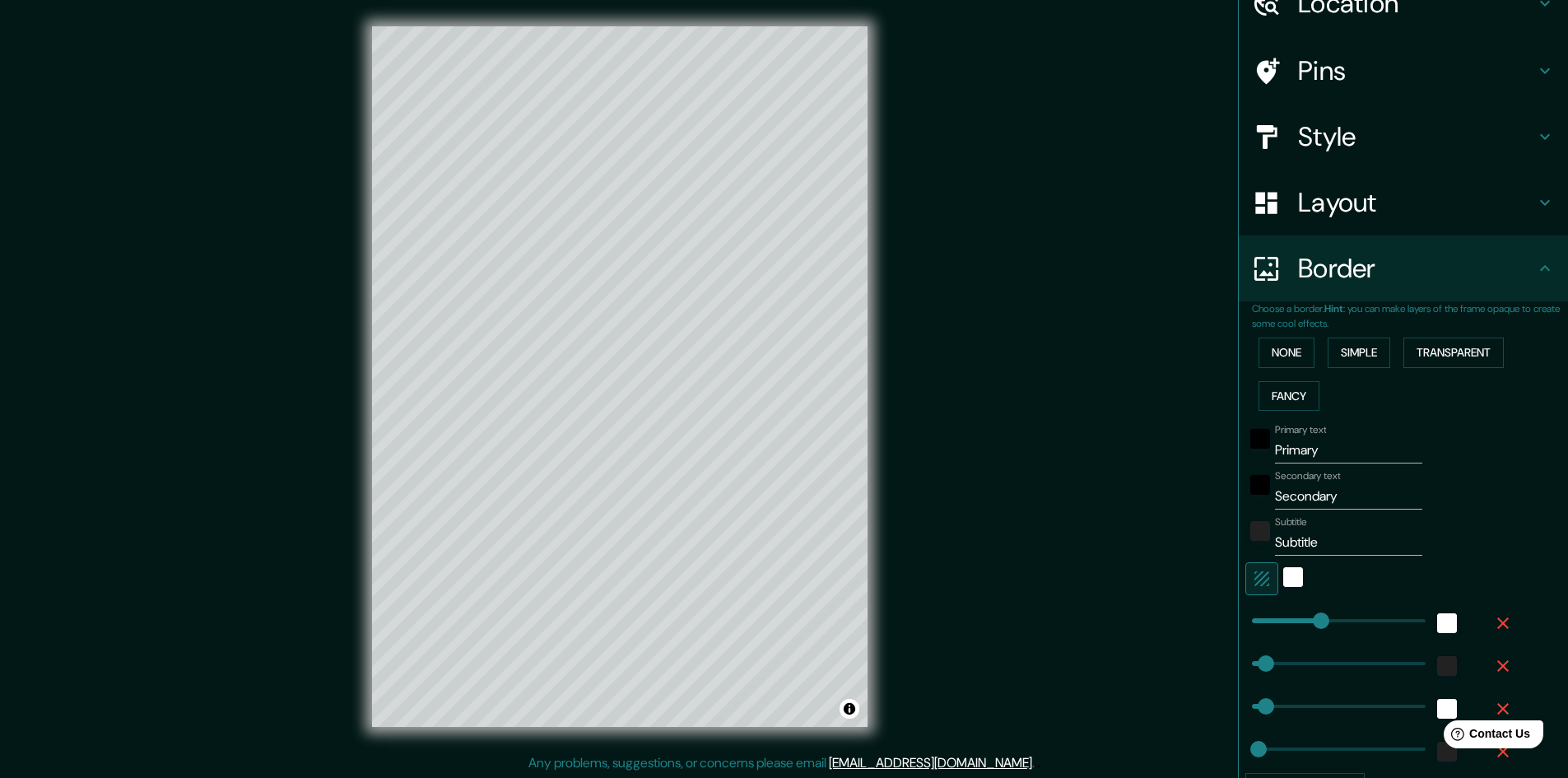
click at [1295, 429] on label "Primary text" at bounding box center [1300, 430] width 51 height 14
click at [1295, 438] on input "Primary" at bounding box center [1348, 450] width 147 height 26
click at [1307, 457] on input "Primary" at bounding box center [1348, 450] width 147 height 26
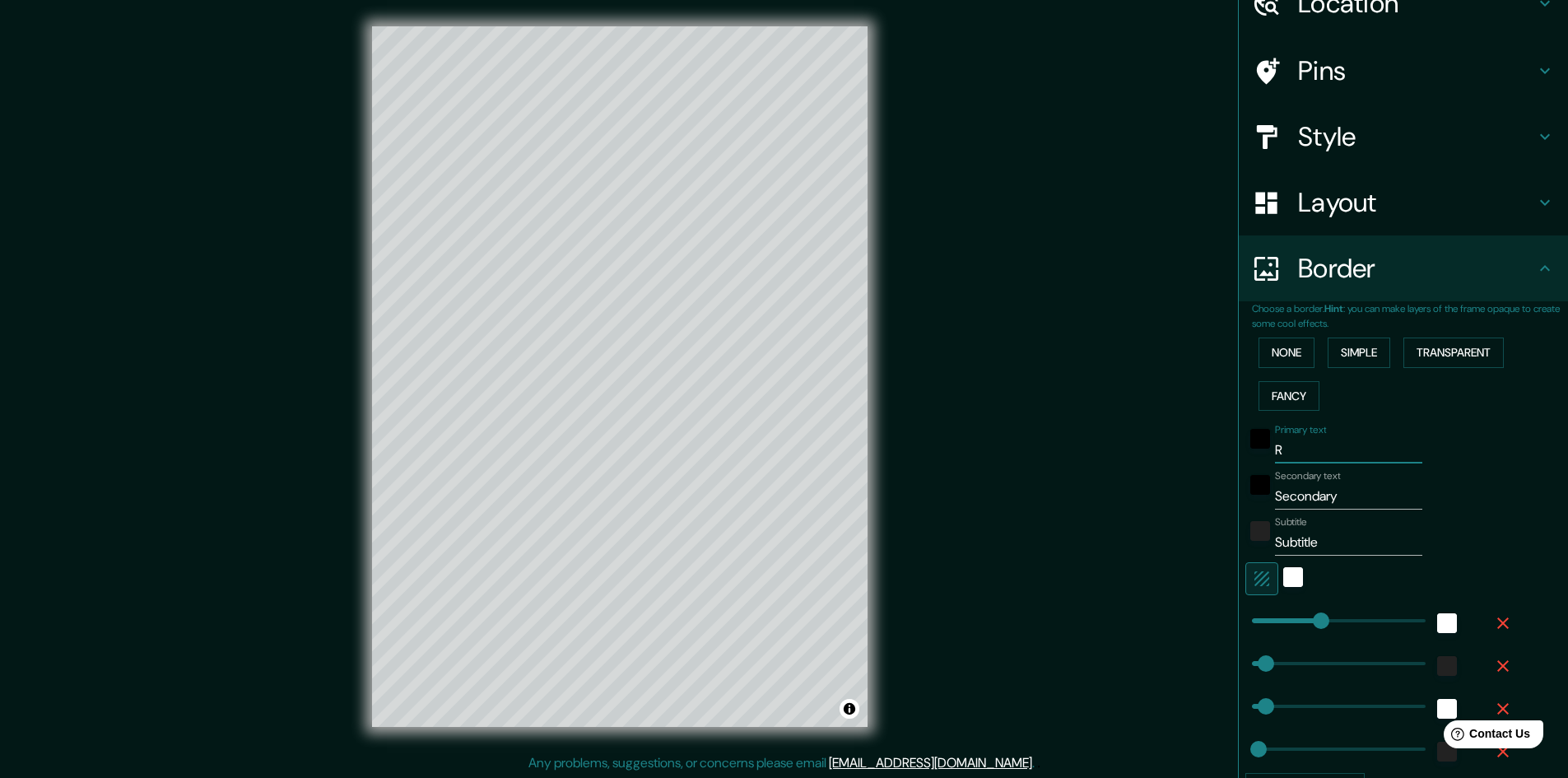
type input "Ro"
type input "241"
type input "48"
type input "24"
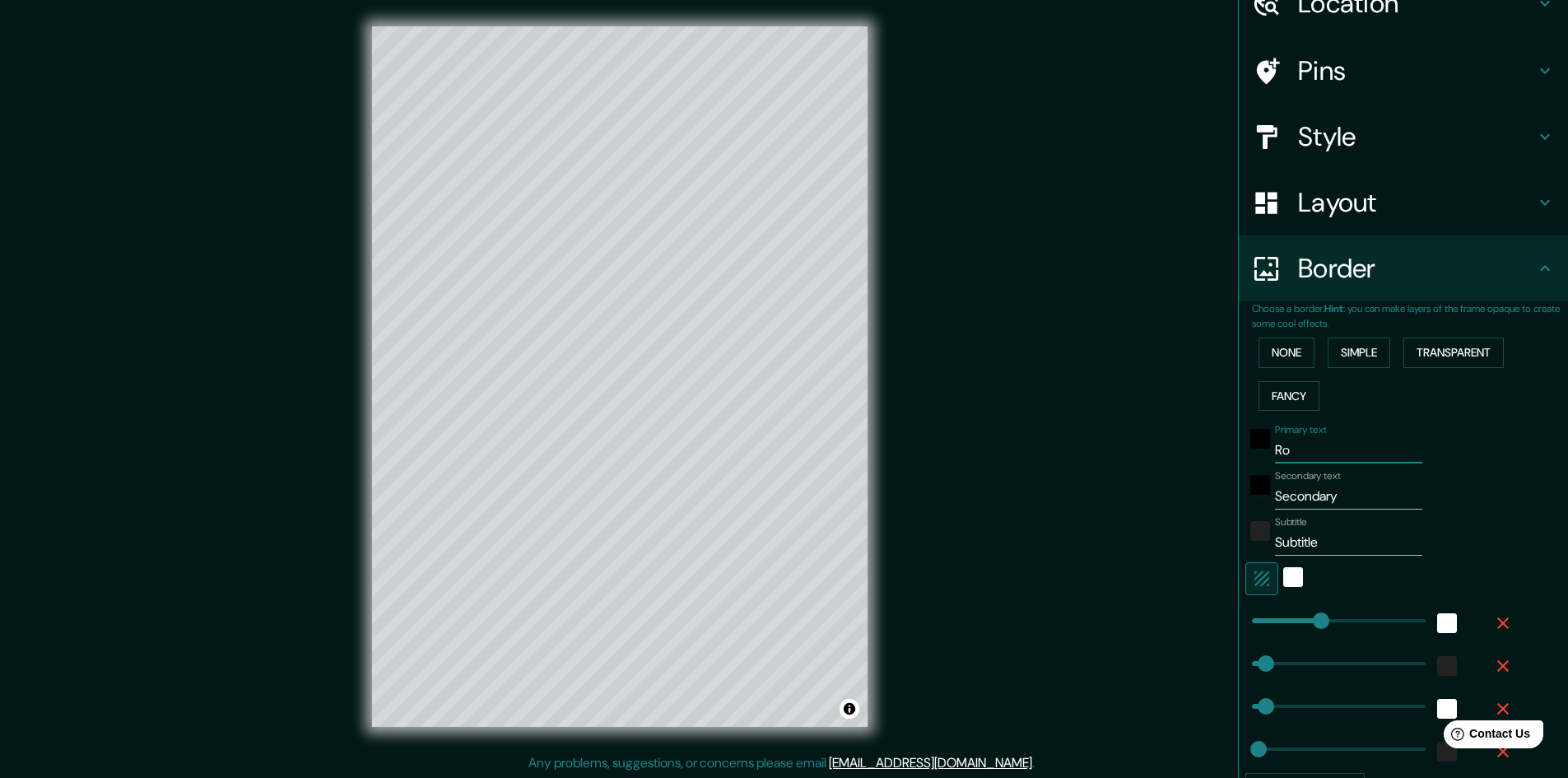
type input "Rok"
type input "241"
type input "48"
type input "24"
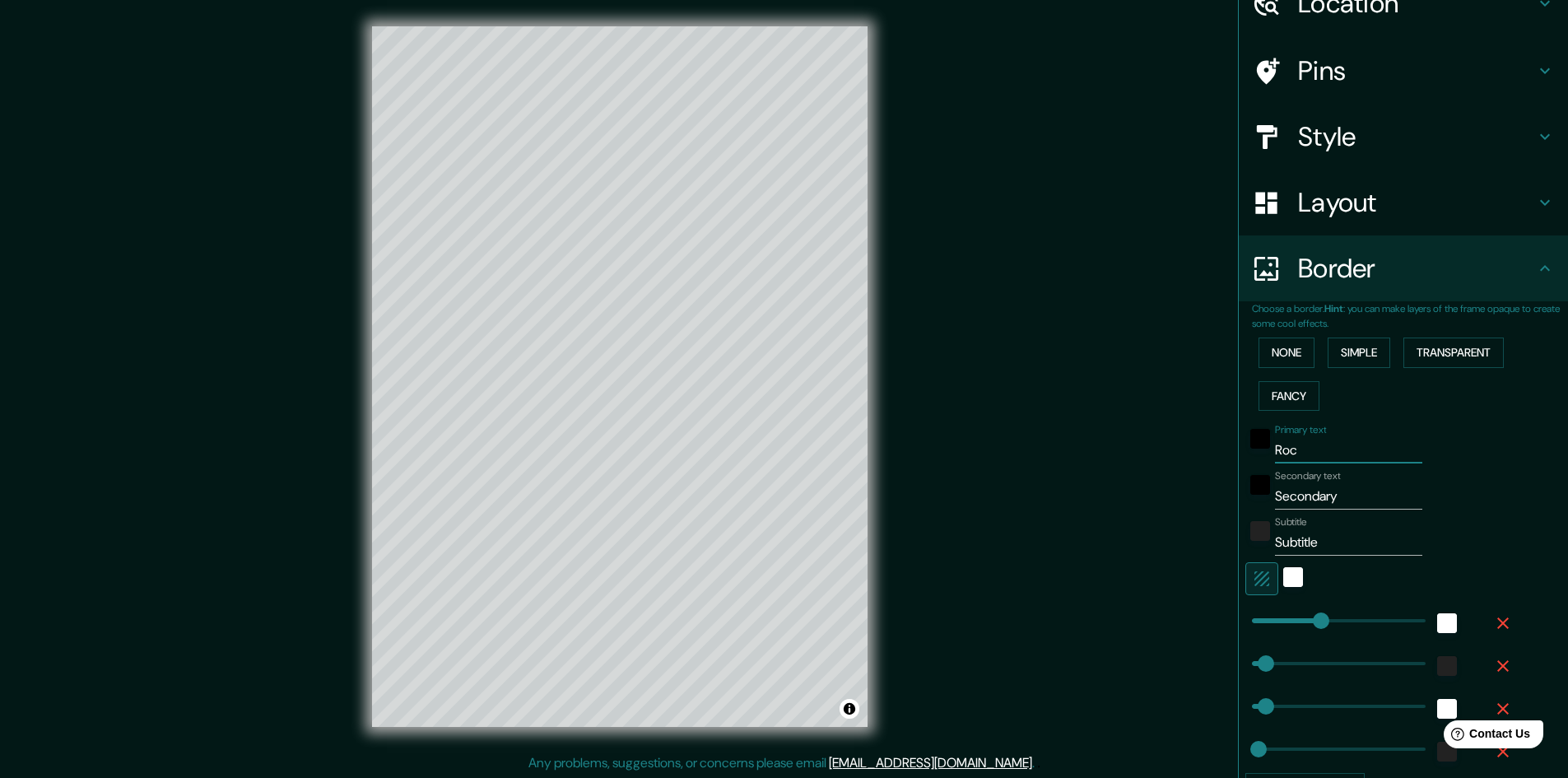
type input "Rock"
type input "241"
type input "48"
type input "24"
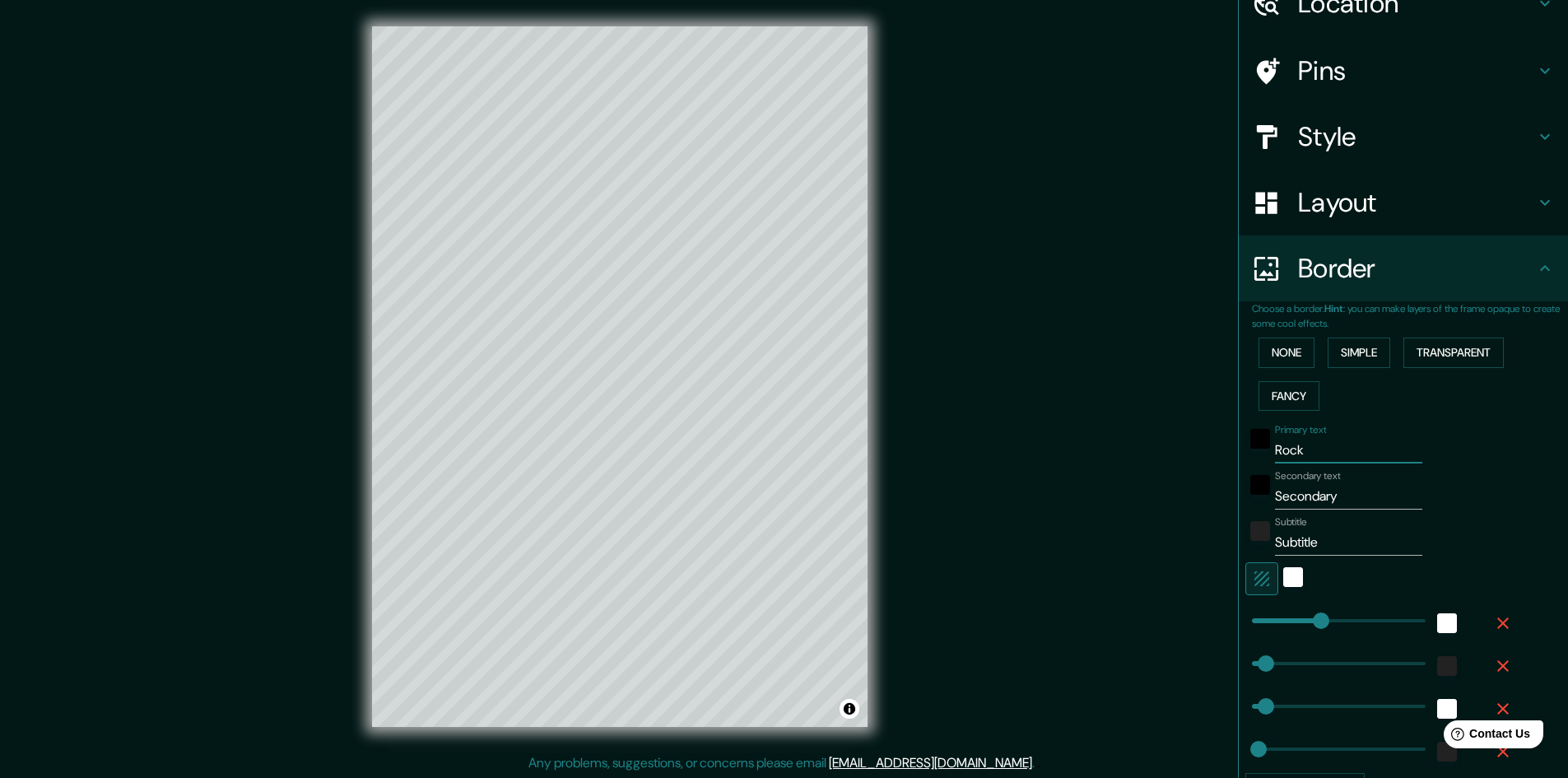
type input "Rock"
type input "241"
type input "48"
type input "24"
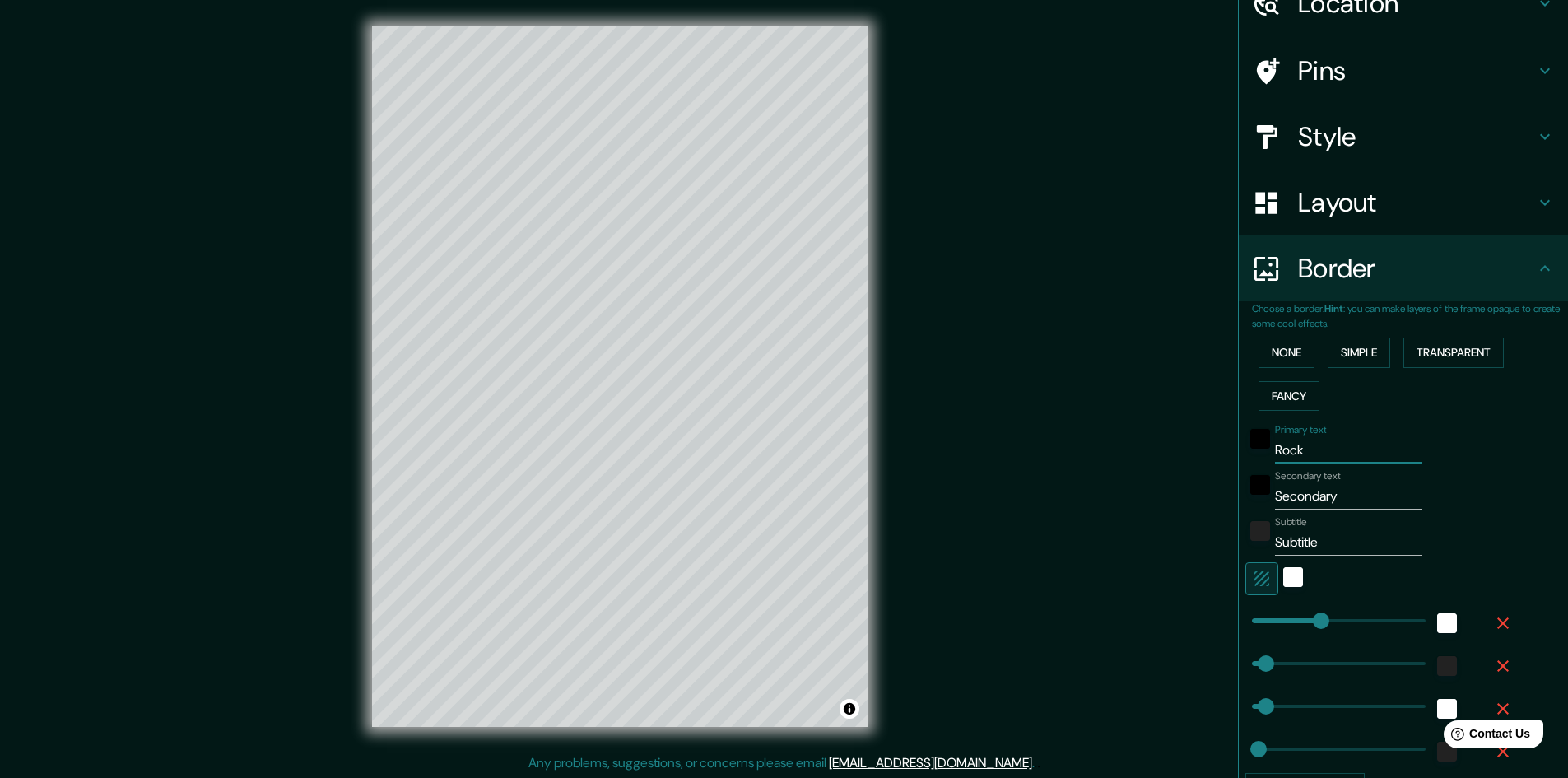
type input "Rock I"
type input "241"
type input "48"
type input "24"
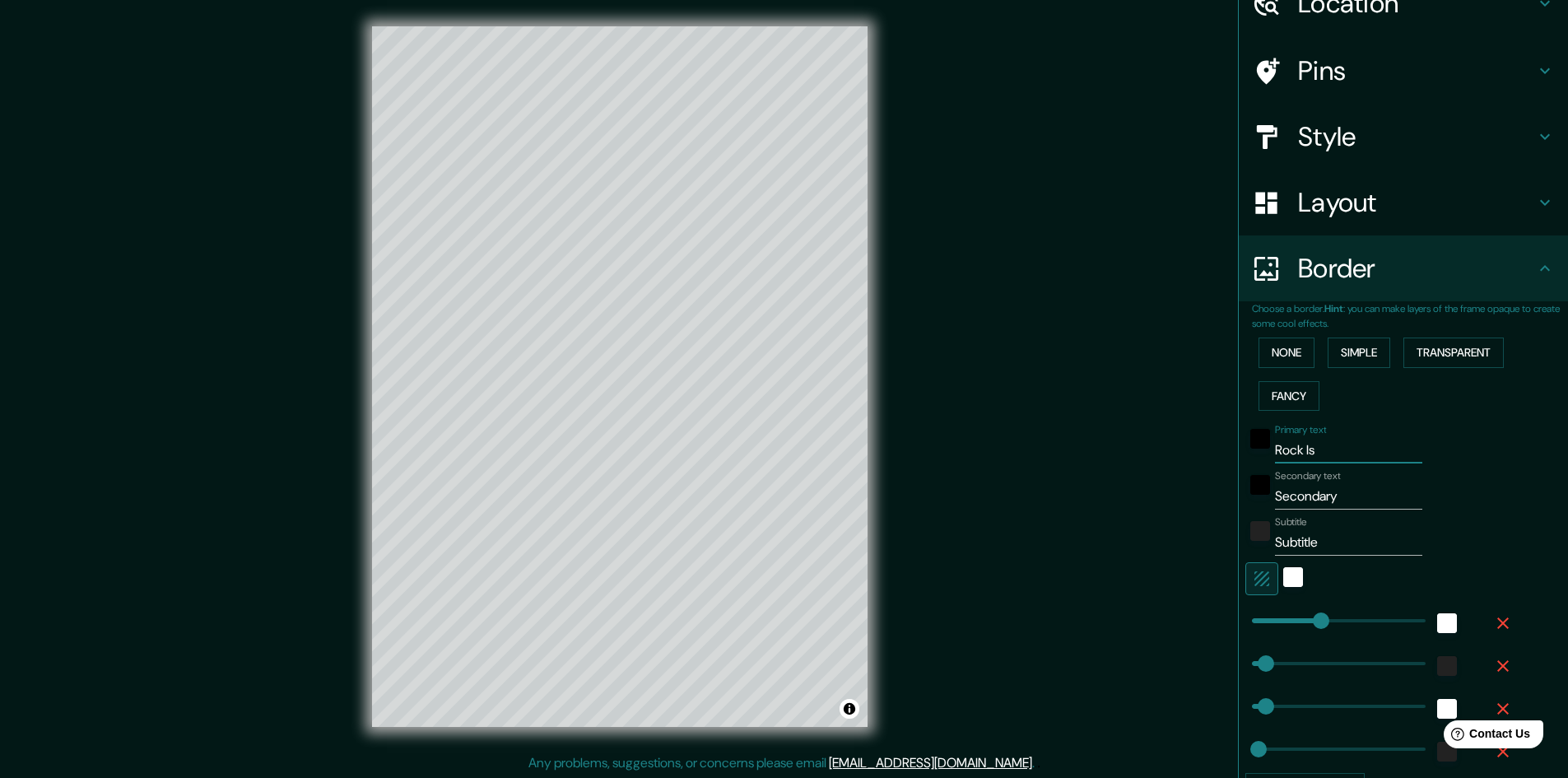
type input "Rock Isl"
type input "241"
type input "48"
type input "24"
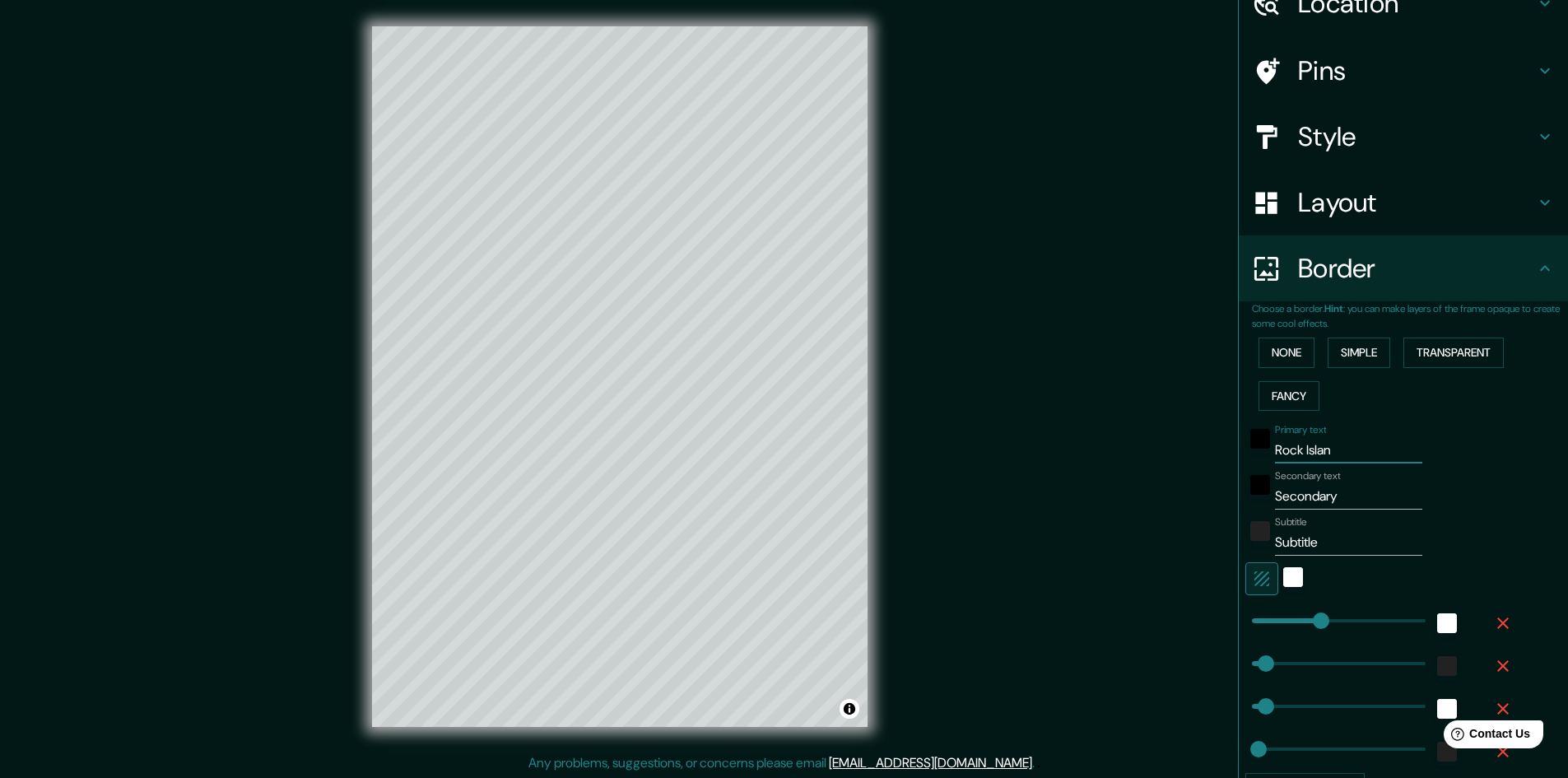
type input "Rock Island"
type input "241"
type input "48"
type input "24"
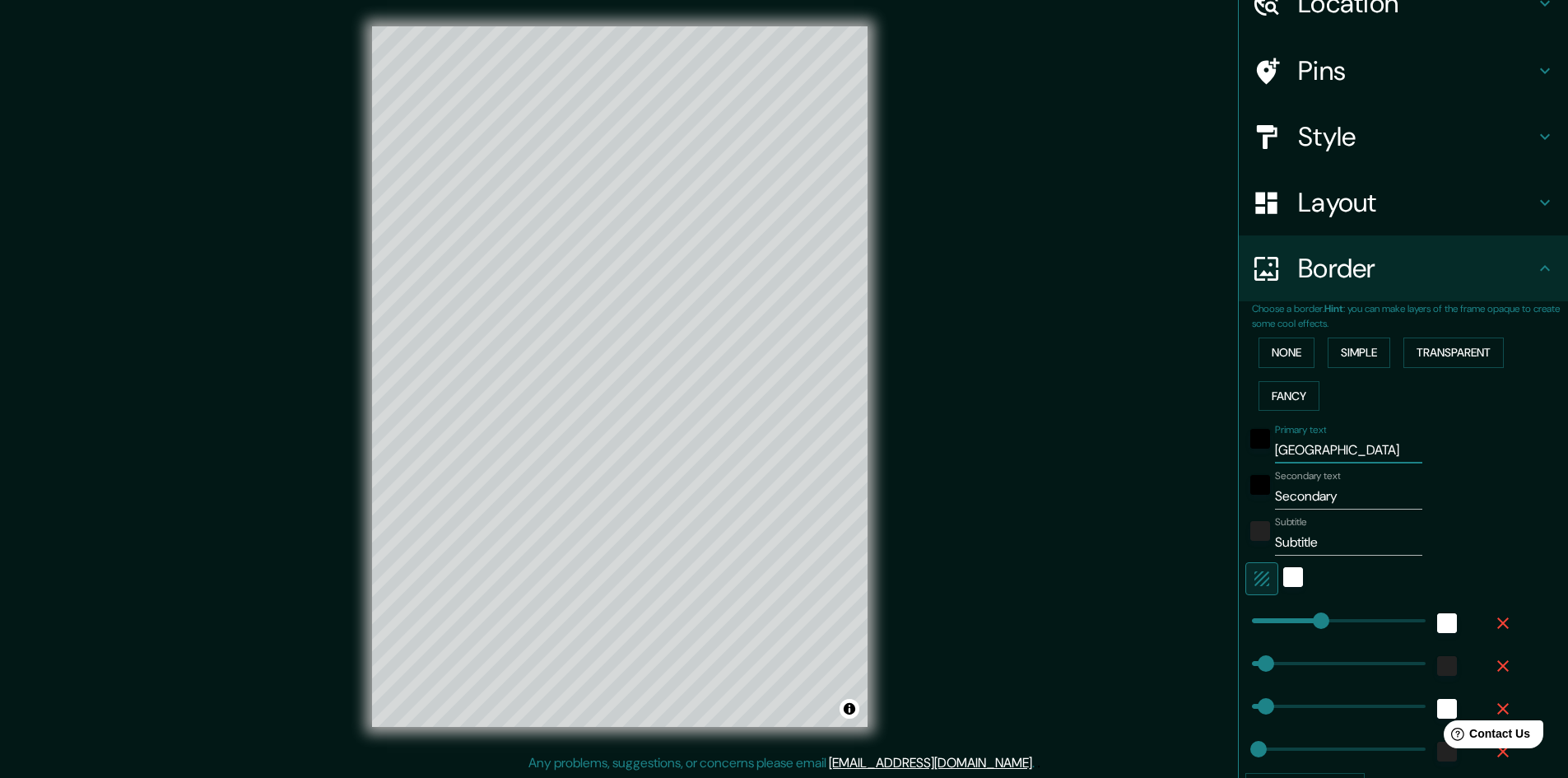
type input "Rock Island"
click at [1312, 500] on input "Secondary" at bounding box center [1348, 495] width 147 height 26
type input "I"
type input "241"
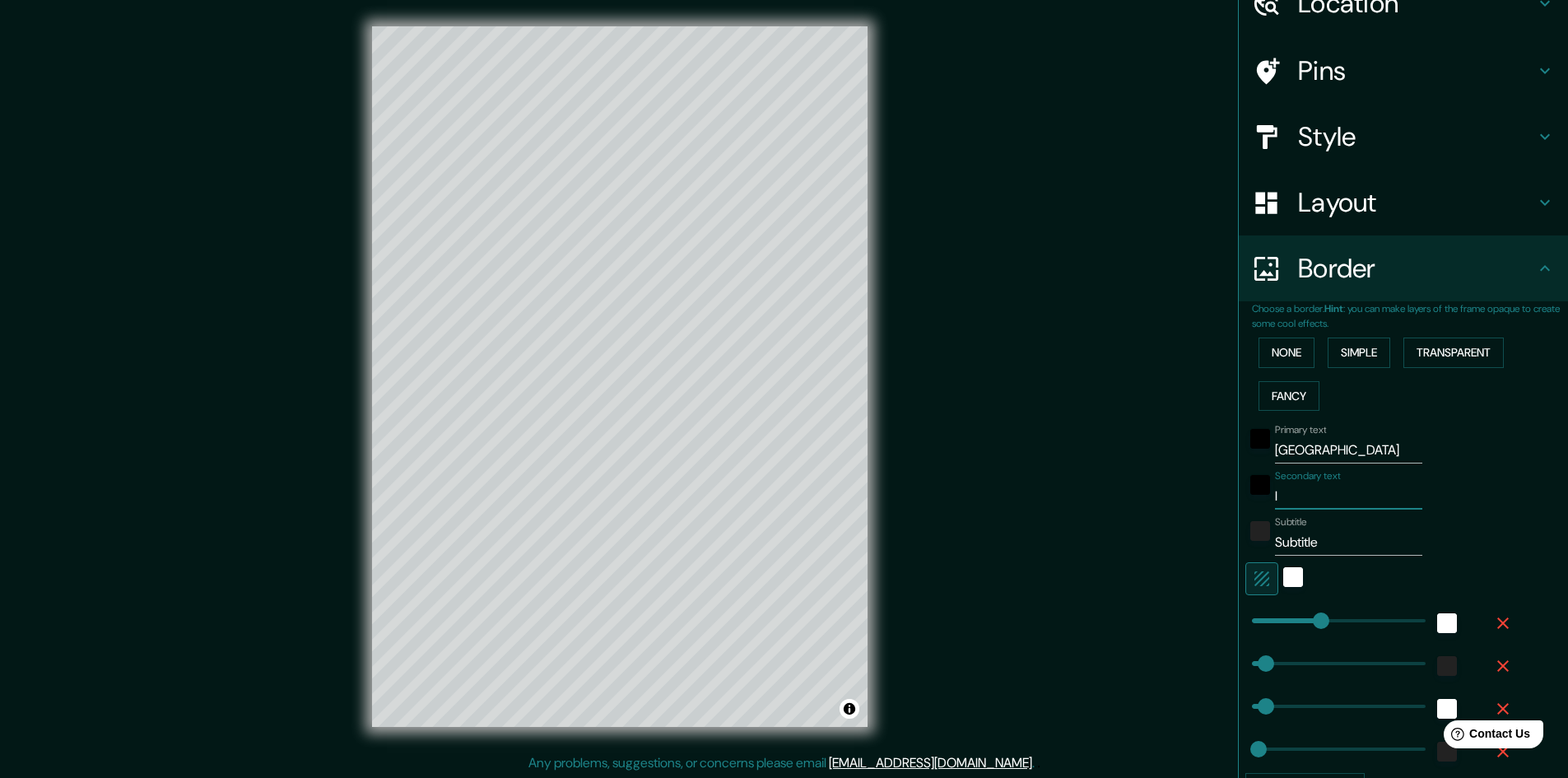
type input "48"
type input "24"
type input "Il"
type input "241"
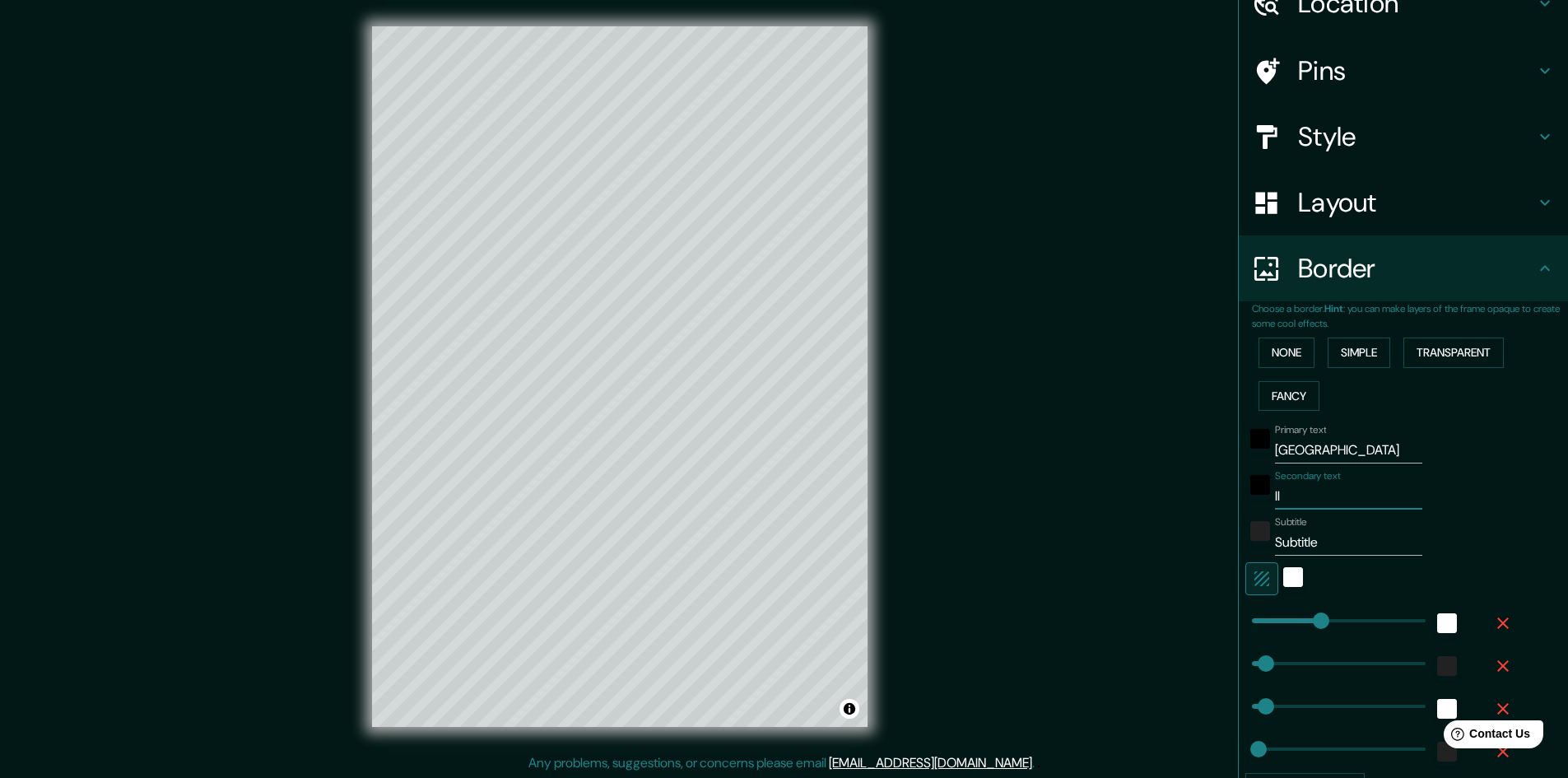
type input "48"
type input "24"
type input "Ill"
type input "241"
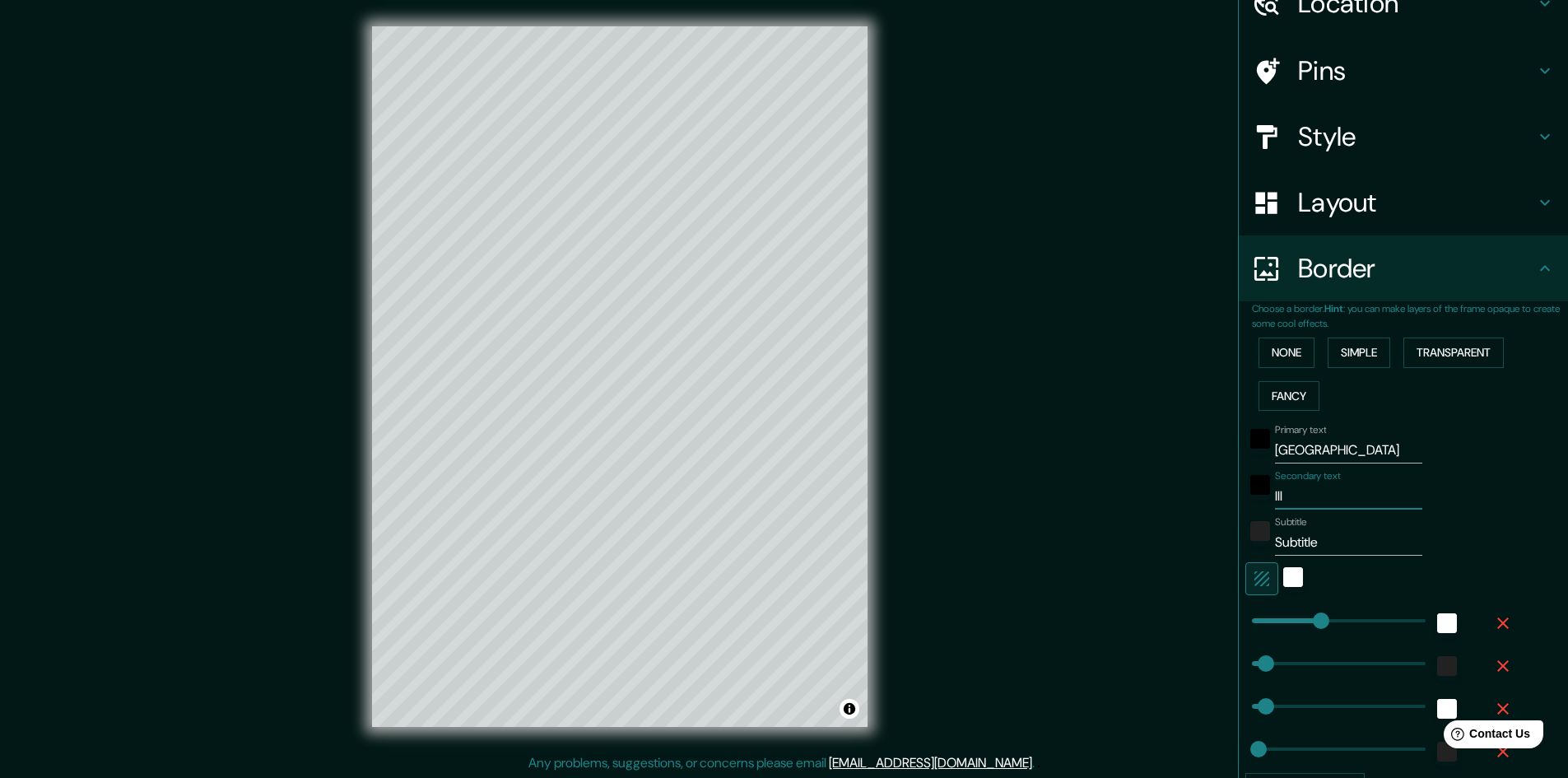
type input "48"
type input "24"
type input "Illin"
type input "241"
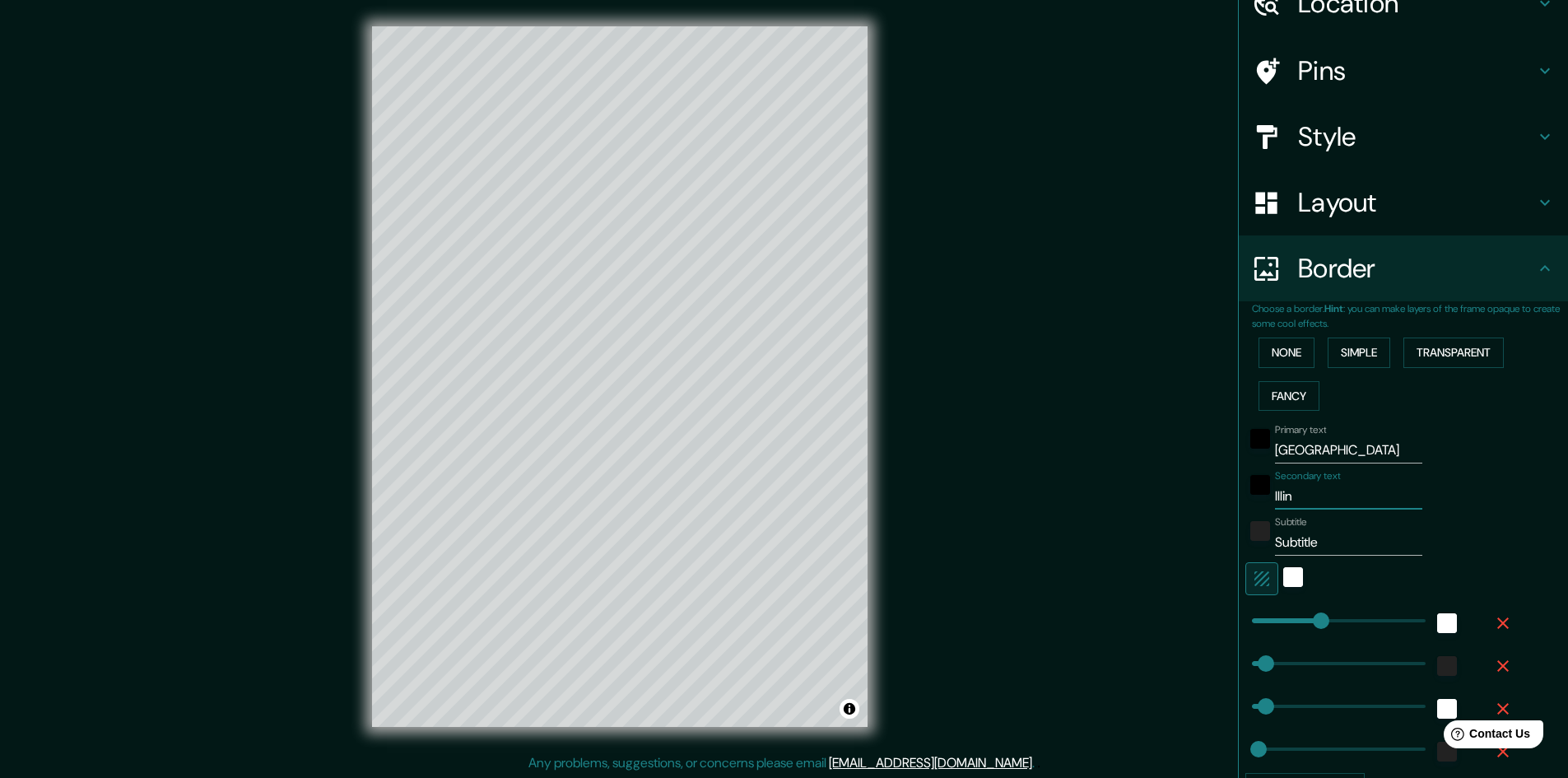
type input "48"
type input "24"
type input "Illinoi"
type input "241"
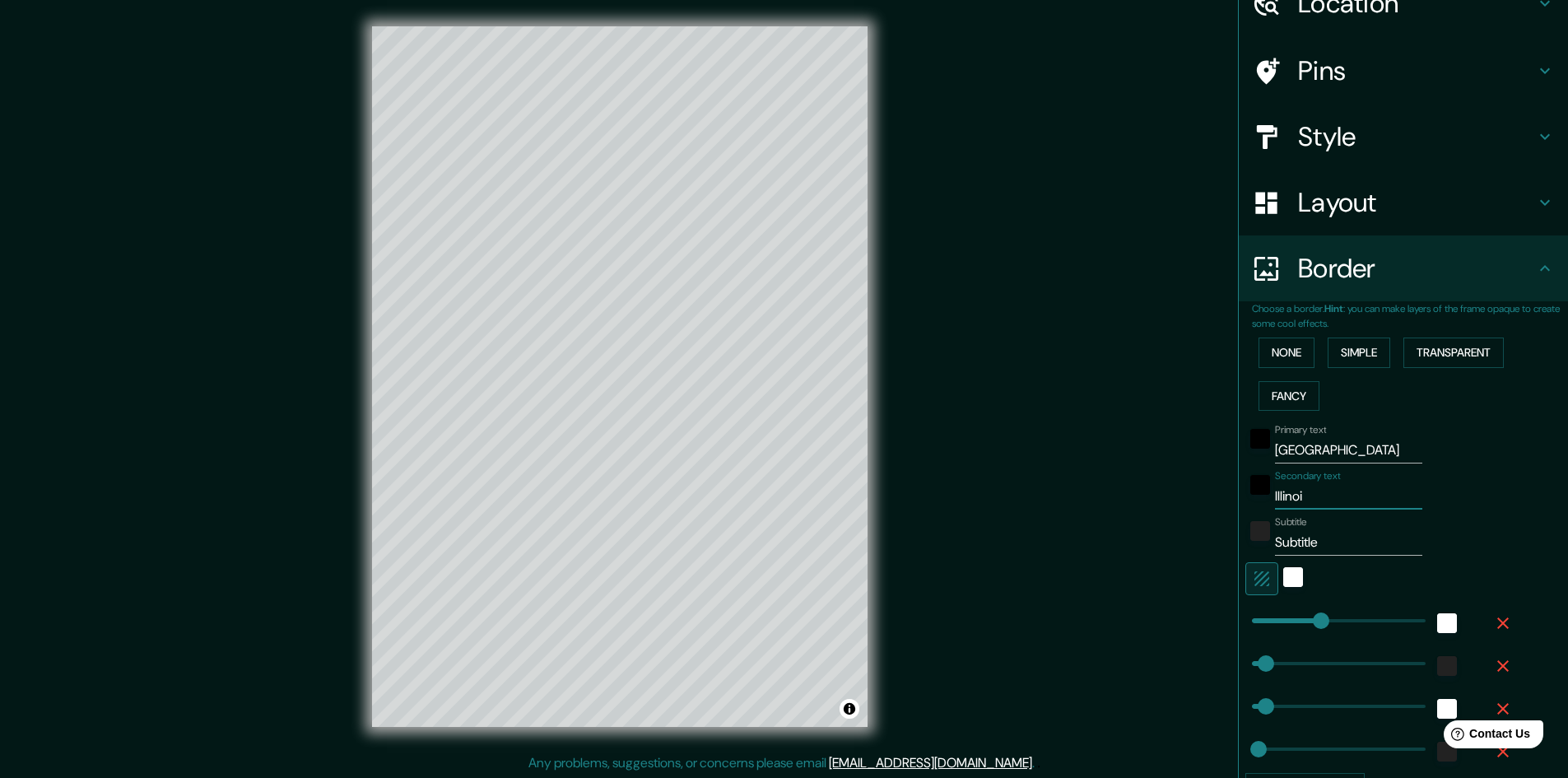
type input "48"
type input "24"
type input "Illinois"
type input "241"
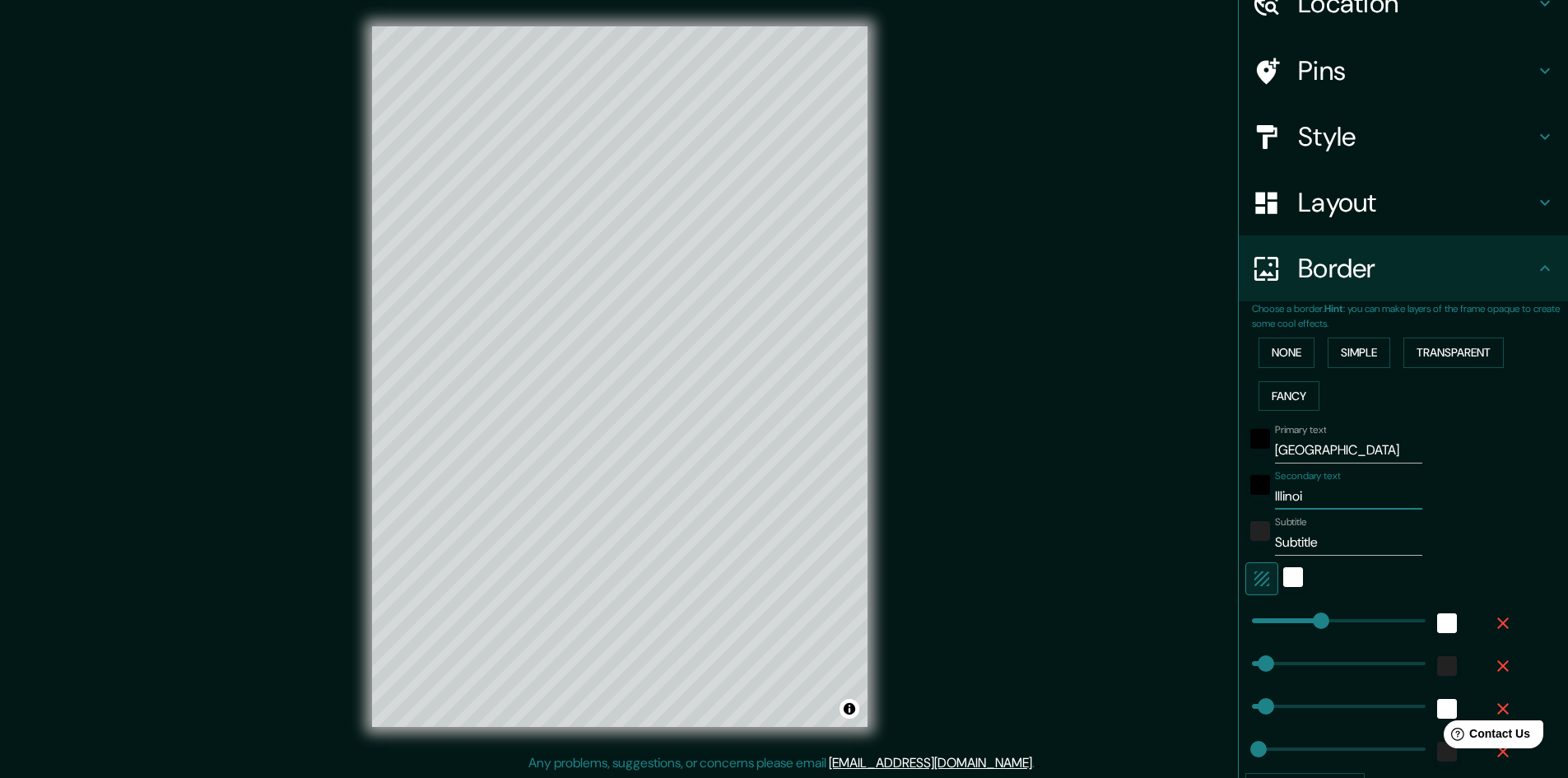
type input "48"
type input "24"
type input "Illinois"
click at [1296, 540] on input "Subtitle" at bounding box center [1348, 541] width 147 height 26
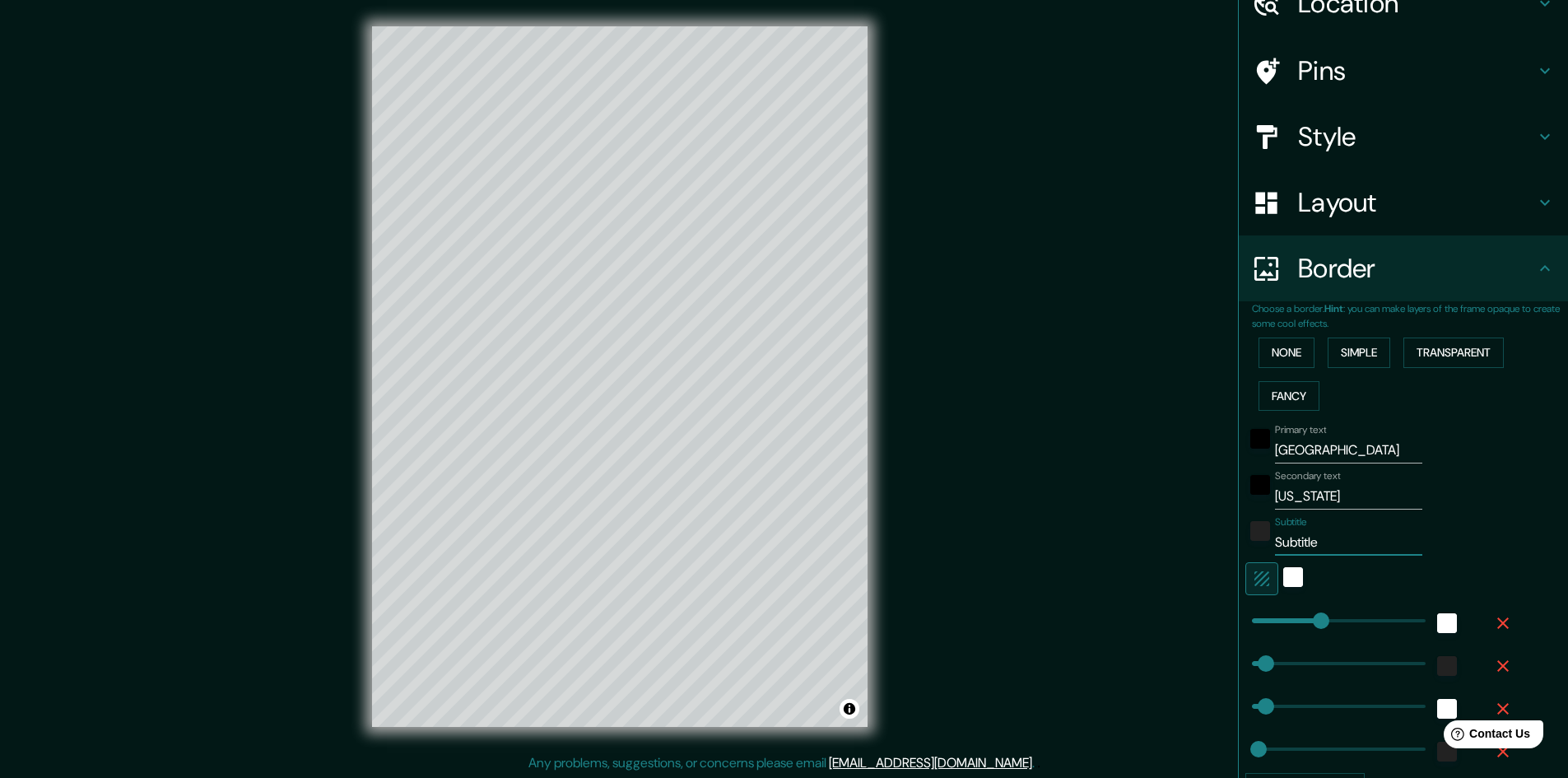
click at [1296, 540] on input "Subtitle" at bounding box center [1348, 541] width 147 height 26
type input "241"
type input "48"
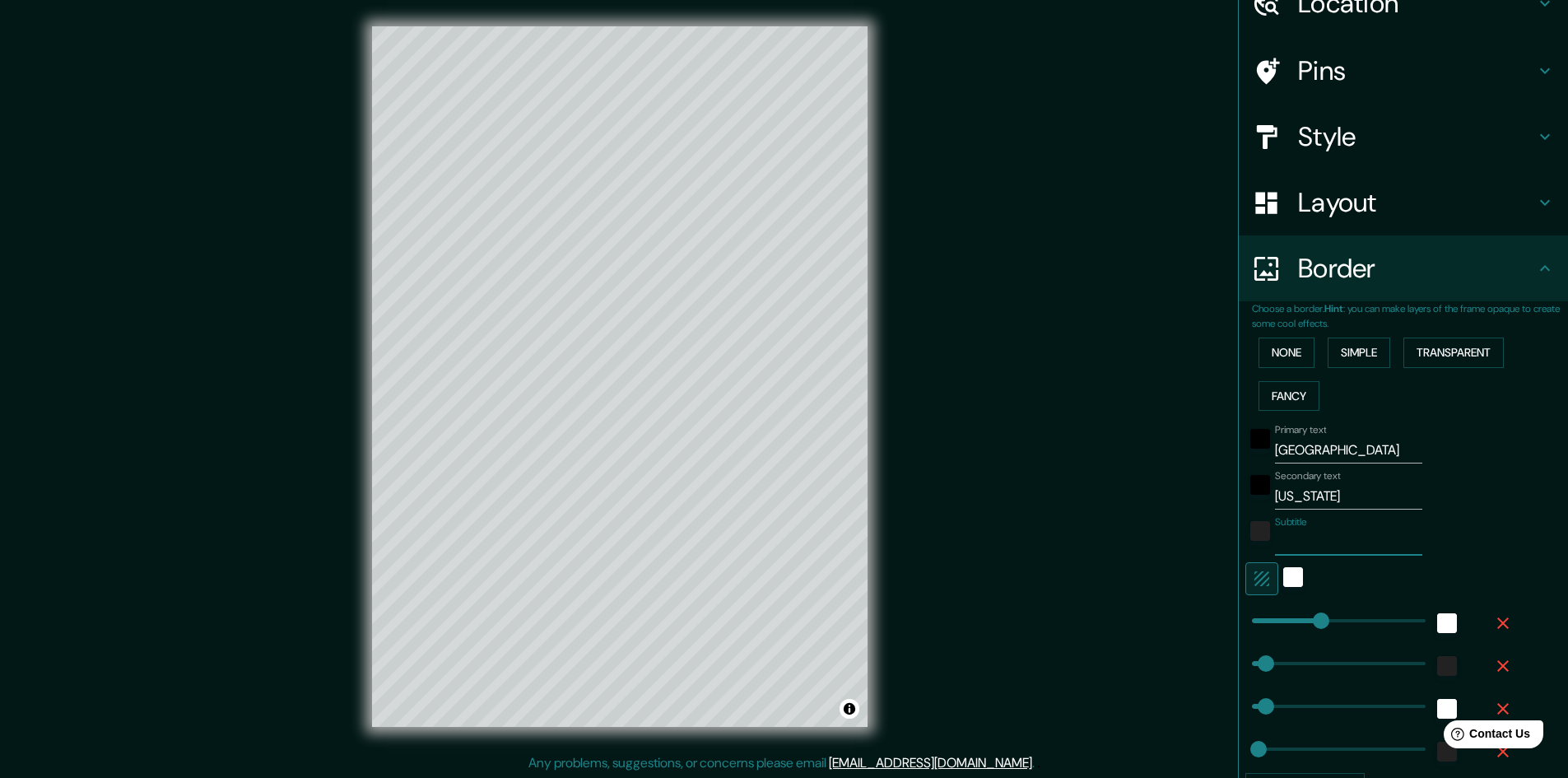
type input "24"
type input "241"
type input "48"
type input "24"
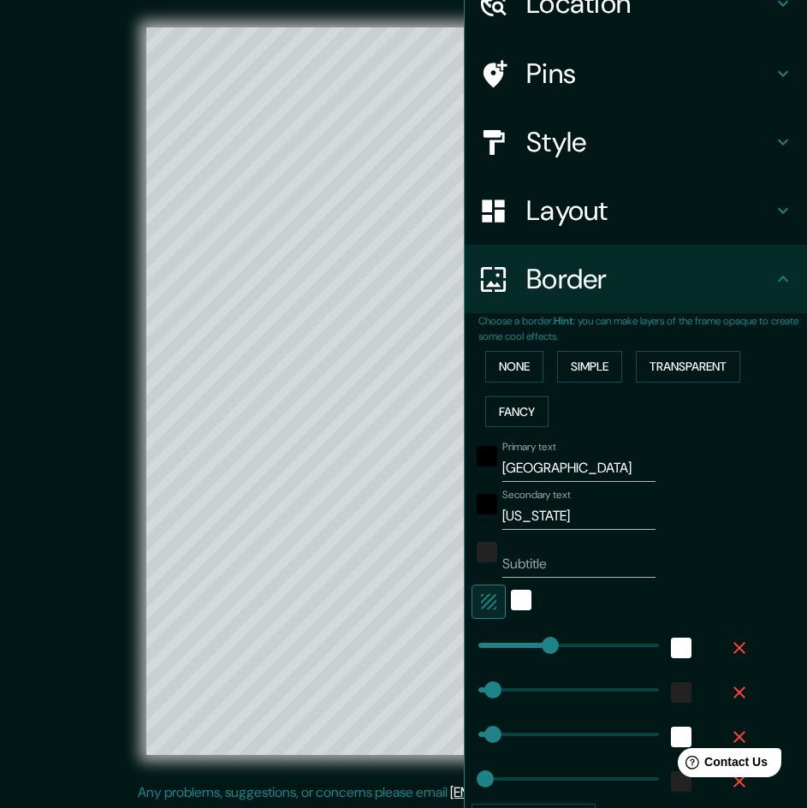
type input "241"
type input "48"
type input "24"
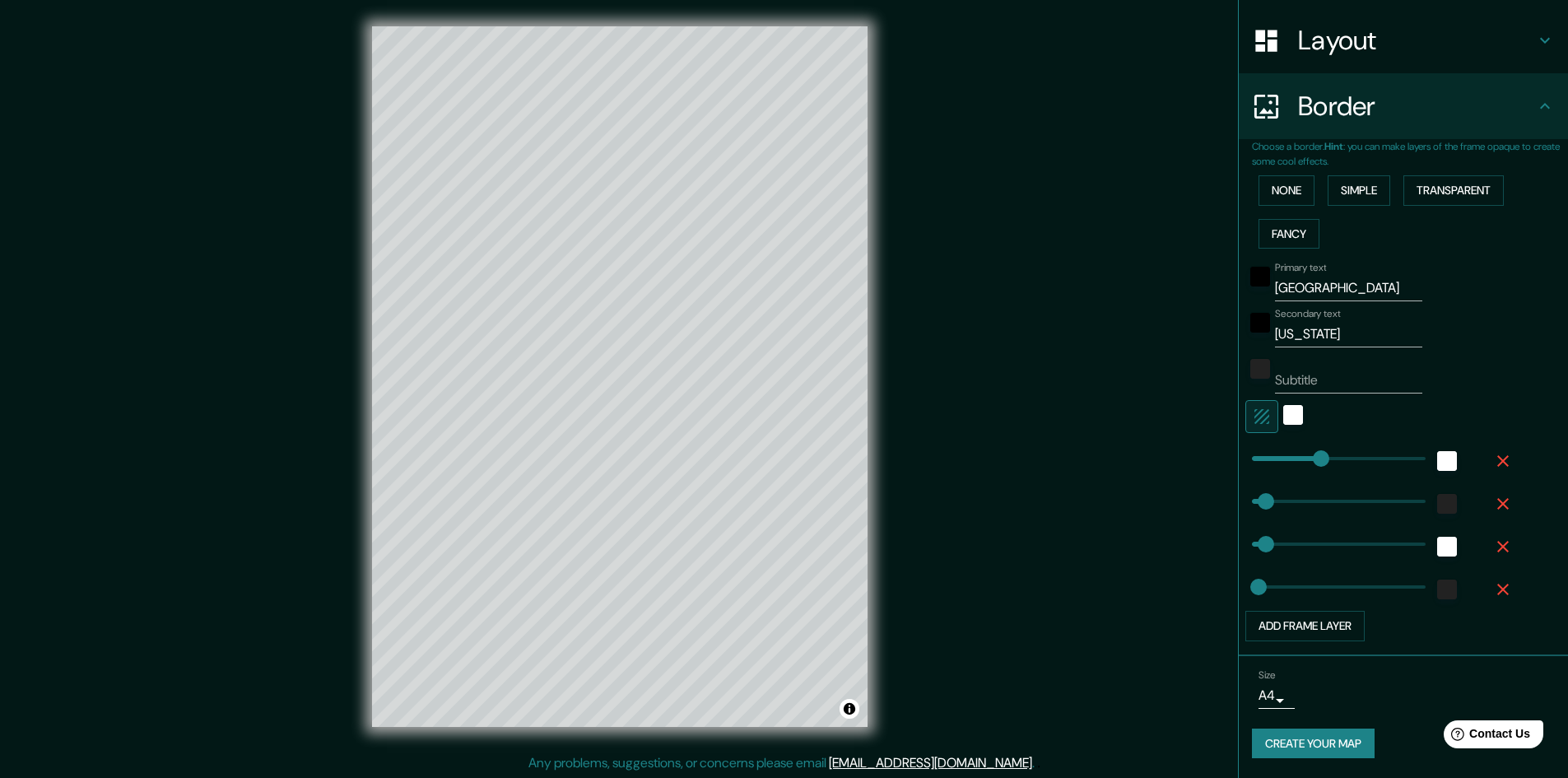
scroll to position [2, 0]
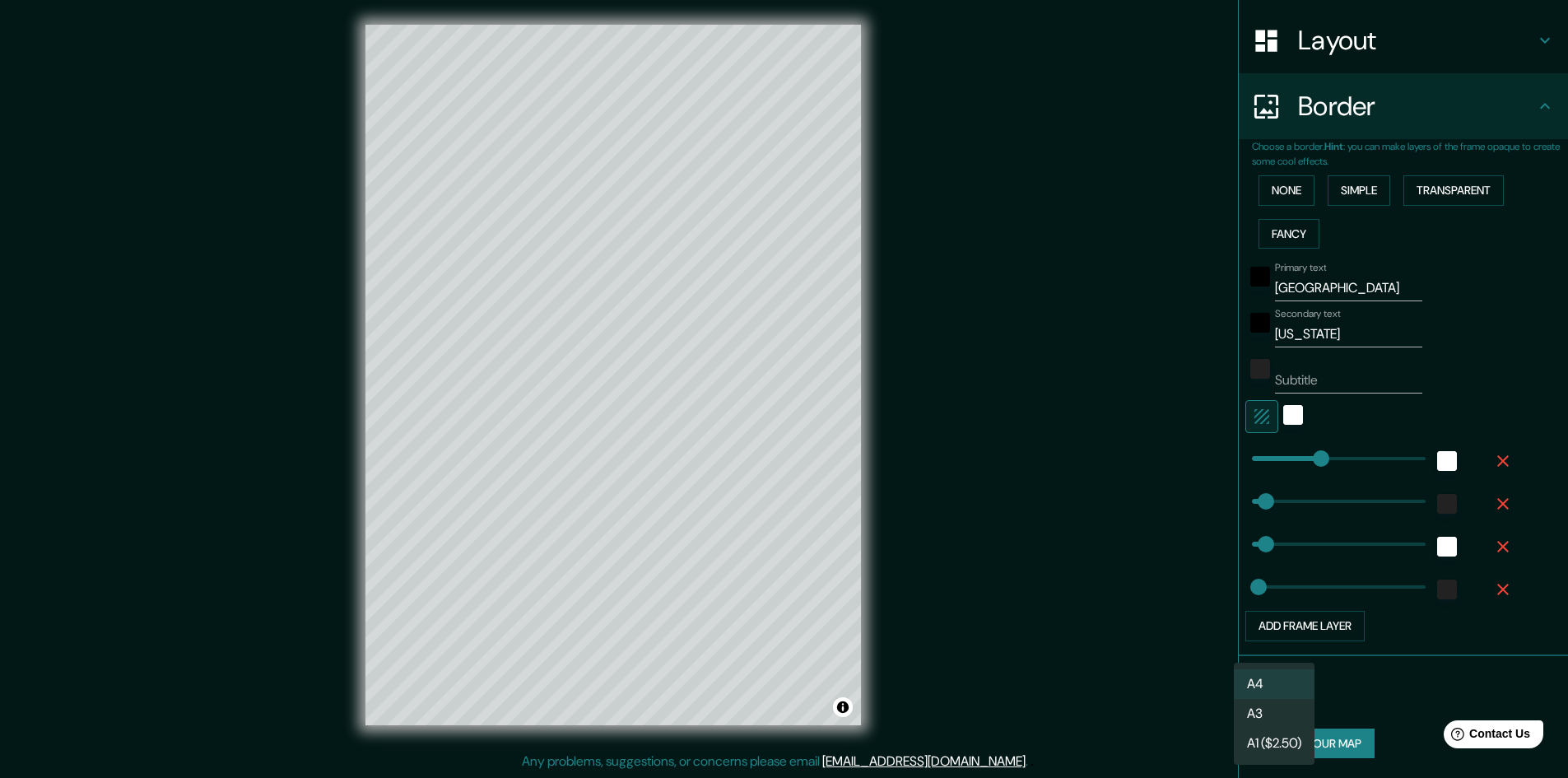
click at [1262, 689] on body "Mappin Location Rock Island, Illinois, United States Pins Style Layout Border C…" at bounding box center [784, 387] width 1568 height 778
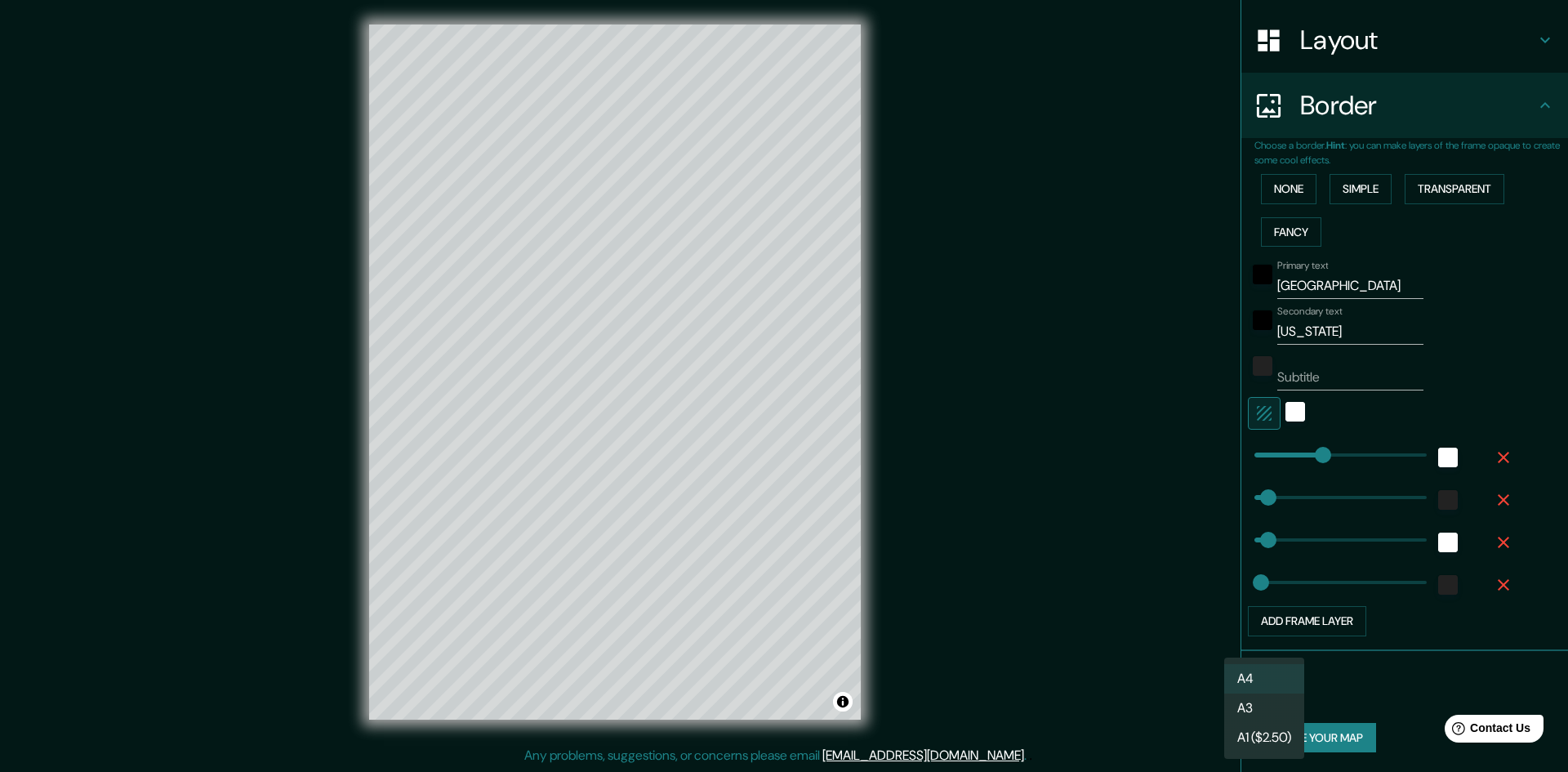
click at [1253, 701] on li "A3" at bounding box center [1264, 708] width 80 height 30
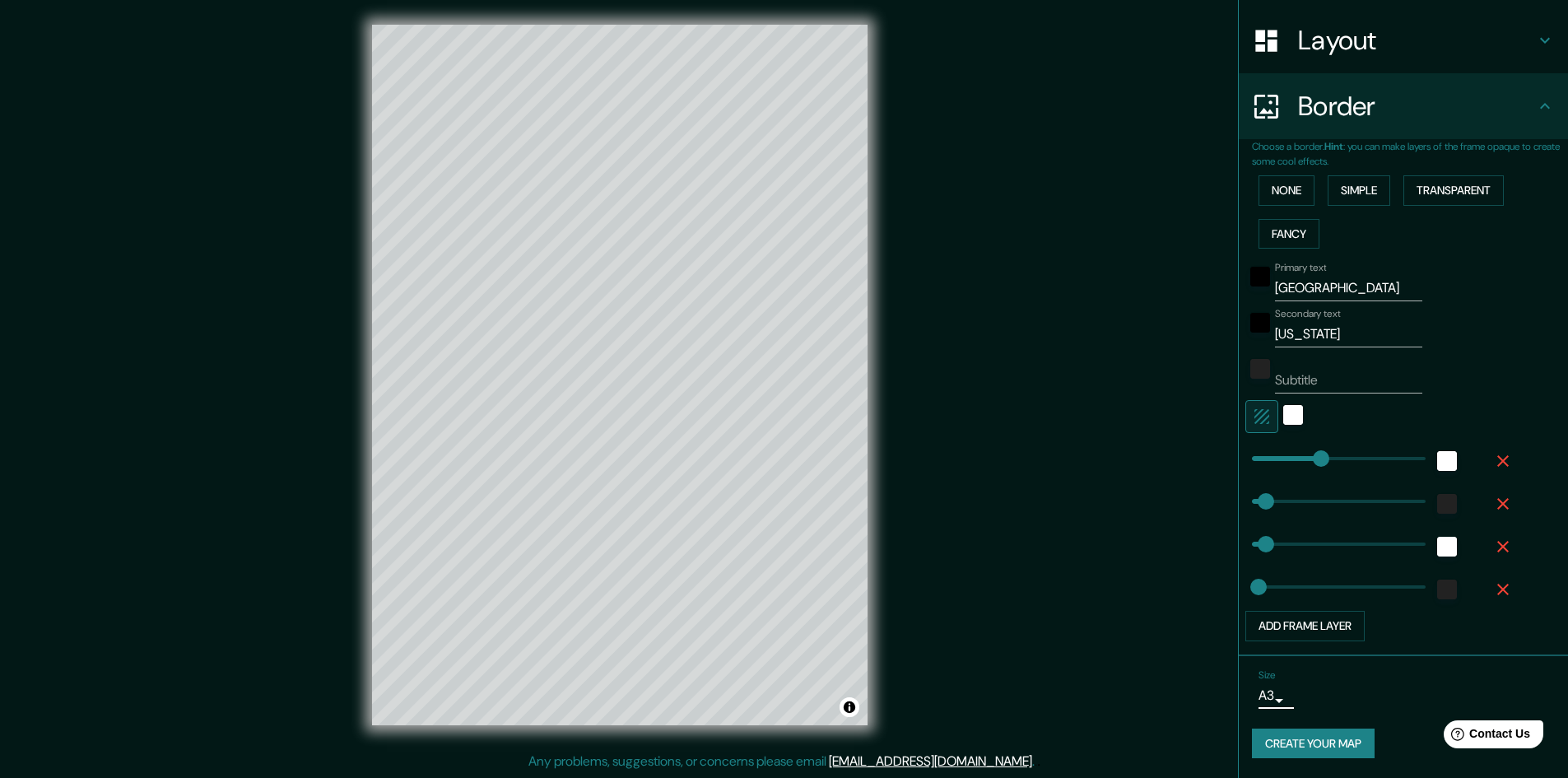
click at [1317, 743] on button "Create your map" at bounding box center [1313, 744] width 123 height 31
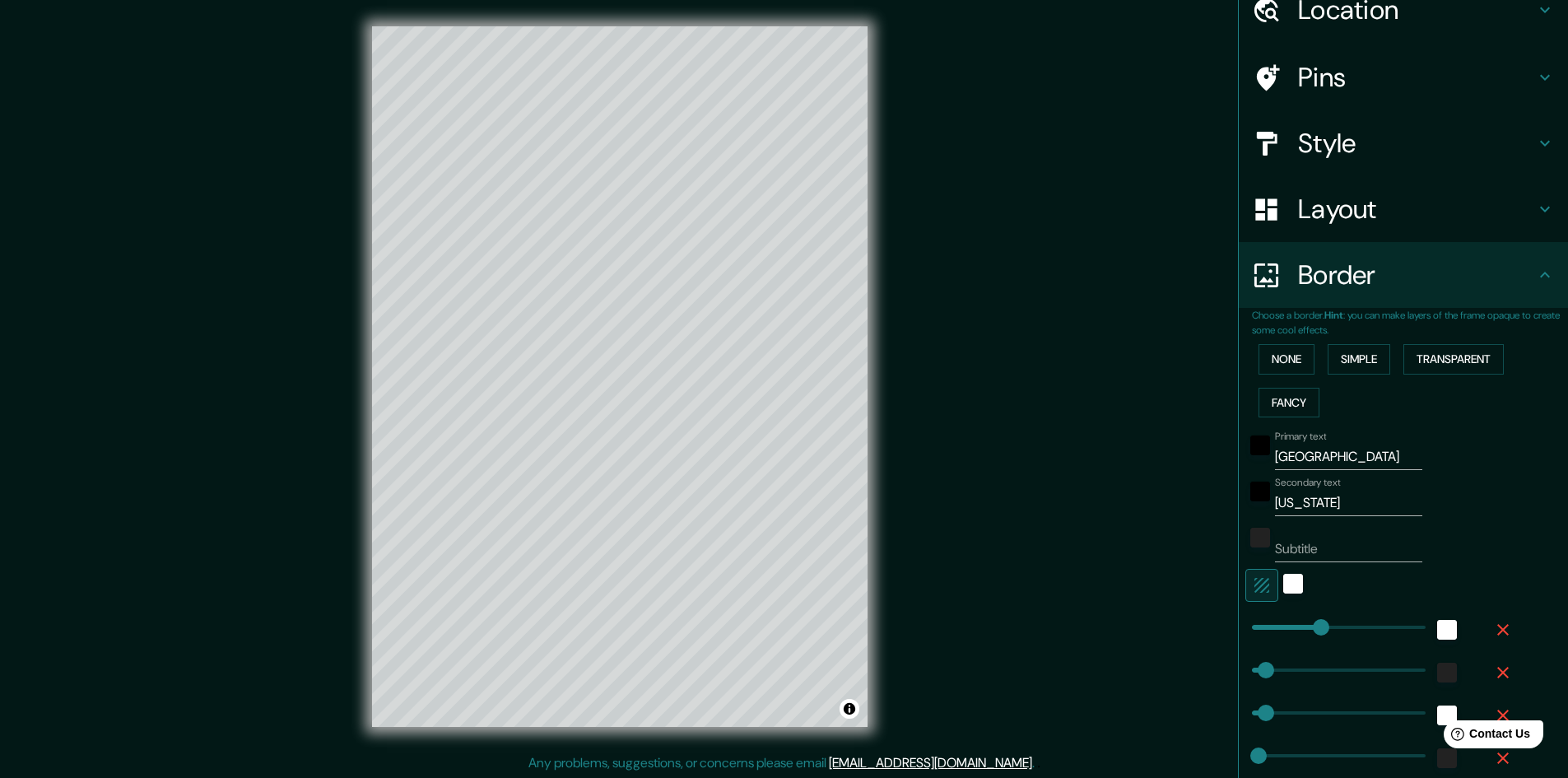
scroll to position [244, 0]
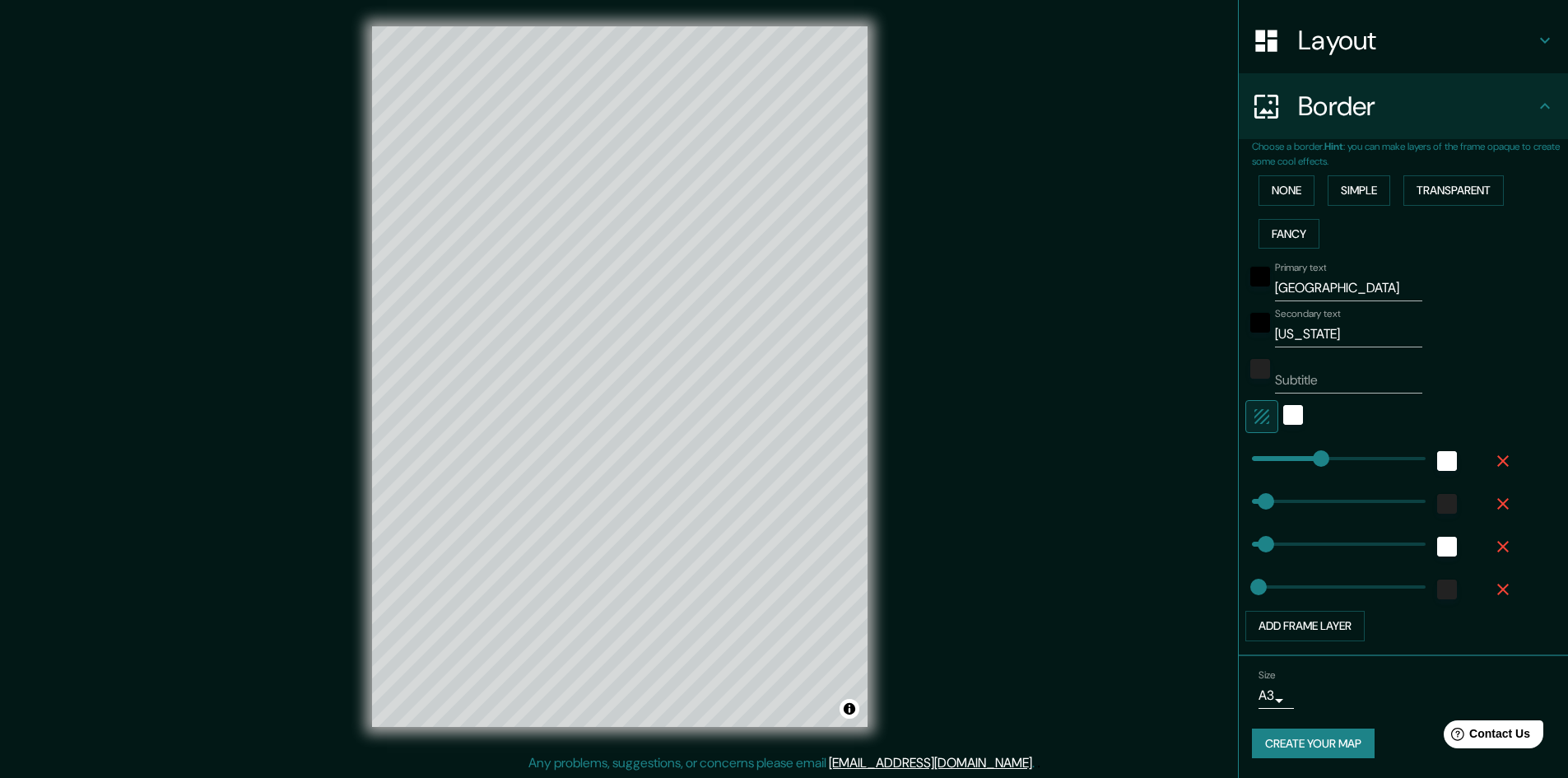
click at [1295, 752] on button "Create your map" at bounding box center [1313, 744] width 123 height 31
click at [1295, 752] on div "Create your map" at bounding box center [1403, 744] width 303 height 31
type input "241"
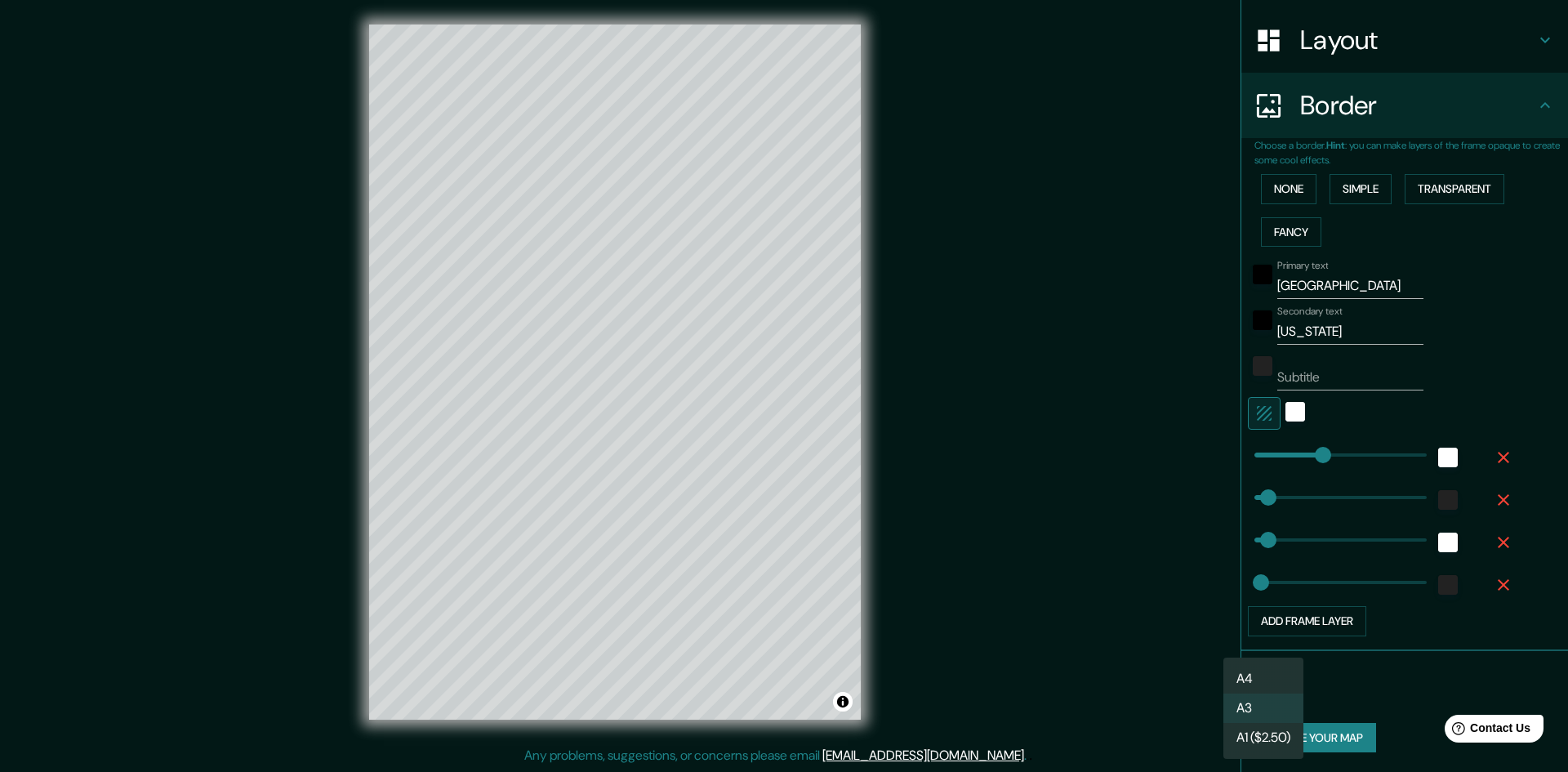
click at [1258, 691] on body "Mappin Location Rock Island, Illinois, United States Pins Style Layout Border C…" at bounding box center [784, 384] width 1568 height 772
click at [1079, 583] on div at bounding box center [784, 386] width 1568 height 772
